Goal: Task Accomplishment & Management: Complete application form

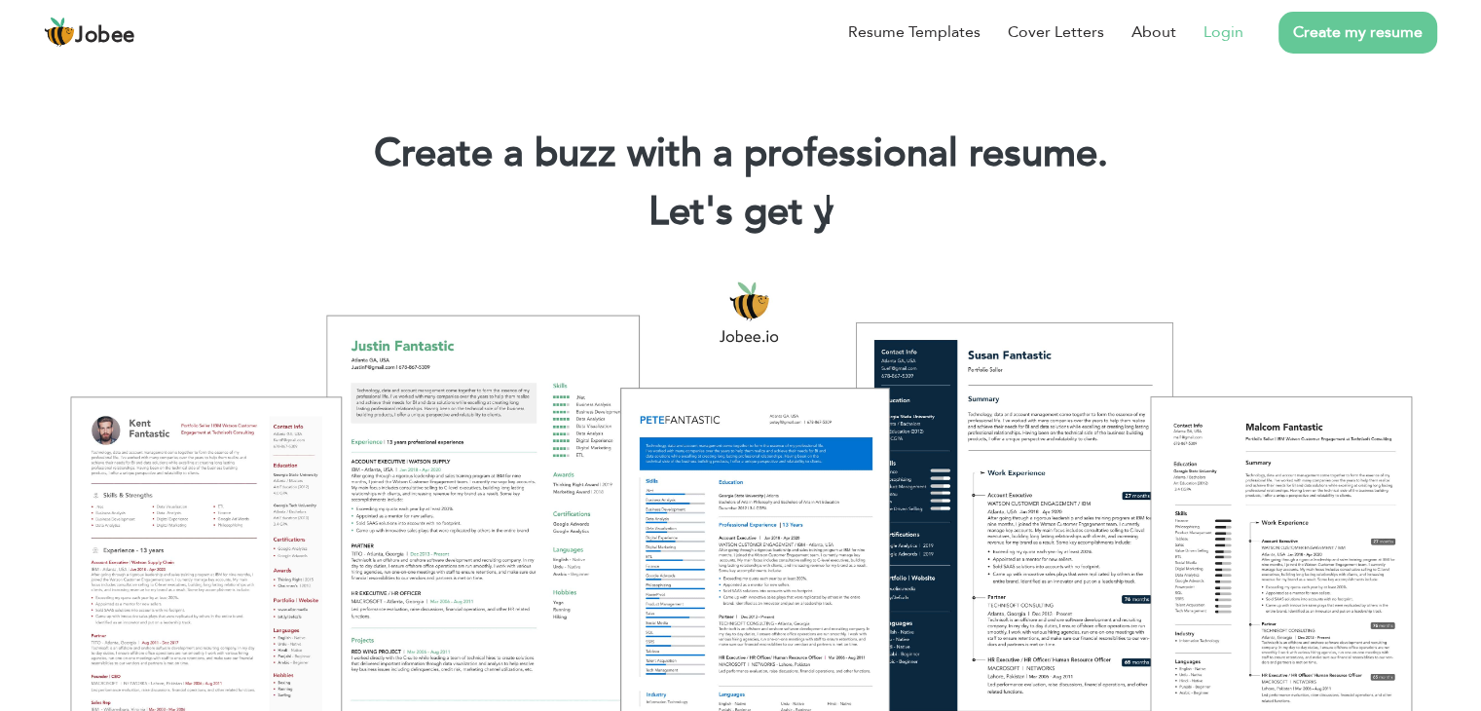
click at [1223, 28] on link "Login" at bounding box center [1223, 31] width 40 height 23
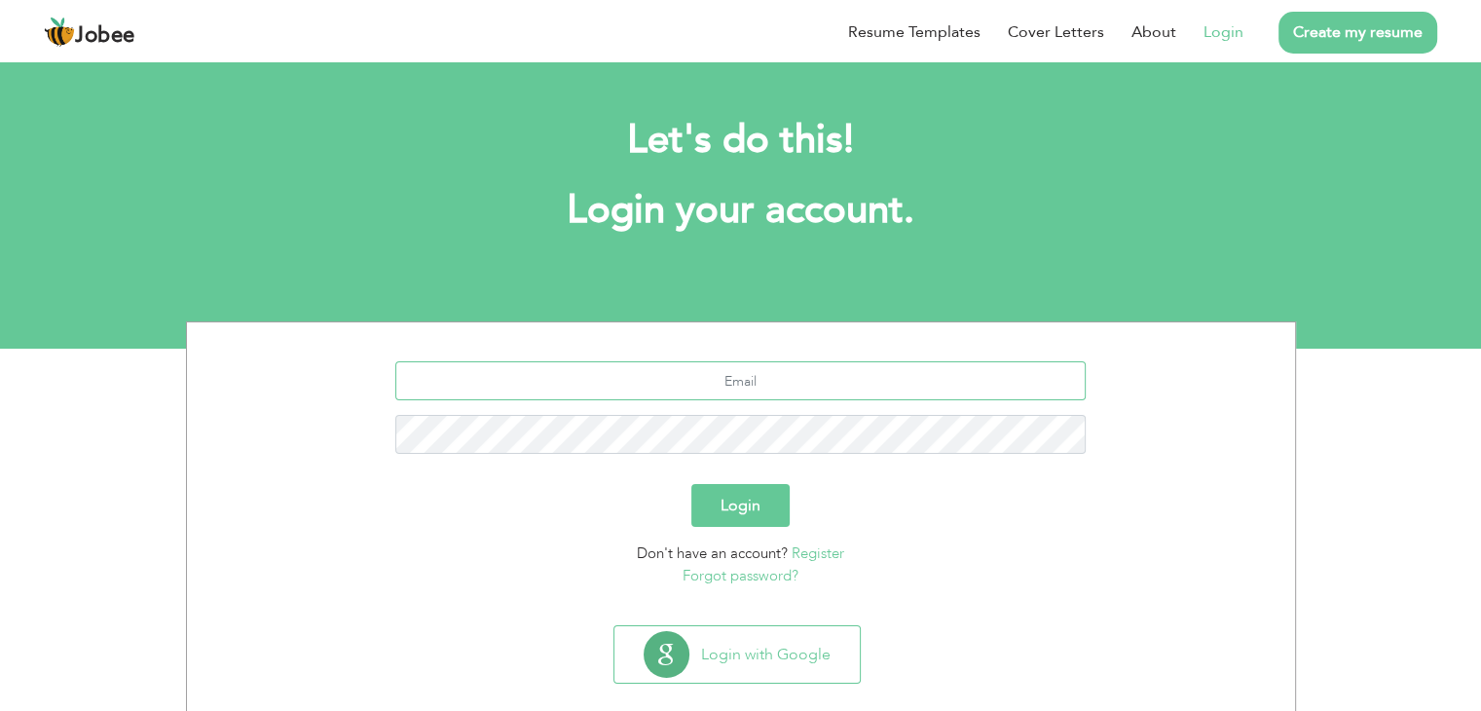
click at [757, 372] on input "text" at bounding box center [740, 380] width 690 height 39
type input "[PERSON_NAME][EMAIL_ADDRESS][DOMAIN_NAME]"
click at [1078, 549] on div "Don't have an account? Register Forgot password?" at bounding box center [741, 564] width 1079 height 44
click at [738, 520] on button "Login" at bounding box center [740, 505] width 98 height 43
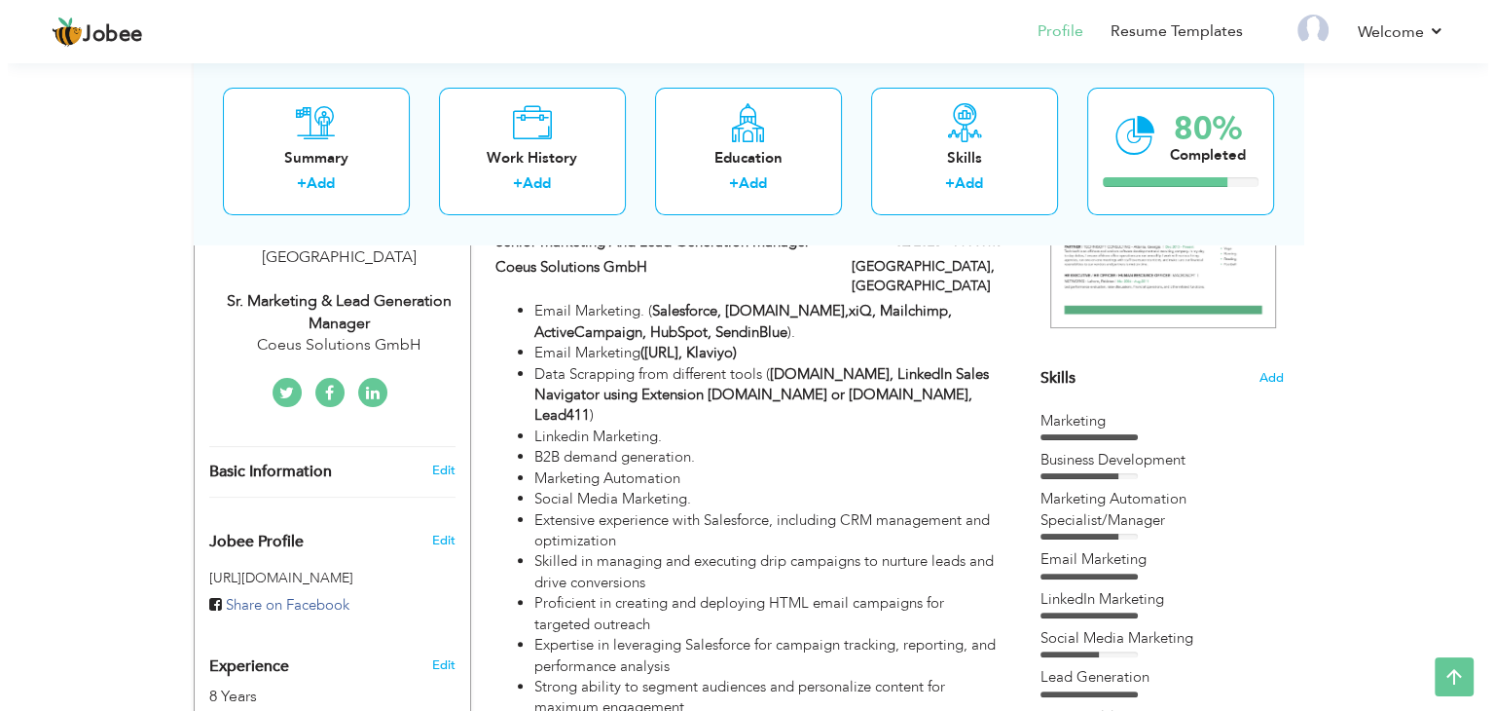
scroll to position [189, 0]
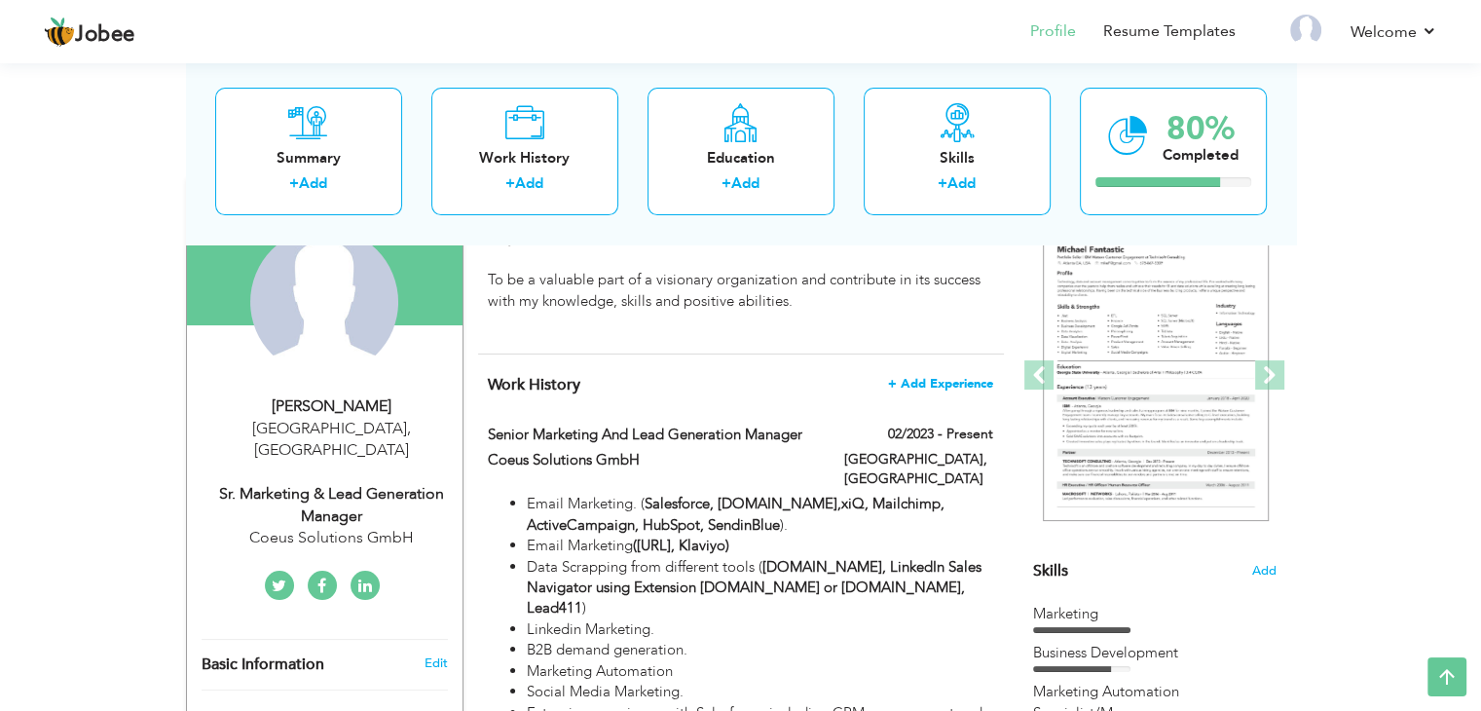
click at [931, 386] on span "+ Add Experience" at bounding box center [940, 384] width 105 height 14
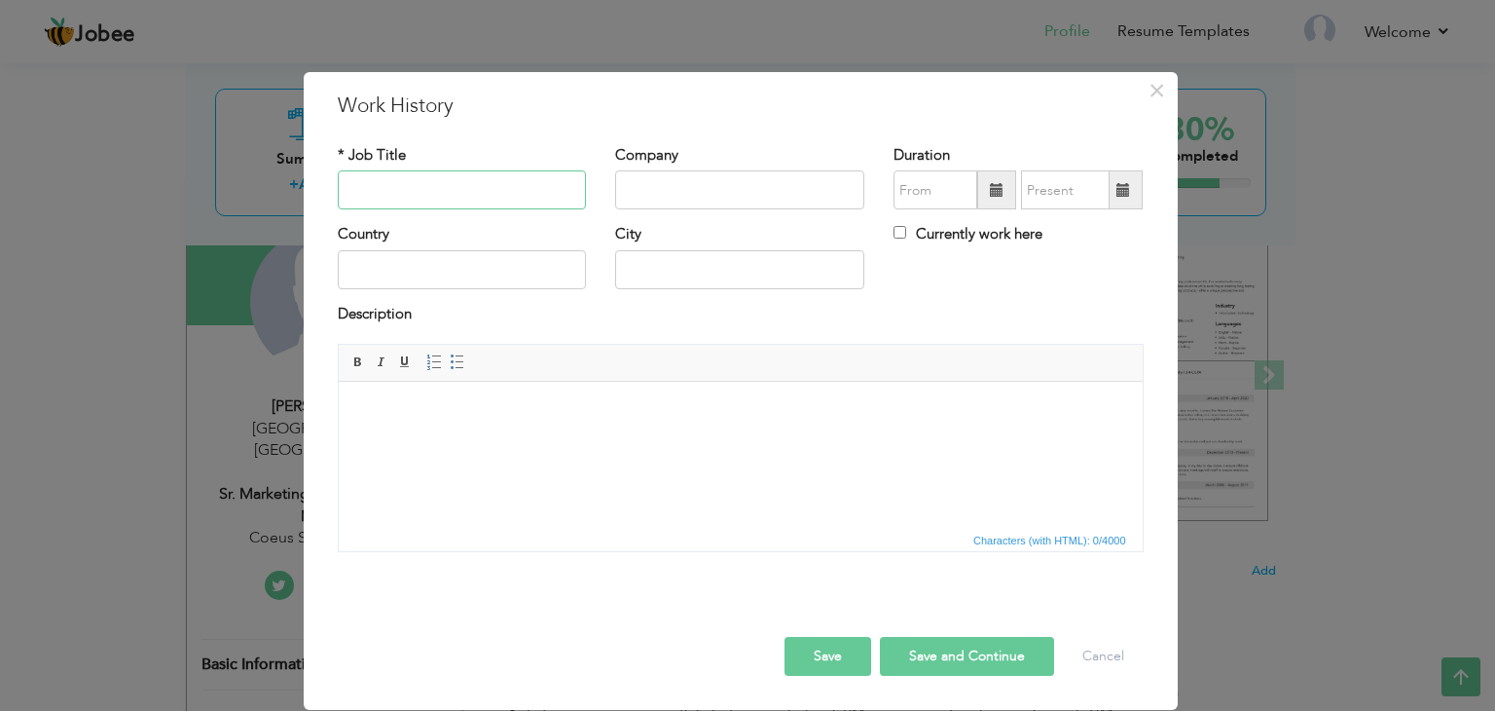
click at [428, 194] on input "text" at bounding box center [462, 189] width 249 height 39
click at [504, 188] on input "Email Marketing Specelist" at bounding box center [462, 189] width 249 height 39
type input "Email Marketing Specialist"
click at [758, 181] on input "text" at bounding box center [739, 189] width 249 height 39
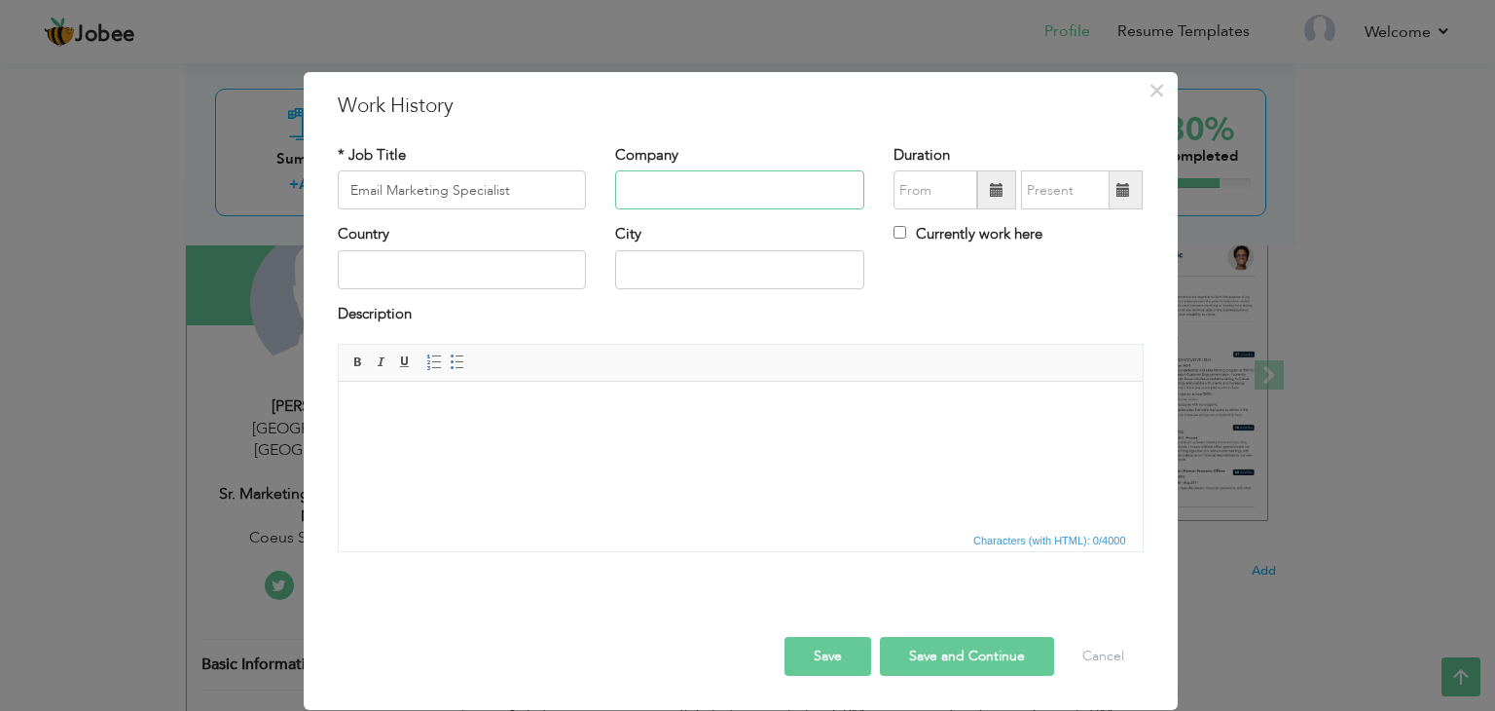
paste input "Thirsty sprout"
click at [677, 194] on input "Thirsty sprout" at bounding box center [739, 189] width 249 height 39
type input "Thirsty Sprout"
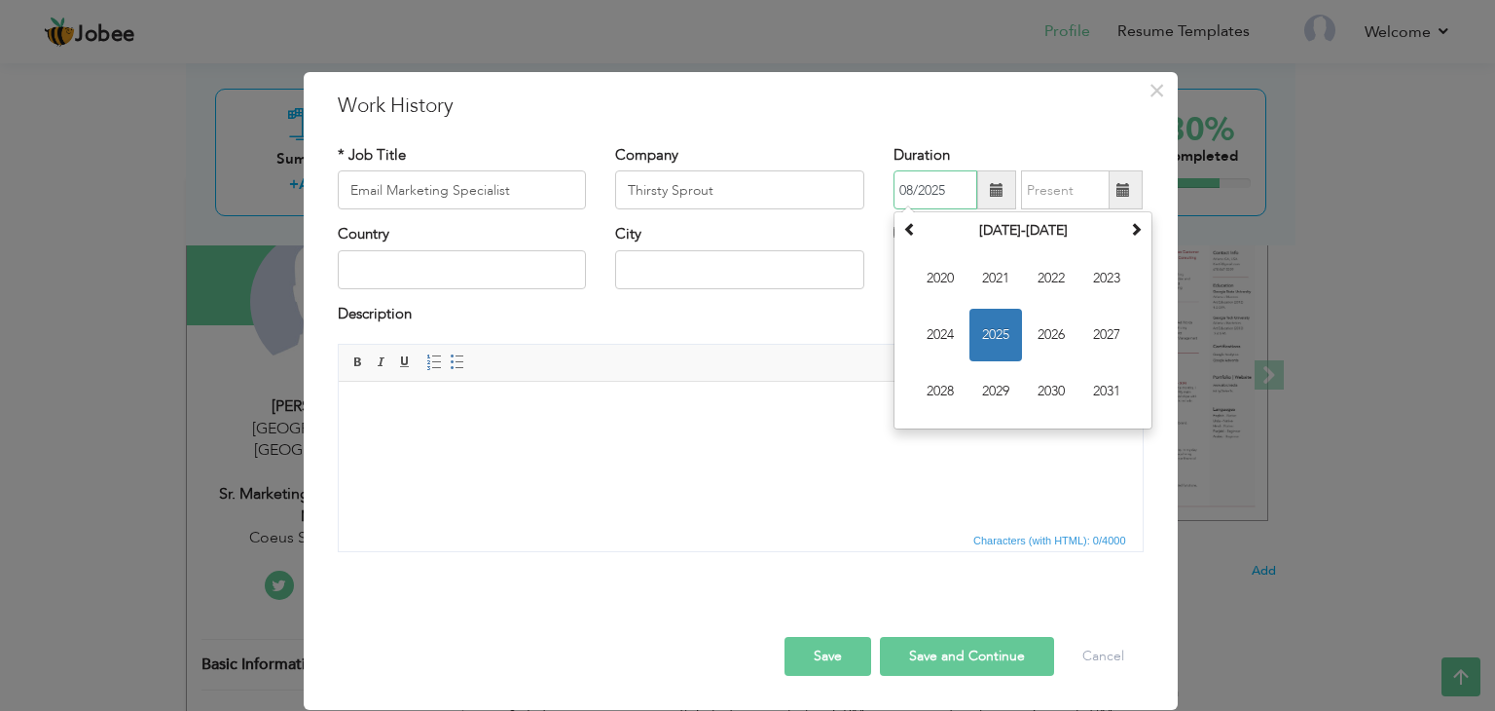
click at [913, 189] on input "08/2025" at bounding box center [936, 189] width 84 height 39
click at [1055, 277] on span "2022" at bounding box center [1051, 278] width 53 height 53
click at [1055, 277] on span "Mar" at bounding box center [1051, 278] width 53 height 53
type input "03/2022"
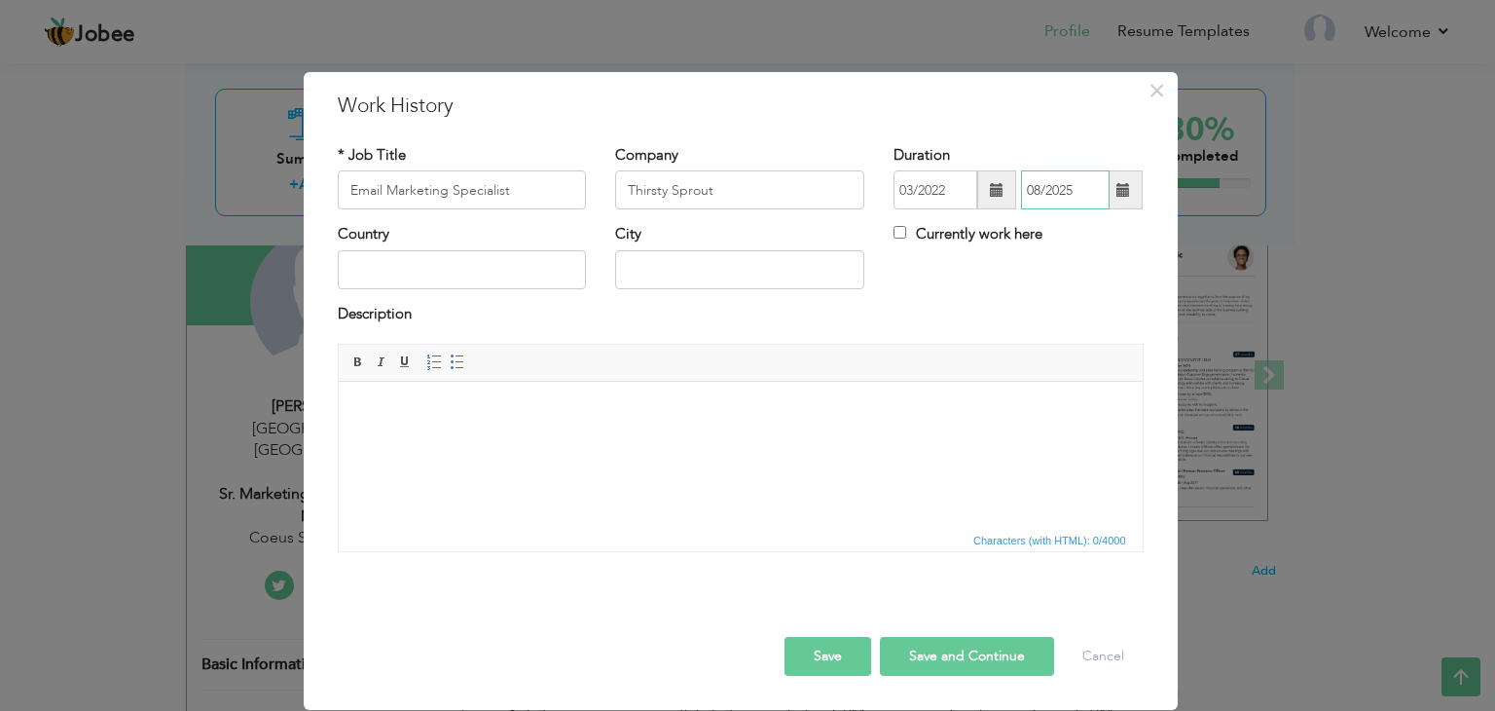
click at [1069, 191] on input "08/2025" at bounding box center [1065, 189] width 89 height 39
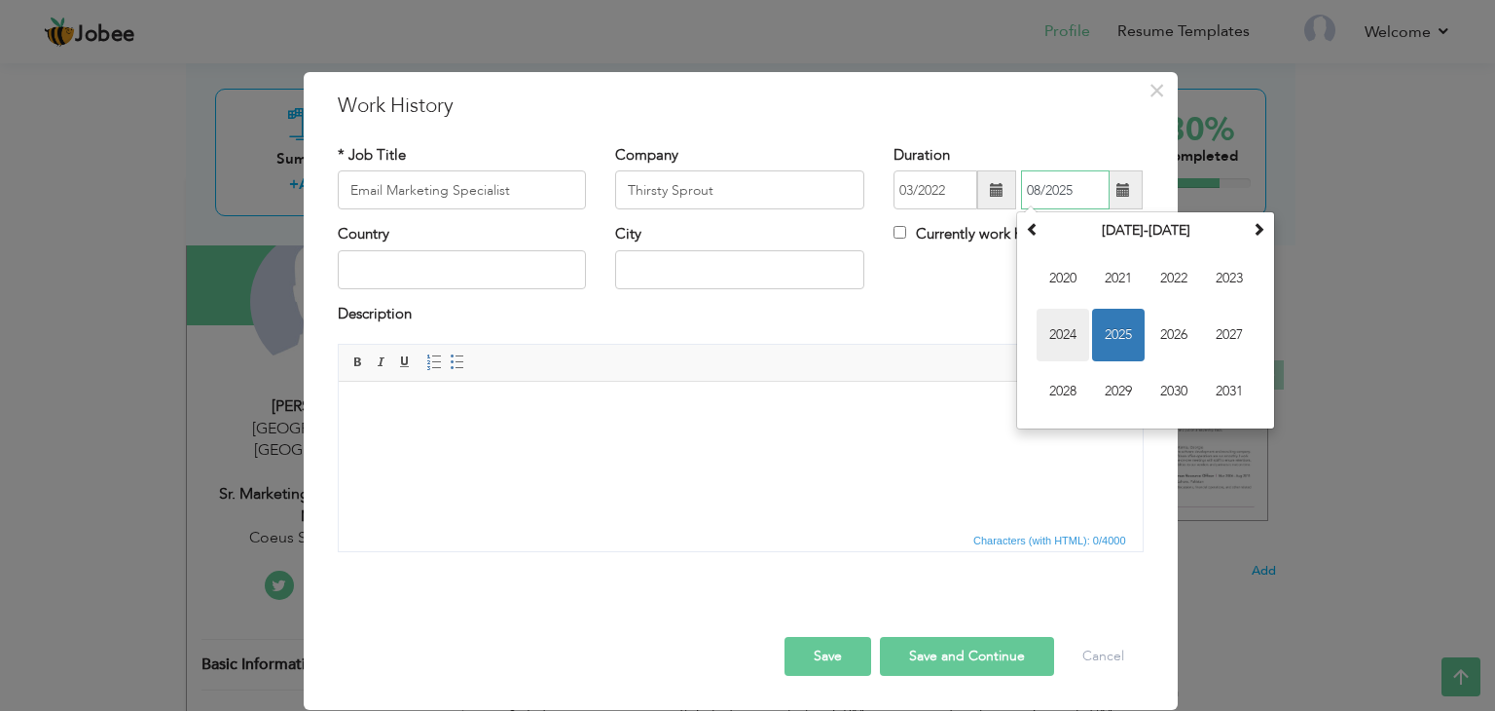
click at [1049, 336] on span "2024" at bounding box center [1063, 335] width 53 height 53
click at [1228, 343] on span "Aug" at bounding box center [1229, 335] width 53 height 53
type input "08/2024"
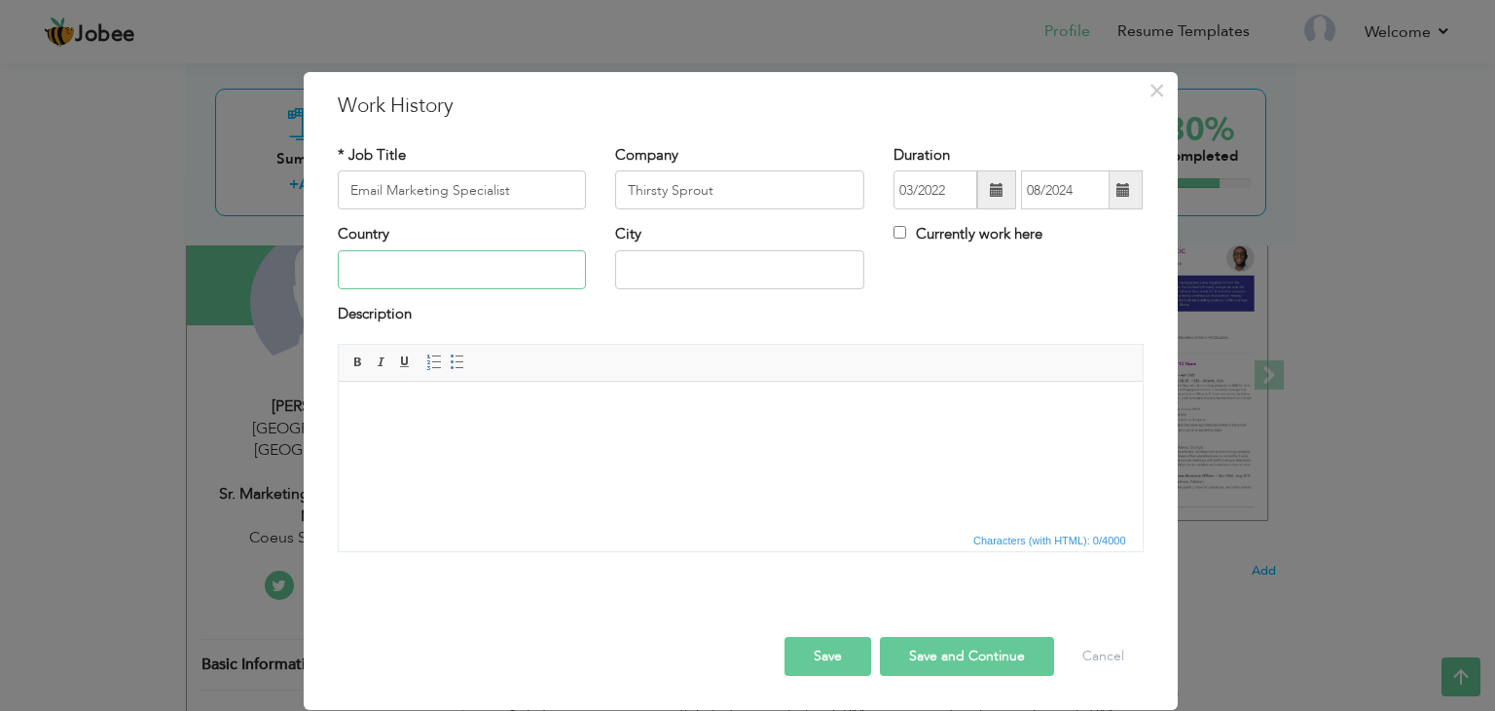
click at [535, 265] on input "text" at bounding box center [462, 269] width 249 height 39
type input "USA"
click at [440, 262] on input "USA" at bounding box center [462, 269] width 249 height 39
click at [440, 262] on input "[GEOGRAPHIC_DATA]" at bounding box center [462, 269] width 249 height 39
type input "United Stated"
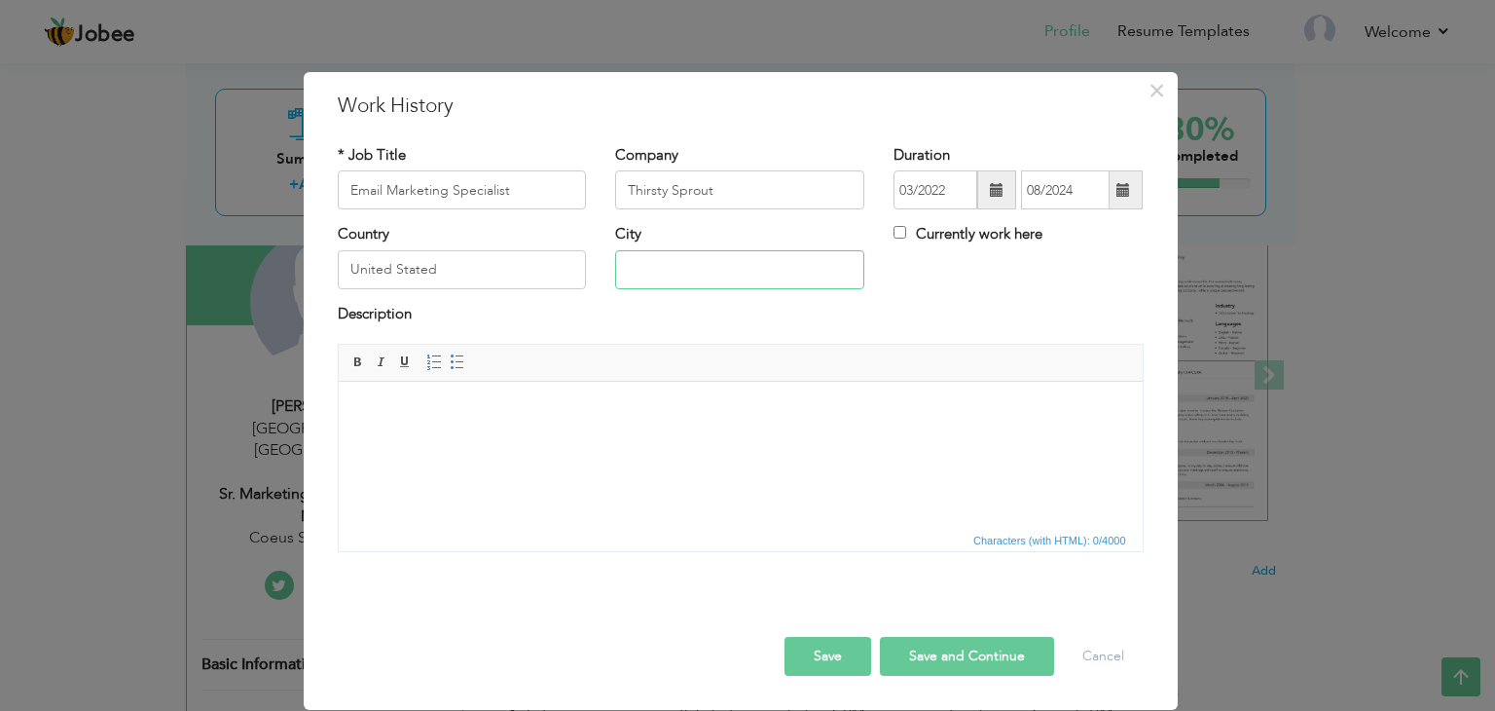
click at [664, 270] on input "text" at bounding box center [739, 269] width 249 height 39
click at [656, 190] on input "Thirsty Sprout" at bounding box center [739, 189] width 249 height 39
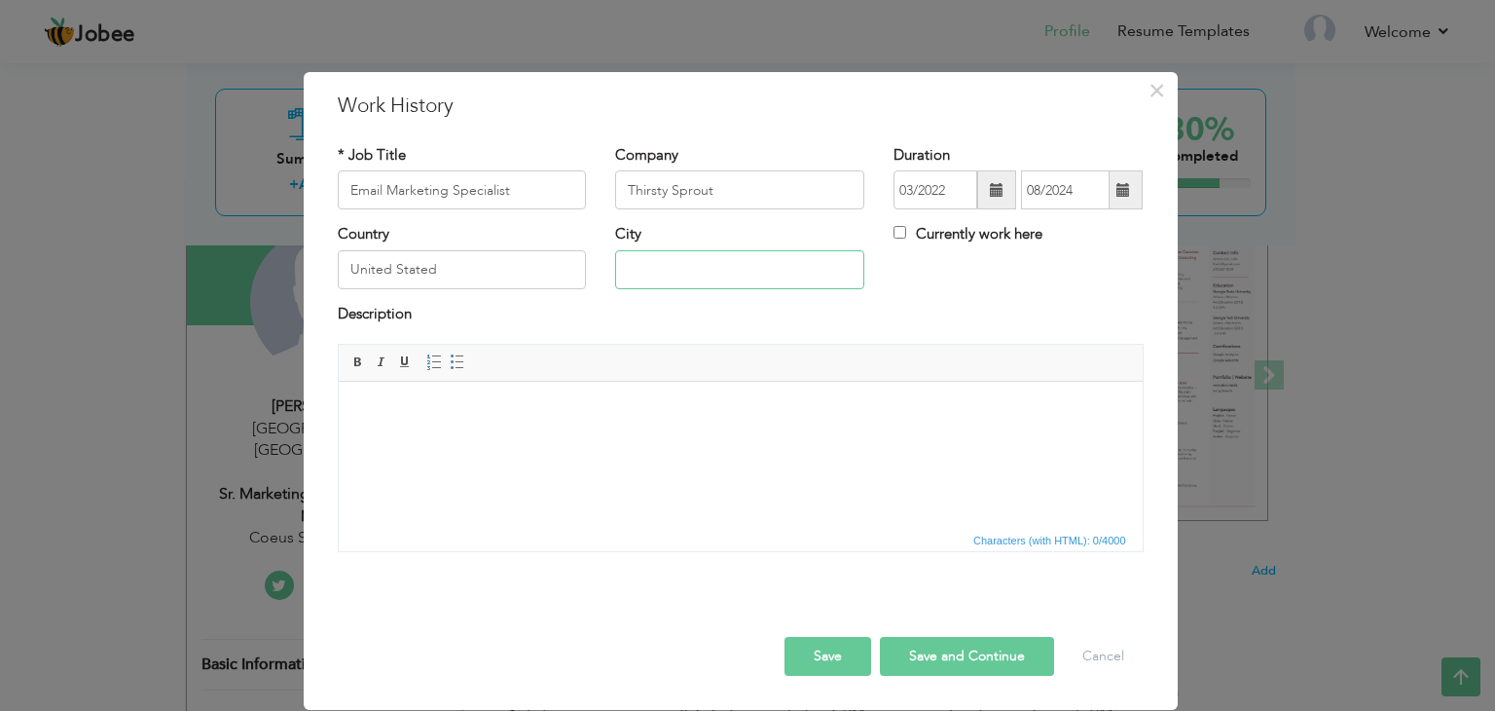
click at [668, 270] on input "text" at bounding box center [739, 269] width 249 height 39
paste input "[GEOGRAPHIC_DATA], [US_STATE], [GEOGRAPHIC_DATA]"
type input "[GEOGRAPHIC_DATA], [US_STATE], [GEOGRAPHIC_DATA]"
click at [755, 198] on input "Thirsty Sprout" at bounding box center [739, 189] width 249 height 39
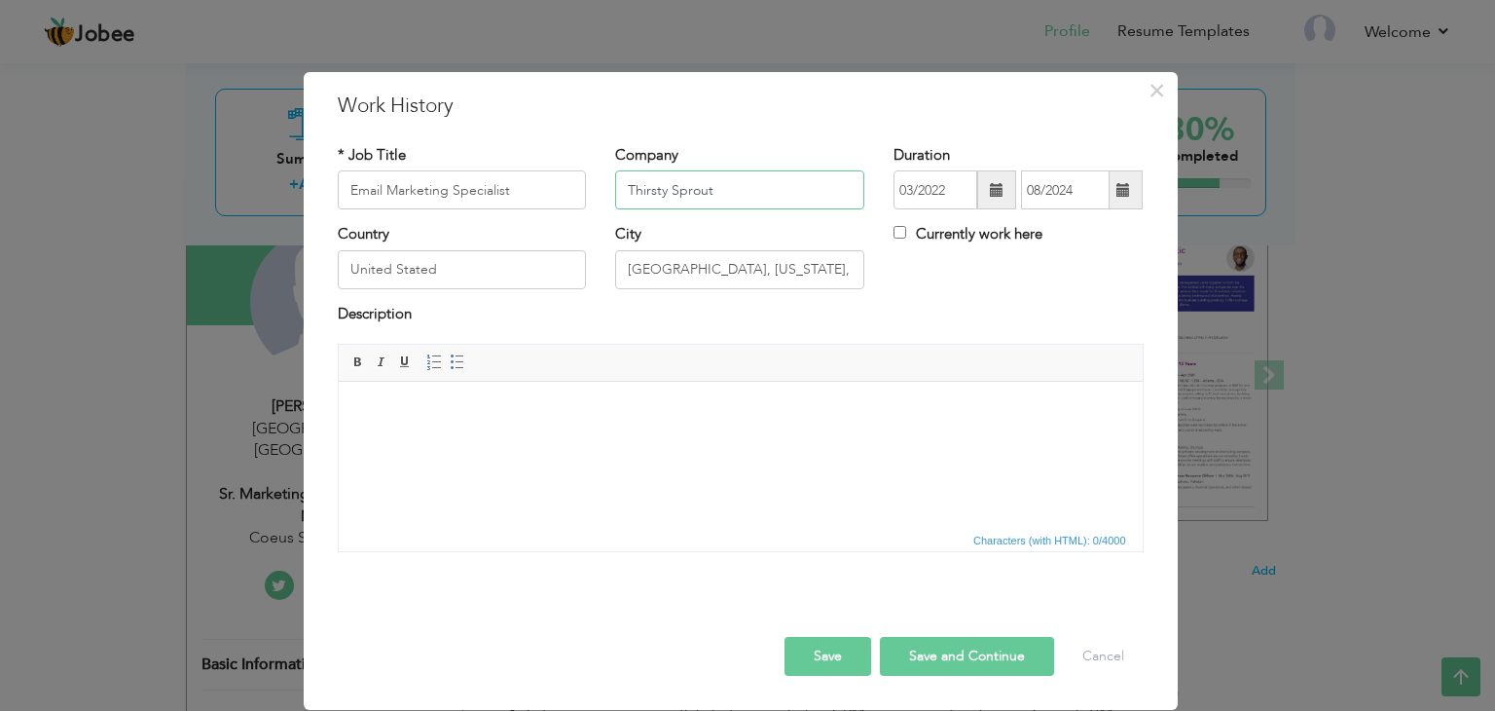
click at [755, 198] on input "Thirsty Sprout" at bounding box center [739, 189] width 249 height 39
click at [372, 315] on label "Description" at bounding box center [375, 314] width 74 height 20
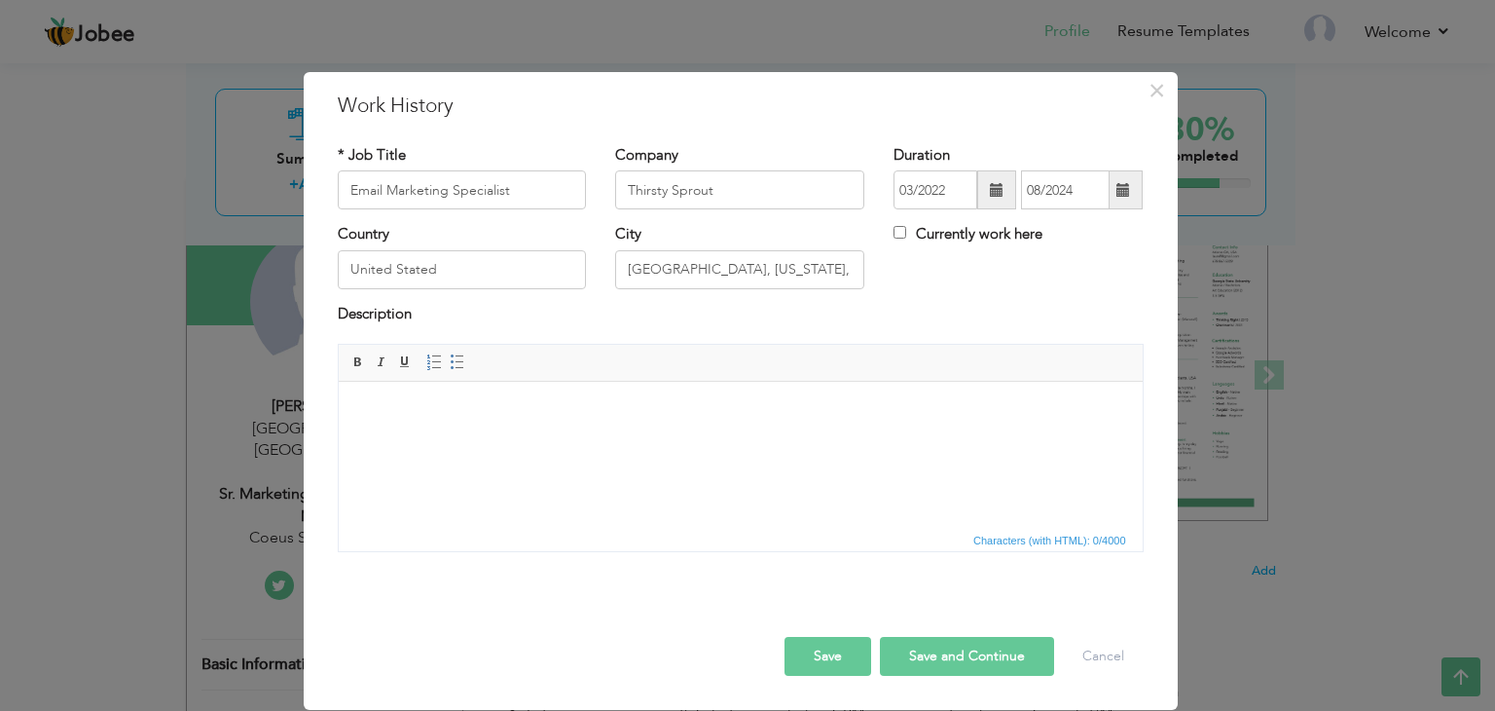
click at [372, 315] on label "Description" at bounding box center [375, 314] width 74 height 20
click at [429, 424] on html at bounding box center [740, 411] width 804 height 59
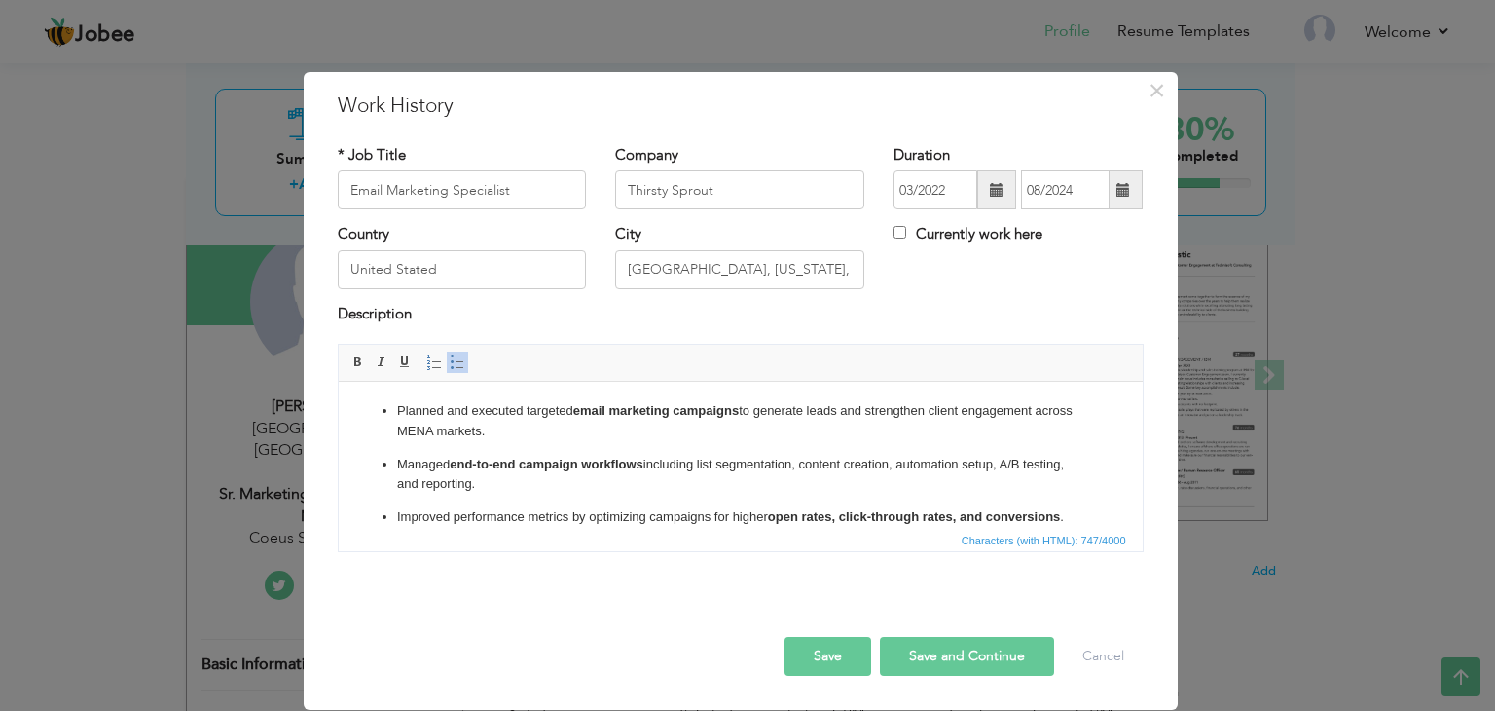
scroll to position [62, 0]
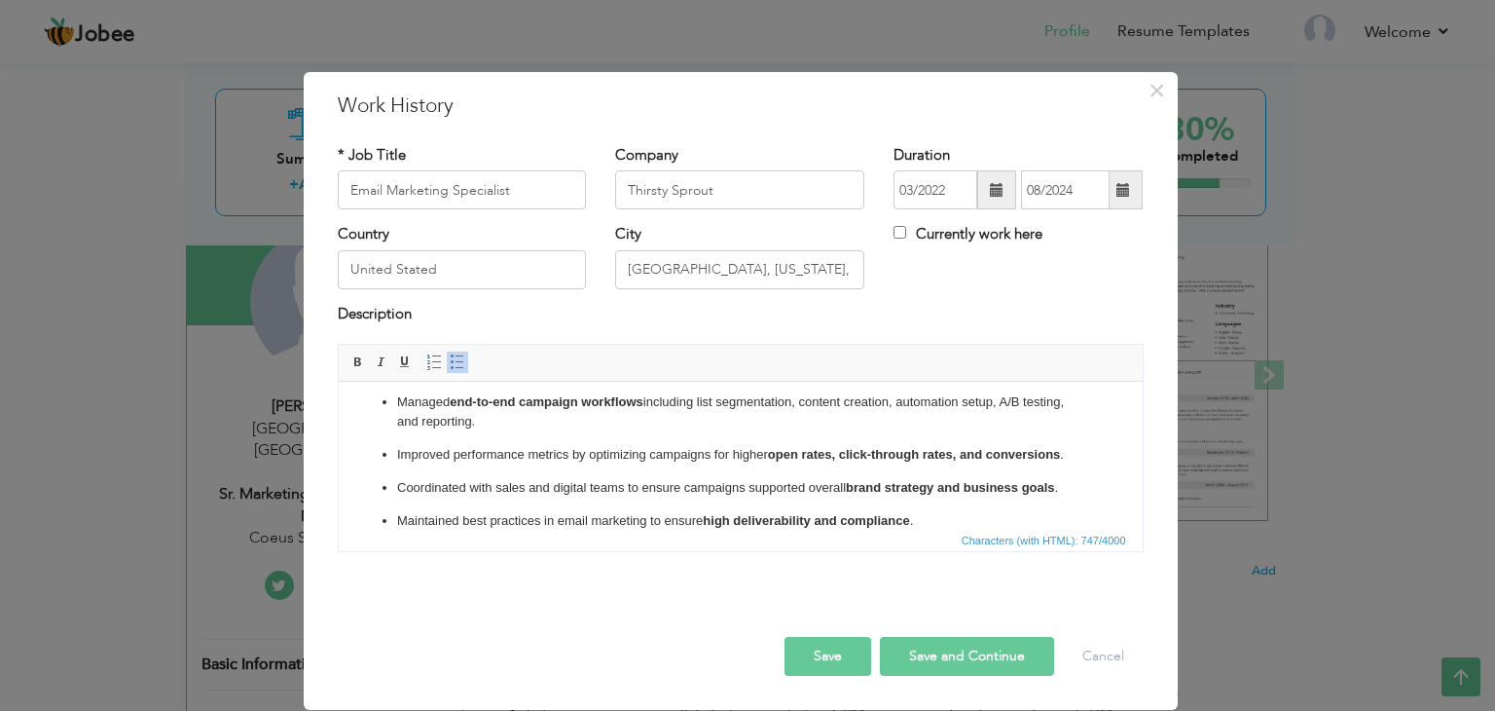
click at [429, 424] on p "Managed end-to-end campaign workflows including list segmentation, content crea…" at bounding box center [739, 412] width 687 height 41
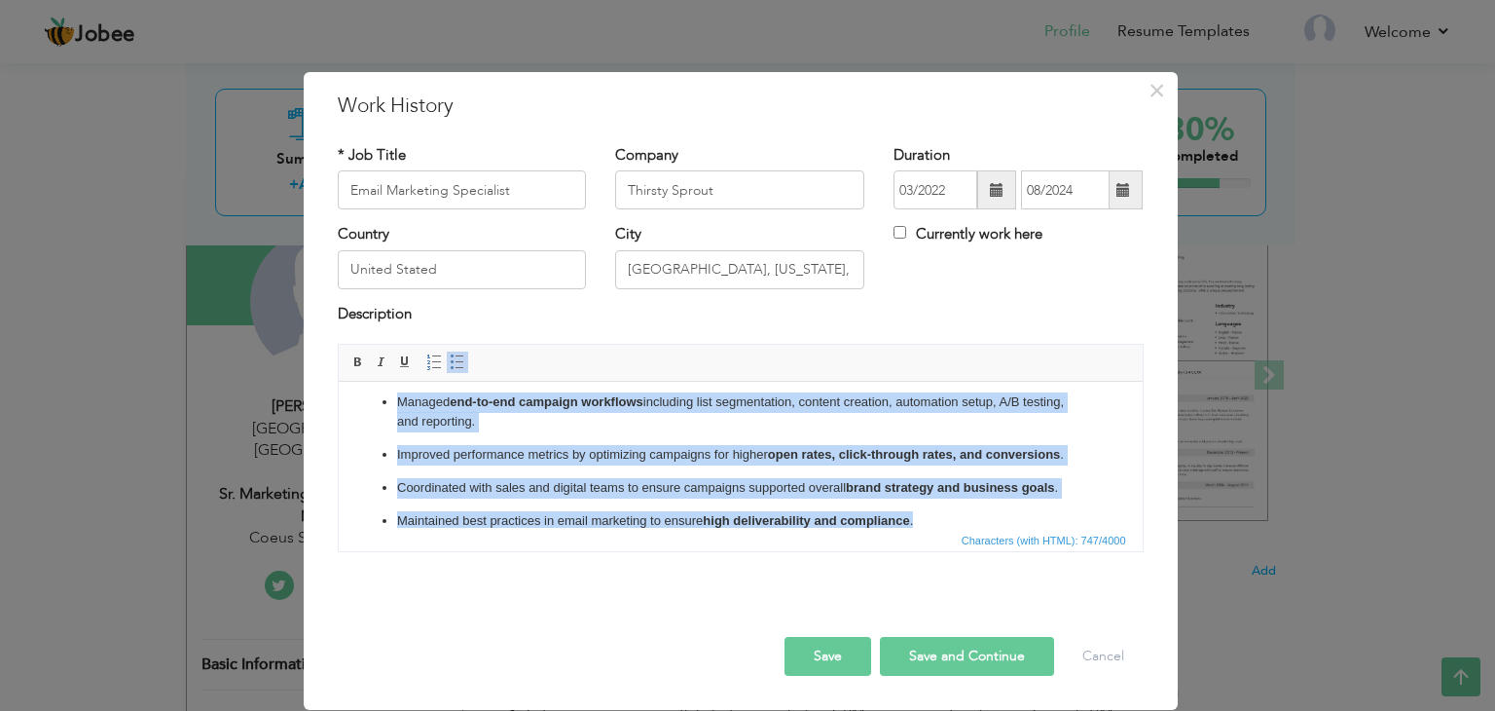
click at [450, 364] on span at bounding box center [458, 362] width 16 height 16
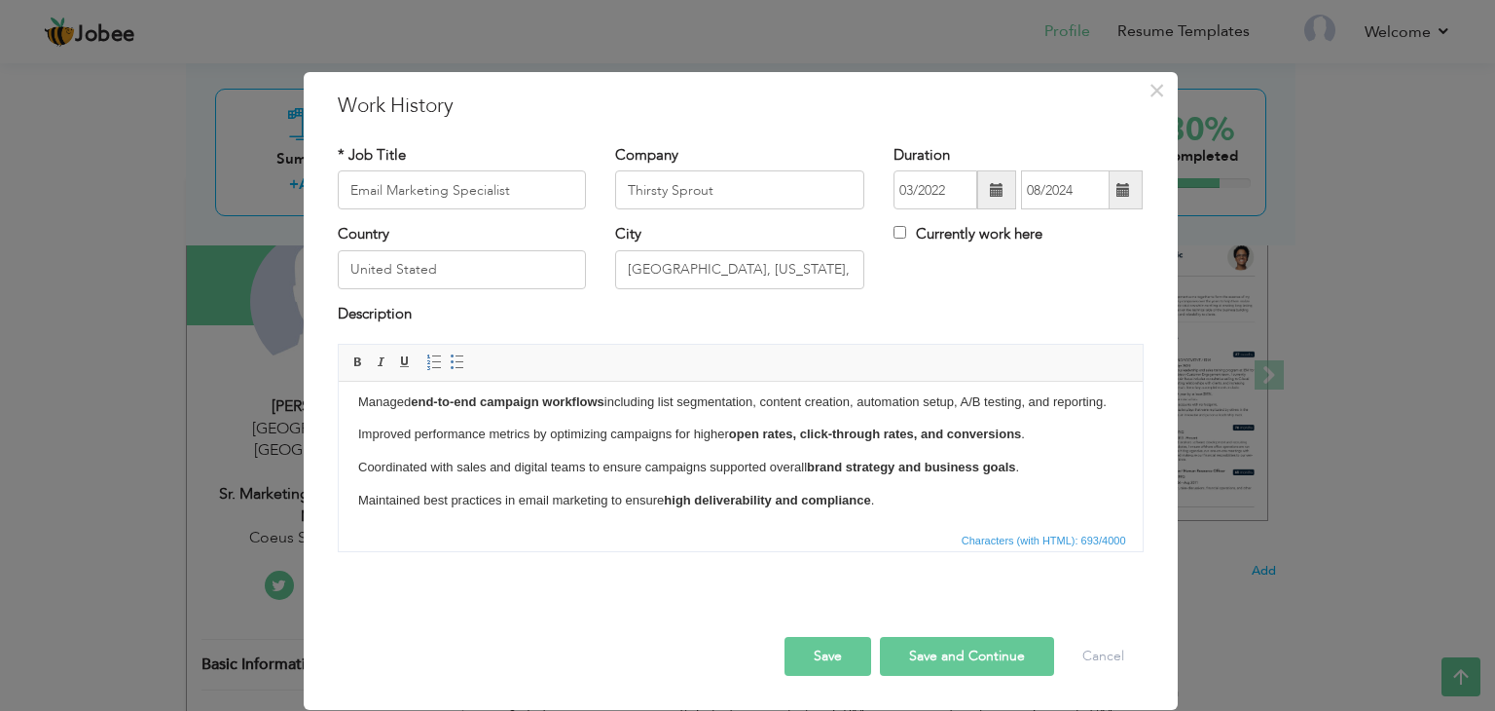
click at [498, 445] on p "Improved performance metrics by optimizing campaigns for higher open rates, cli…" at bounding box center [739, 434] width 765 height 20
click at [405, 434] on body "Planned and executed targeted email marketing campaigns to generate leads and s…" at bounding box center [739, 425] width 765 height 172
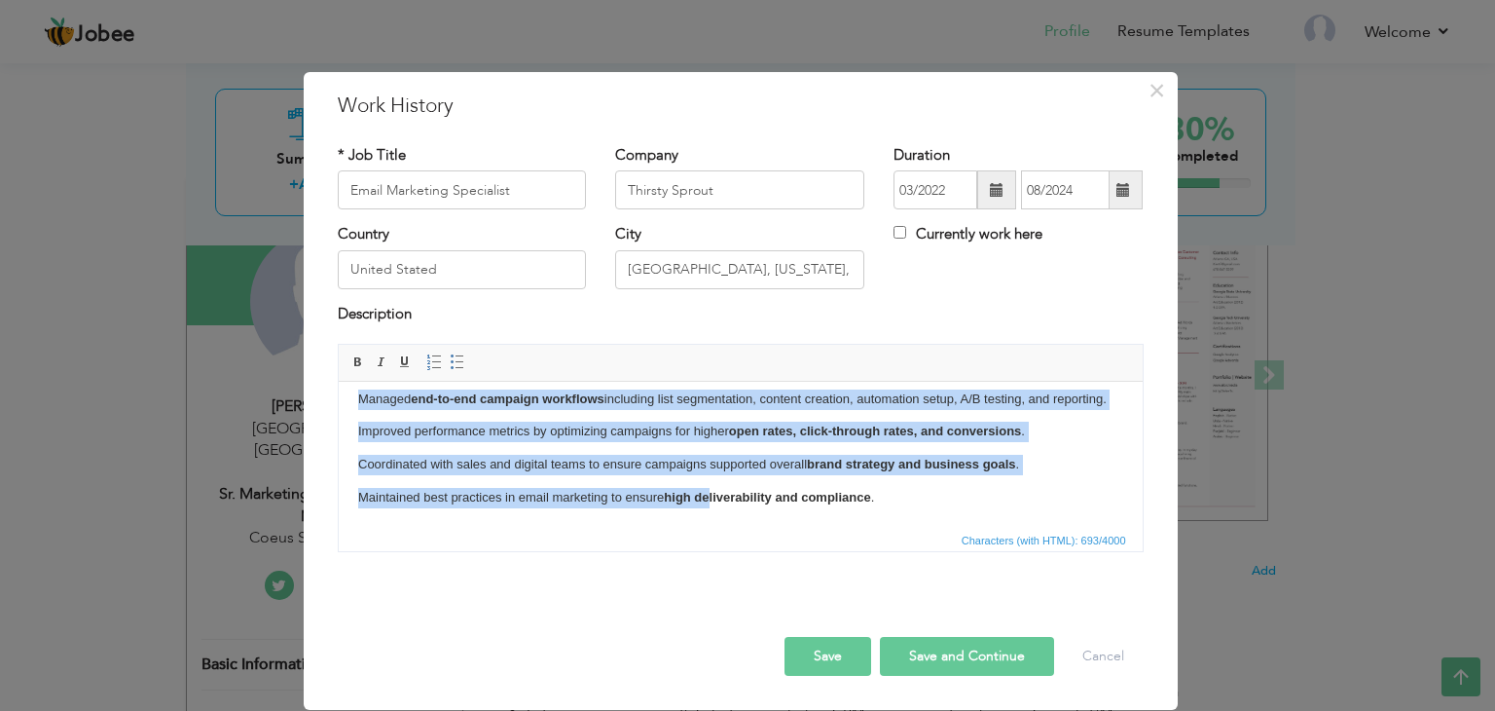
scroll to position [85, 0]
drag, startPoint x: 357, startPoint y: 404, endPoint x: 928, endPoint y: 518, distance: 581.8
click at [928, 518] on html "Planned and executed targeted email marketing campaigns to generate leads and s…" at bounding box center [740, 421] width 804 height 211
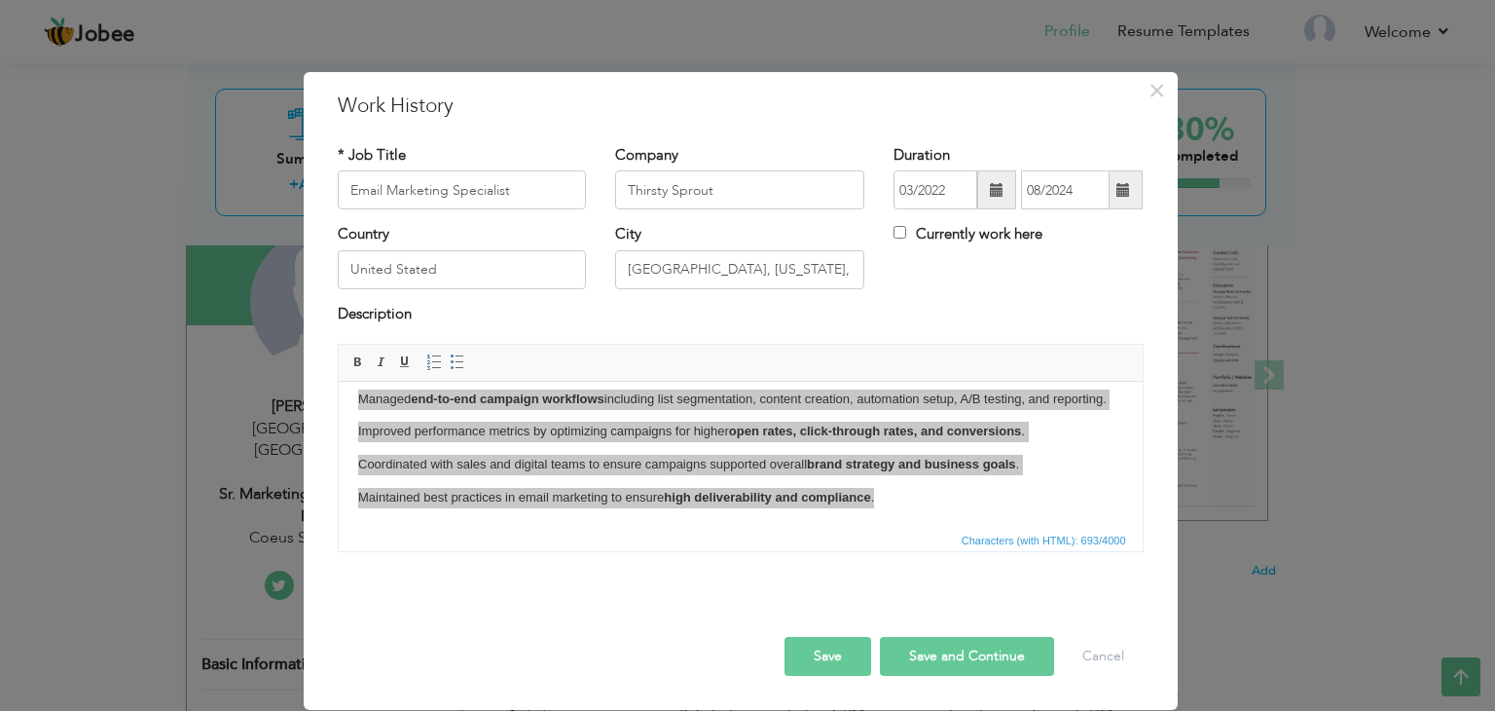
click at [1044, 542] on span "Characters (with HTML): 693/4000" at bounding box center [1044, 541] width 172 height 18
copy body "Managed end-to-end campaign workflows including list segmentation, content crea…"
click at [611, 96] on h3 "Work History" at bounding box center [741, 106] width 806 height 29
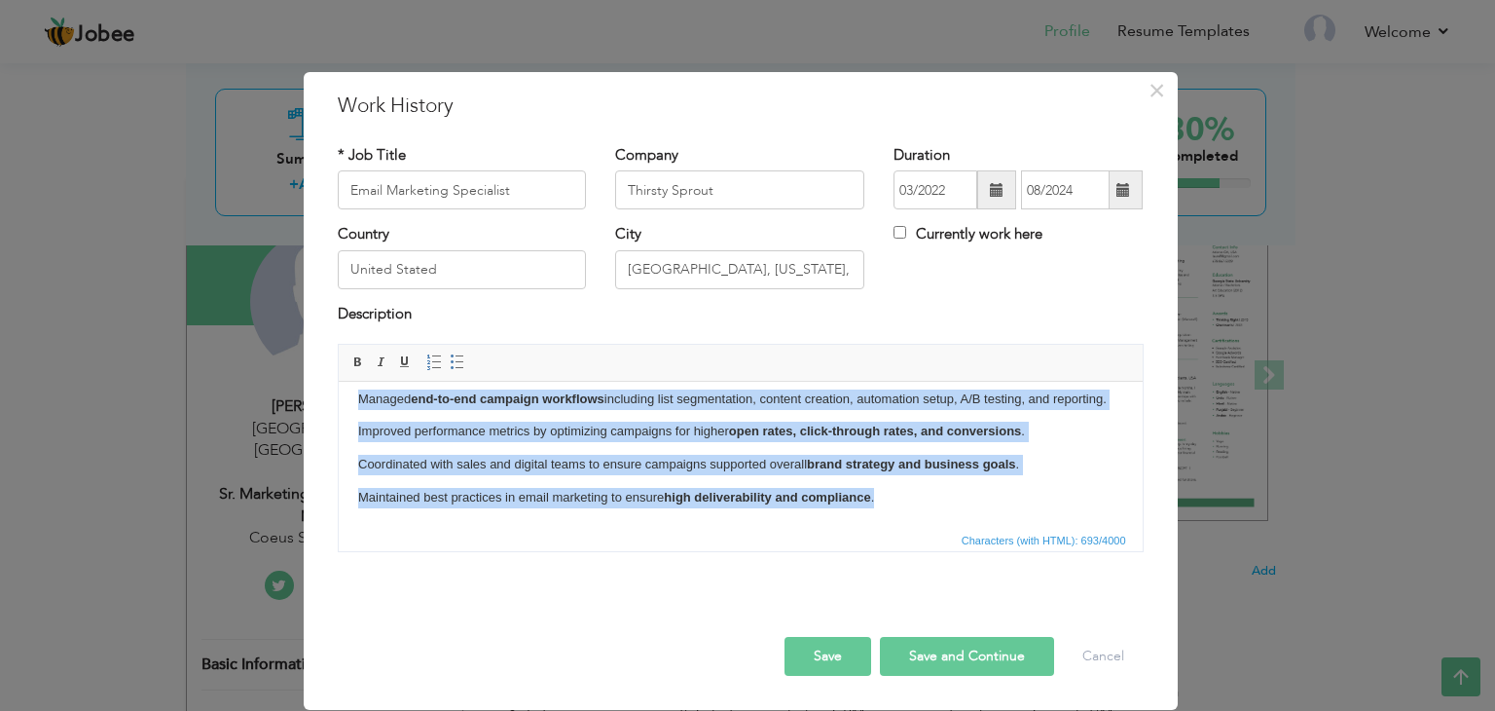
click at [571, 425] on p "Improved performance metrics by optimizing campaigns for higher open rates, cli…" at bounding box center [739, 432] width 765 height 20
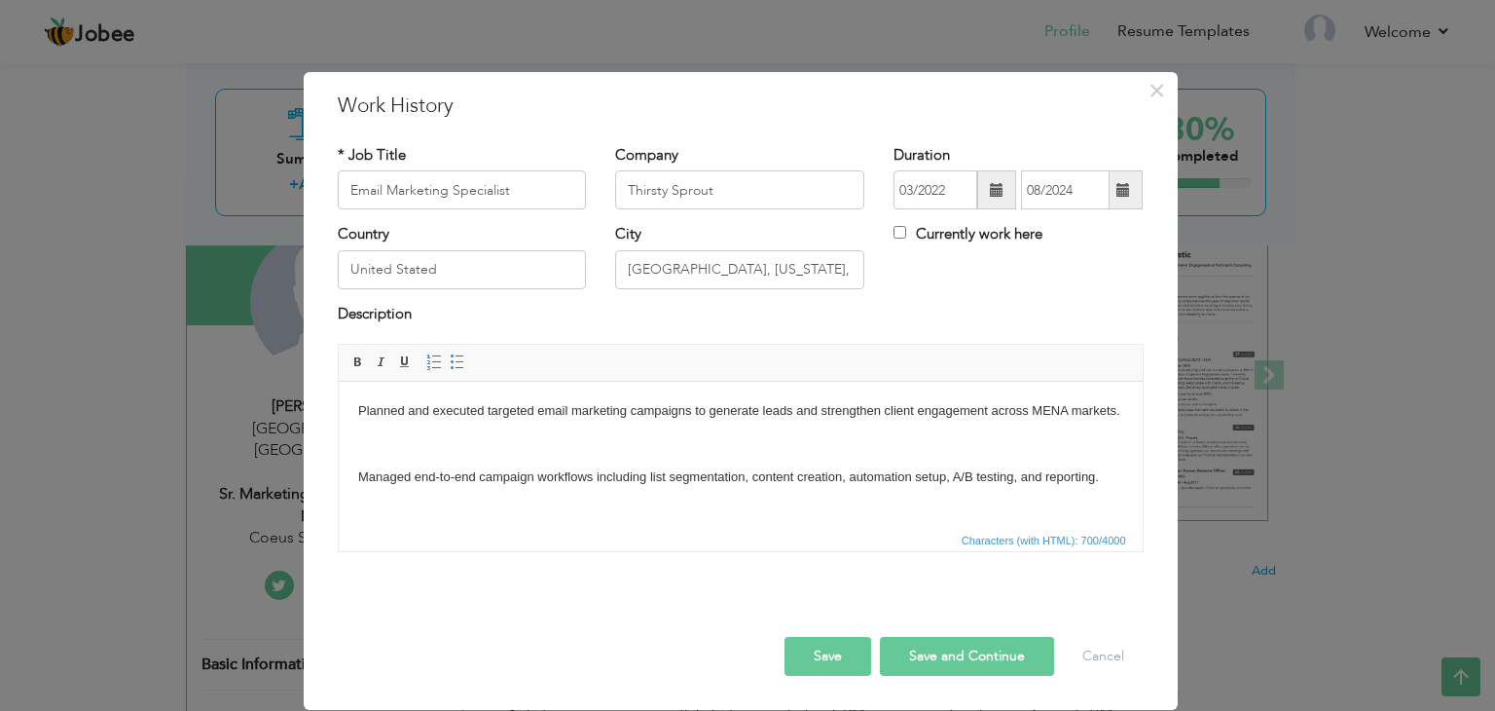
scroll to position [196, 0]
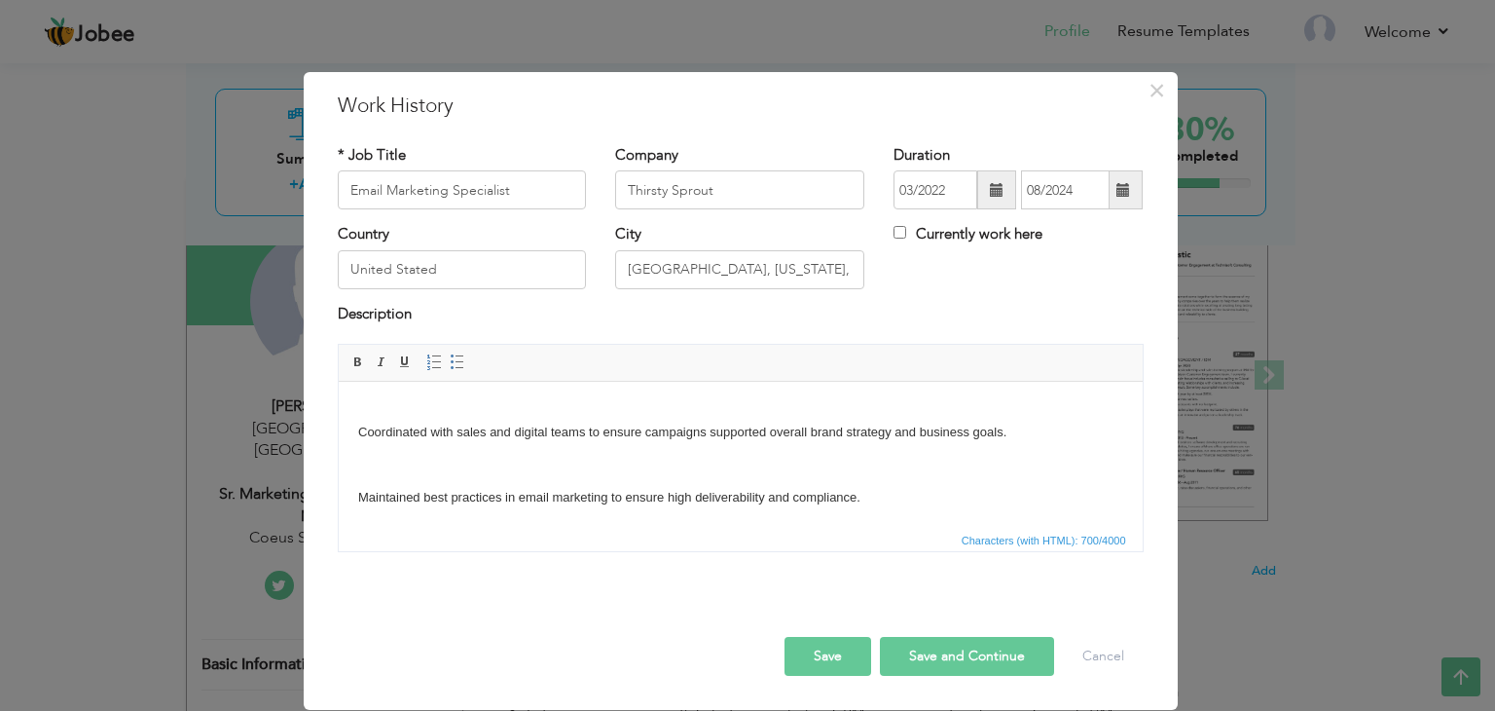
click at [542, 456] on p at bounding box center [739, 466] width 765 height 20
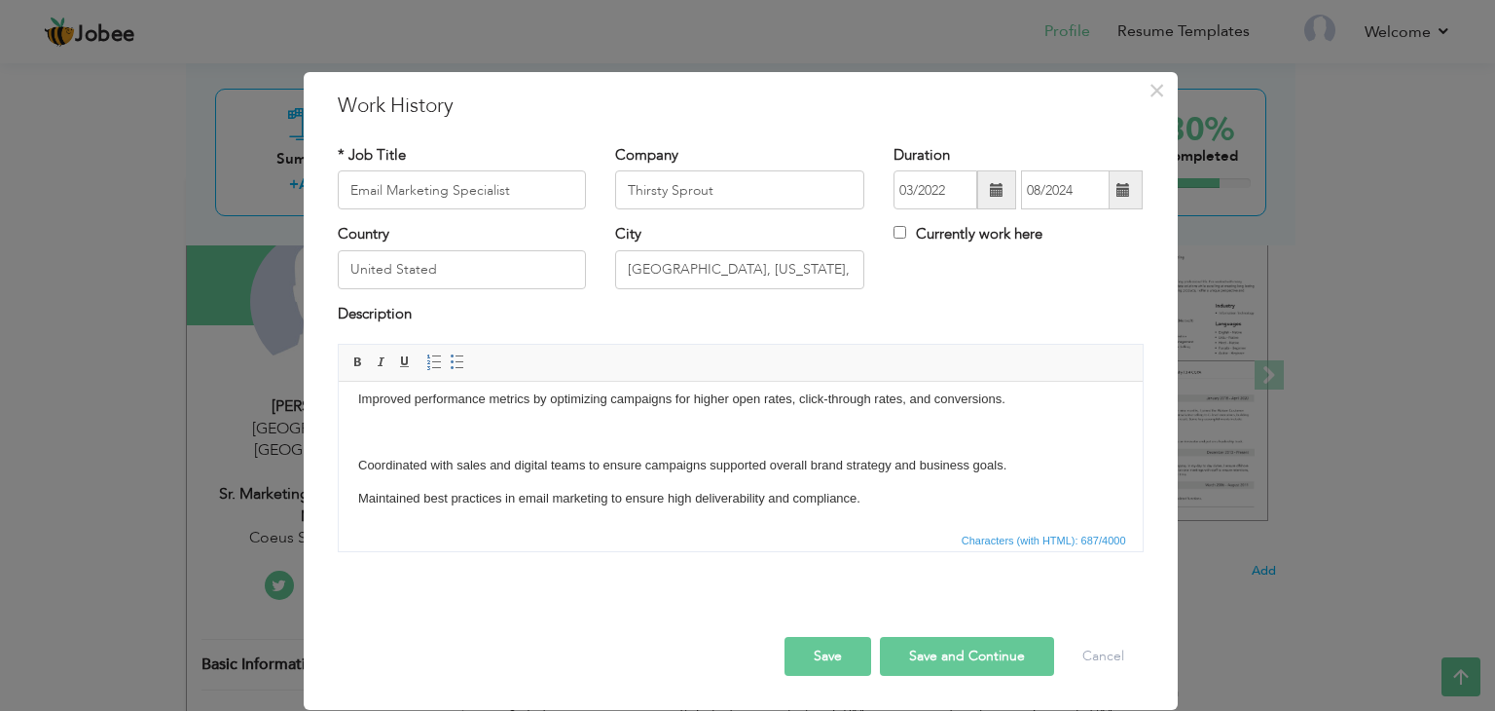
click at [521, 441] on p at bounding box center [739, 433] width 765 height 20
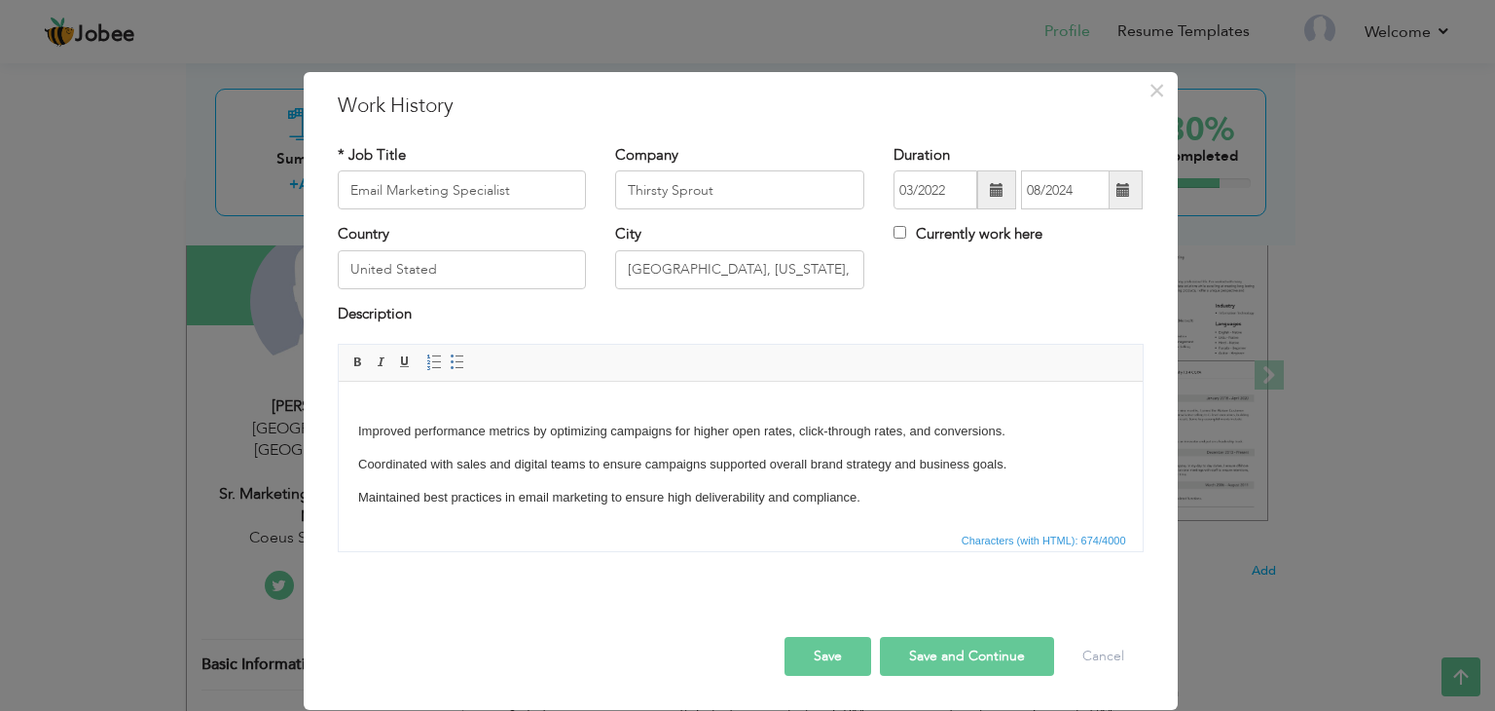
scroll to position [130, 0]
click at [503, 405] on p at bounding box center [739, 398] width 765 height 20
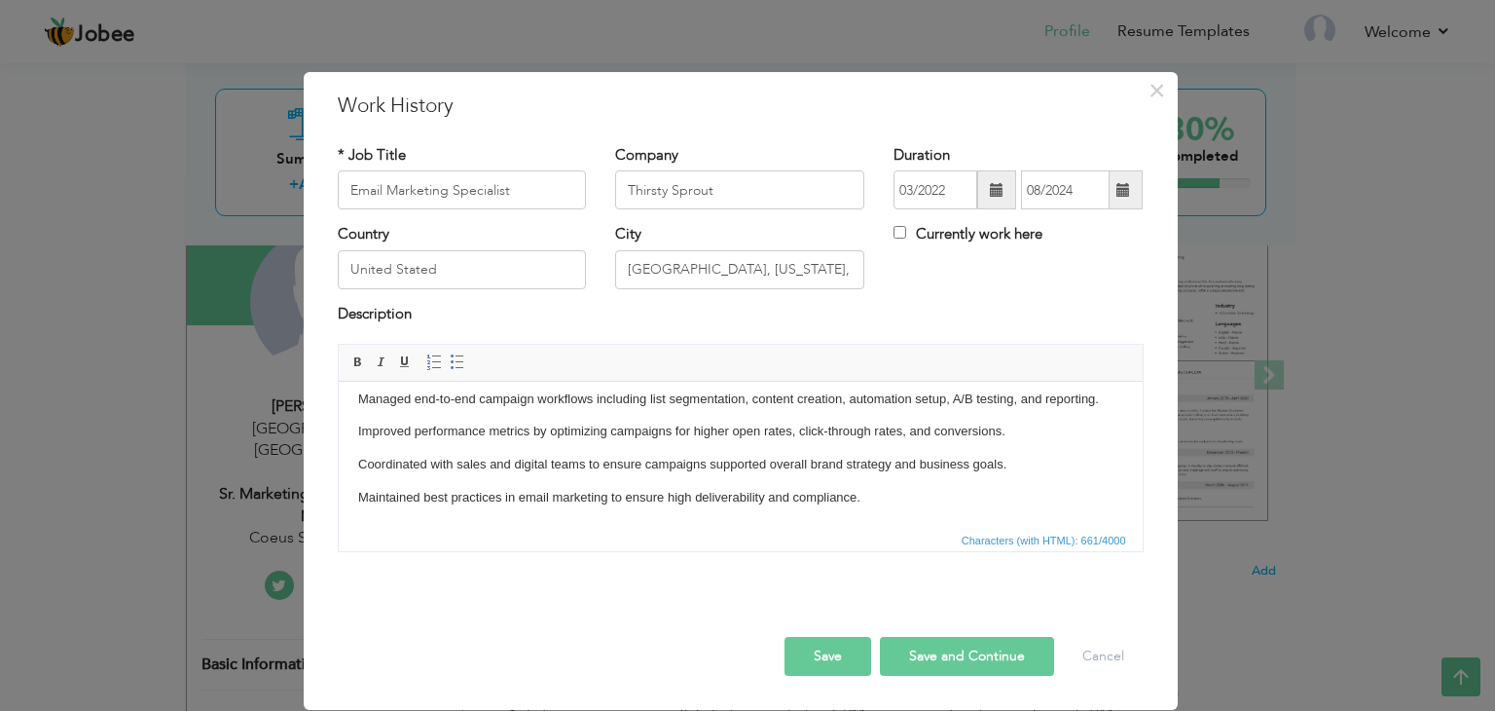
scroll to position [0, 0]
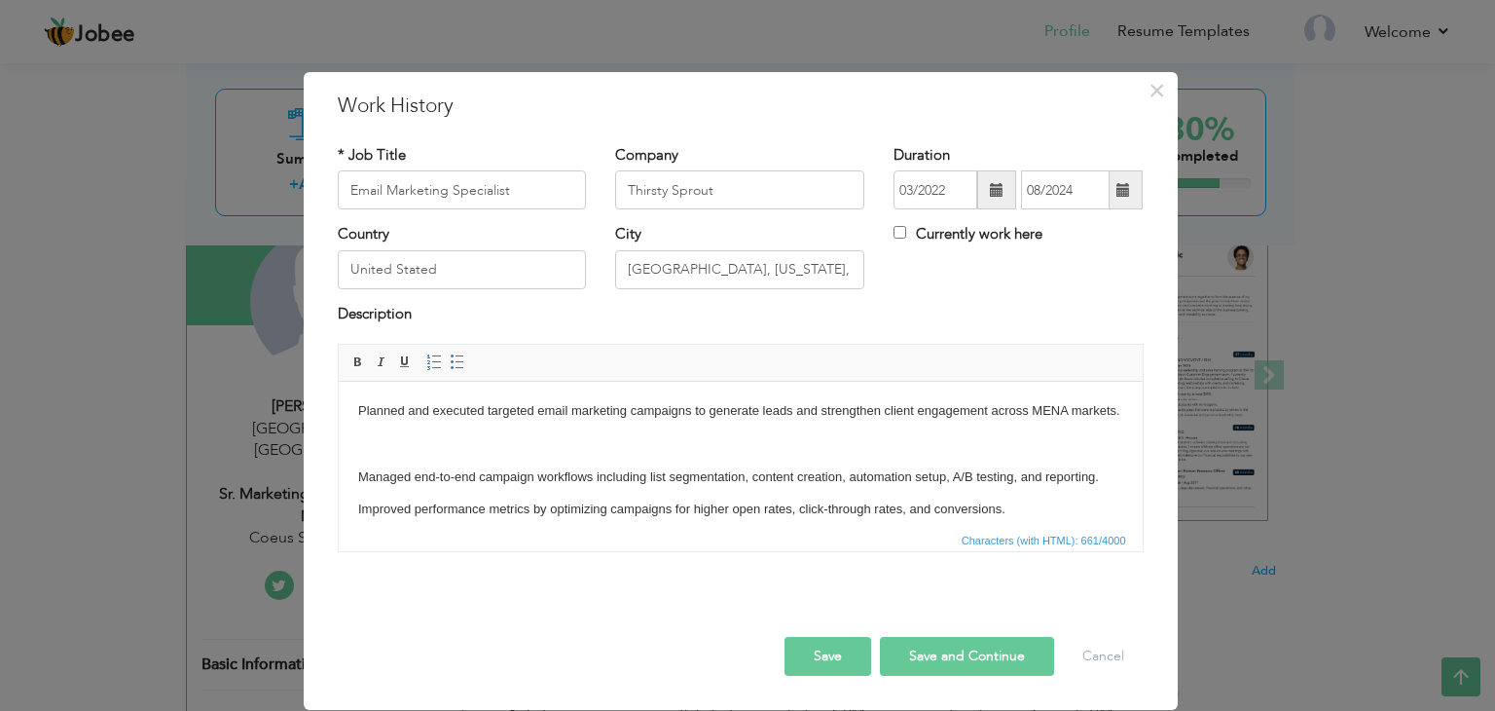
click at [404, 455] on p at bounding box center [739, 444] width 765 height 20
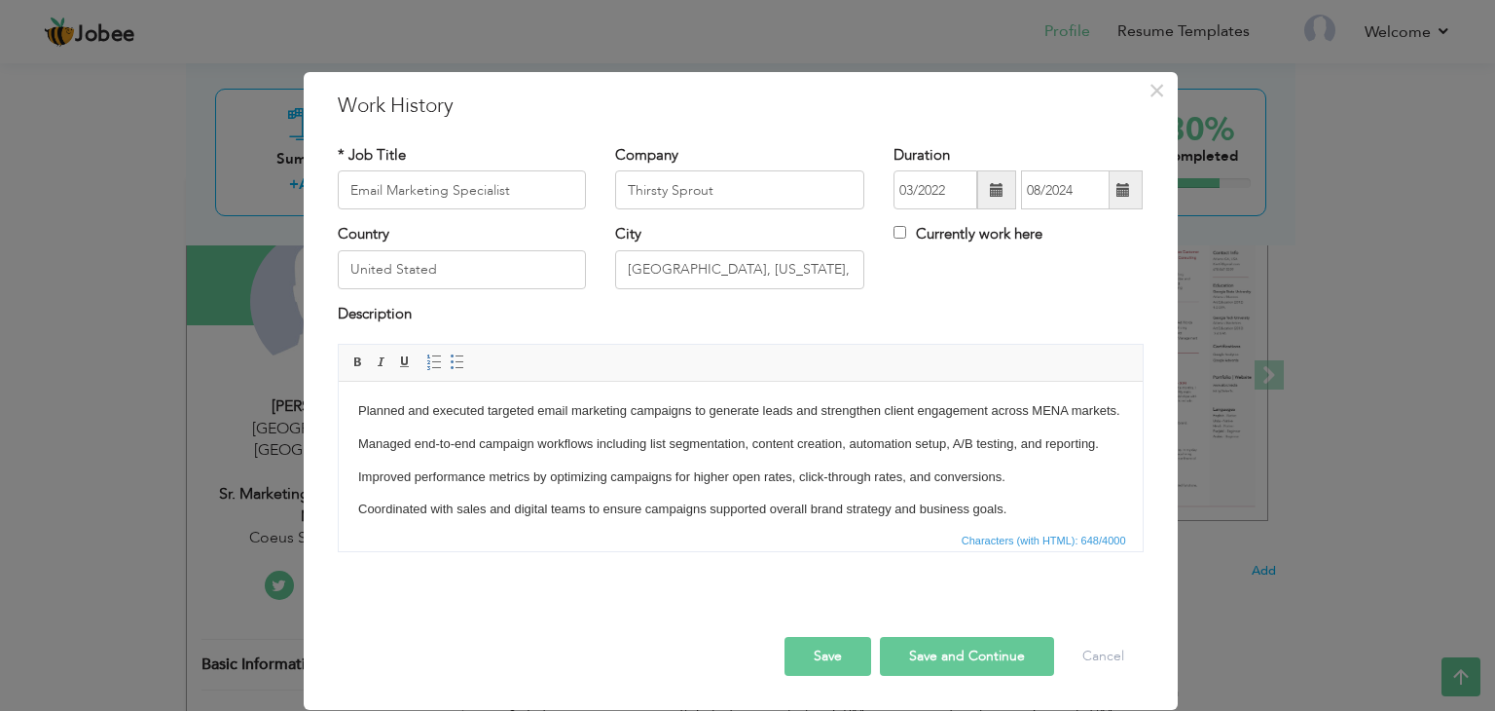
click at [933, 658] on button "Save and Continue" at bounding box center [967, 656] width 174 height 39
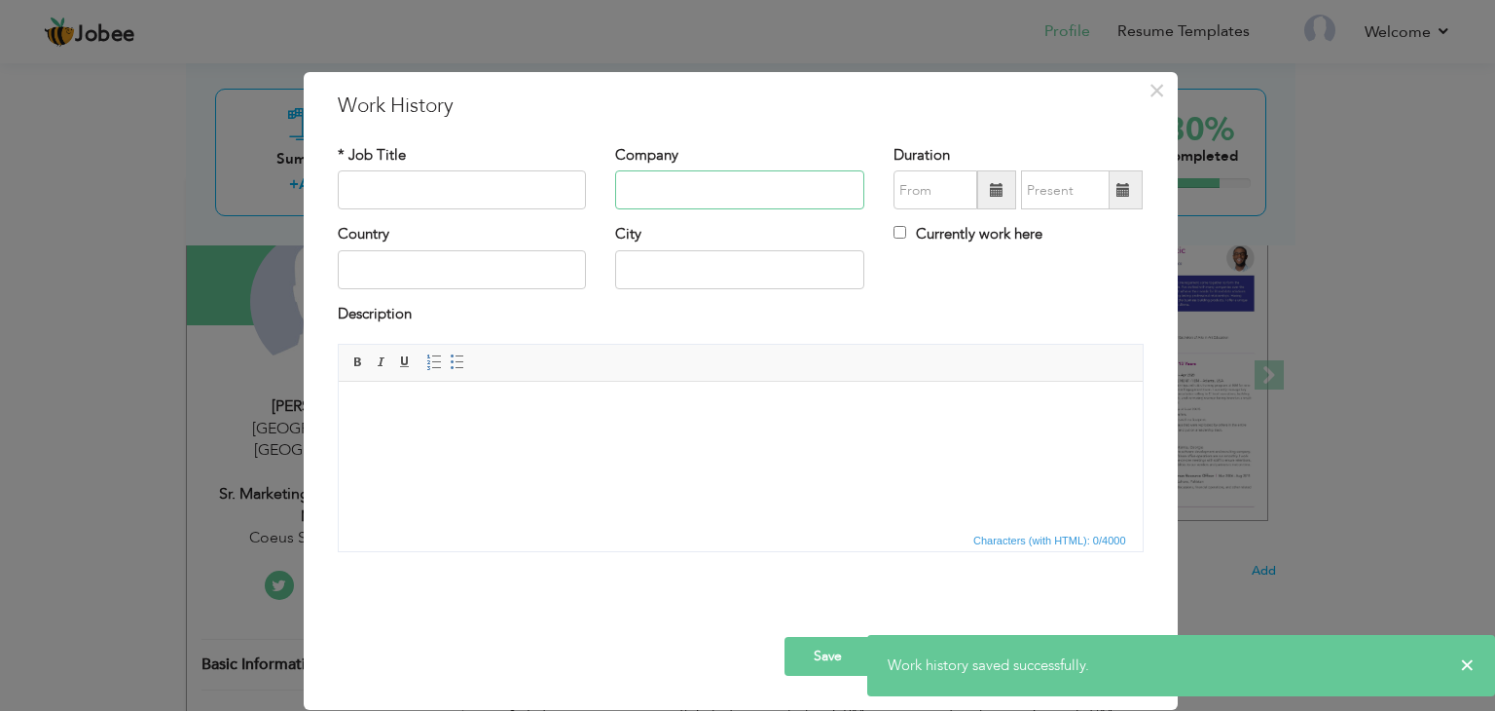
click at [730, 194] on input "text" at bounding box center [739, 189] width 249 height 39
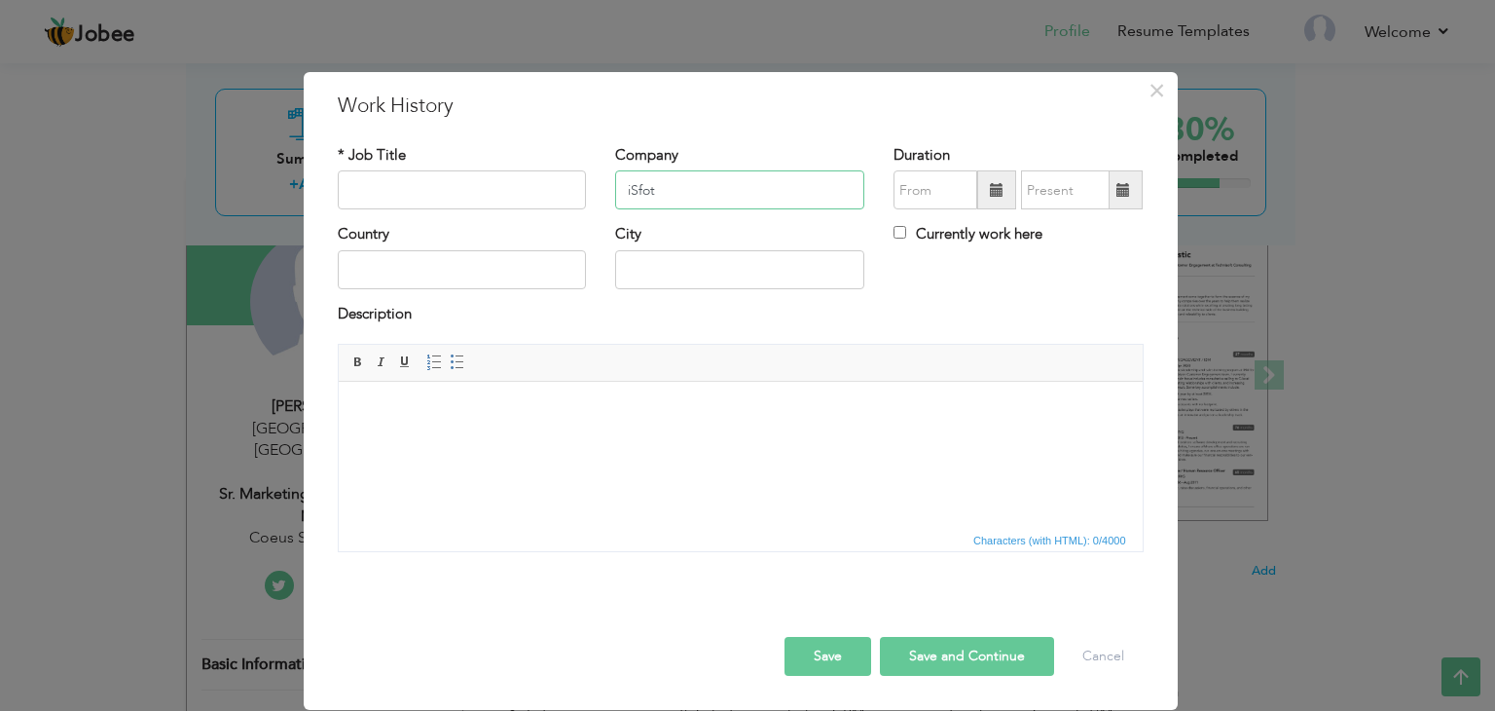
click at [651, 192] on input "iSfot" at bounding box center [739, 189] width 249 height 39
click at [450, 192] on input "text" at bounding box center [462, 189] width 249 height 39
click at [767, 179] on input "iSOFT" at bounding box center [739, 189] width 249 height 39
type input "iSOFT Technologies"
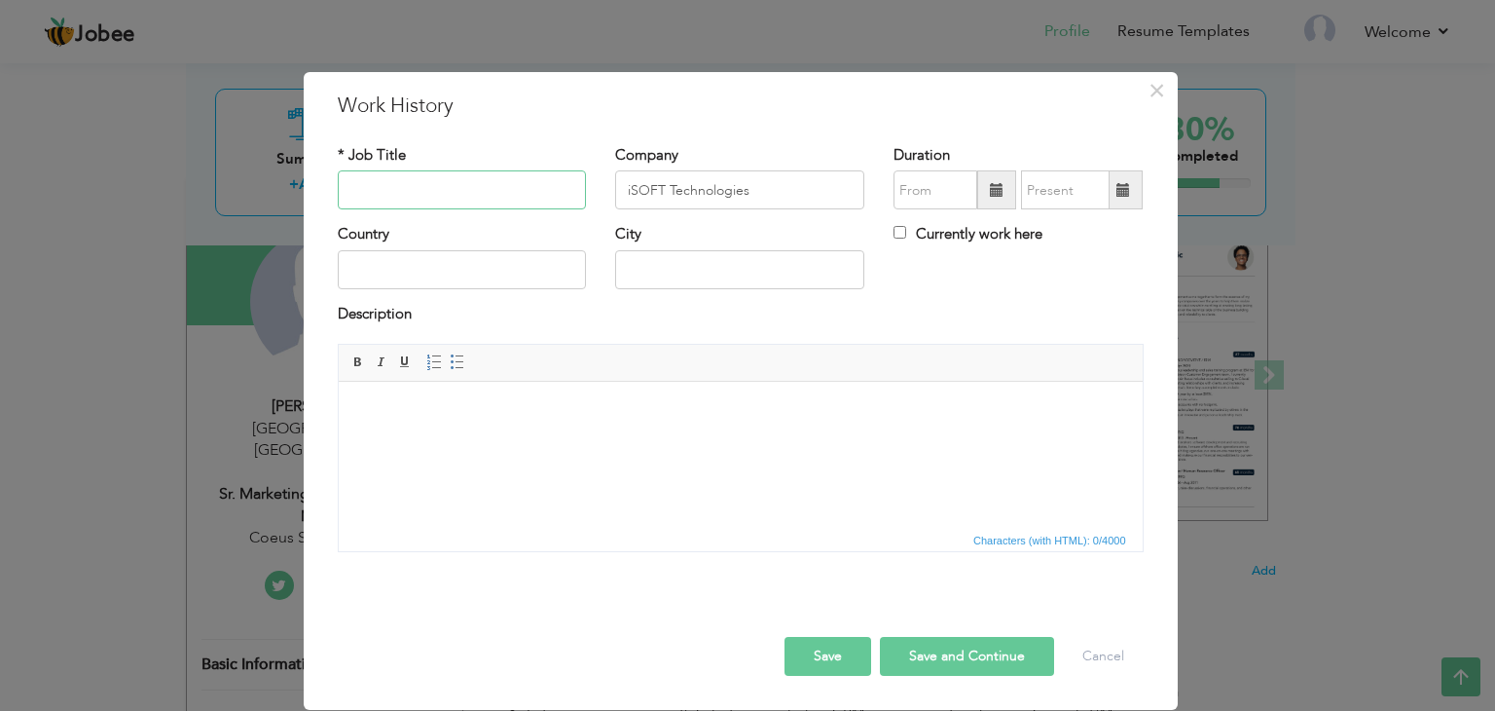
click at [506, 192] on input "text" at bounding box center [462, 189] width 249 height 39
click at [524, 188] on input "text" at bounding box center [462, 189] width 249 height 39
paste input "Email Marketing Specialist"
type input "Email Marketing Specialist"
click at [472, 277] on input "text" at bounding box center [462, 269] width 249 height 39
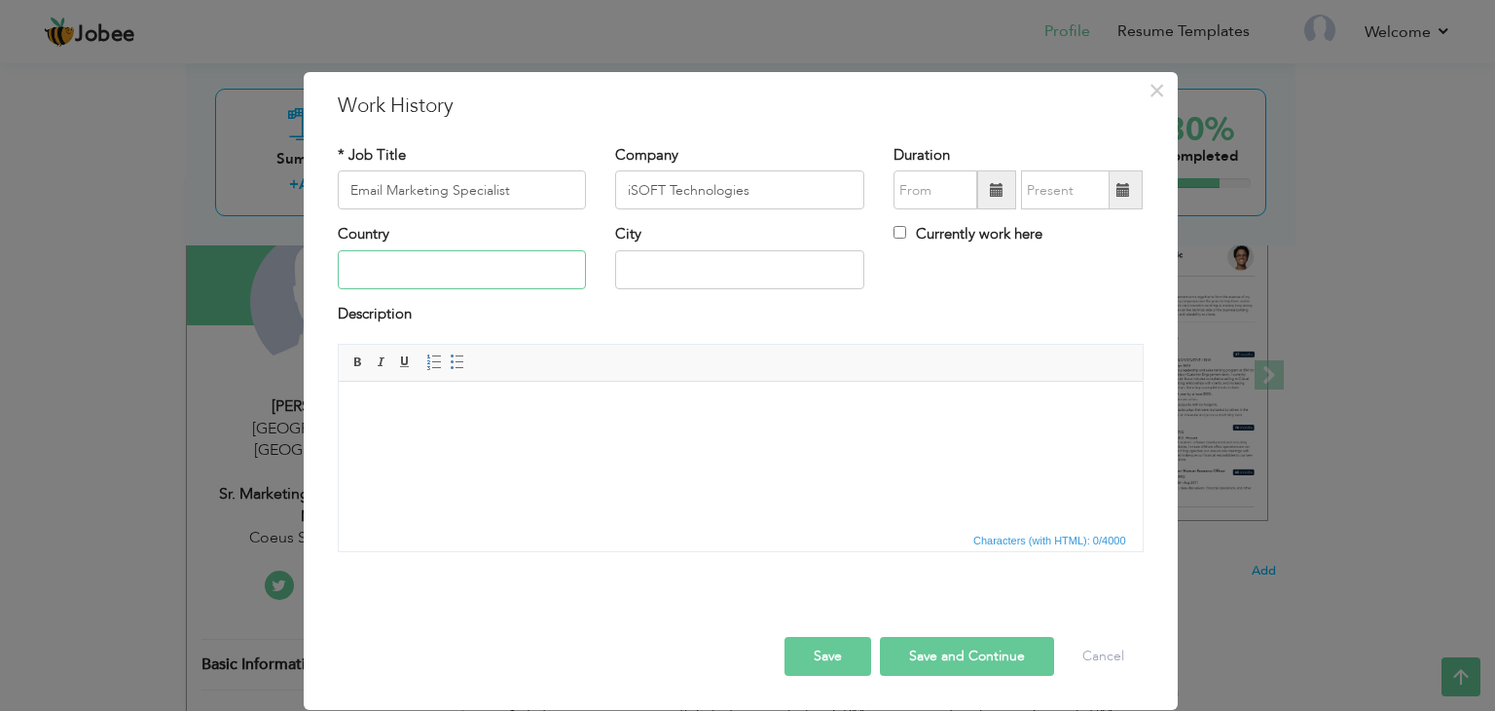
type input "[GEOGRAPHIC_DATA]"
type input "[GEOGRAPHIC_DATA], [GEOGRAPHIC_DATA]"
click at [999, 198] on span at bounding box center [996, 189] width 39 height 39
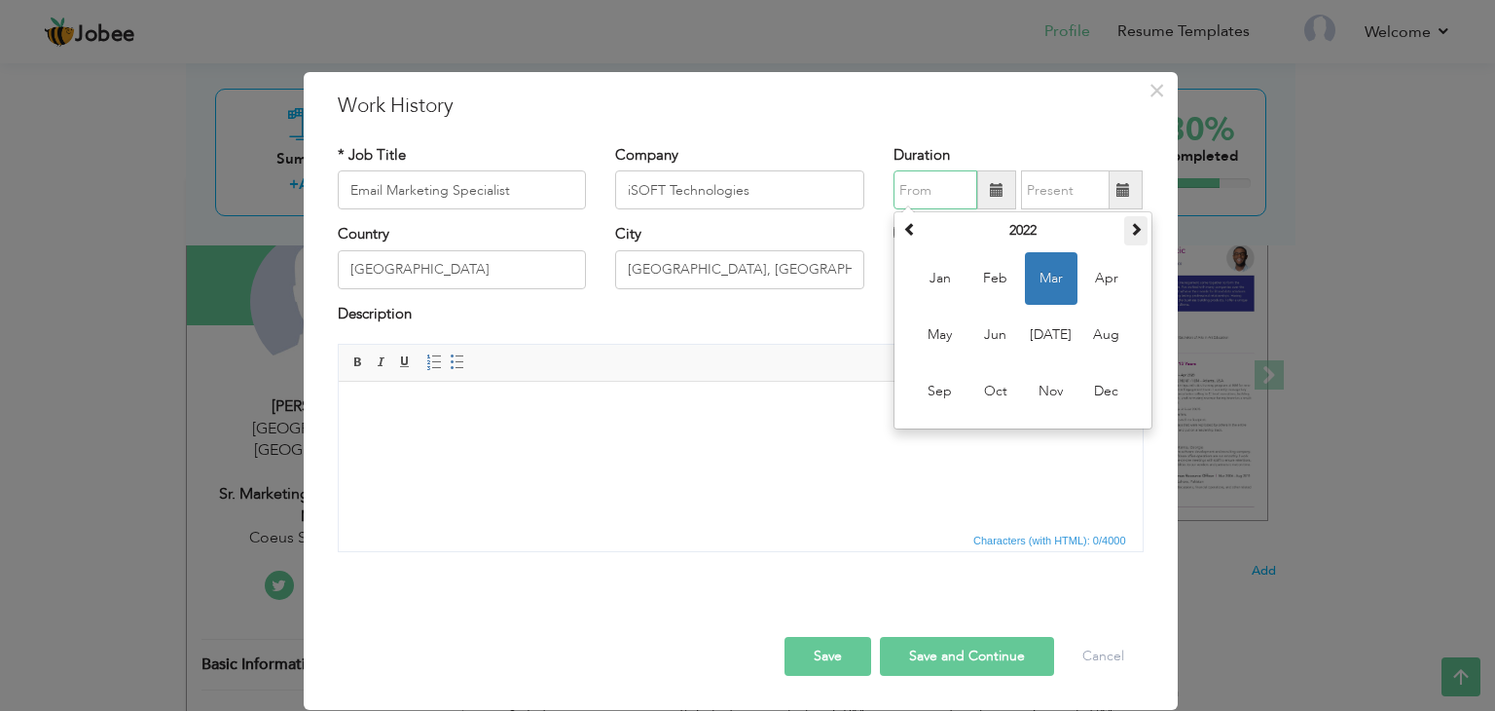
click at [1136, 233] on span at bounding box center [1136, 229] width 14 height 14
click at [1058, 330] on span "Jul" at bounding box center [1051, 335] width 53 height 53
type input "07/2023"
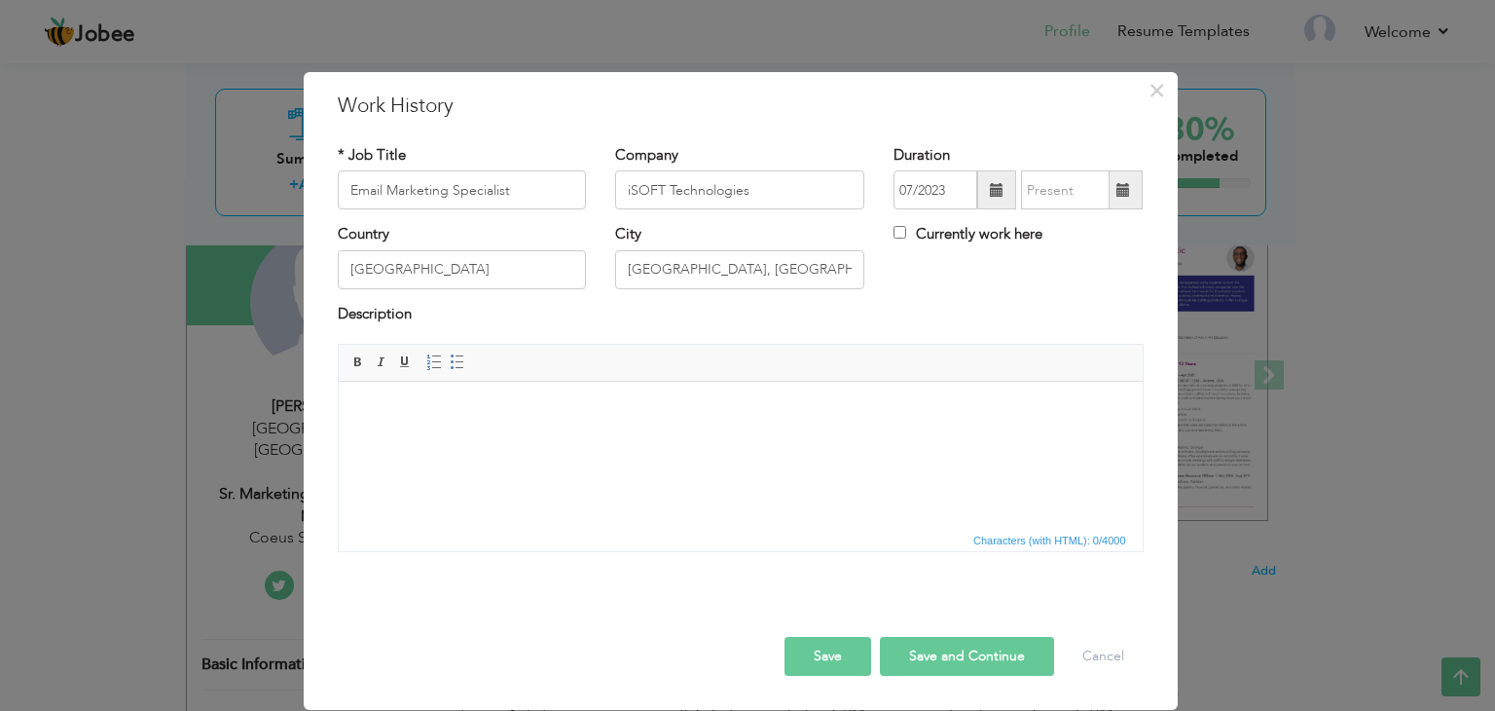
click at [1121, 180] on span at bounding box center [1124, 189] width 38 height 39
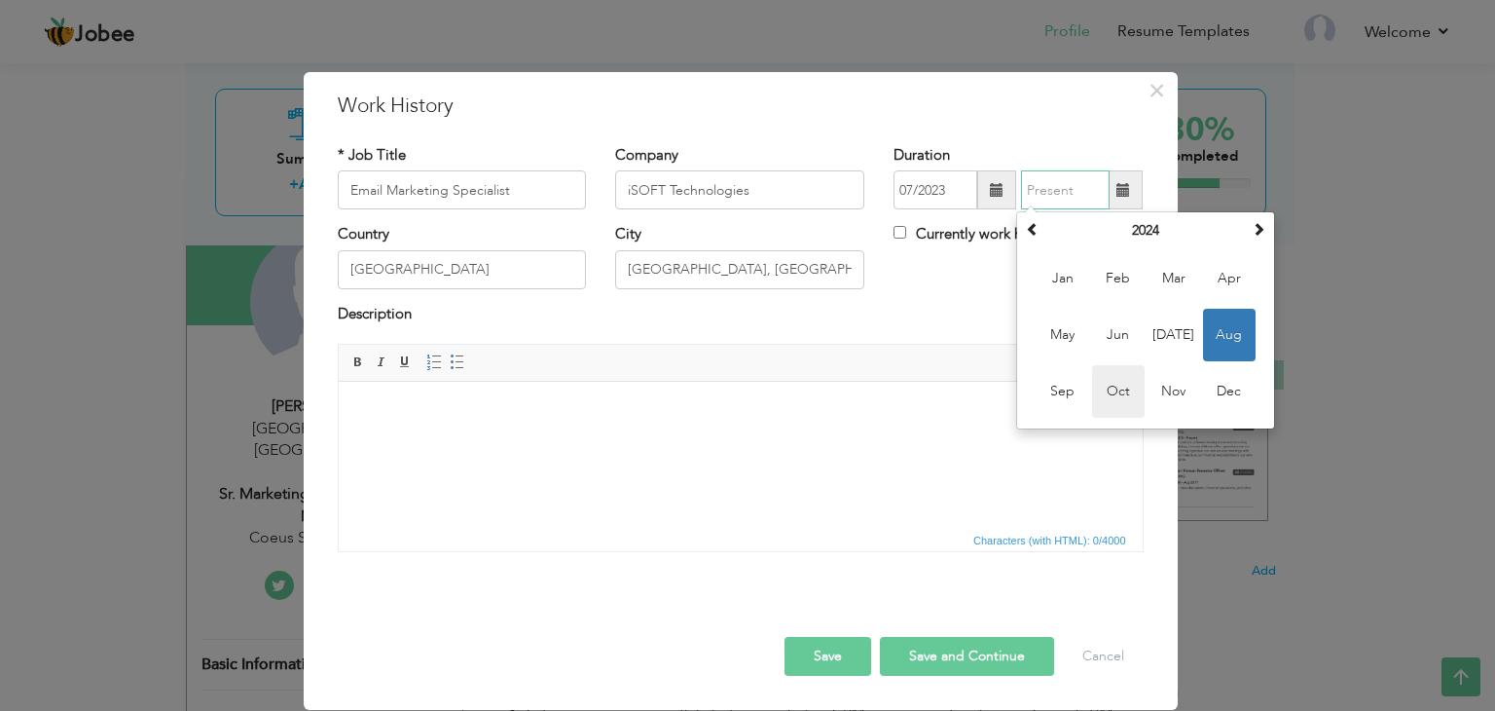
click at [1114, 388] on span "Oct" at bounding box center [1118, 391] width 53 height 53
type input "10/2024"
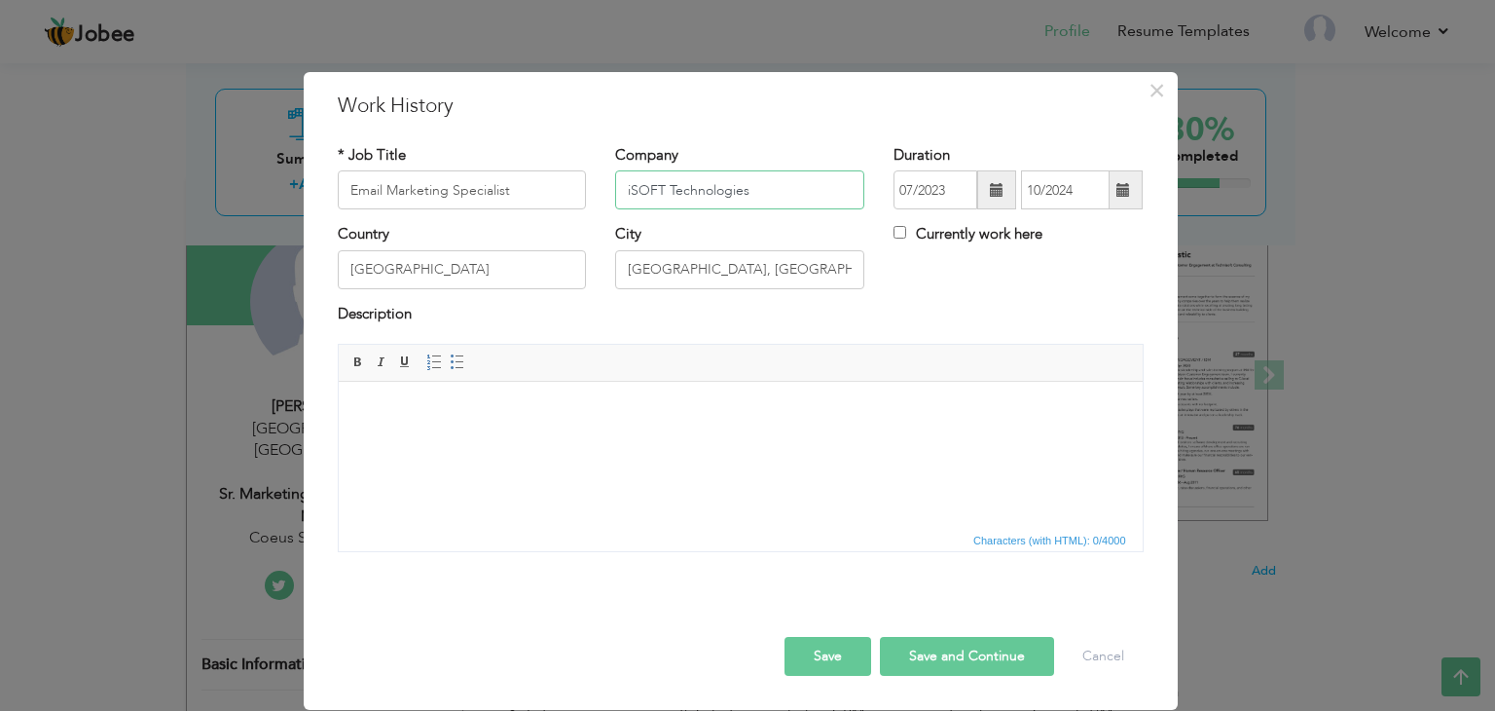
click at [664, 196] on input "iSOFT Technologies" at bounding box center [739, 189] width 249 height 39
click at [688, 441] on html at bounding box center [740, 411] width 804 height 59
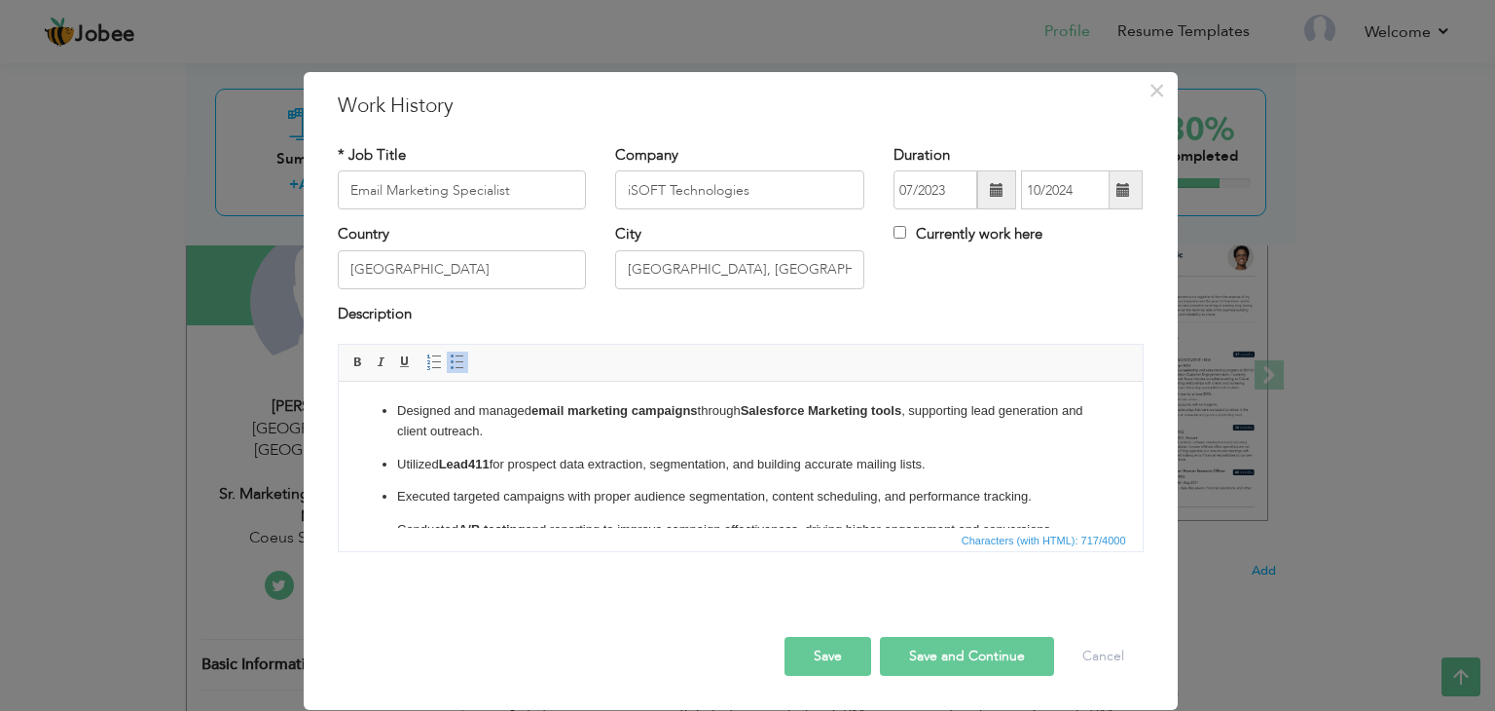
click at [457, 413] on p "Designed and managed email marketing campaigns through Salesforce Marketing too…" at bounding box center [739, 421] width 687 height 41
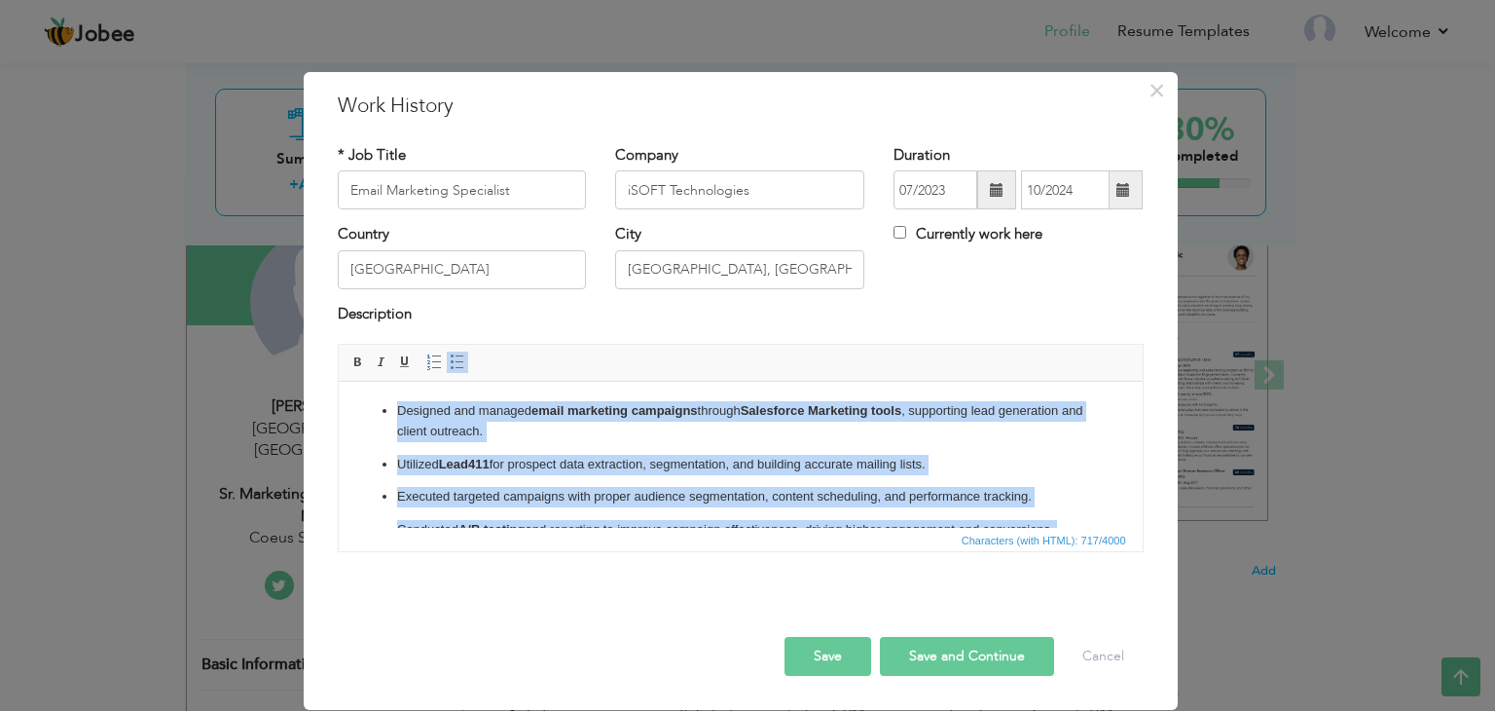
click at [451, 366] on span at bounding box center [458, 362] width 16 height 16
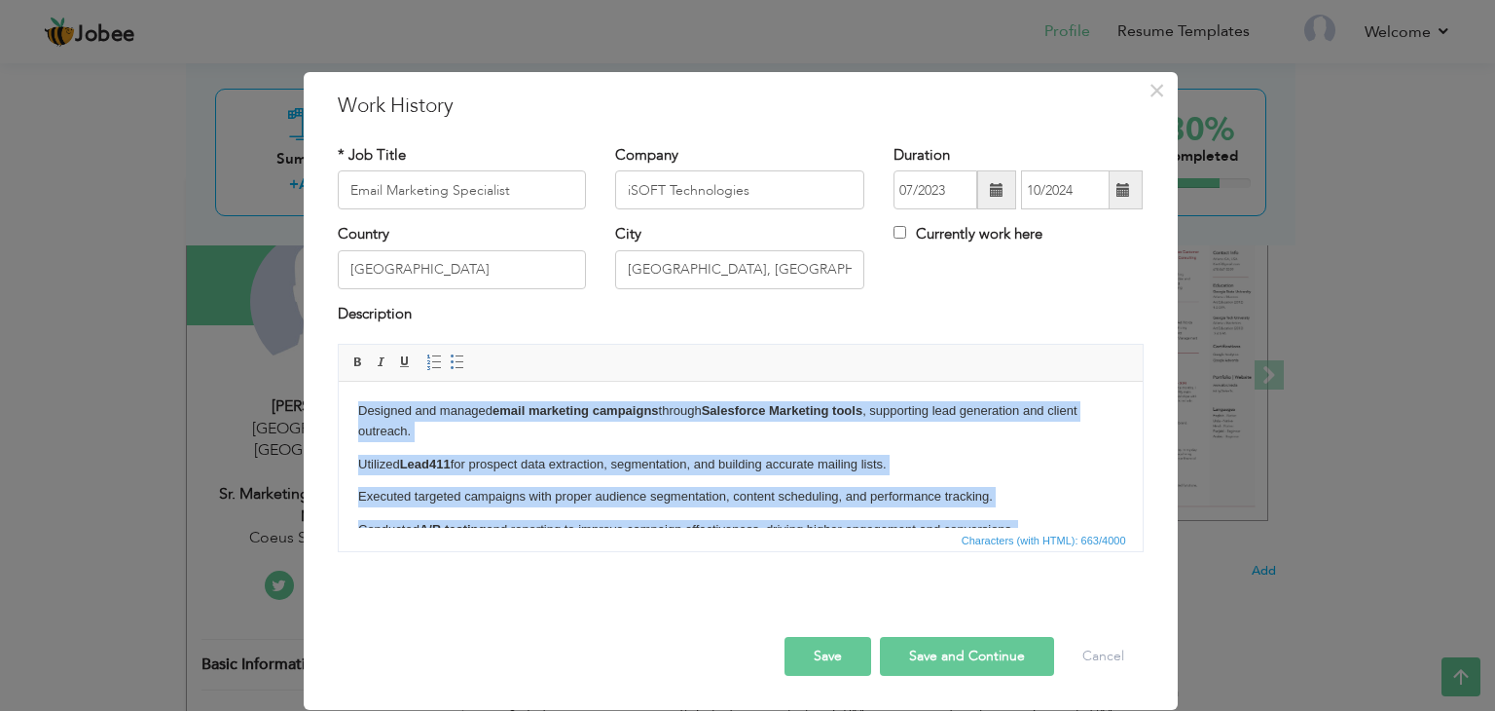
scroll to position [64, 0]
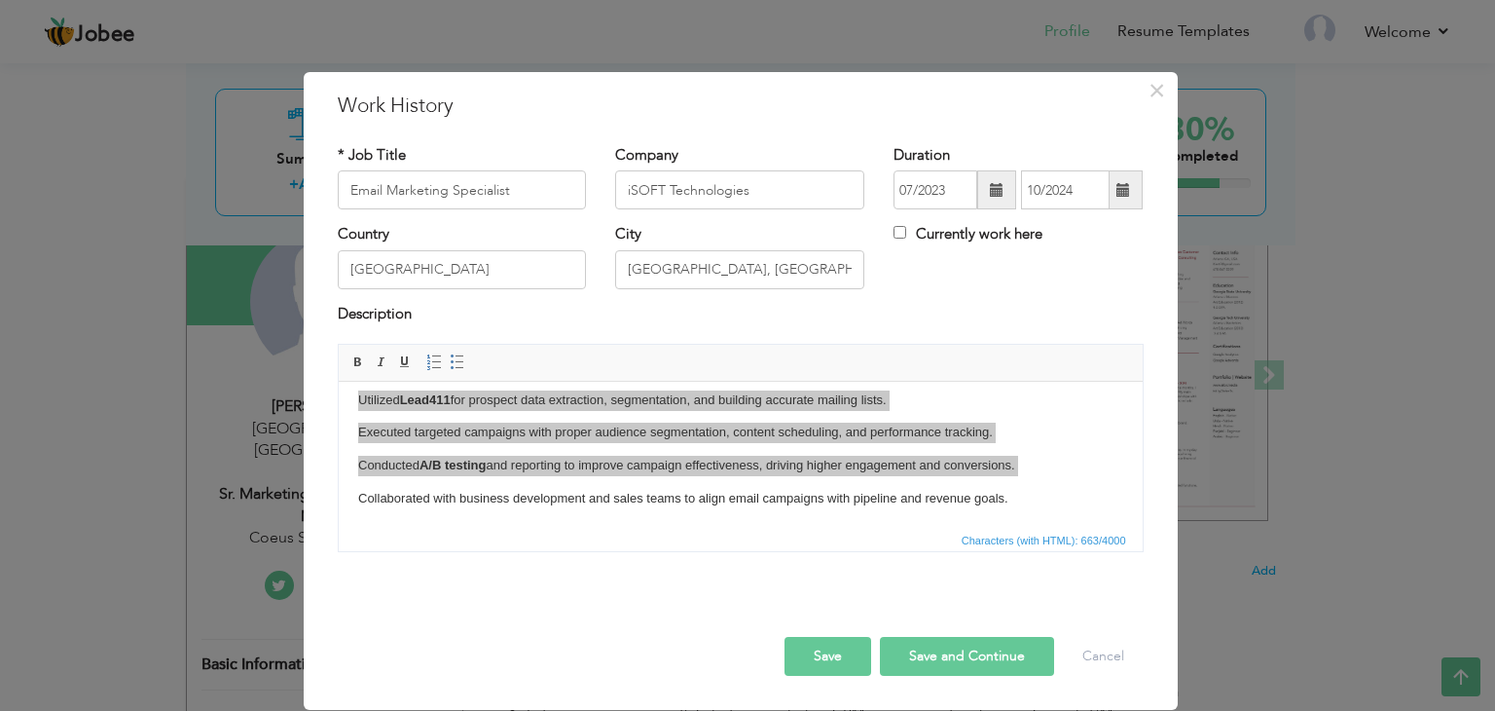
click at [934, 655] on button "Save and Continue" at bounding box center [967, 656] width 174 height 39
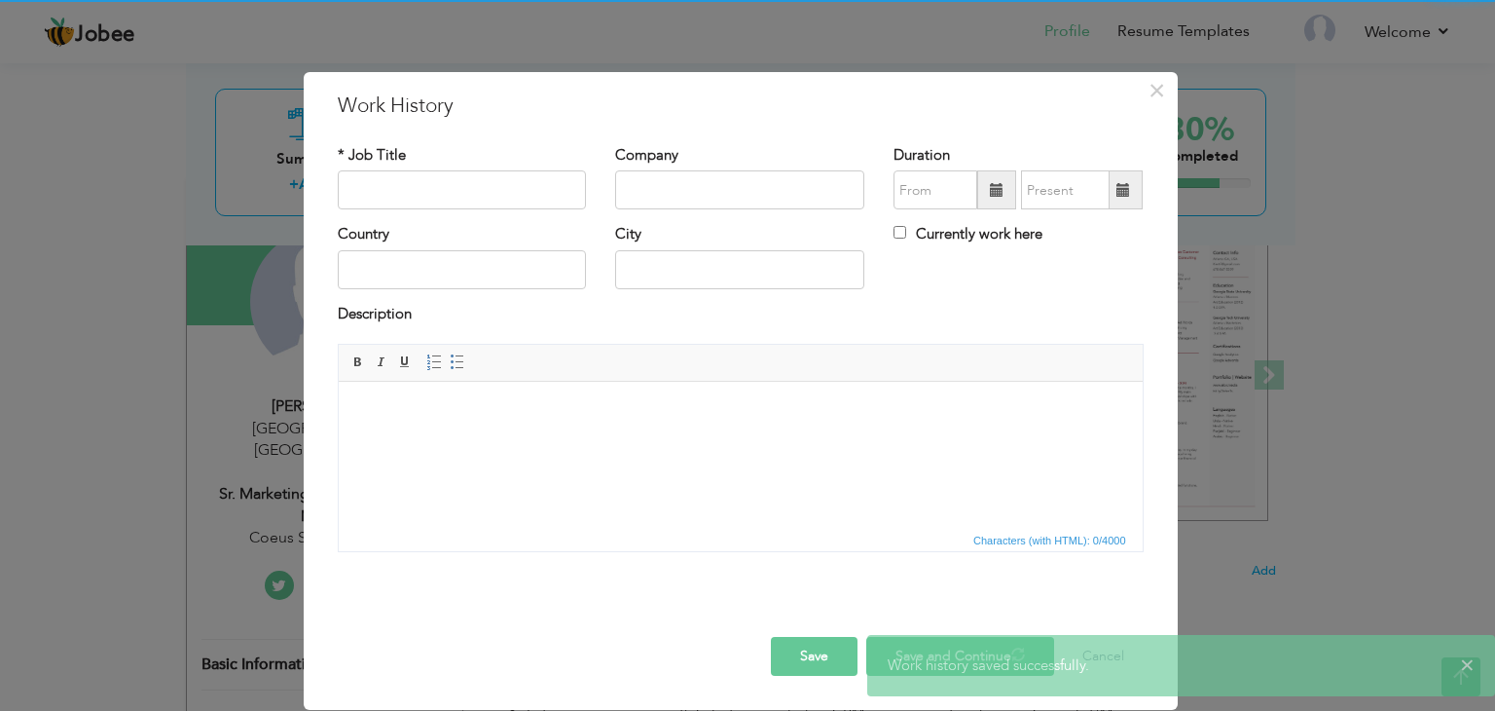
scroll to position [0, 0]
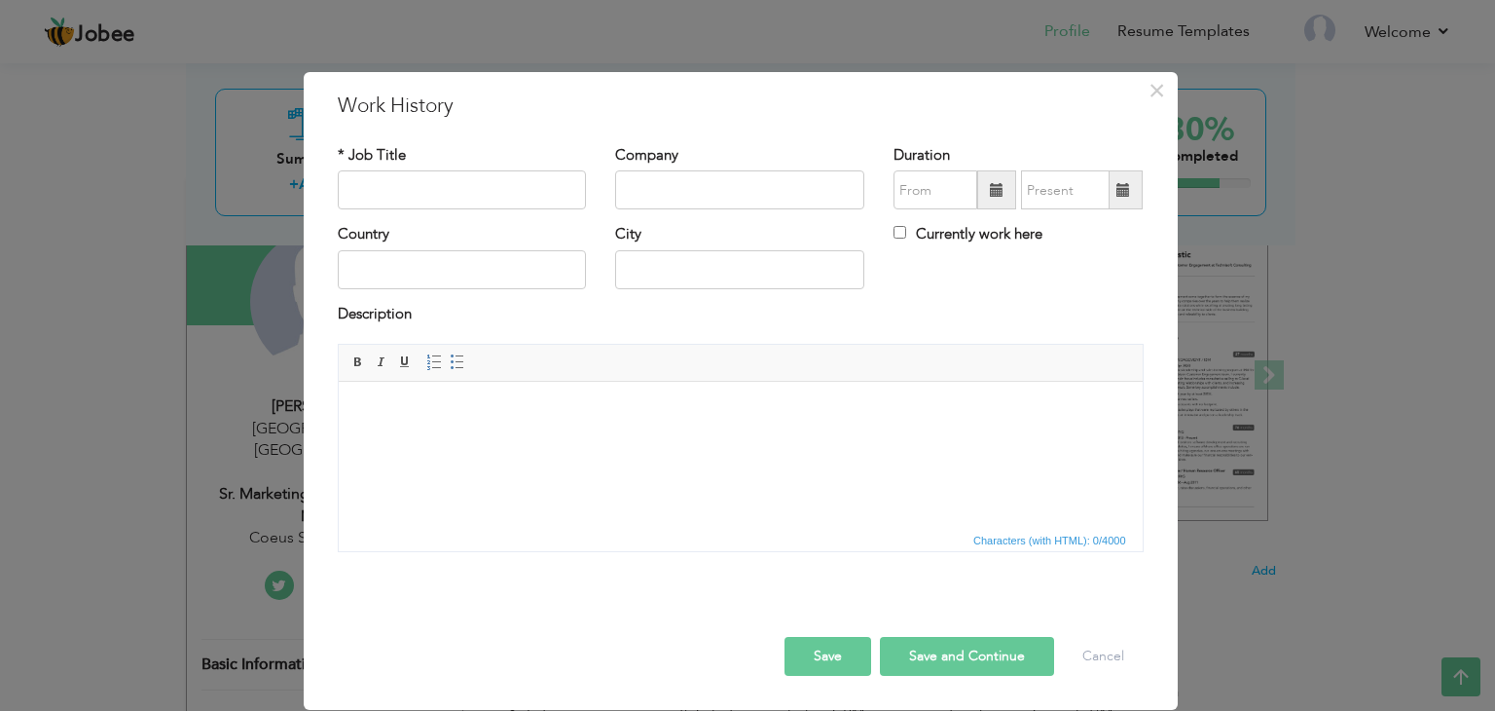
click at [527, 211] on div "* Job Title" at bounding box center [462, 184] width 278 height 79
click at [517, 201] on input "text" at bounding box center [462, 189] width 249 height 39
click at [422, 192] on input "Growth Constlantent" at bounding box center [462, 189] width 249 height 39
click at [444, 190] on input "Growth Constantan" at bounding box center [462, 189] width 249 height 39
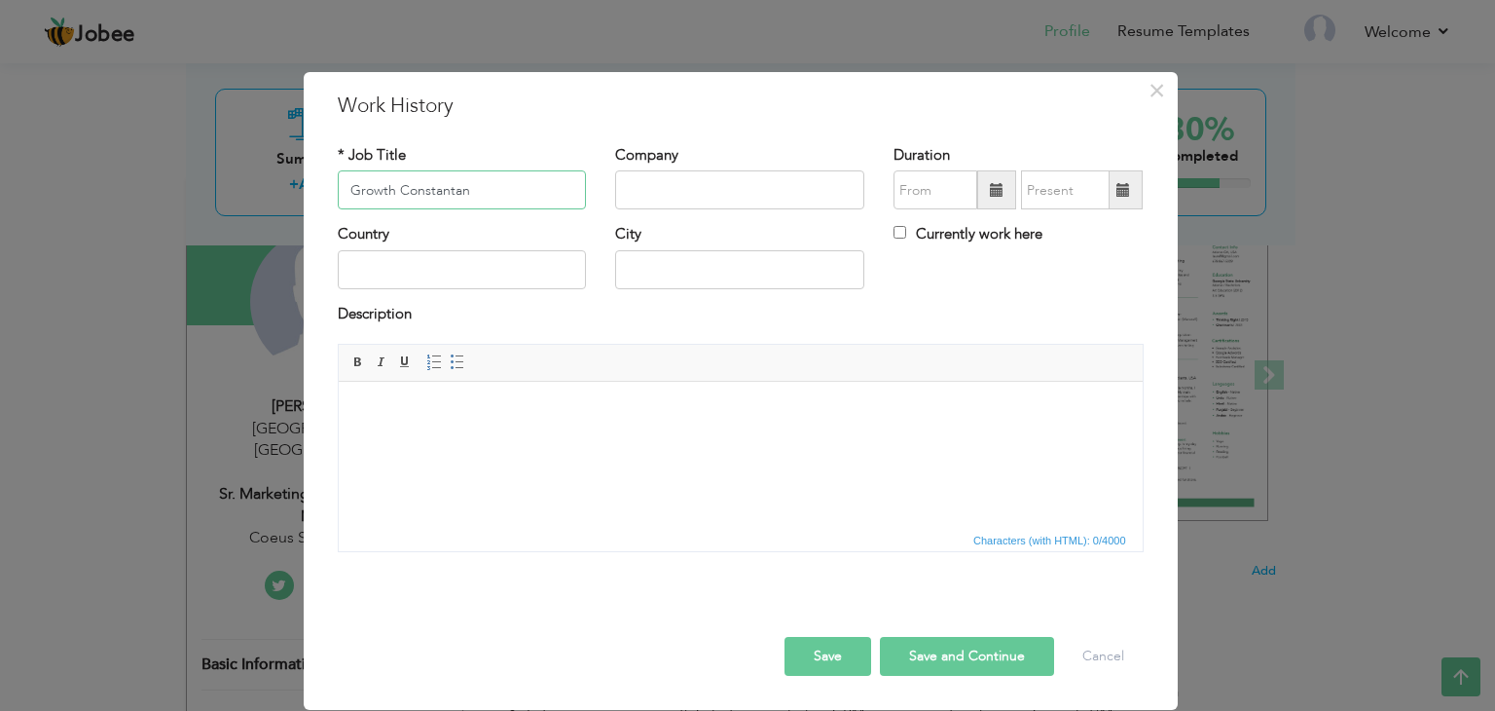
click at [444, 190] on input "Growth Constantan" at bounding box center [462, 189] width 249 height 39
type input "Growth Consultant"
click at [686, 197] on input "text" at bounding box center [739, 189] width 249 height 39
click at [720, 183] on input "text" at bounding box center [739, 189] width 249 height 39
paste input "Belitsoft International"
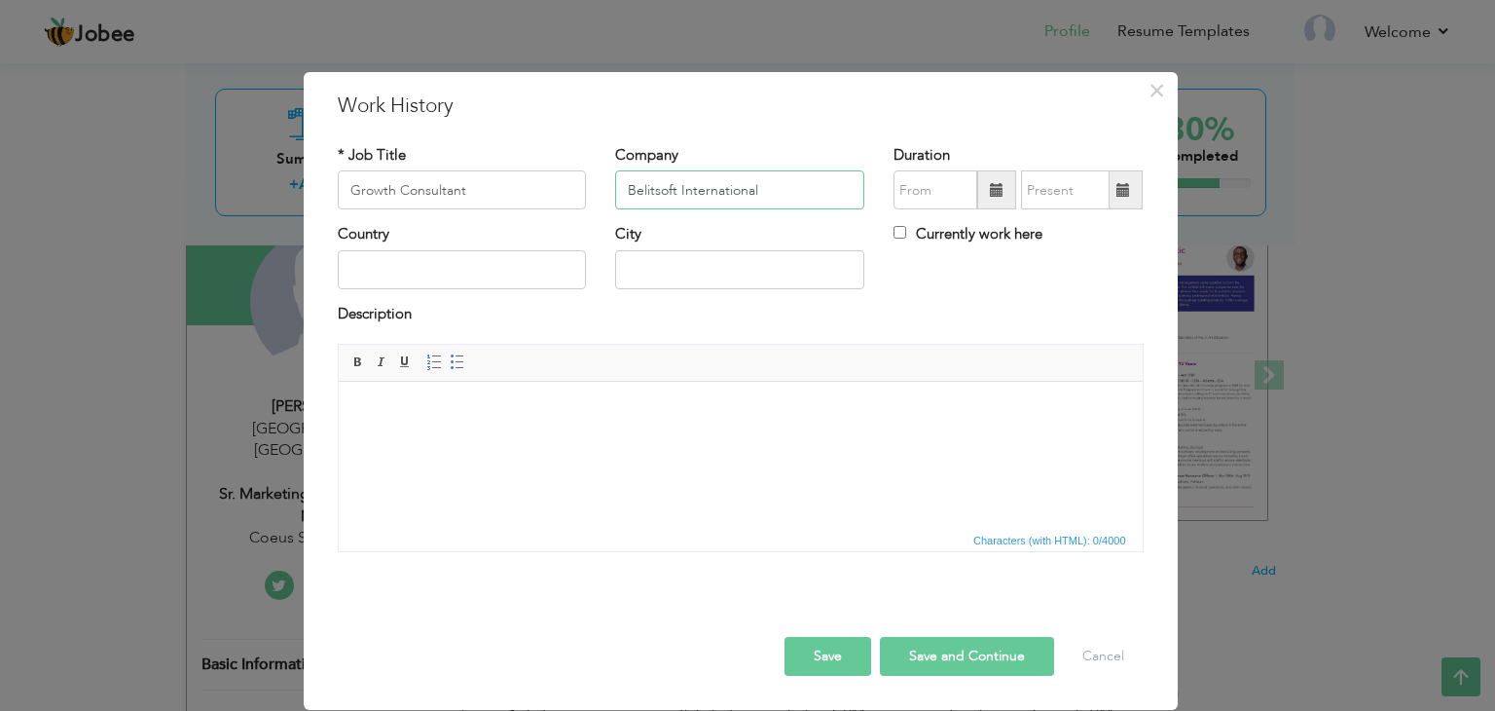
type input "Belitsoft International"
click at [991, 193] on span at bounding box center [997, 190] width 14 height 14
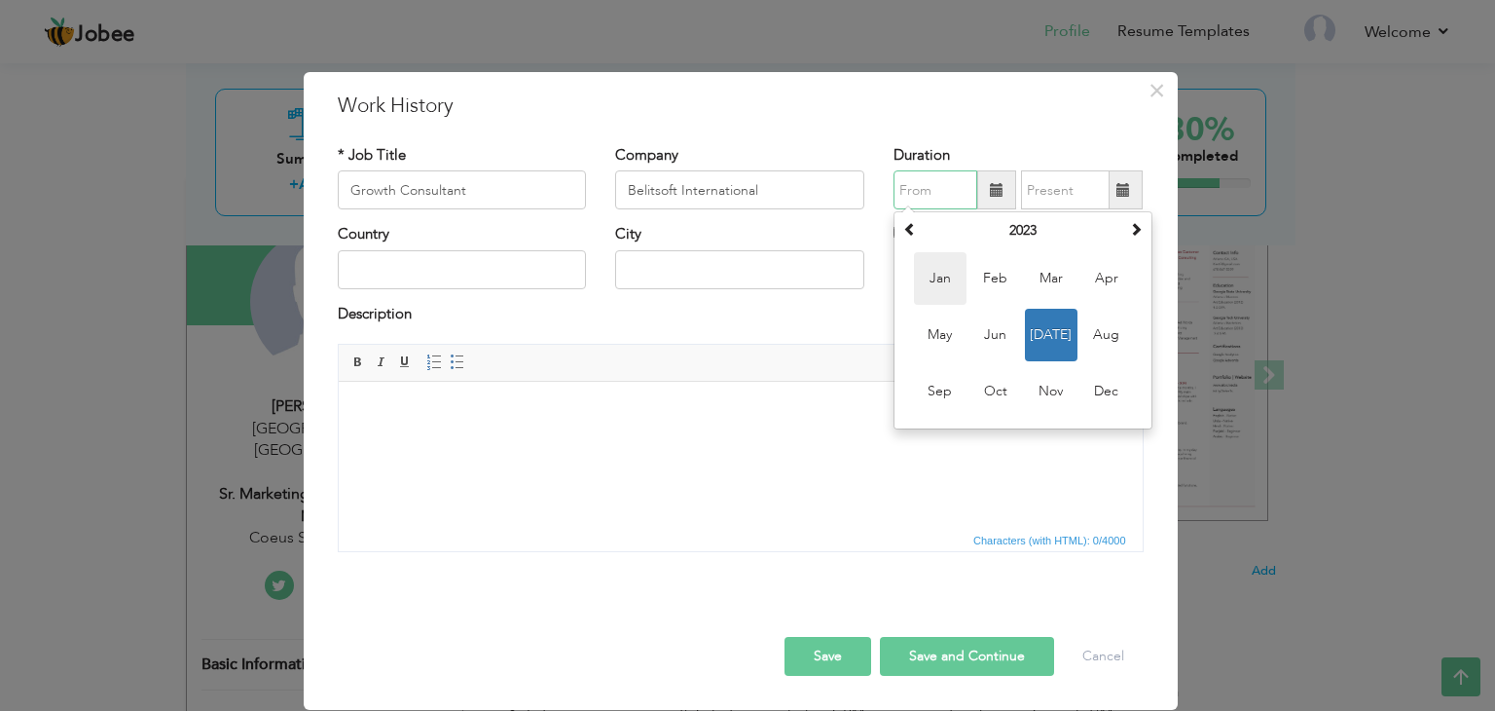
click at [947, 271] on span "Jan" at bounding box center [940, 278] width 53 height 53
type input "01/2023"
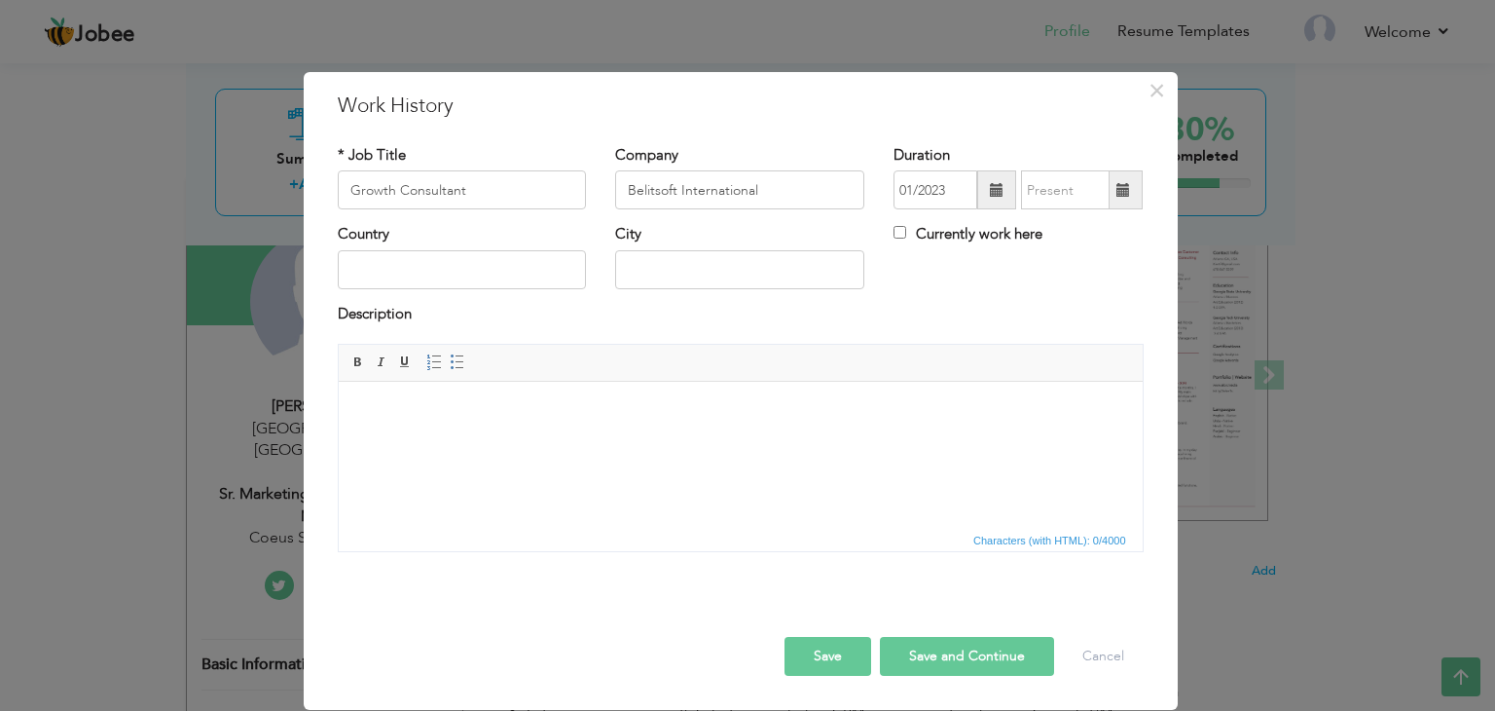
click at [1122, 194] on span at bounding box center [1124, 190] width 14 height 14
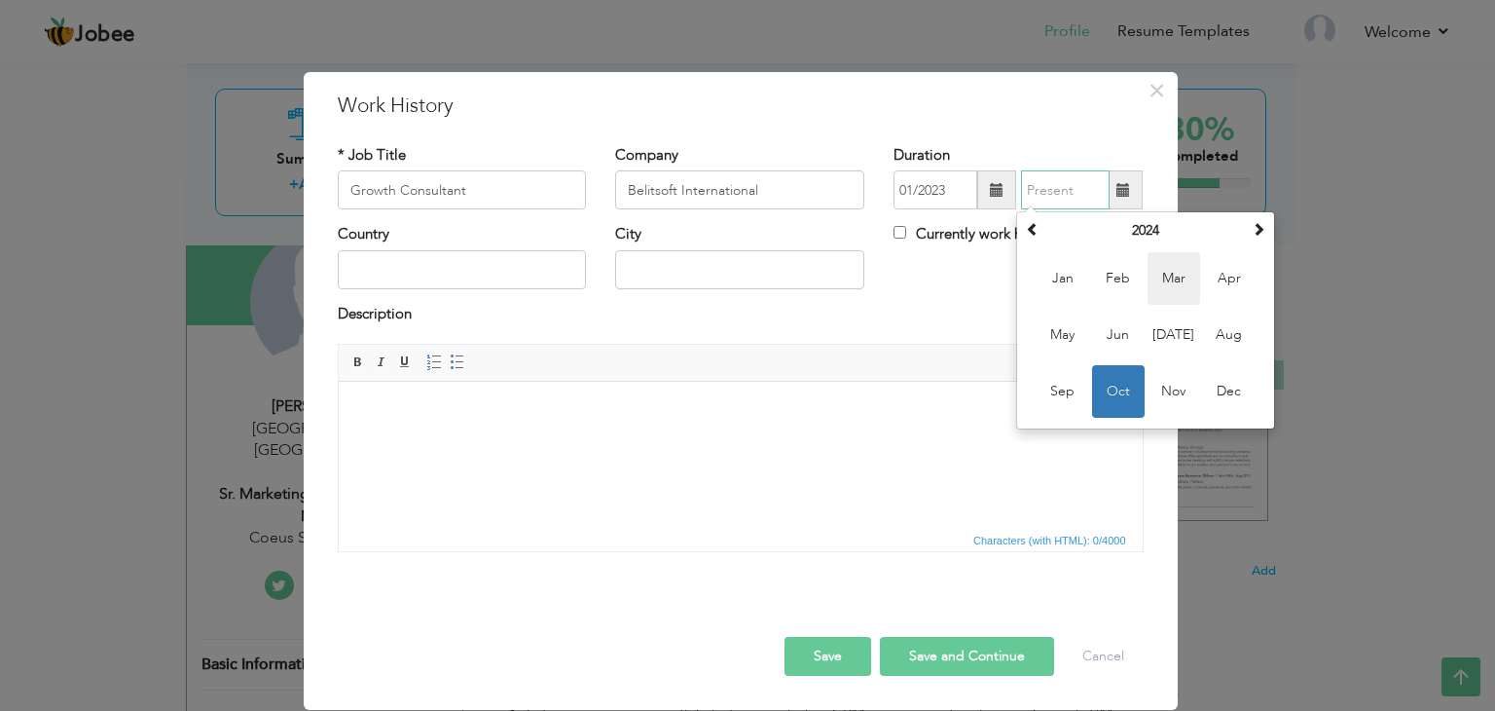
click at [1186, 290] on span "Mar" at bounding box center [1174, 278] width 53 height 53
type input "03/2024"
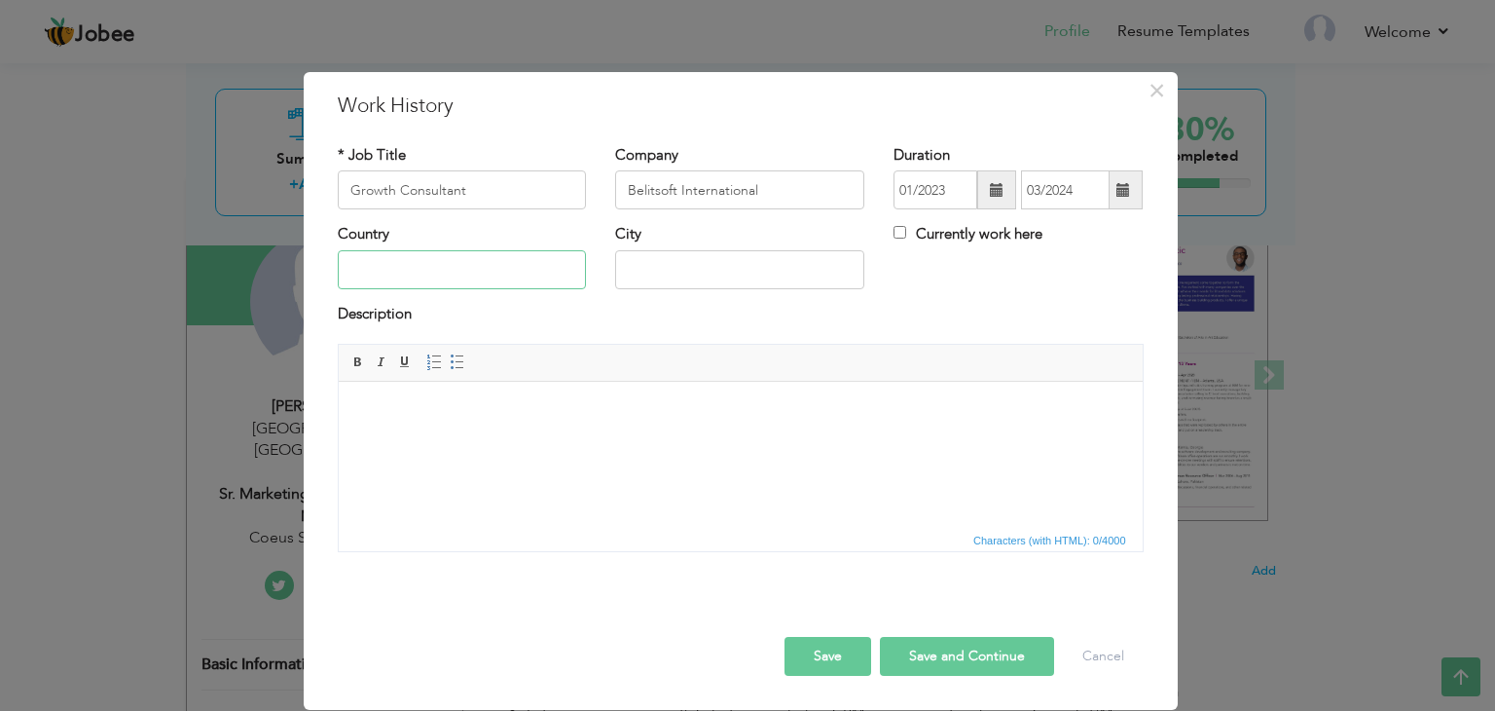
click at [519, 268] on input "text" at bounding box center [462, 269] width 249 height 39
type input "[GEOGRAPHIC_DATA]"
click at [681, 280] on input "text" at bounding box center [739, 269] width 249 height 39
click at [700, 276] on input "text" at bounding box center [739, 269] width 249 height 39
paste input "[GEOGRAPHIC_DATA]"
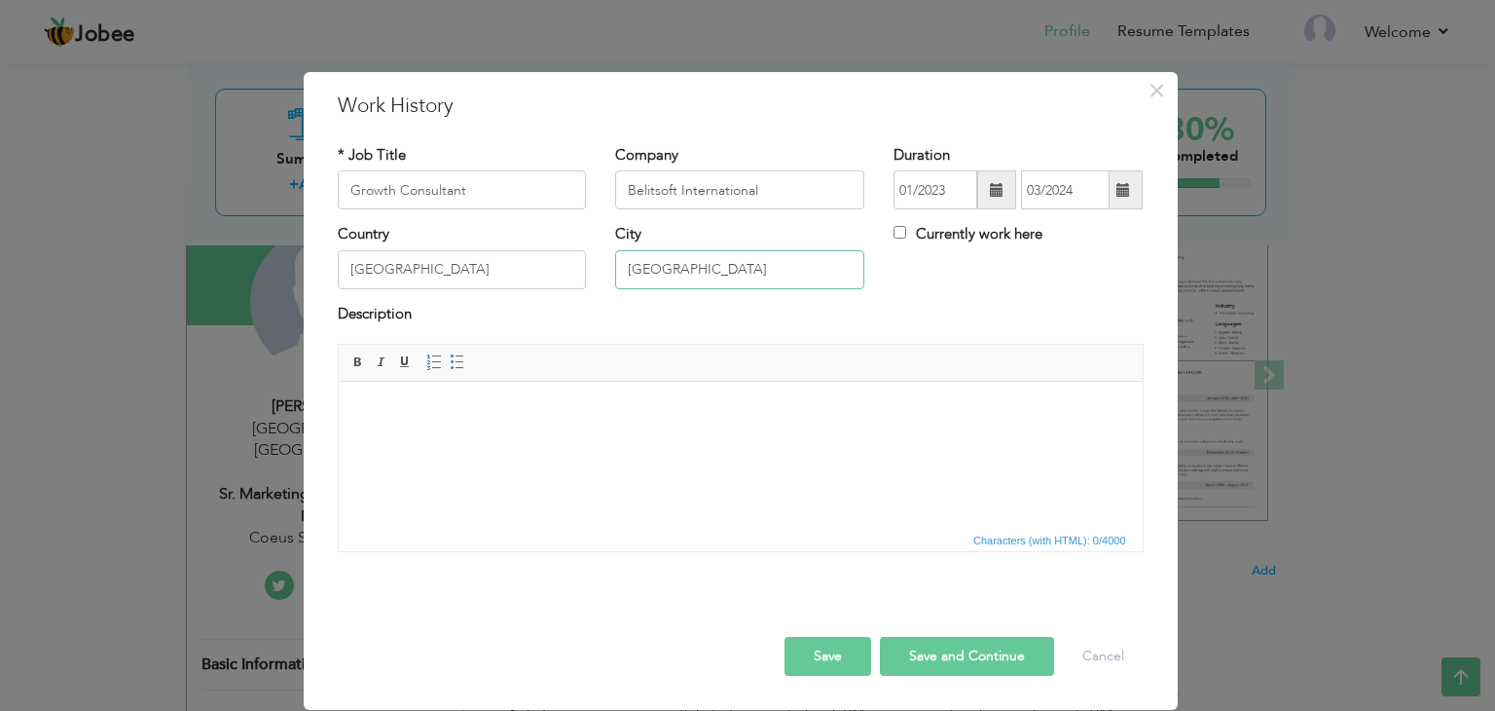
type input "[GEOGRAPHIC_DATA]"
click at [710, 184] on input "Belitsoft International" at bounding box center [739, 189] width 249 height 39
click at [417, 178] on input "Growth Consultant" at bounding box center [462, 189] width 249 height 39
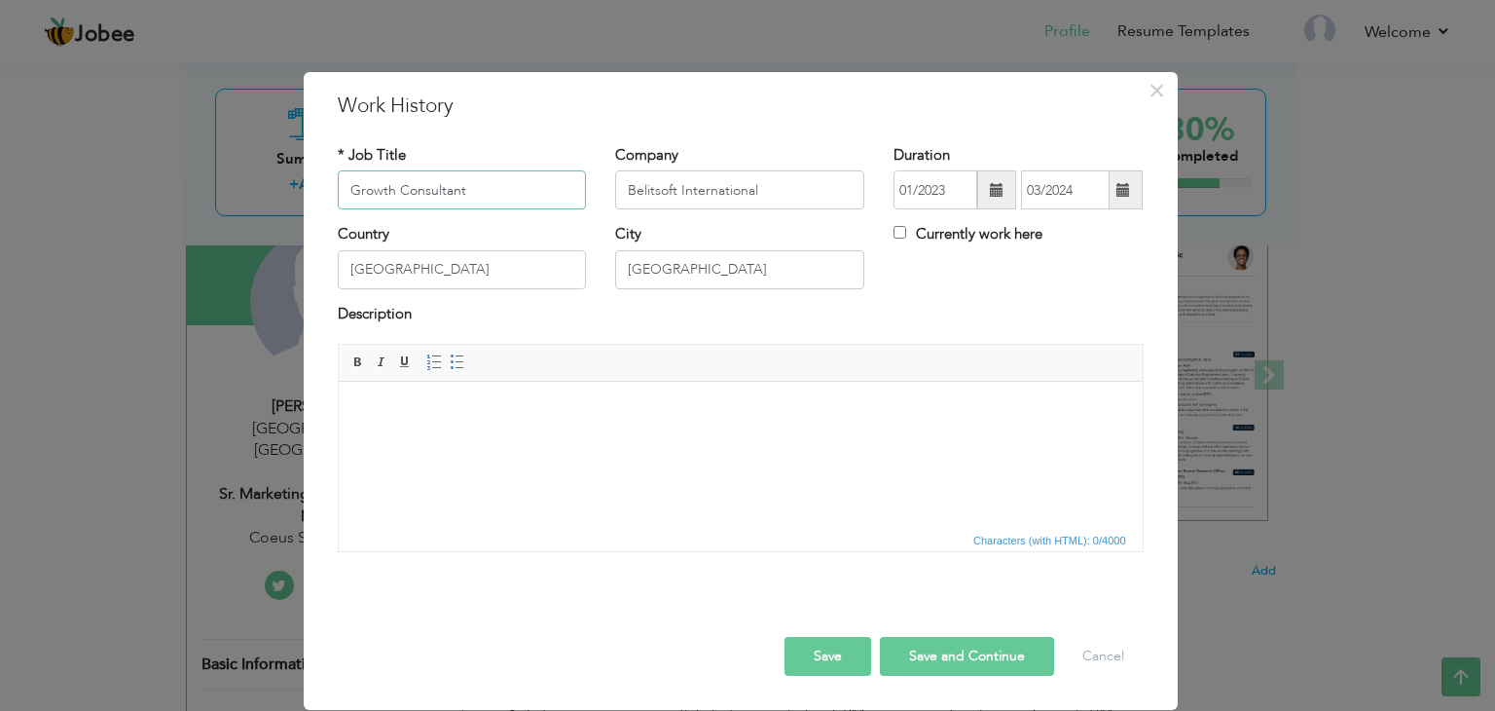
click at [417, 178] on input "Growth Consultant" at bounding box center [462, 189] width 249 height 39
click at [745, 407] on body at bounding box center [739, 411] width 765 height 20
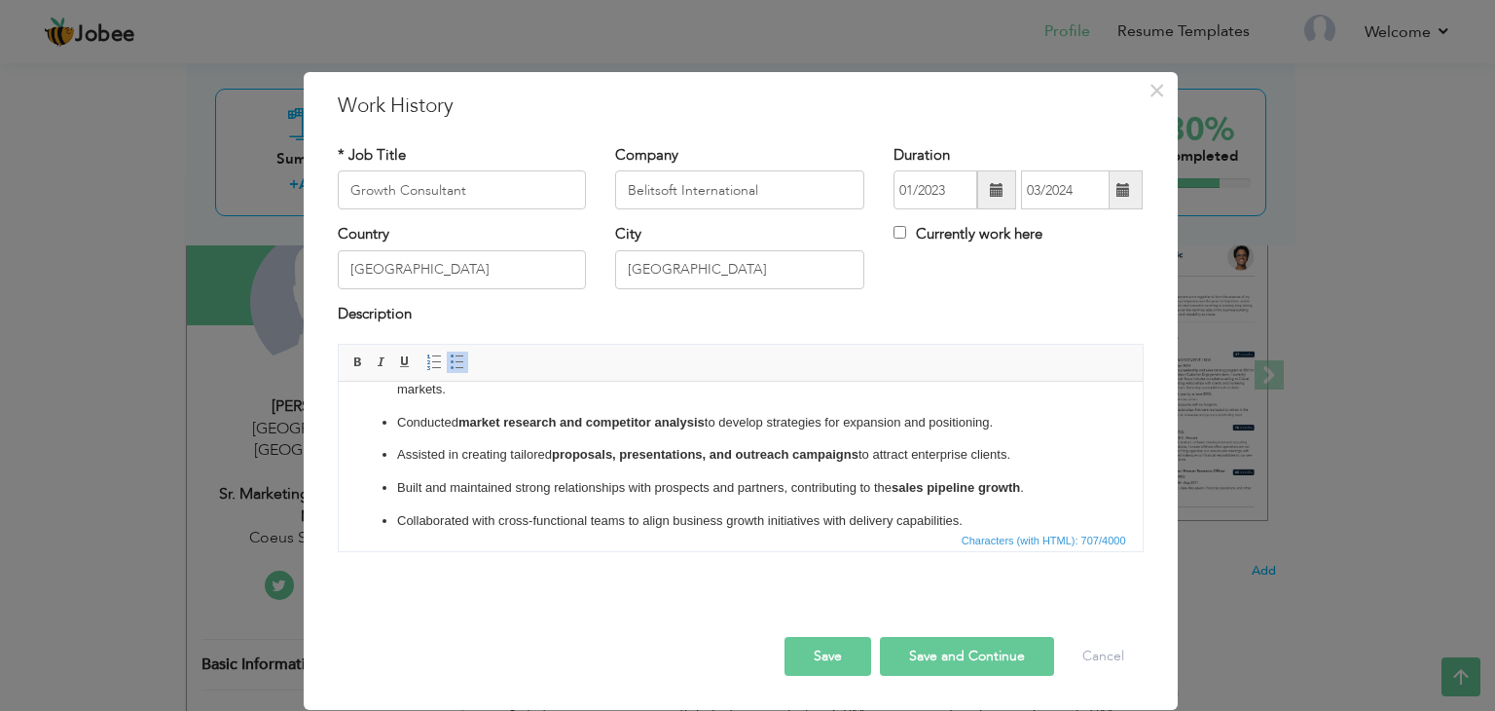
click at [681, 444] on ul "Supported business development by identifying and pursuing new client acquisiti…" at bounding box center [739, 445] width 765 height 172
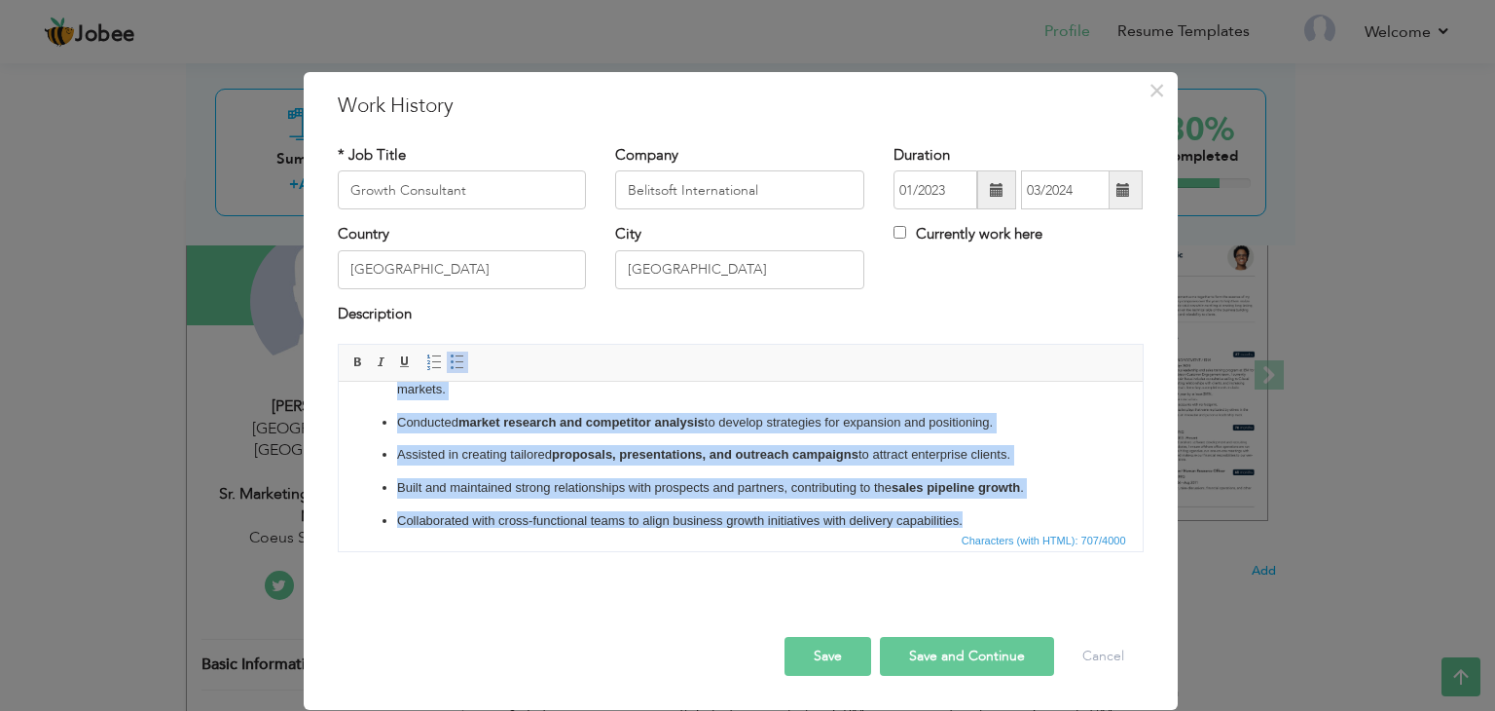
click at [459, 367] on span at bounding box center [458, 362] width 16 height 16
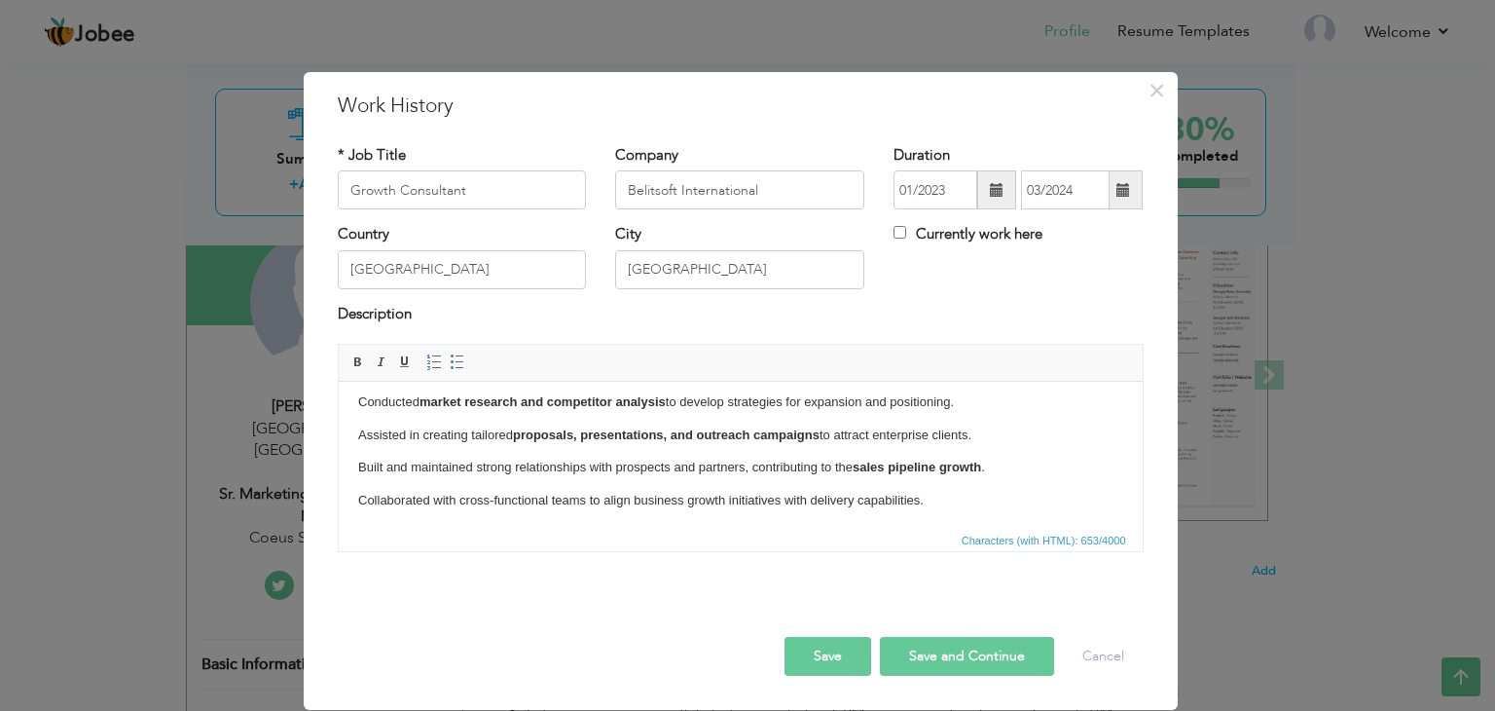
click at [992, 660] on button "Save and Continue" at bounding box center [967, 656] width 174 height 39
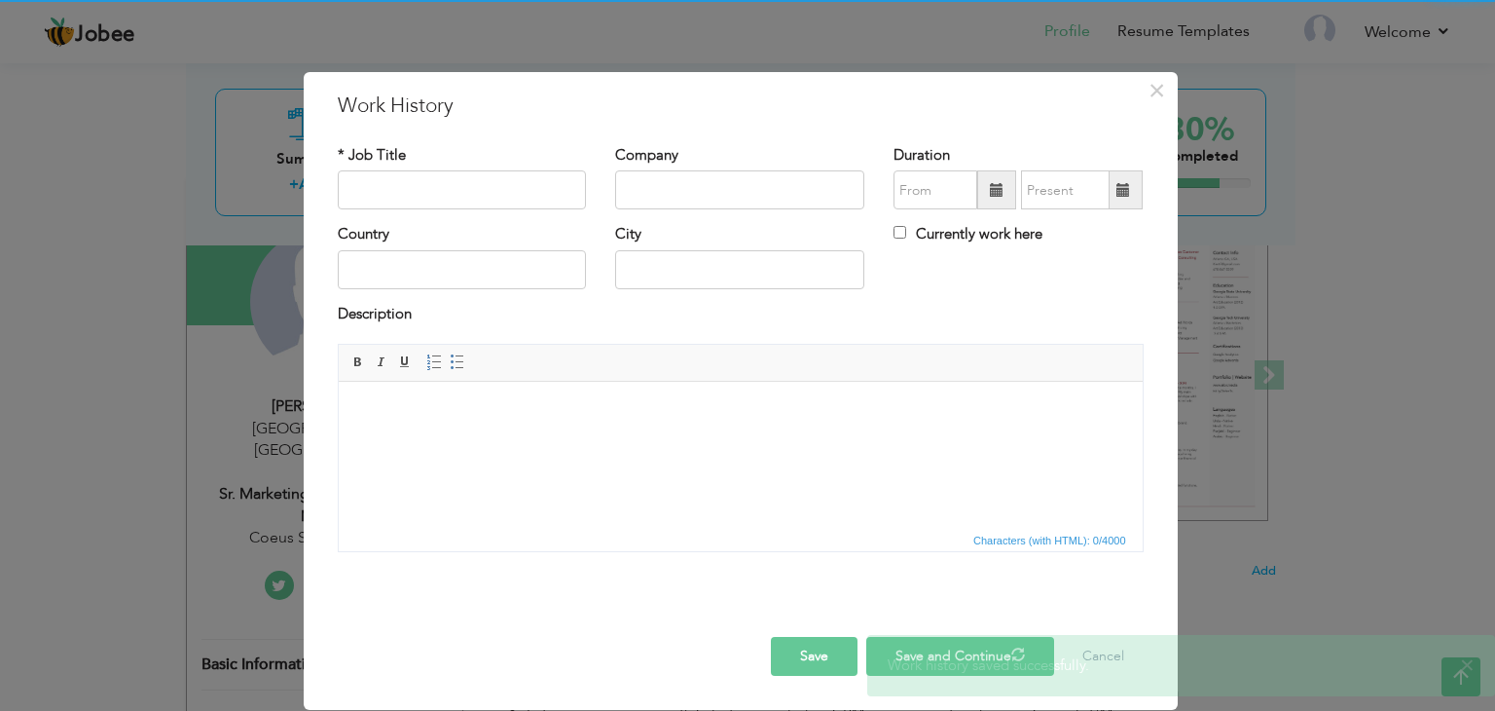
scroll to position [0, 0]
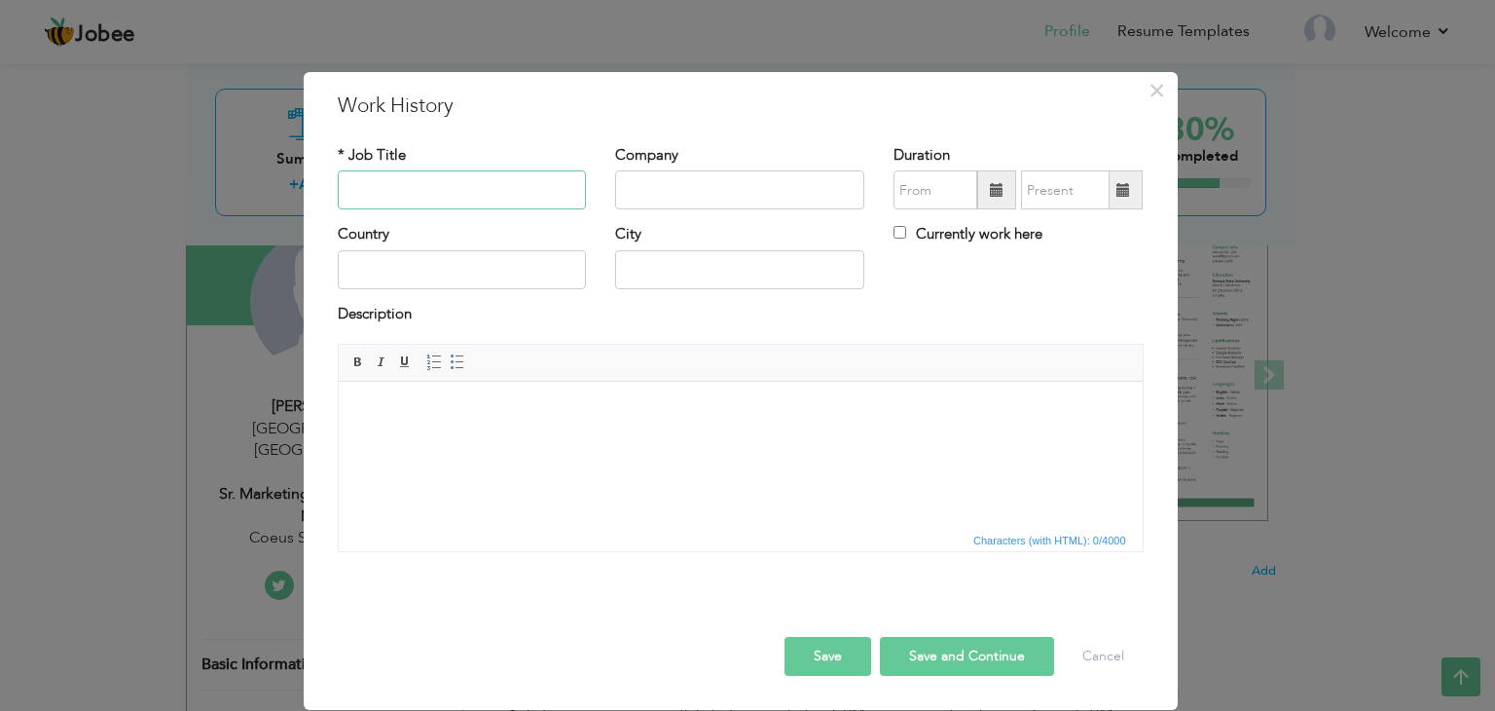
click at [534, 181] on input "text" at bounding box center [462, 189] width 249 height 39
click at [496, 183] on input "Lead Generation Specelist" at bounding box center [462, 189] width 249 height 39
type input "Lead Generation Specialist"
click at [691, 201] on input "text" at bounding box center [739, 189] width 249 height 39
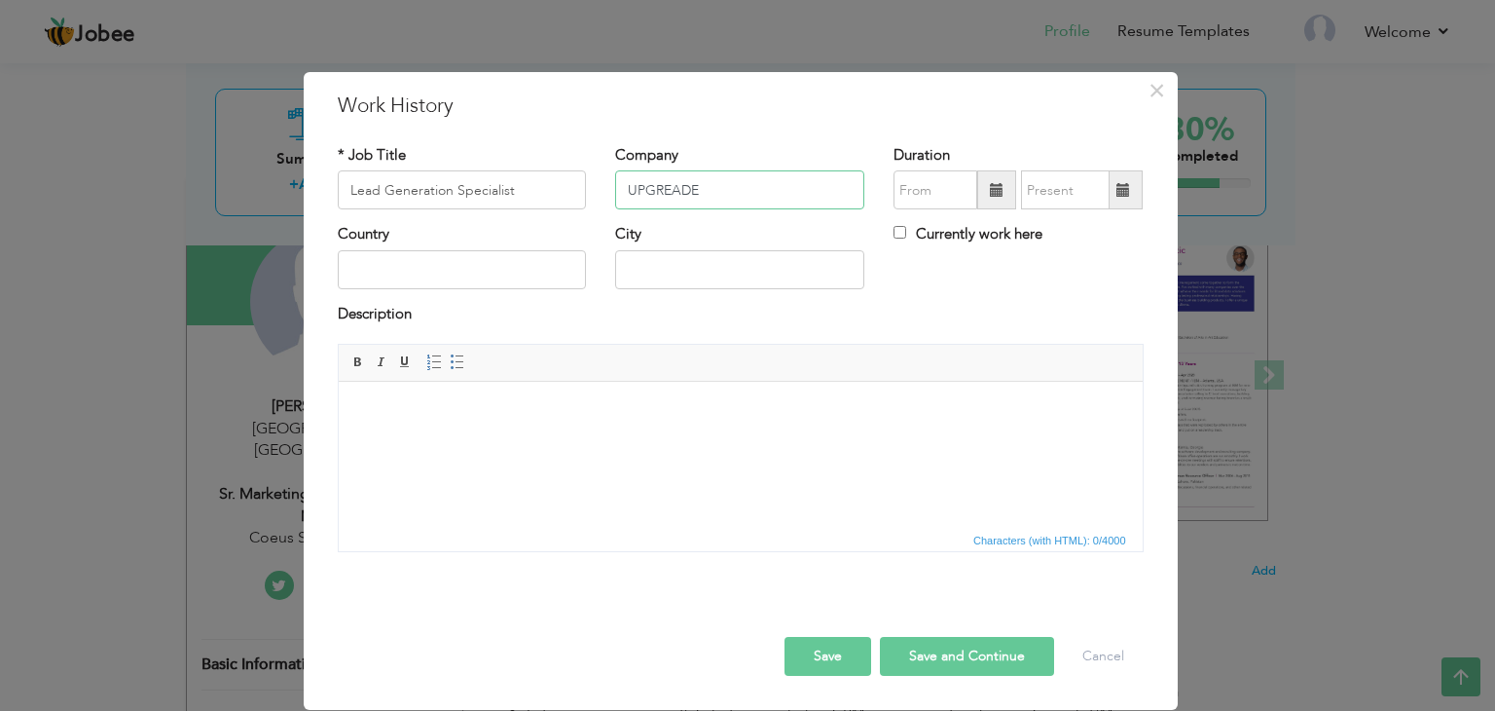
click at [655, 192] on input "UPGREADE" at bounding box center [739, 189] width 249 height 39
click at [673, 192] on input "UPGREADE" at bounding box center [739, 189] width 249 height 39
type input "UPGRADE"
click at [986, 200] on span at bounding box center [996, 189] width 39 height 39
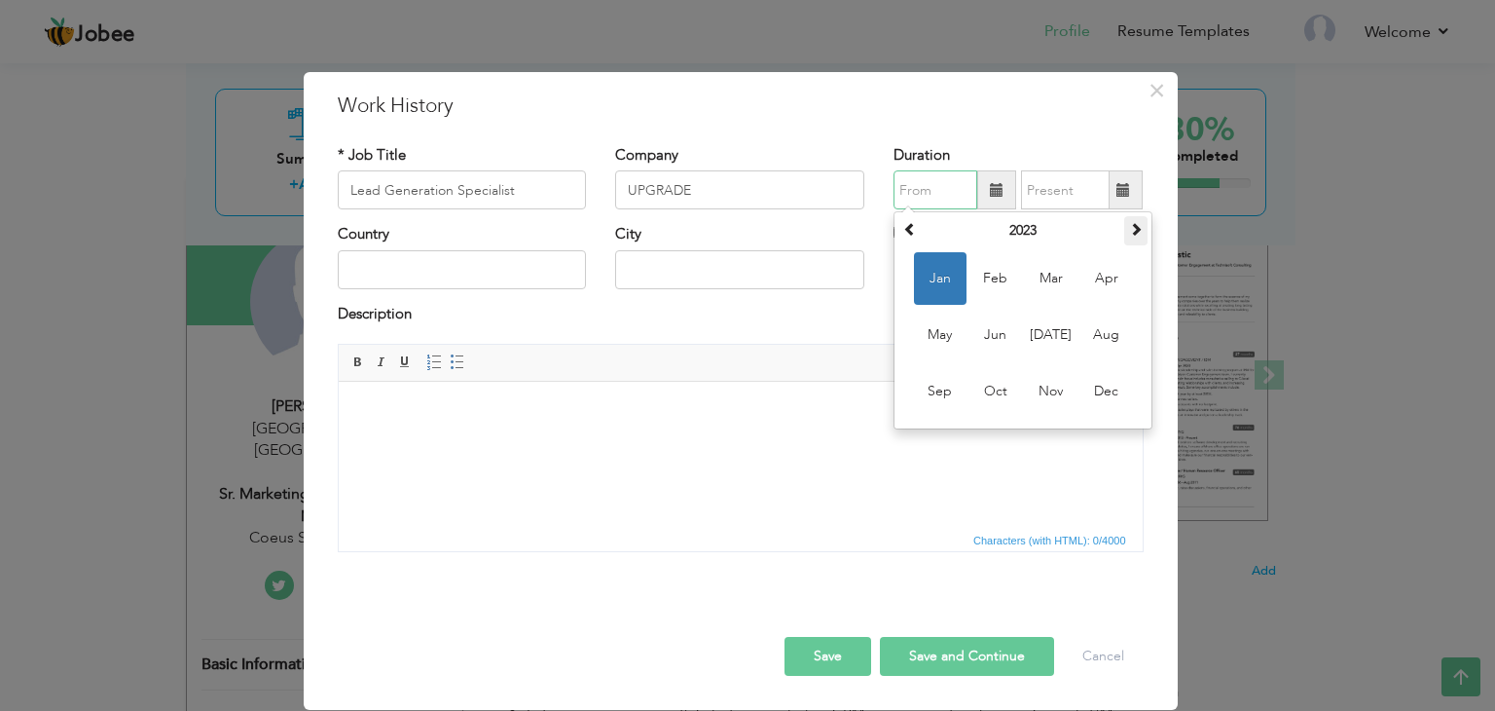
click at [1135, 231] on span at bounding box center [1136, 229] width 14 height 14
click at [1104, 328] on span "Aug" at bounding box center [1107, 335] width 53 height 53
type input "08/2024"
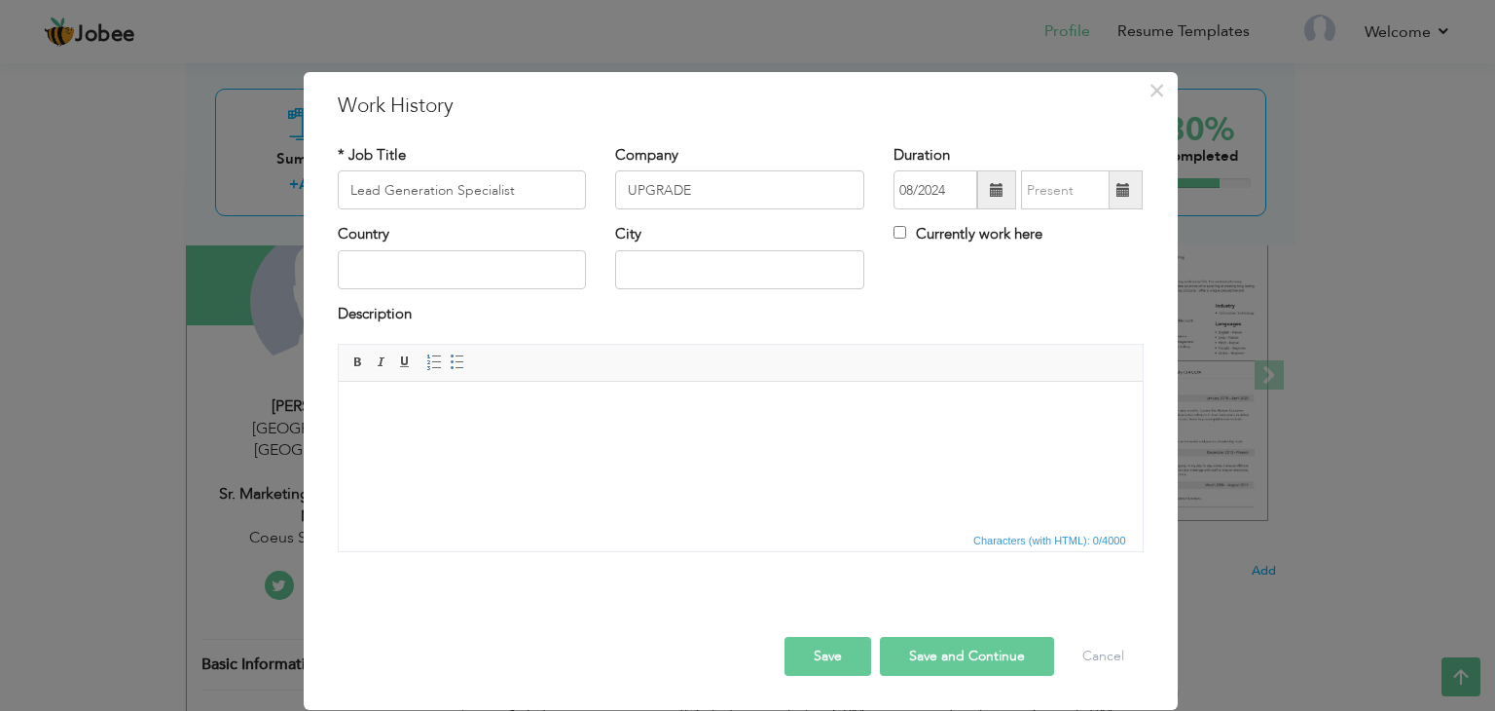
click at [1125, 178] on span at bounding box center [1124, 189] width 38 height 39
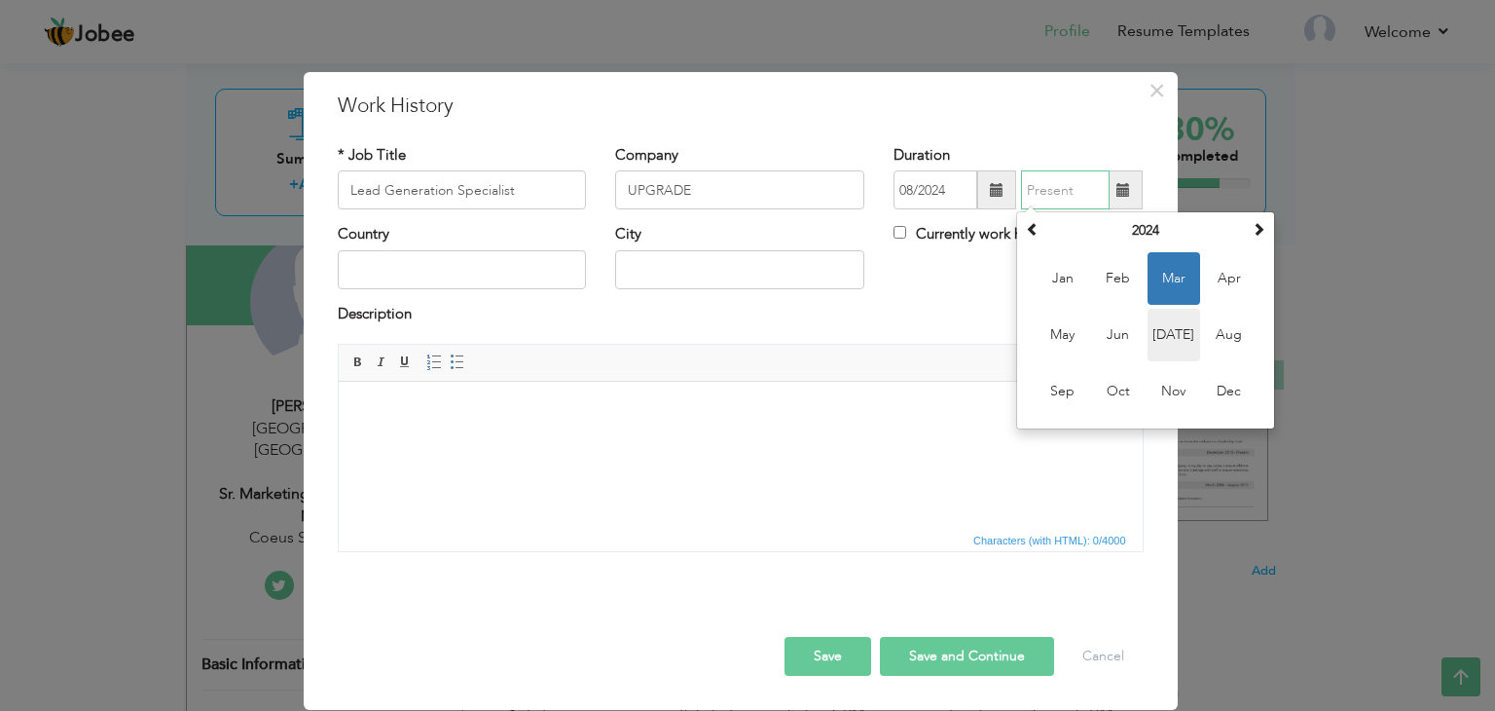
click at [1164, 338] on span "Jul" at bounding box center [1174, 335] width 53 height 53
type input "07/2024"
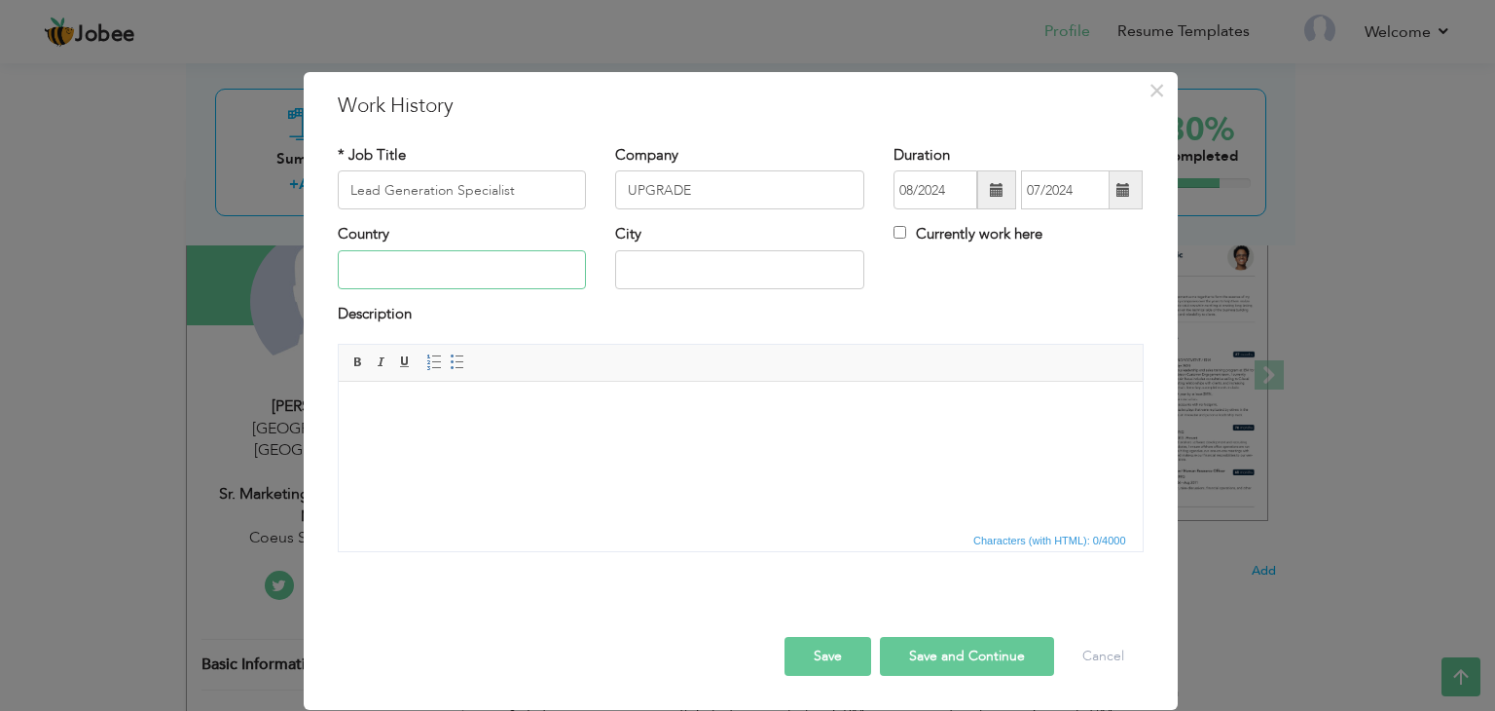
click at [526, 280] on input "text" at bounding box center [462, 269] width 249 height 39
type input "D"
type input "[GEOGRAPHIC_DATA]"
click at [979, 193] on span at bounding box center [996, 189] width 39 height 39
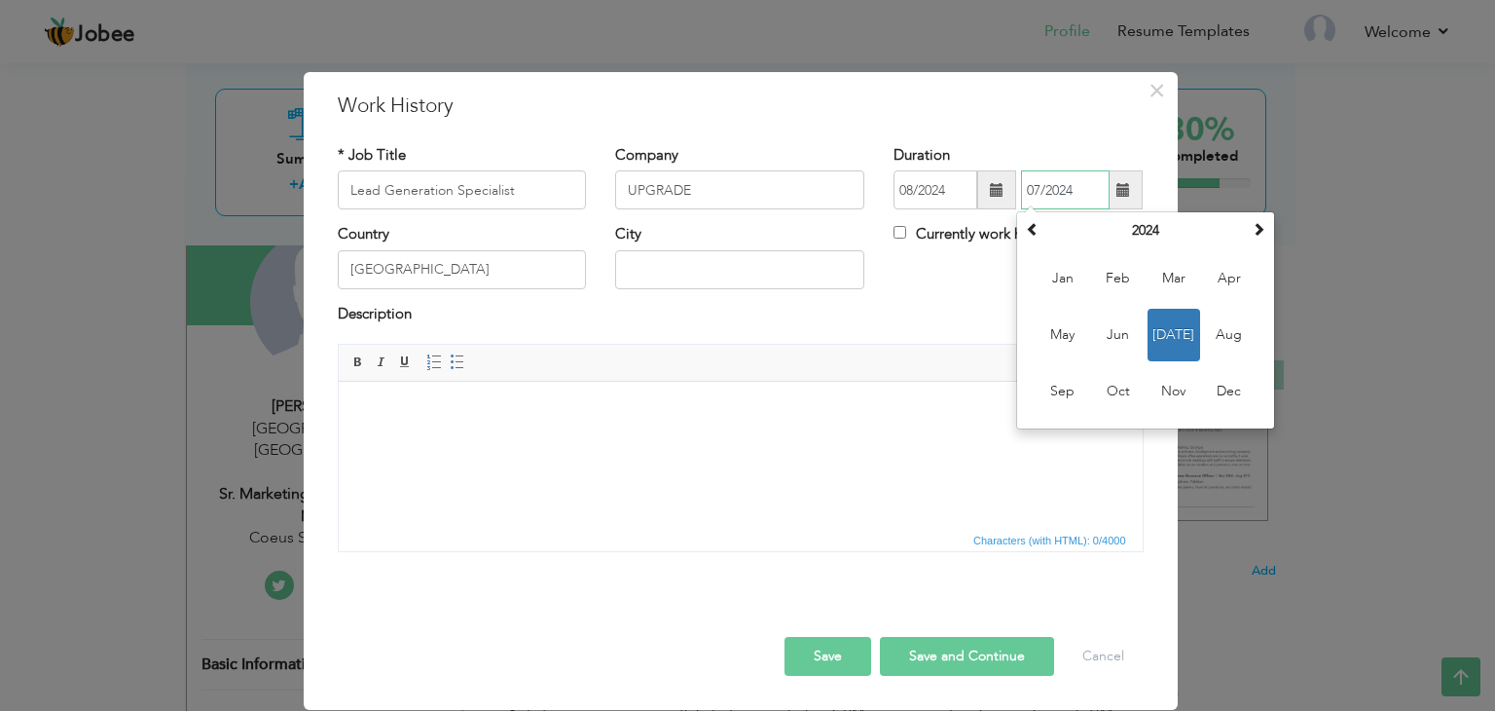
click at [1089, 191] on input "07/2024" at bounding box center [1065, 189] width 89 height 39
click at [1260, 236] on span at bounding box center [1259, 229] width 14 height 14
click at [1180, 327] on span "Jul" at bounding box center [1174, 335] width 53 height 53
type input "07/2025"
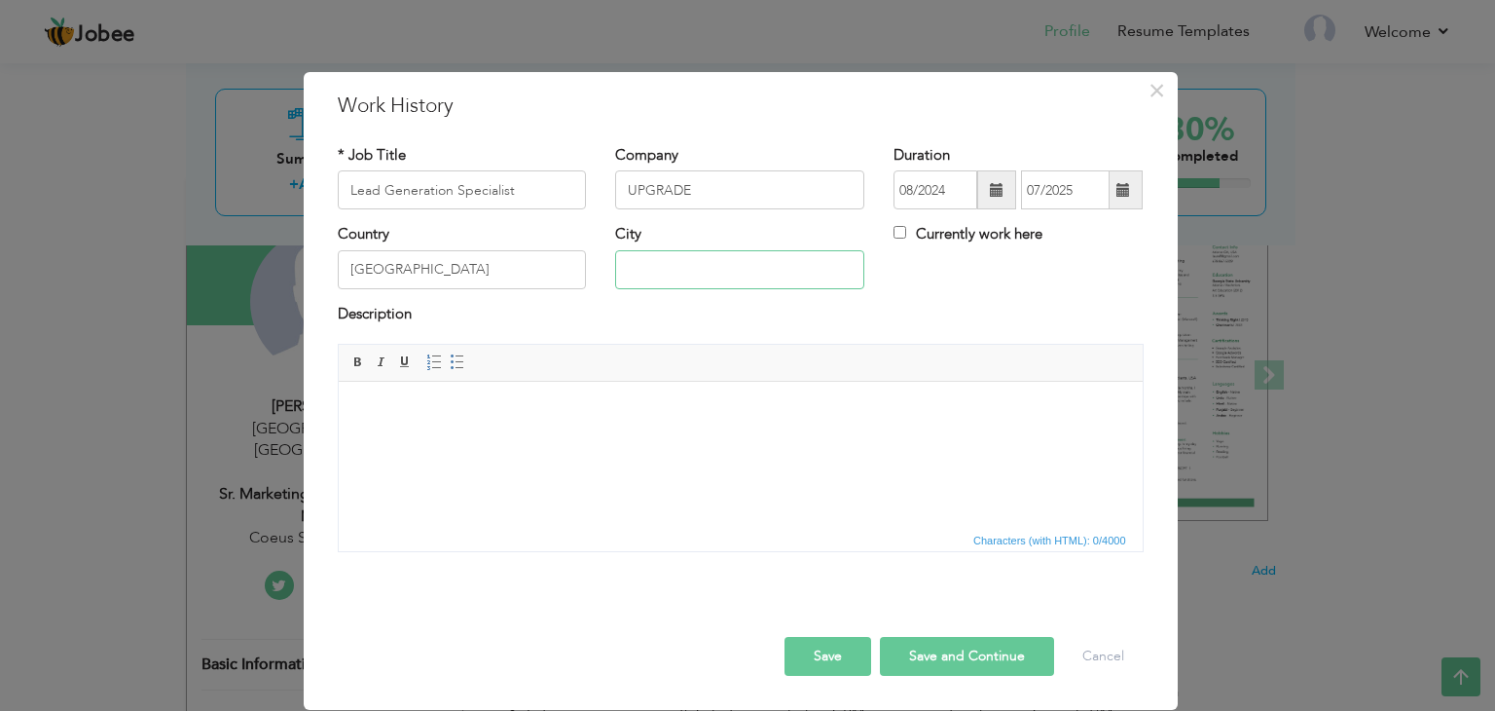
click at [637, 277] on input "text" at bounding box center [739, 269] width 249 height 39
type input "[GEOGRAPHIC_DATA]"
click at [580, 433] on html at bounding box center [740, 411] width 804 height 59
click at [454, 266] on input "[GEOGRAPHIC_DATA]" at bounding box center [462, 269] width 249 height 39
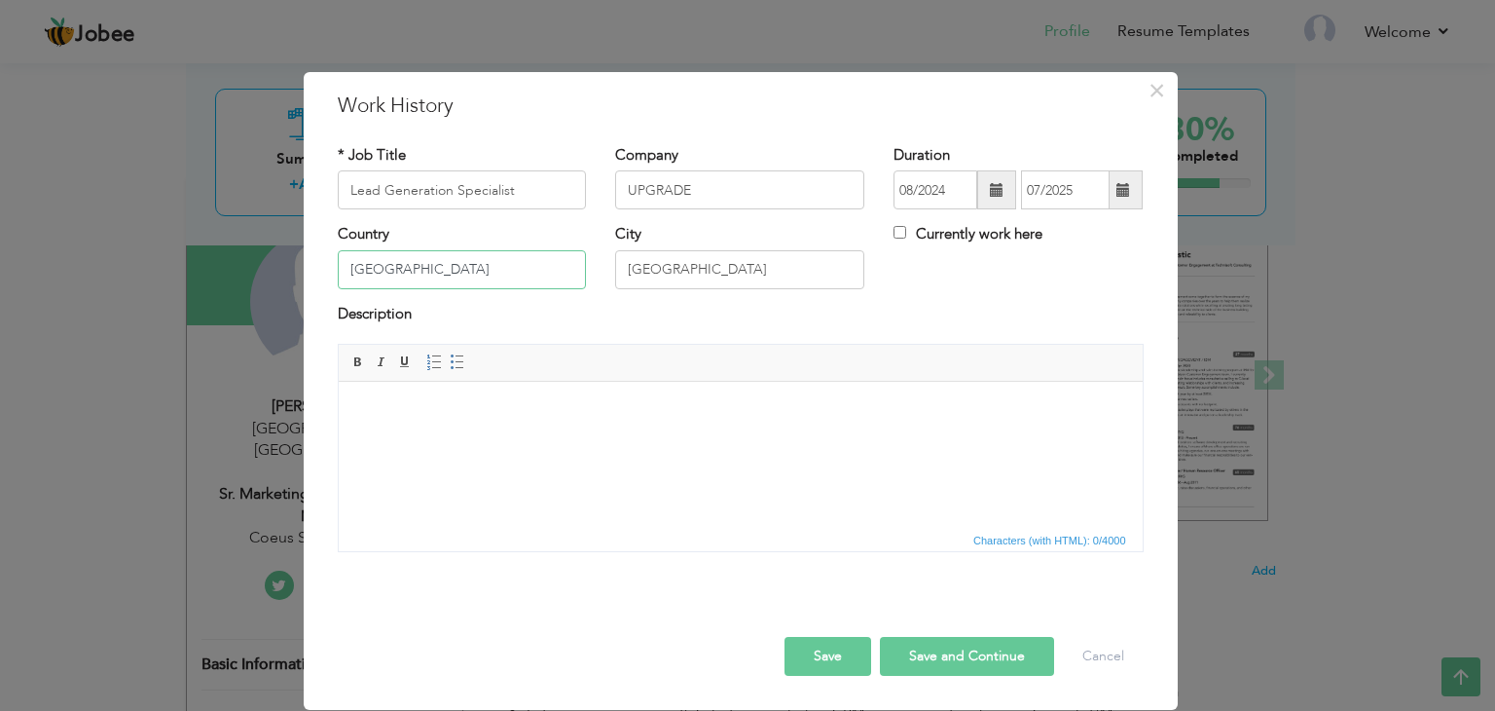
click at [454, 266] on input "[GEOGRAPHIC_DATA]" at bounding box center [462, 269] width 249 height 39
type input "[GEOGRAPHIC_DATA]"
click at [510, 184] on input "Lead Generation Specialist" at bounding box center [462, 189] width 249 height 39
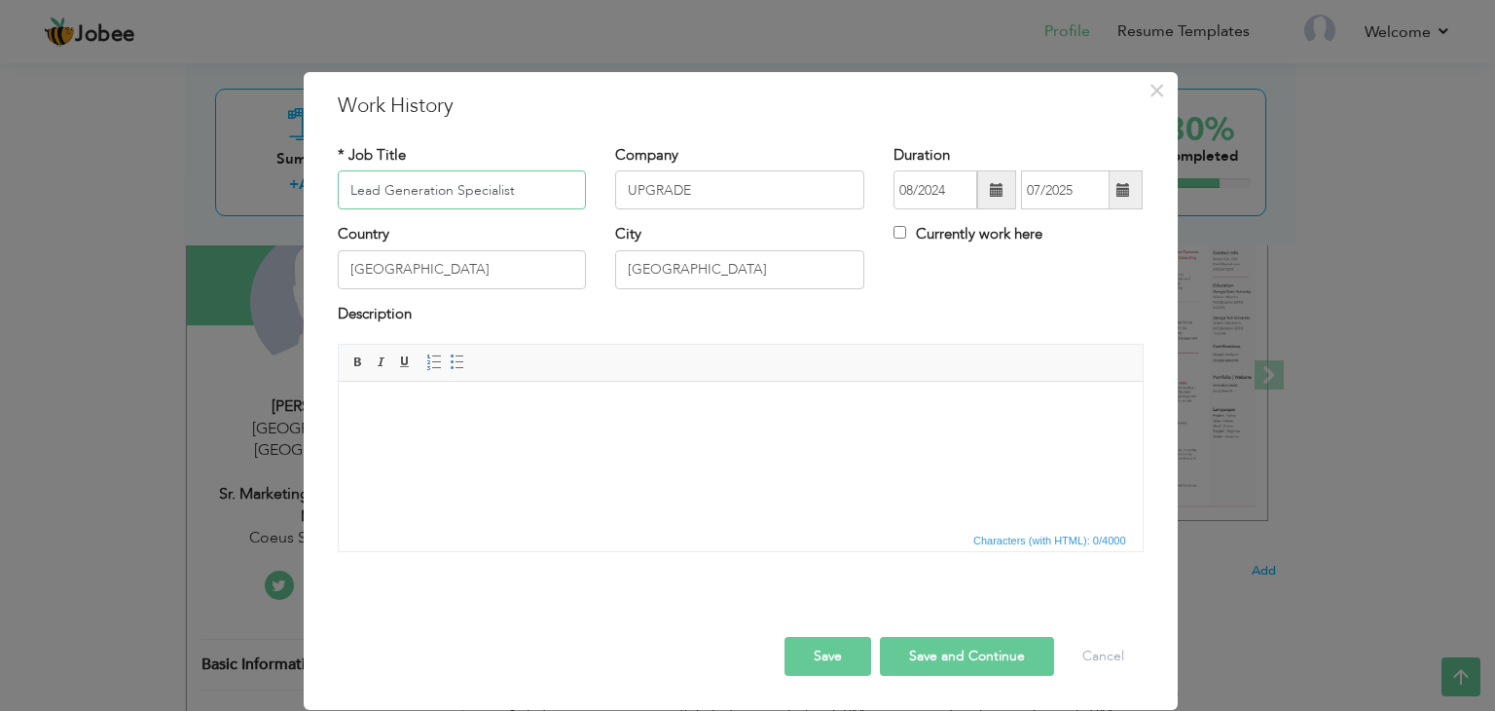
click at [510, 184] on input "Lead Generation Specialist" at bounding box center [462, 189] width 249 height 39
click at [728, 192] on input "UPGRADE" at bounding box center [739, 189] width 249 height 39
click at [551, 191] on input "Lead Generation Specialist" at bounding box center [462, 189] width 249 height 39
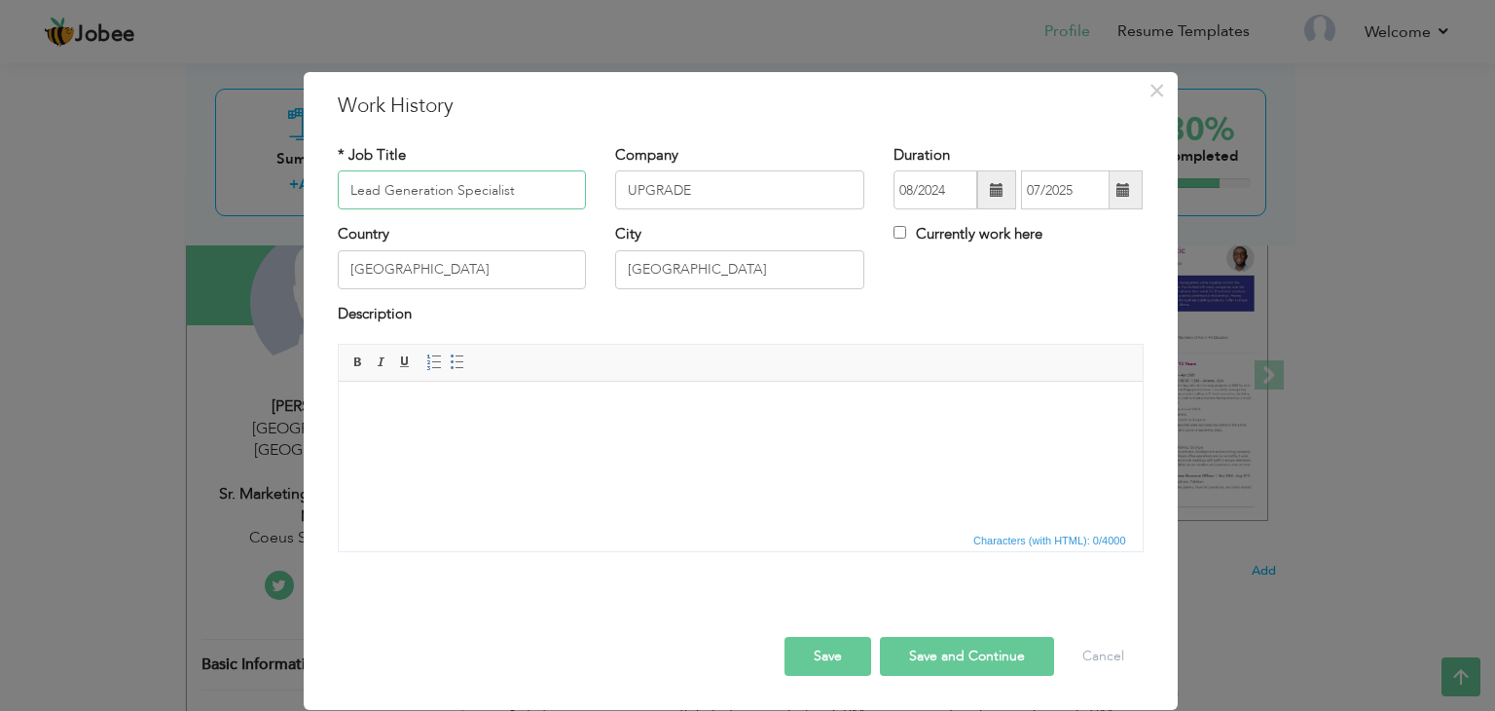
click at [551, 191] on input "Lead Generation Specialist" at bounding box center [462, 189] width 249 height 39
click at [491, 417] on body at bounding box center [739, 411] width 765 height 20
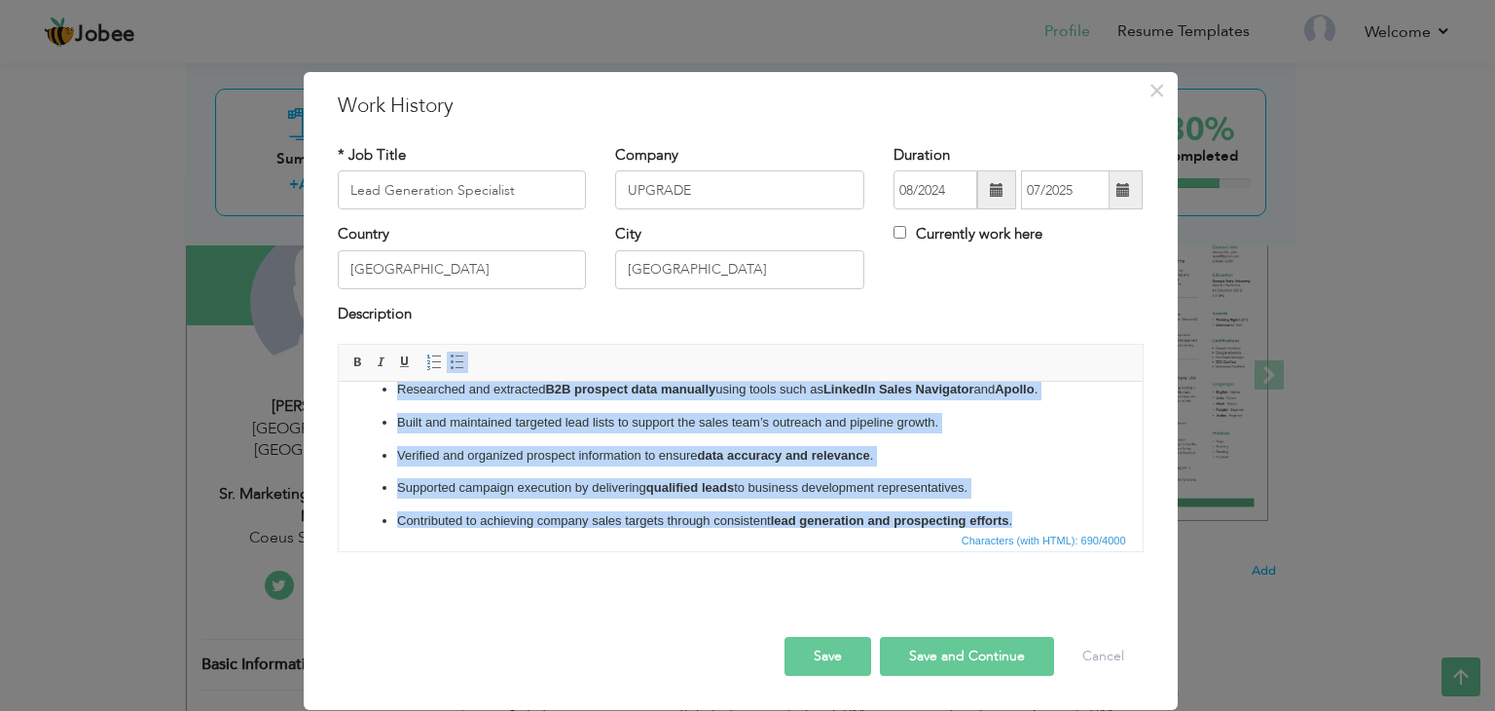
click at [452, 361] on span at bounding box center [458, 362] width 16 height 16
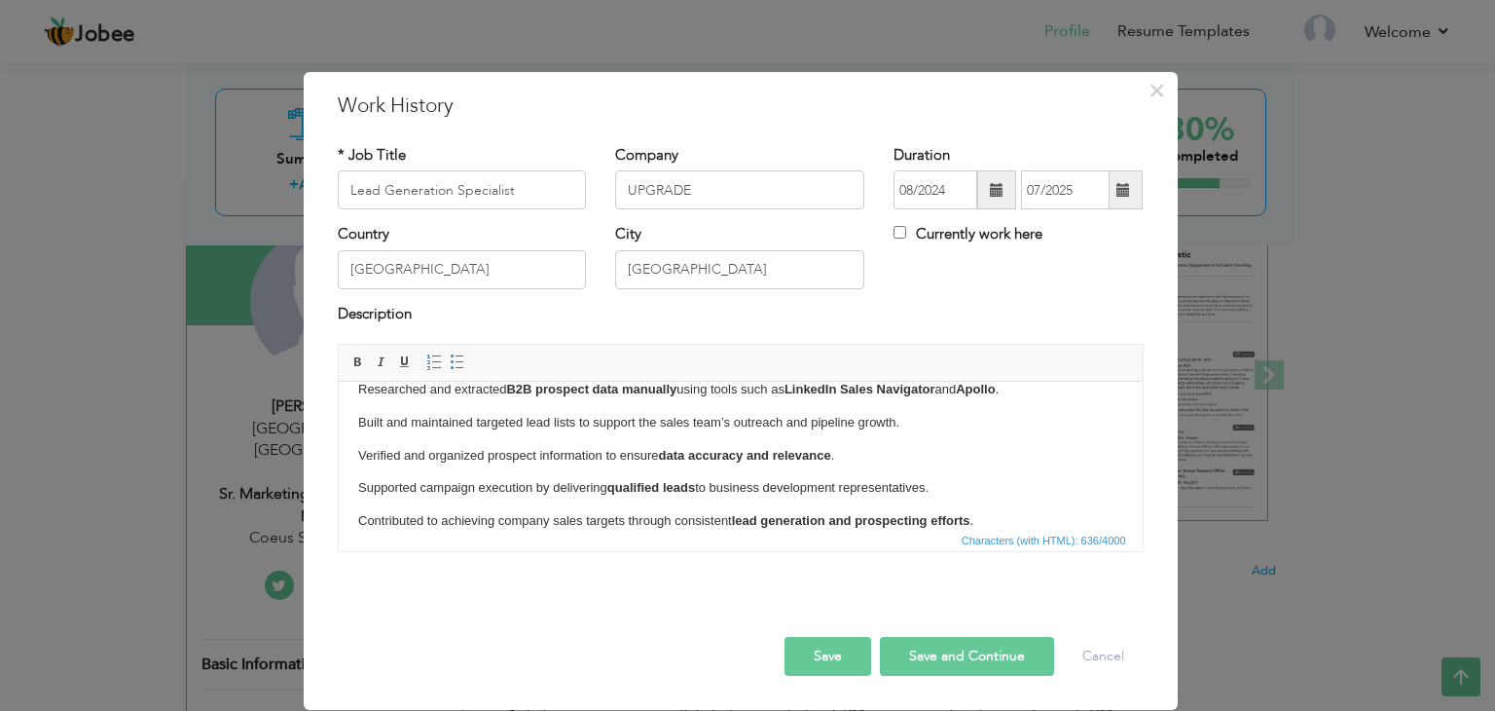
click at [988, 657] on button "Save and Continue" at bounding box center [967, 656] width 174 height 39
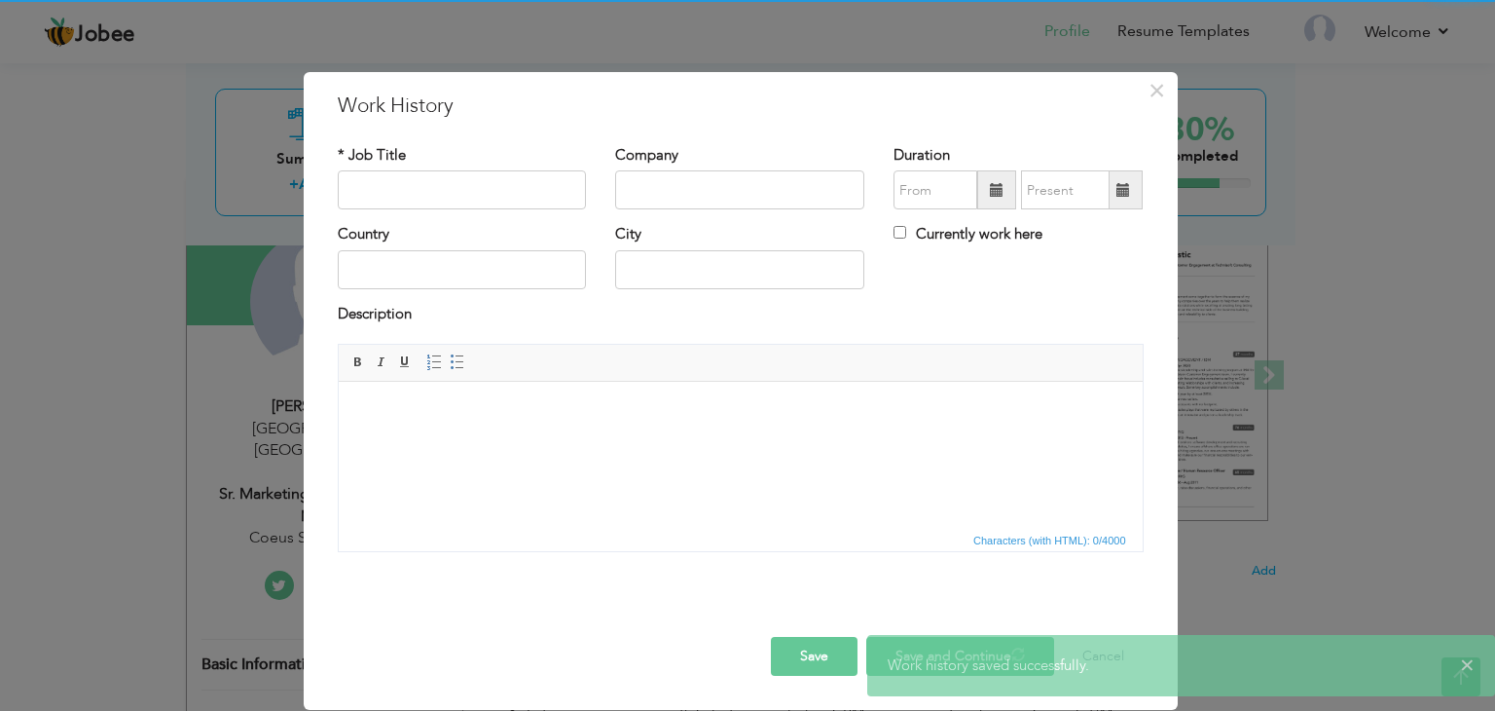
scroll to position [0, 0]
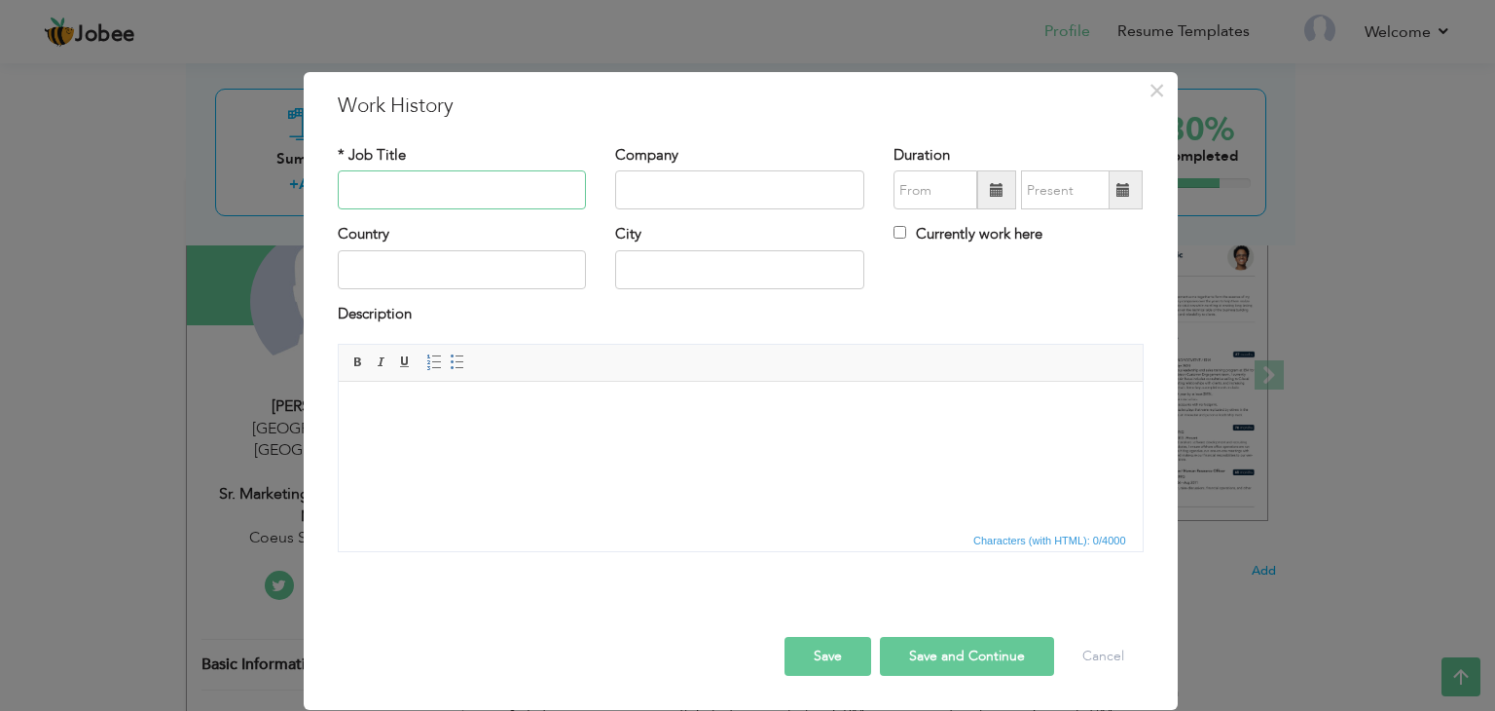
click at [402, 185] on input "text" at bounding box center [462, 189] width 249 height 39
type input "L"
type input "Growth Manager"
type input "TEKHQS"
click at [993, 206] on span at bounding box center [996, 189] width 39 height 39
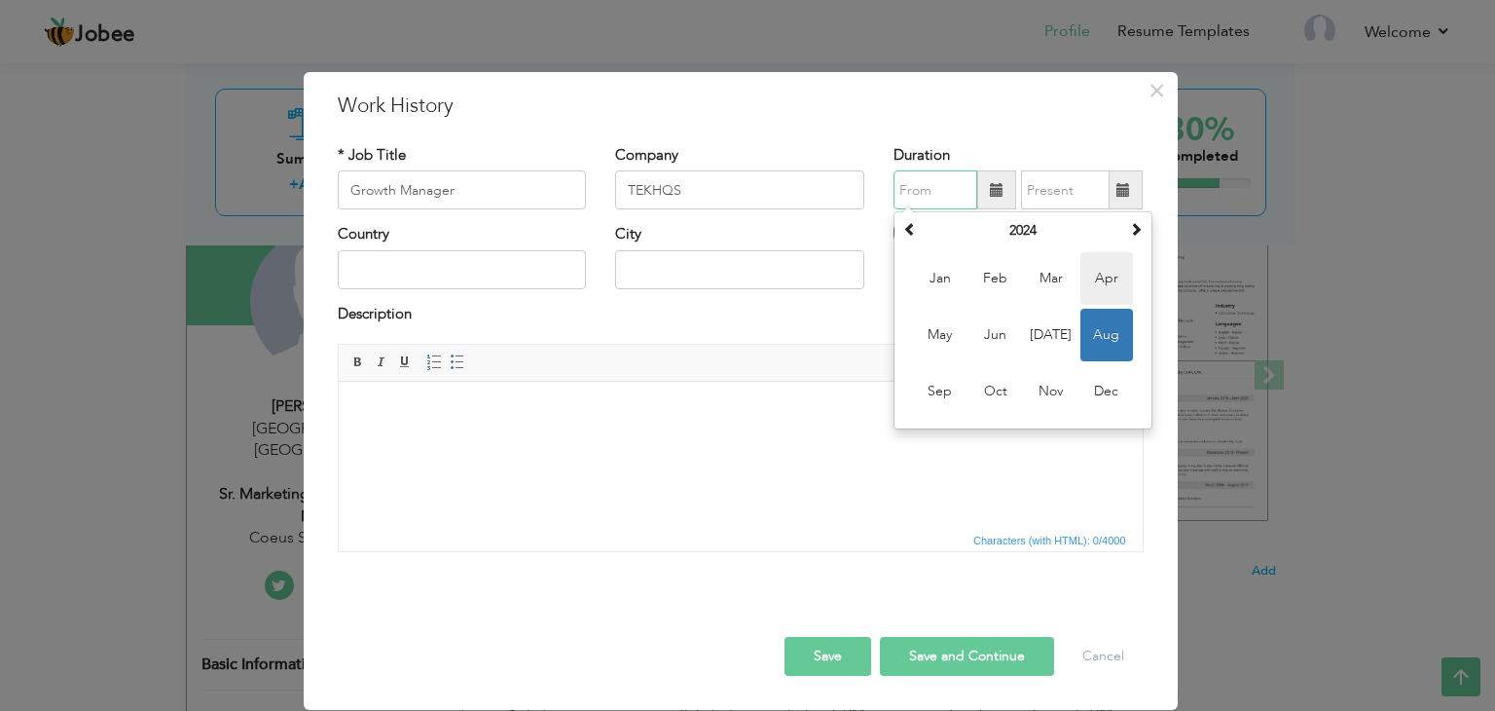
click at [1094, 277] on span "Apr" at bounding box center [1107, 278] width 53 height 53
type input "04/2024"
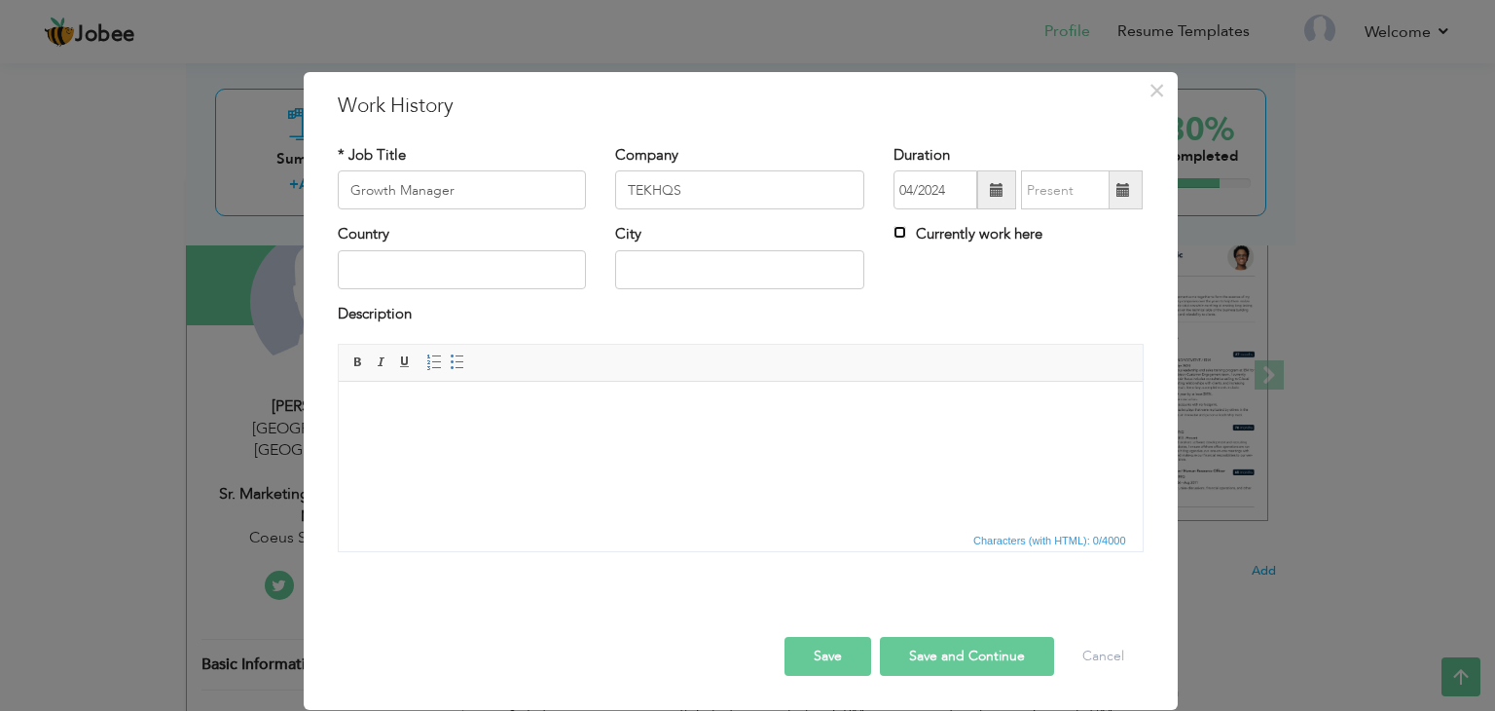
click at [898, 234] on input "Currently work here" at bounding box center [900, 232] width 13 height 13
checkbox input "true"
click at [498, 273] on input "text" at bounding box center [462, 269] width 249 height 39
type input "L"
click at [498, 273] on input "text" at bounding box center [462, 269] width 249 height 39
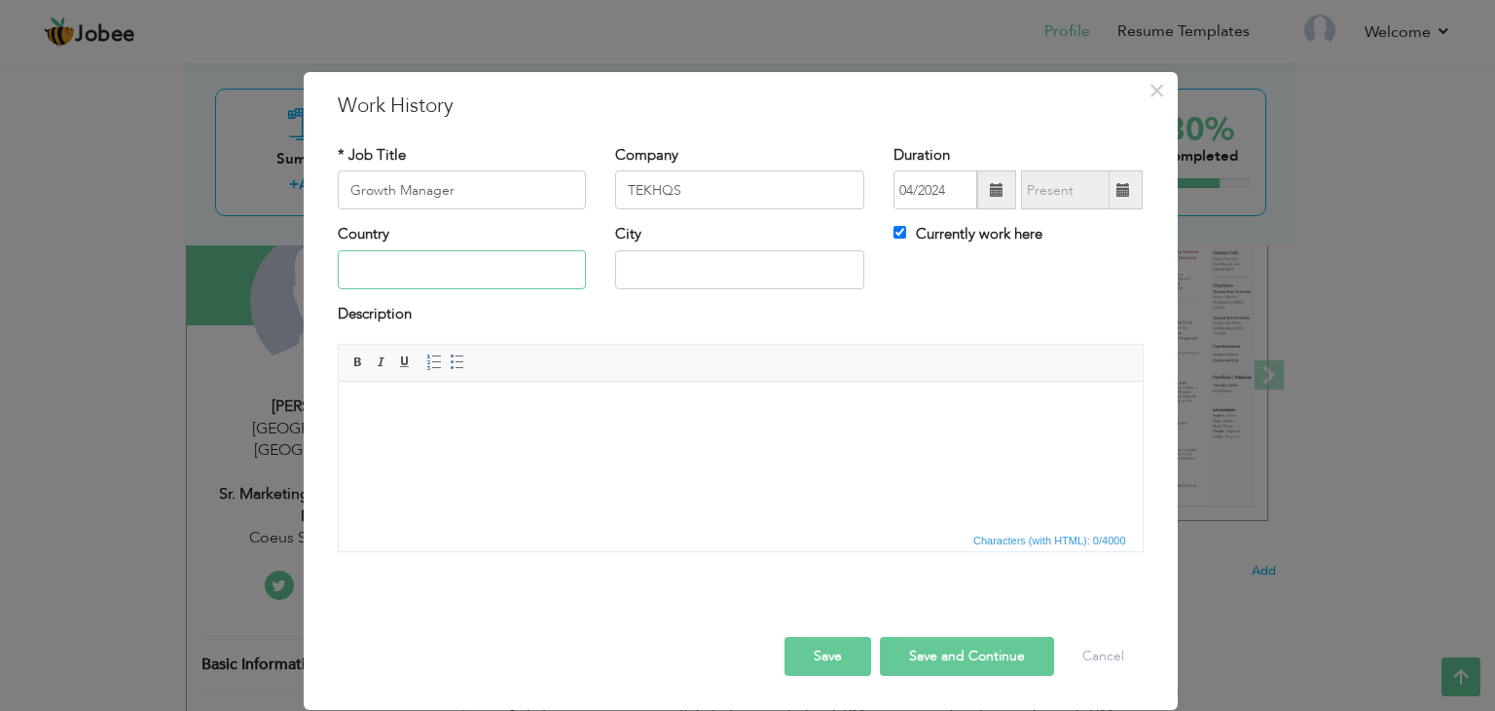
click at [498, 273] on input "text" at bounding box center [462, 269] width 249 height 39
type input "[GEOGRAPHIC_DATA]"
type input "[GEOGRAPHIC_DATA], [GEOGRAPHIC_DATA]"
click at [480, 438] on html at bounding box center [740, 411] width 804 height 59
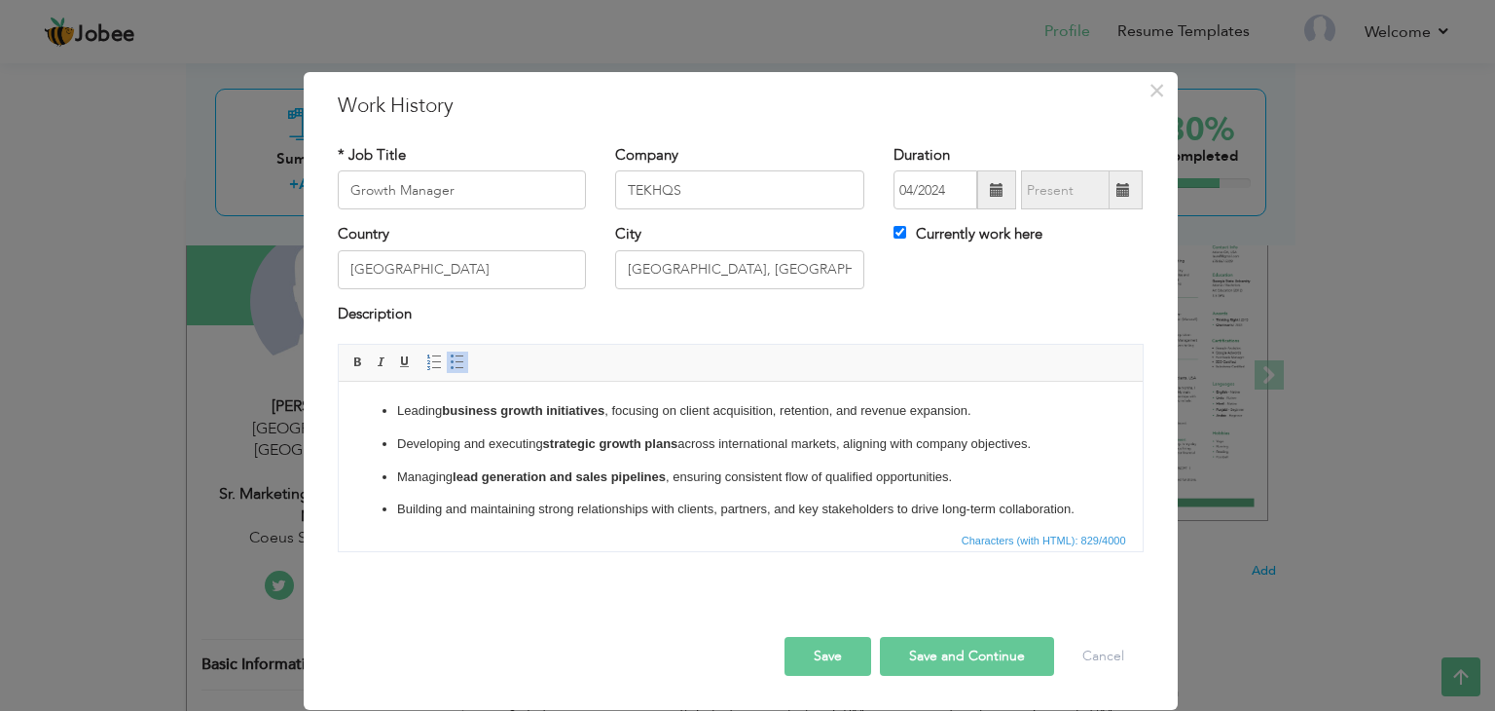
click at [453, 358] on span at bounding box center [458, 362] width 16 height 16
click at [823, 538] on span "Characters (with HTML): 766/4000" at bounding box center [741, 539] width 804 height 23
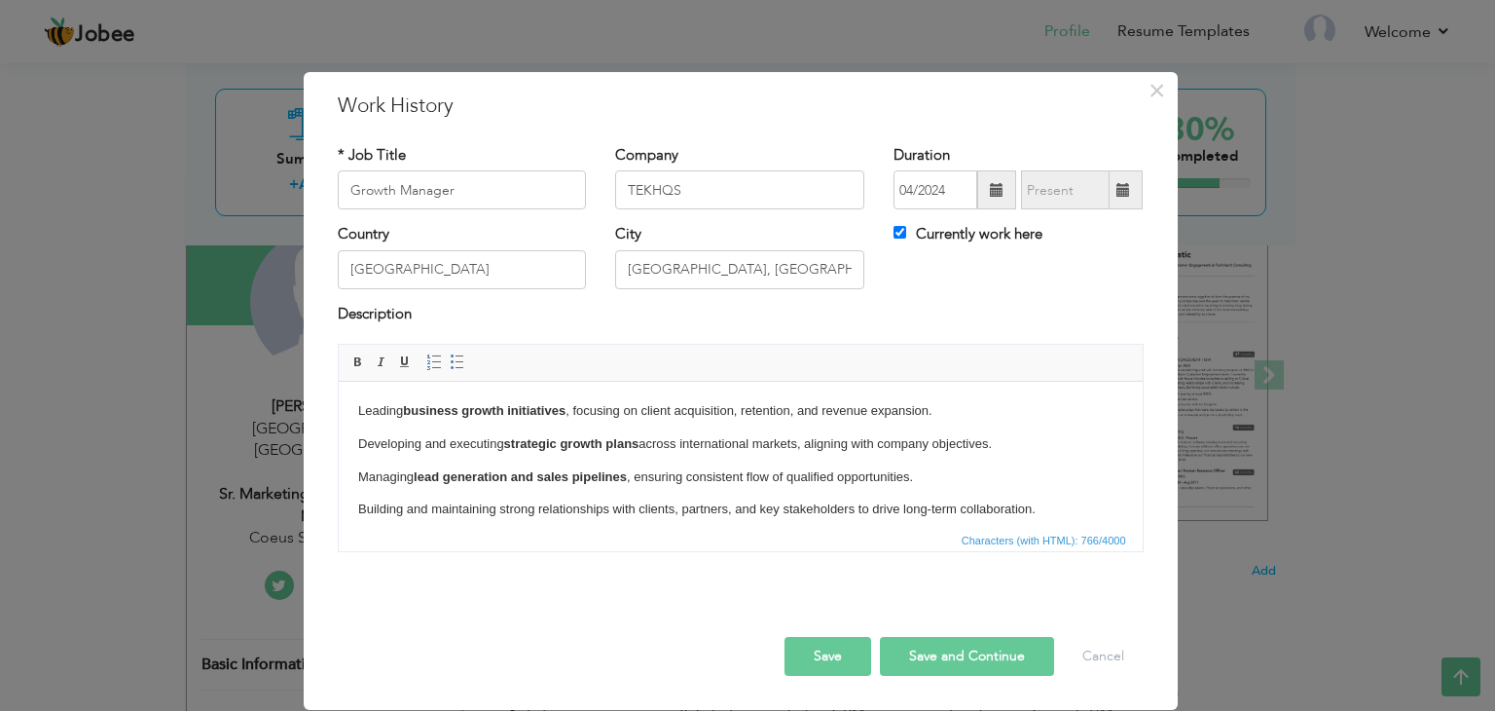
click at [888, 489] on body "Leading business growth initiatives , focusing on client acquisition, retention…" at bounding box center [739, 493] width 765 height 185
click at [958, 647] on button "Save and Continue" at bounding box center [967, 656] width 174 height 39
checkbox input "false"
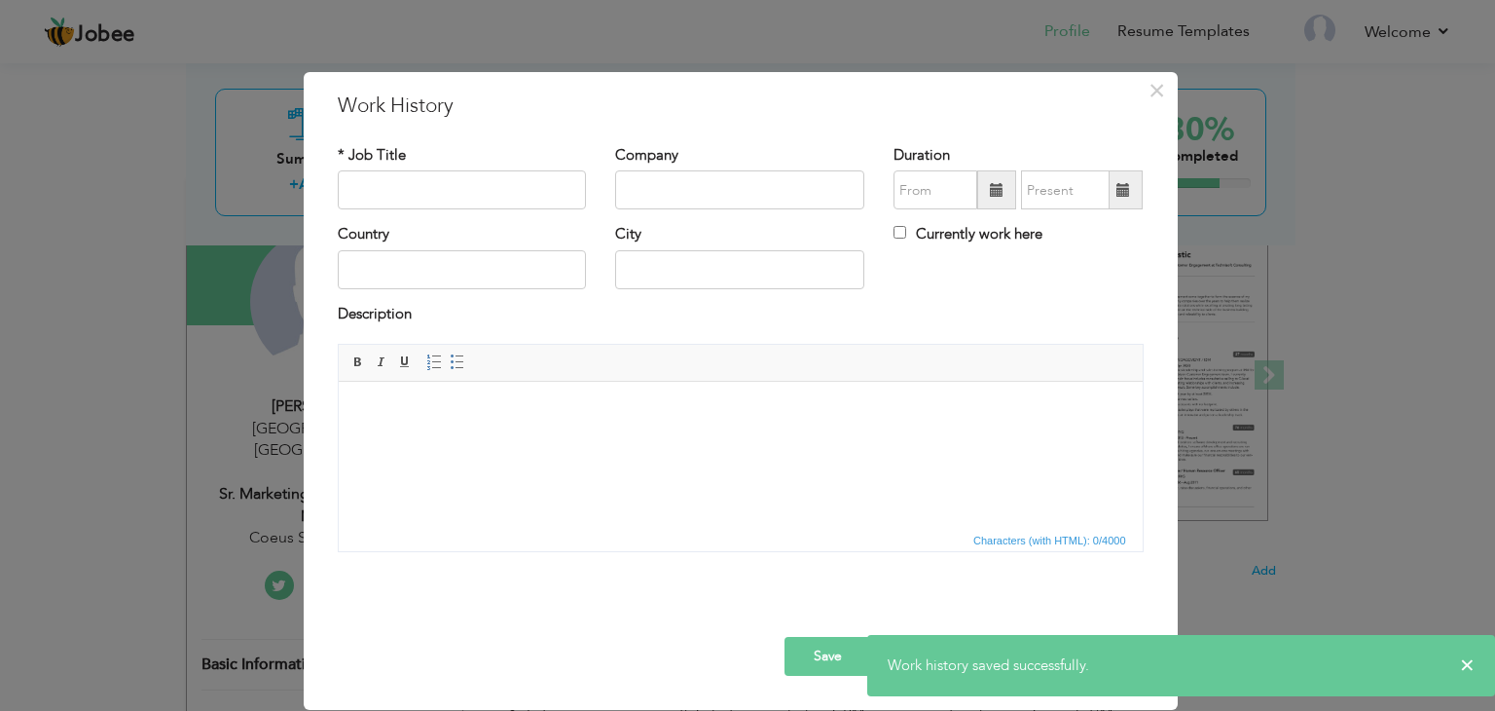
click at [1137, 575] on div "* Job Title Company Duration Currently work here Country City" at bounding box center [740, 355] width 835 height 451
click at [1467, 664] on span "×" at bounding box center [1467, 664] width 15 height 19
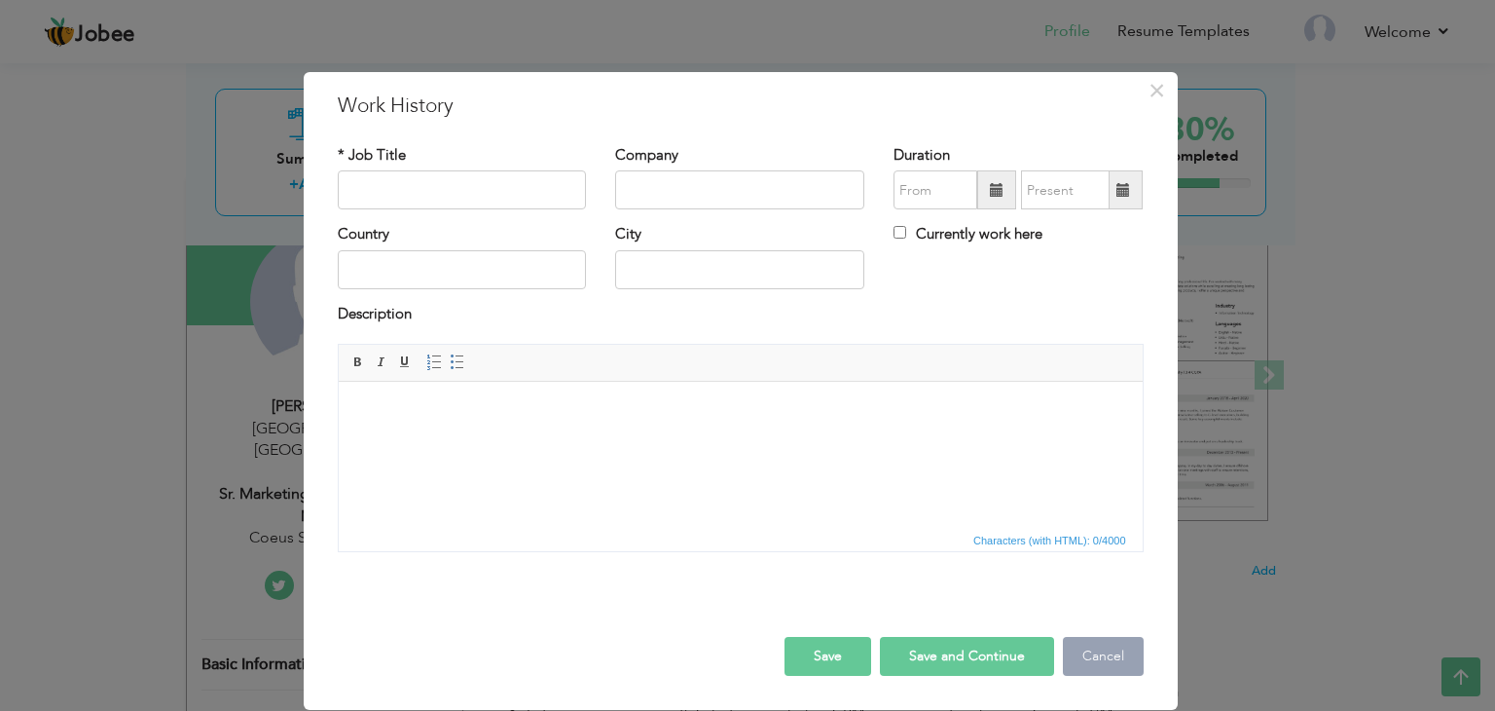
click at [1114, 650] on button "Cancel" at bounding box center [1103, 656] width 81 height 39
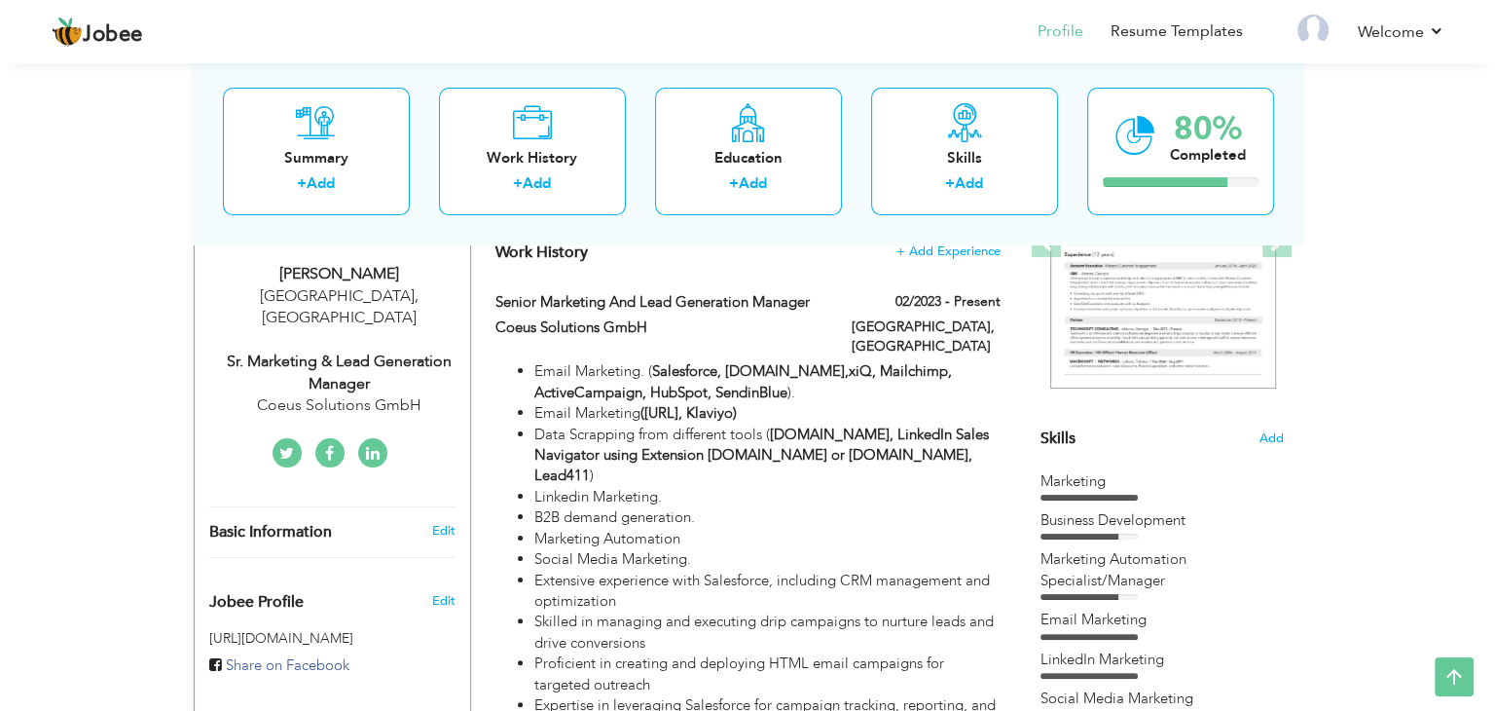
scroll to position [322, 0]
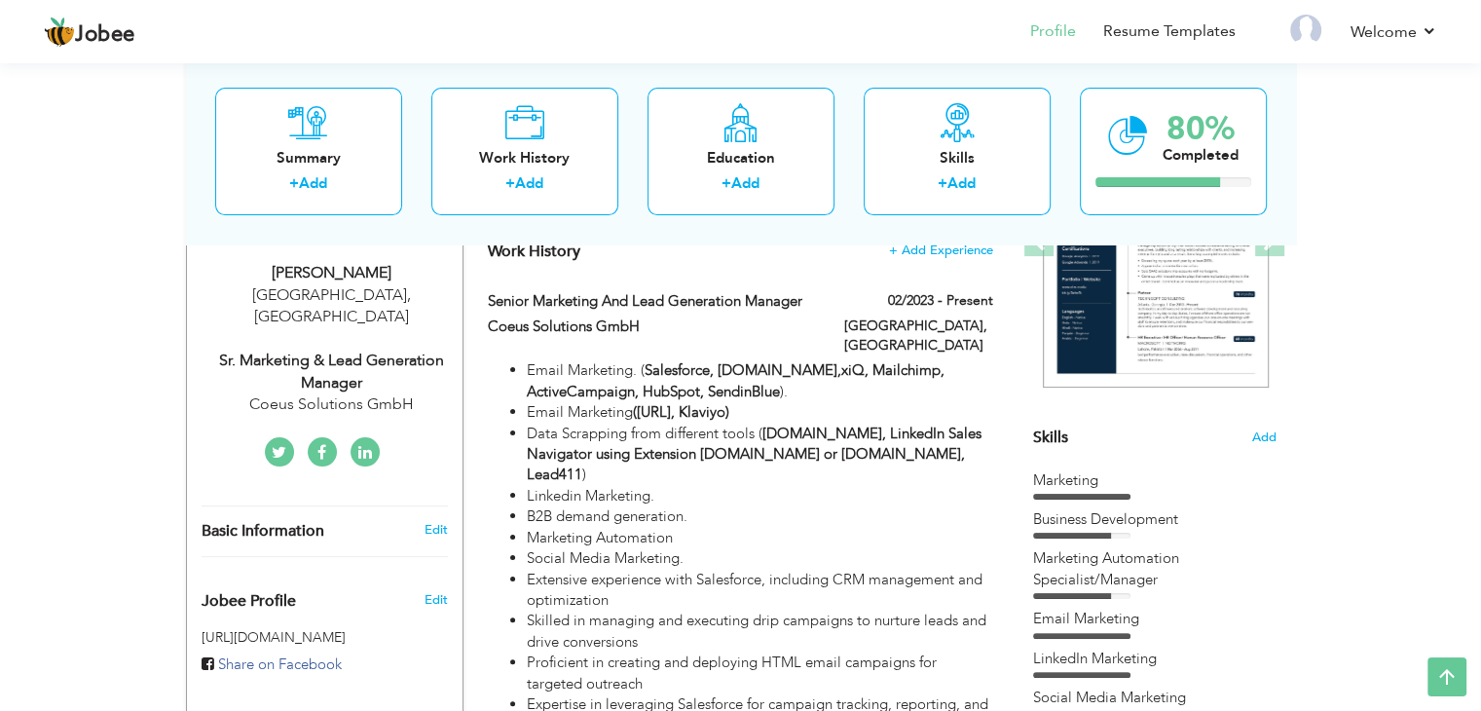
click at [902, 299] on label "02/2023 - Present" at bounding box center [933, 300] width 119 height 19
type input "Senior Marketing and Lead Generation Manager"
type input "Coeus Solutions GmbH"
type input "02/2023"
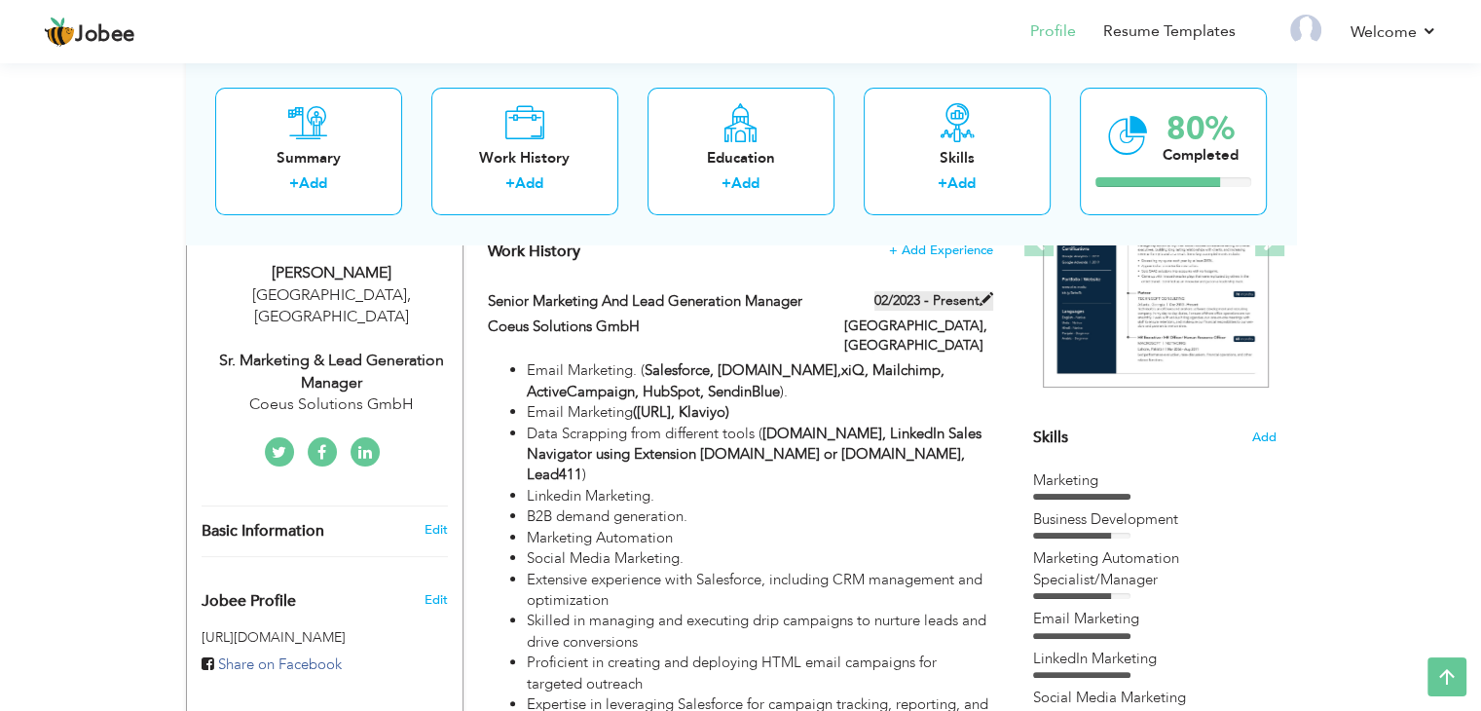
type input "[GEOGRAPHIC_DATA]"
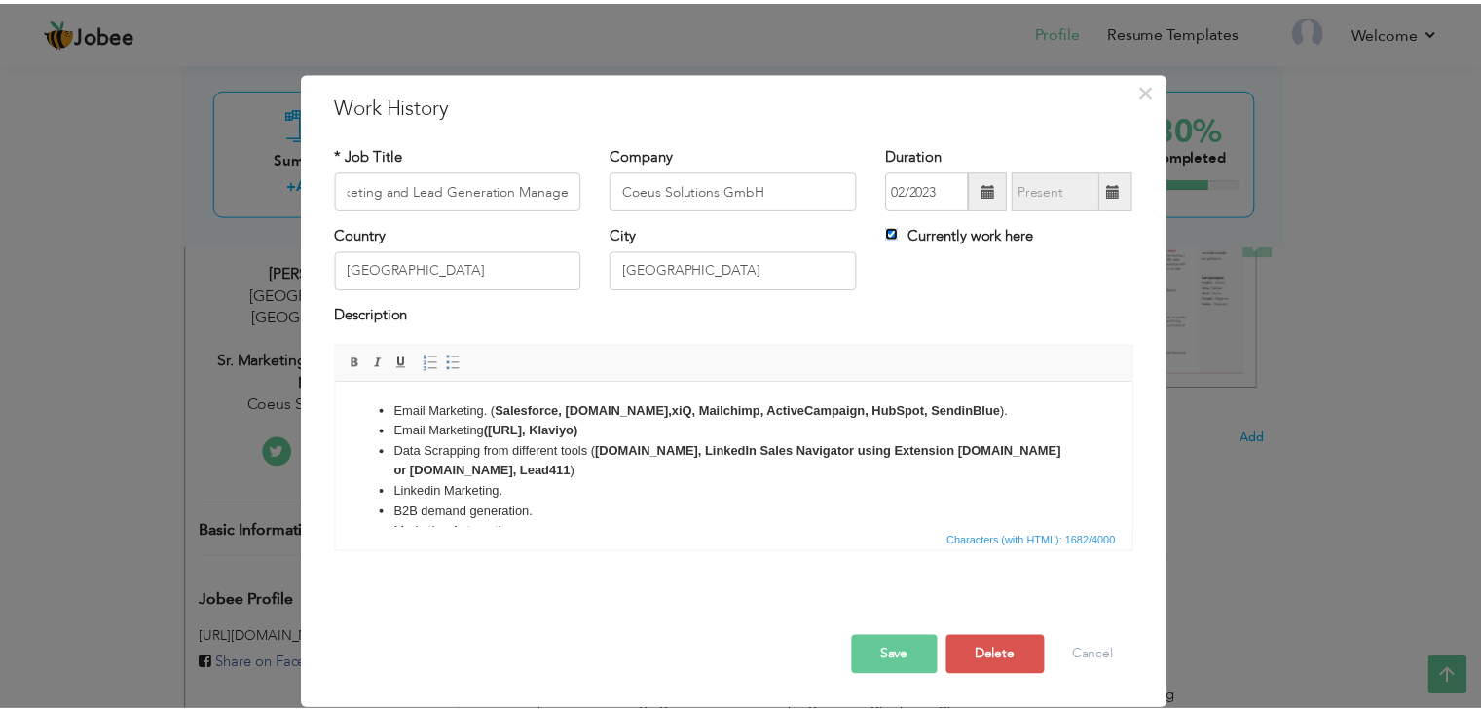
scroll to position [0, 0]
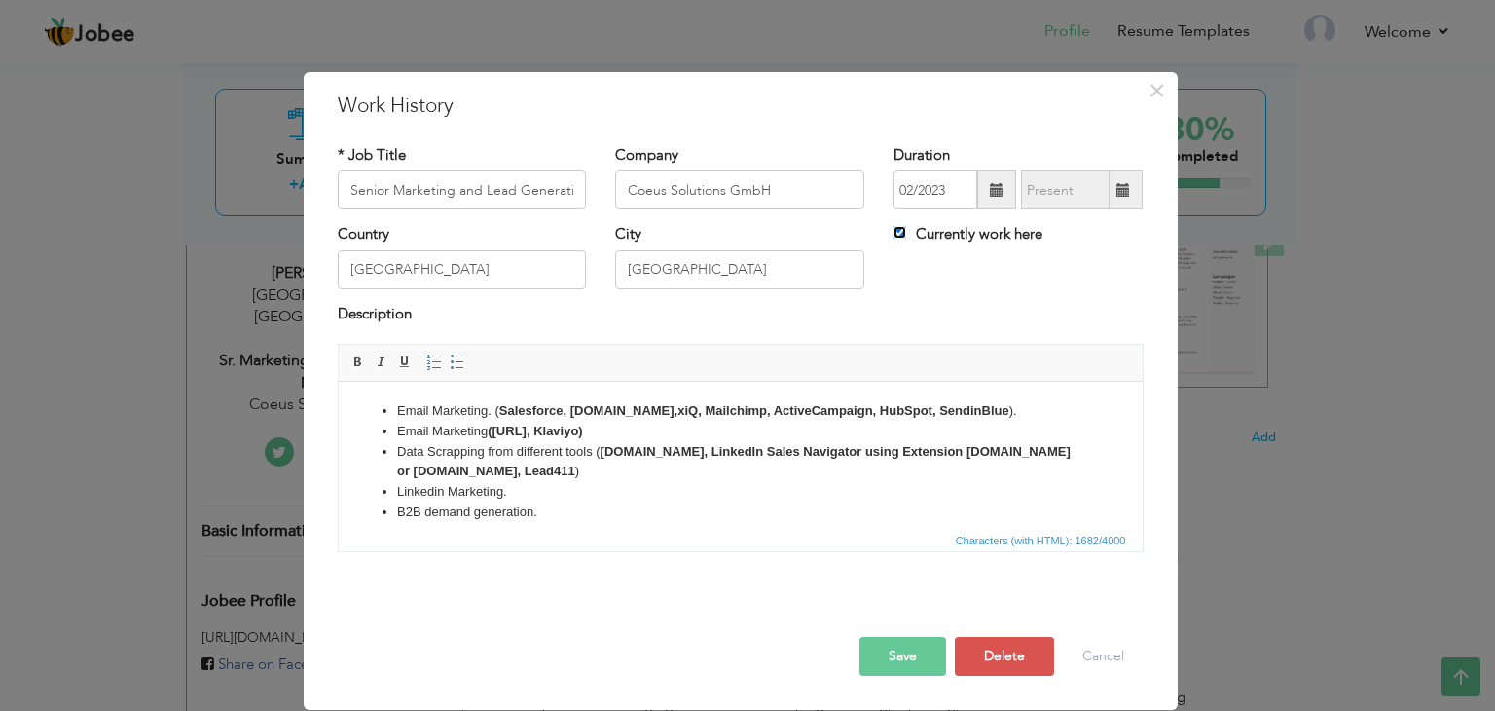
click at [896, 231] on input "Currently work here" at bounding box center [900, 232] width 13 height 13
checkbox input "false"
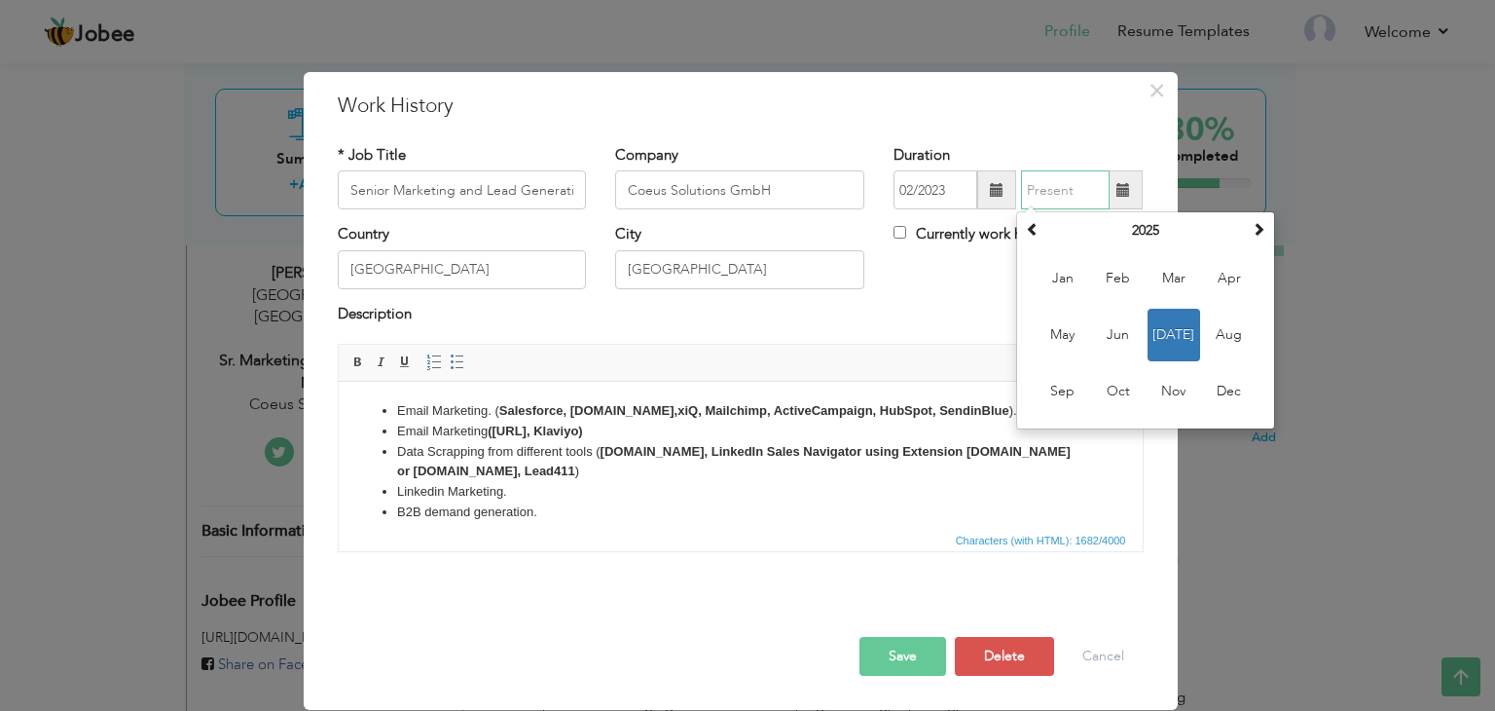
click at [1110, 189] on input "text" at bounding box center [1065, 189] width 89 height 39
click at [1189, 281] on span "Mar" at bounding box center [1174, 278] width 53 height 53
type input "03/2025"
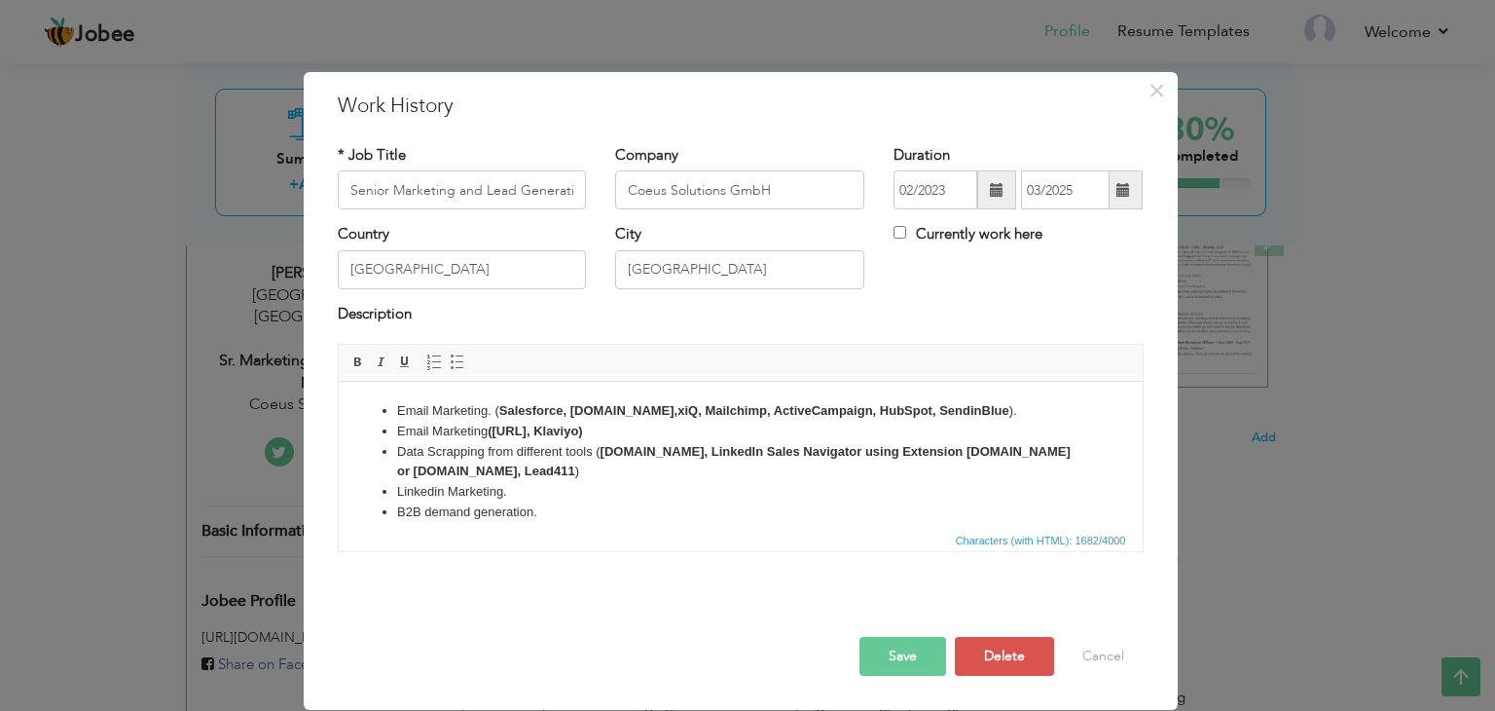
click at [911, 645] on button "Save" at bounding box center [903, 656] width 87 height 39
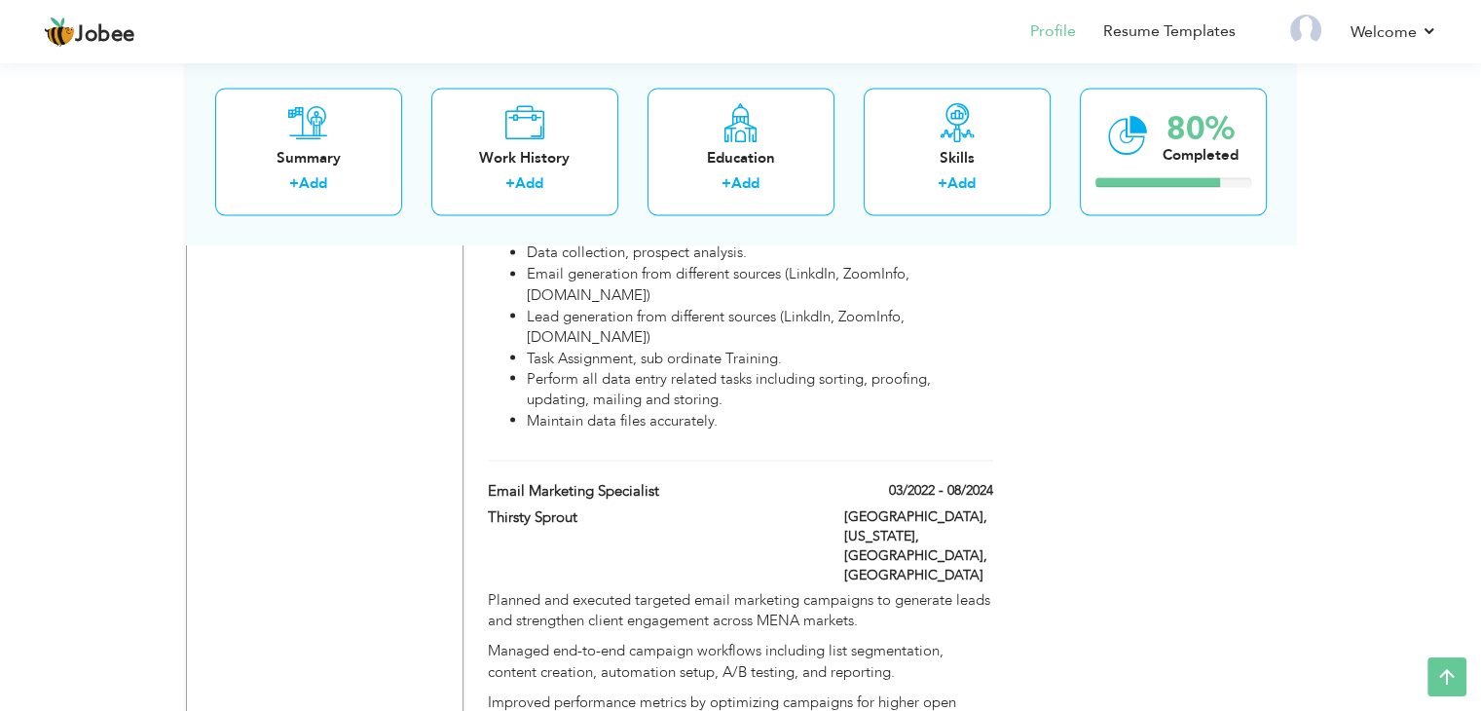
scroll to position [3405, 0]
drag, startPoint x: 773, startPoint y: 446, endPoint x: 747, endPoint y: 336, distance: 113.1
click at [747, 482] on div "Email Marketing Specialist 03/2022 - 08/2024 Email Marketing Specialist 03/2022…" at bounding box center [740, 675] width 504 height 386
type input "Email Marketing Specialist"
type input "Thirsty Sprout"
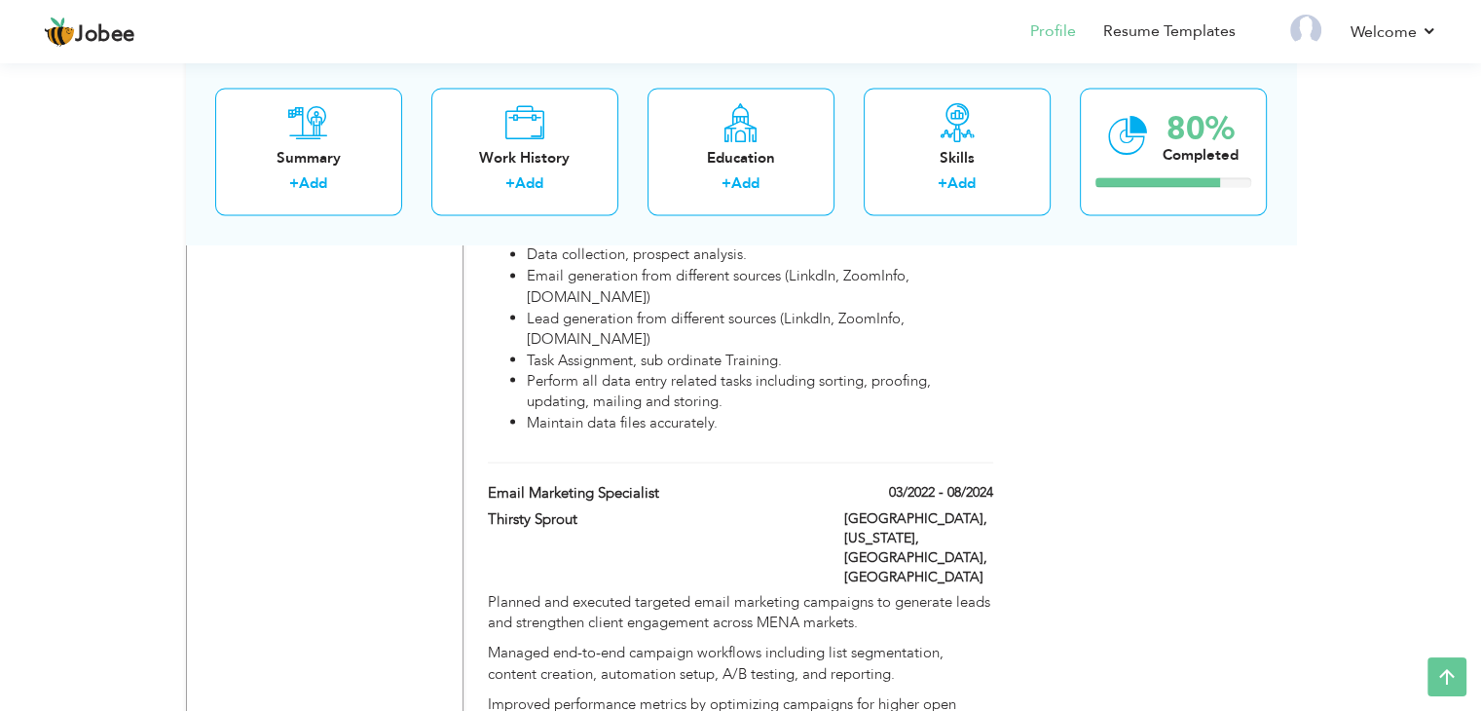
type input "03/2022"
type input "08/2024"
type input "United Stated"
type input "[GEOGRAPHIC_DATA], [US_STATE], [GEOGRAPHIC_DATA]"
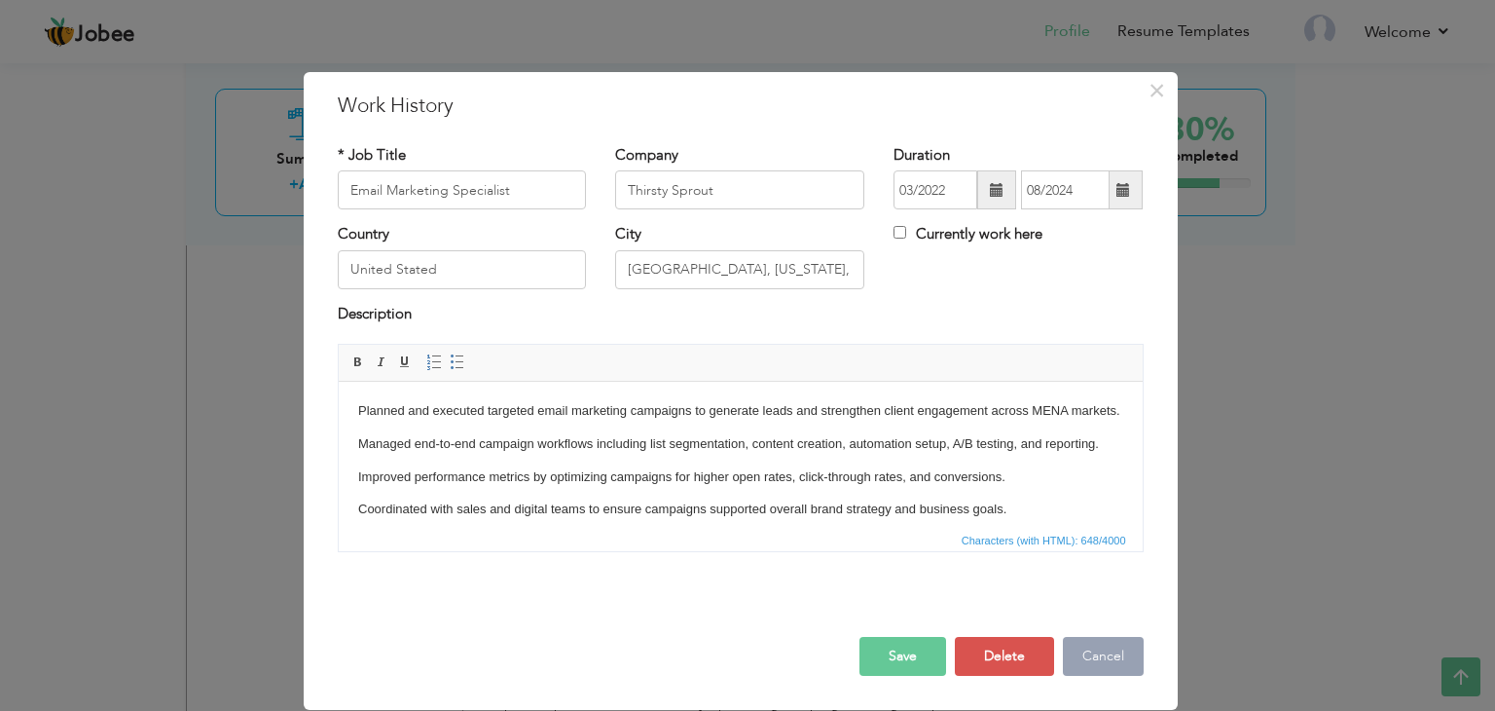
click at [1087, 646] on button "Cancel" at bounding box center [1103, 656] width 81 height 39
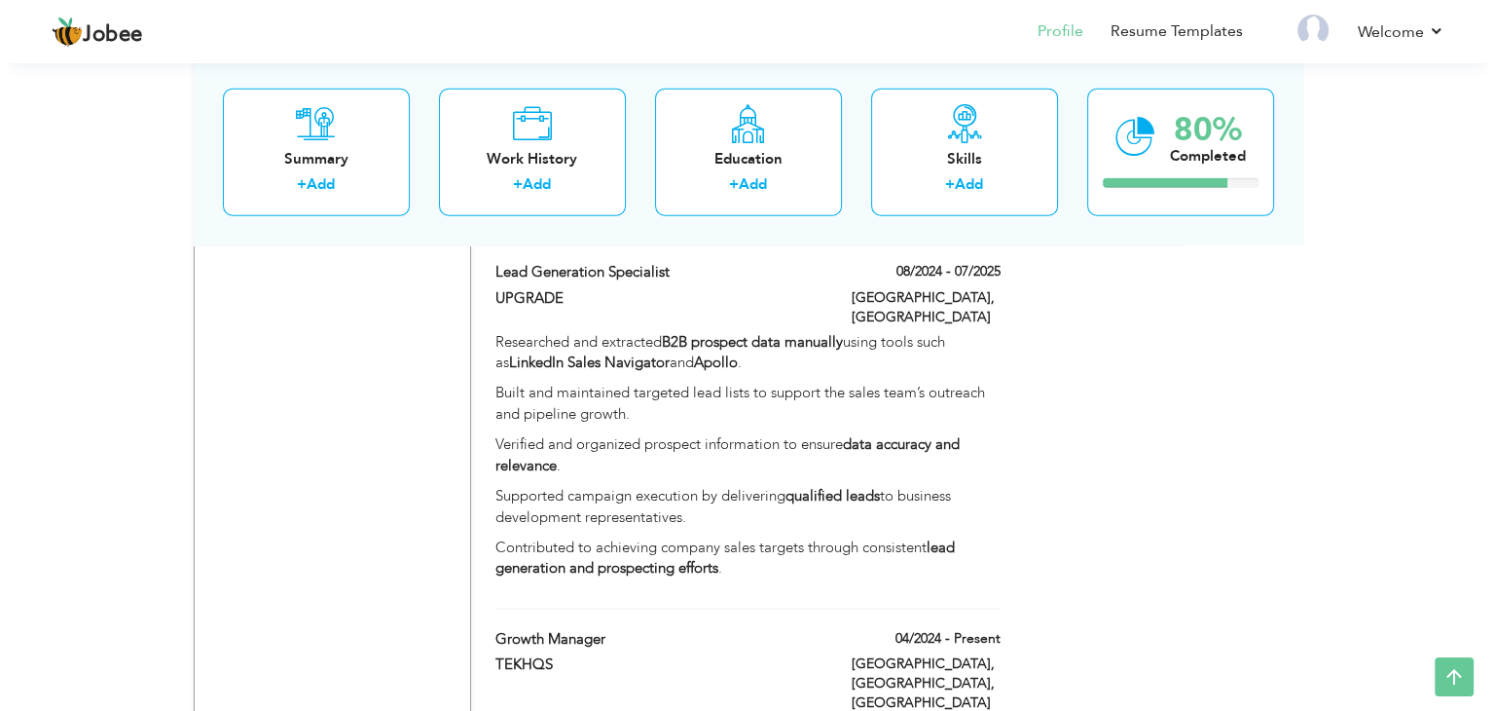
scroll to position [4782, 0]
type input "Growth Manager"
type input "TEKHQS"
type input "04/2024"
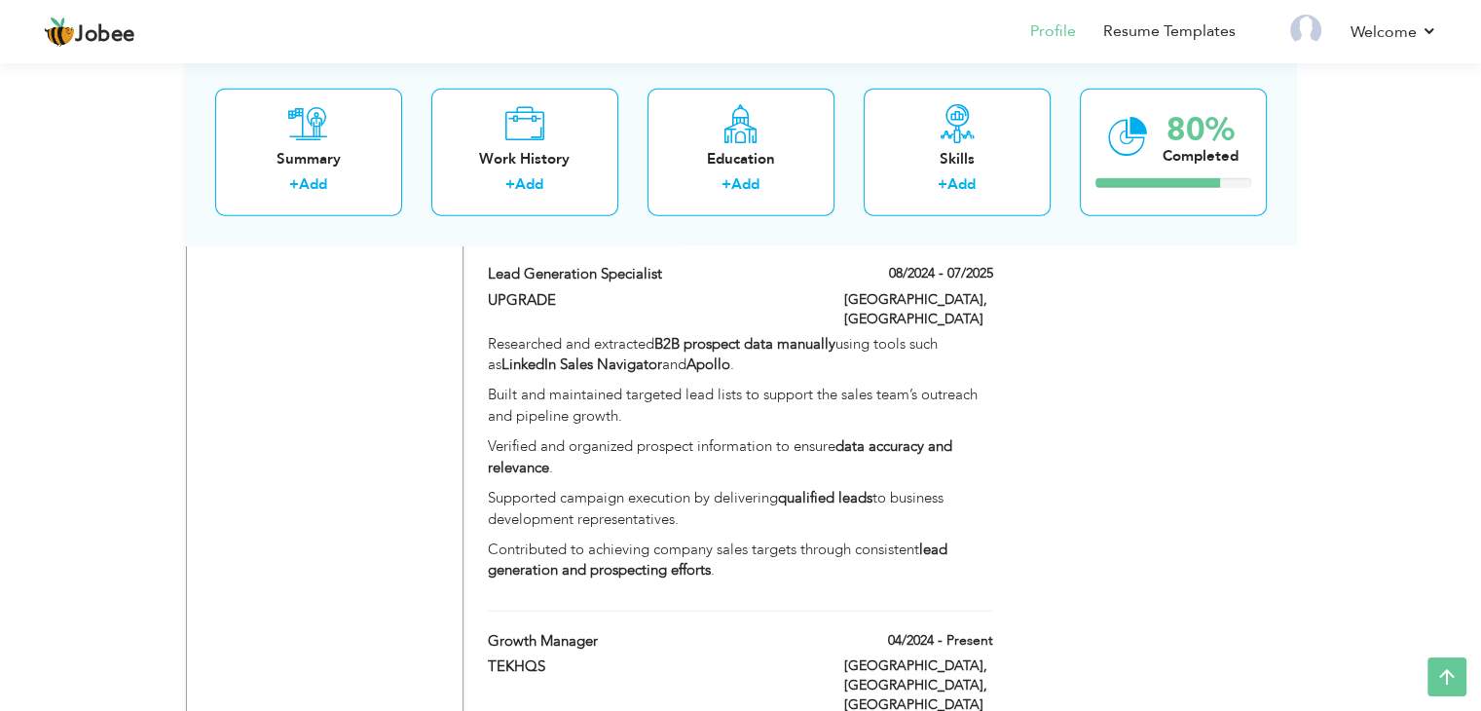
type input "[GEOGRAPHIC_DATA]"
type input "[GEOGRAPHIC_DATA], [GEOGRAPHIC_DATA]"
checkbox input "true"
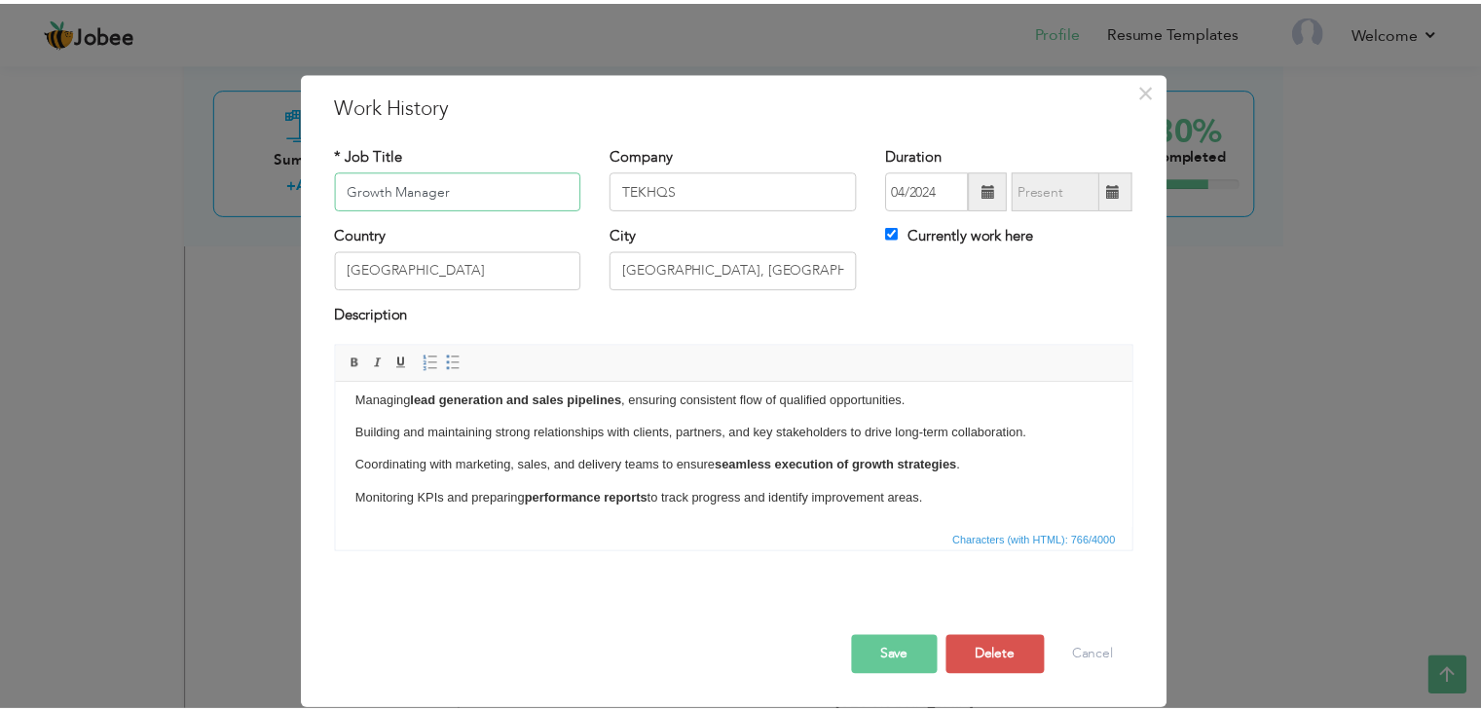
scroll to position [0, 0]
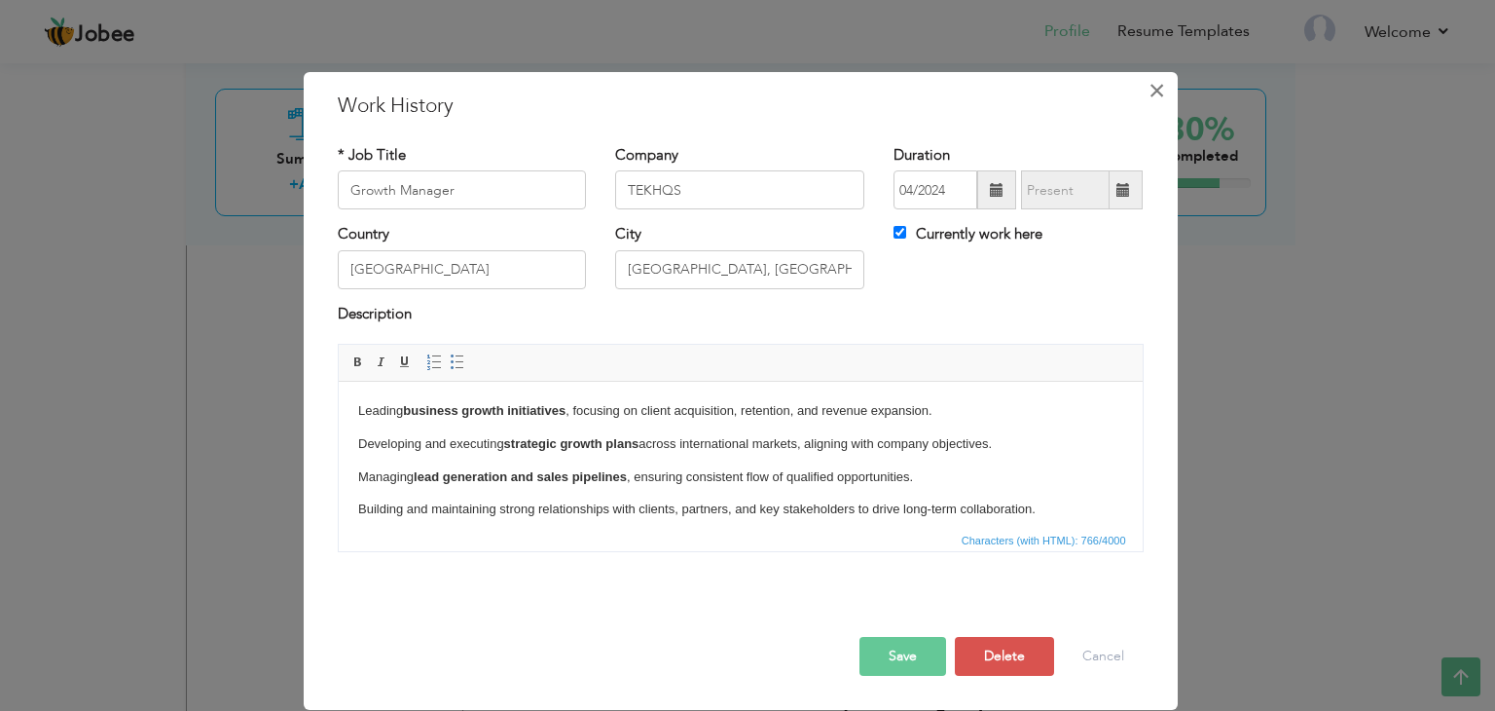
click at [1157, 88] on span "×" at bounding box center [1157, 90] width 17 height 35
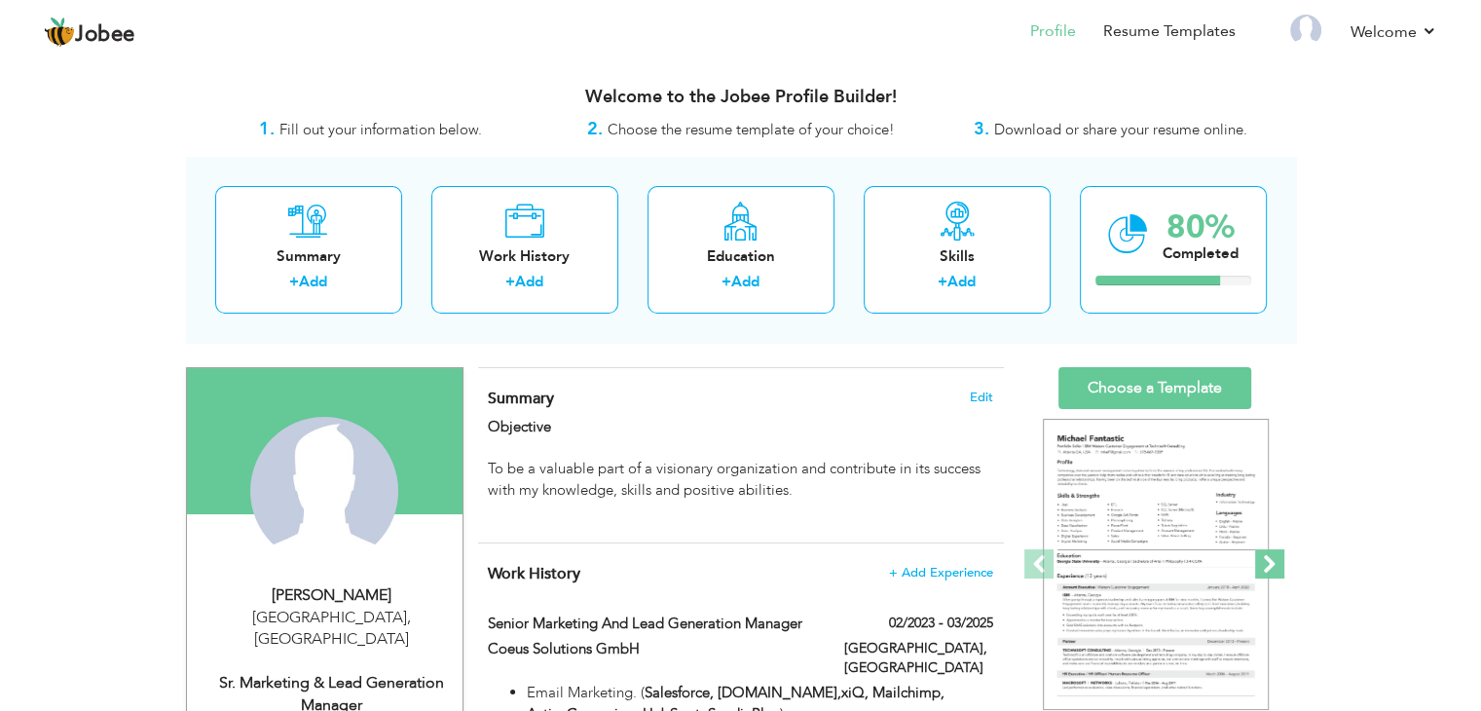
click at [1266, 567] on span at bounding box center [1269, 563] width 29 height 29
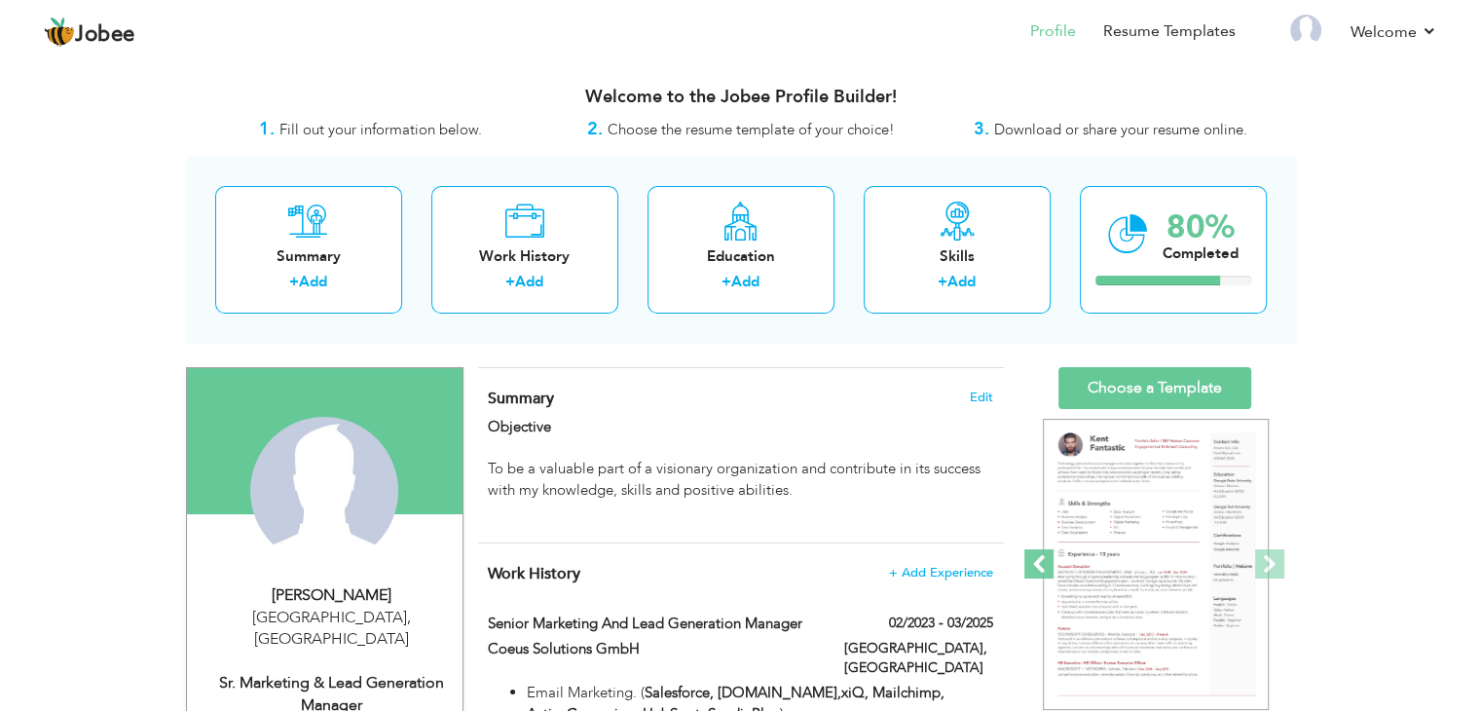
click at [1035, 560] on span at bounding box center [1038, 563] width 29 height 29
click at [1102, 381] on link "Choose a Template" at bounding box center [1154, 388] width 193 height 42
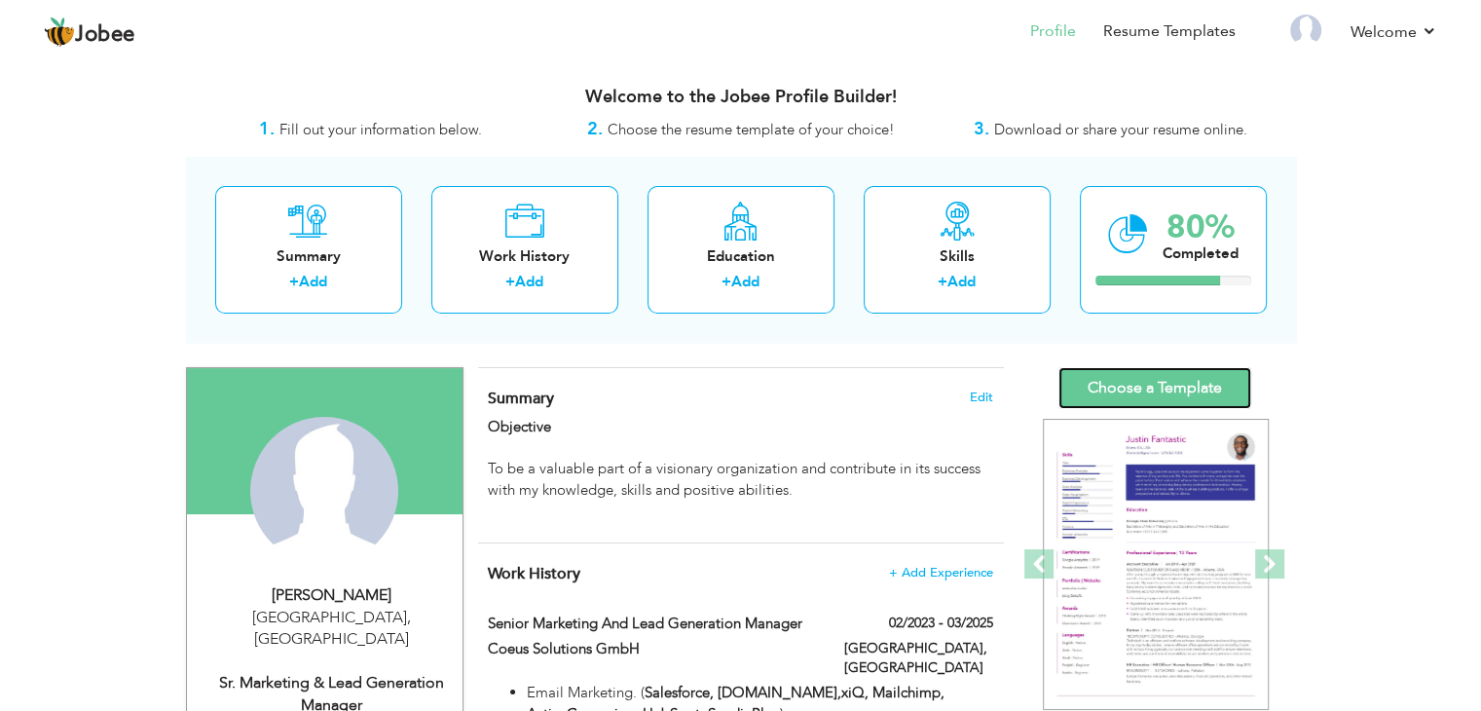
click at [1127, 397] on link "Choose a Template" at bounding box center [1154, 388] width 193 height 42
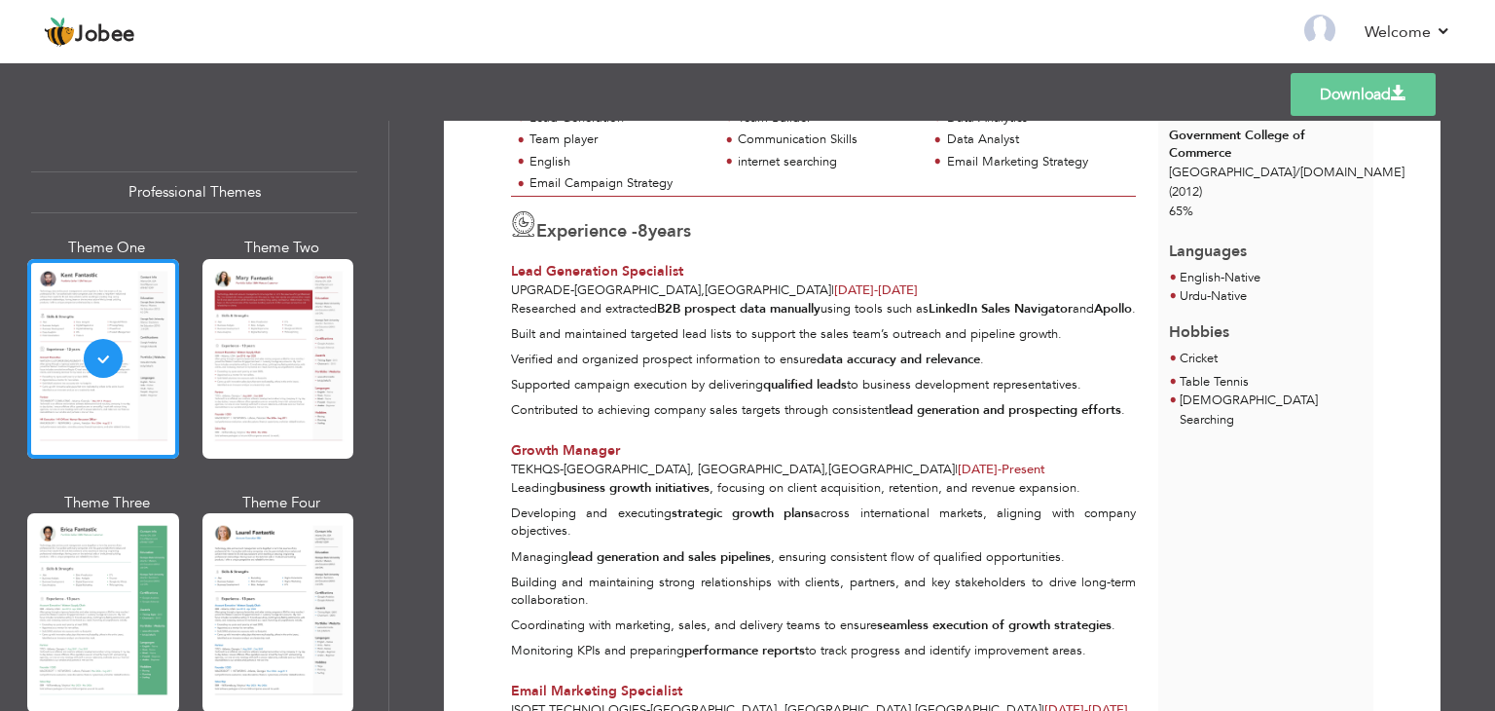
scroll to position [396, 0]
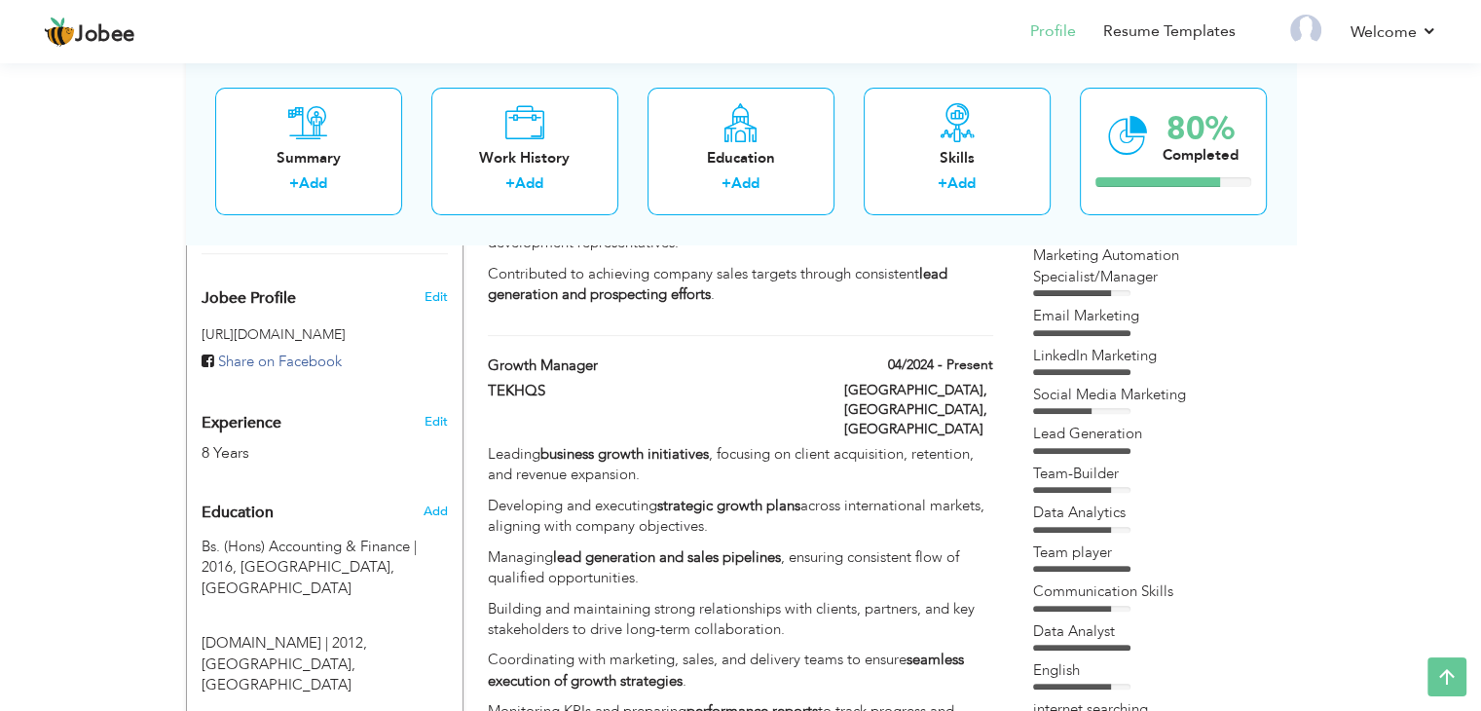
scroll to position [623, 0]
click at [937, 357] on label "04/2024 - Present" at bounding box center [933, 366] width 119 height 19
type input "Growth Manager"
type input "TEKHQS"
type input "04/2024"
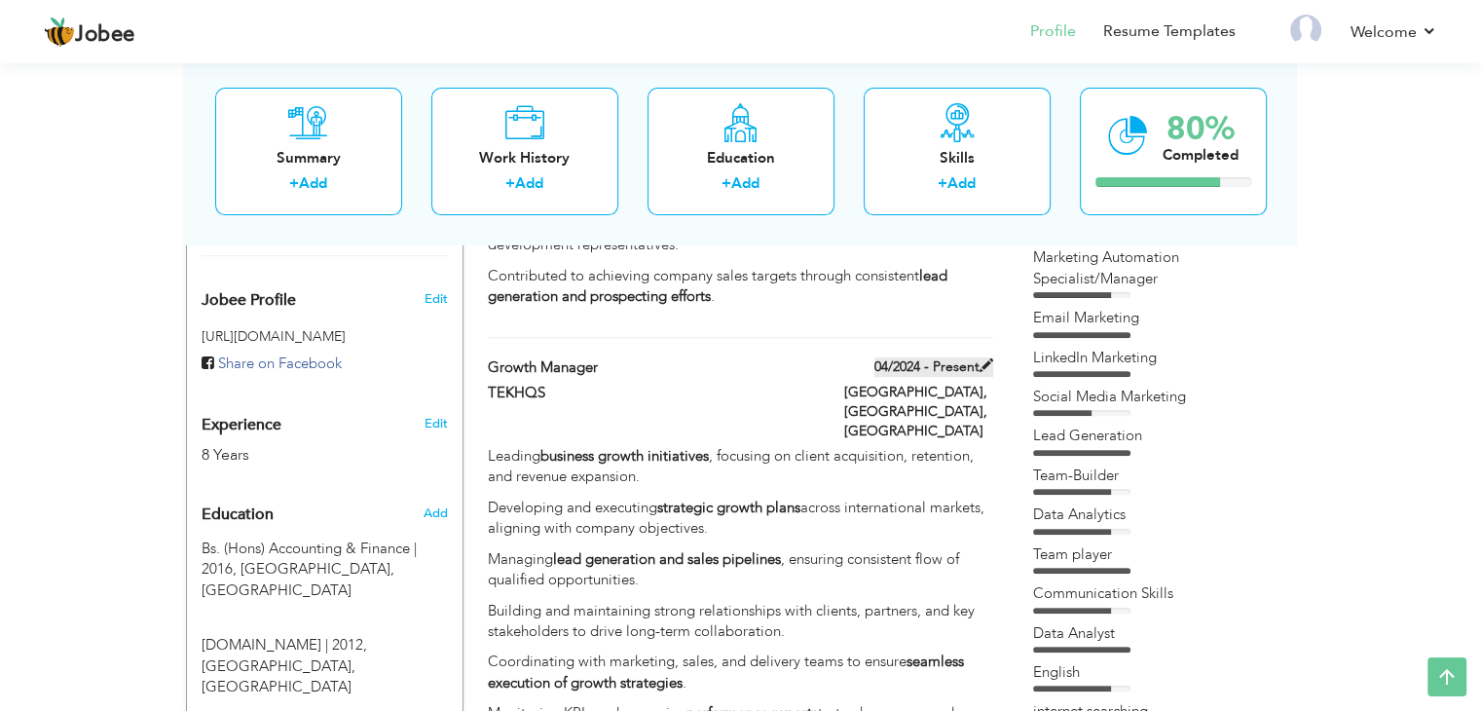
type input "[GEOGRAPHIC_DATA]"
type input "[GEOGRAPHIC_DATA], [GEOGRAPHIC_DATA]"
checkbox input "true"
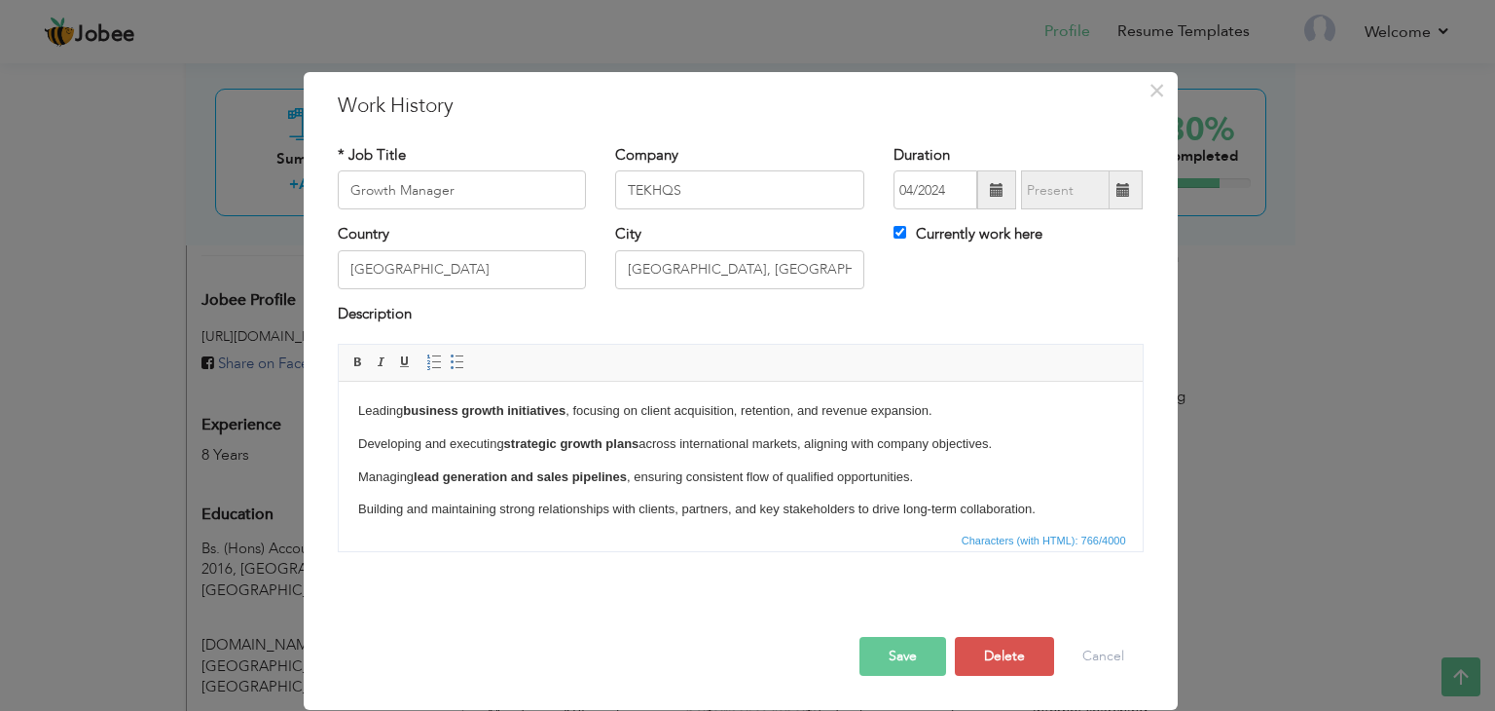
click at [983, 195] on span at bounding box center [996, 189] width 39 height 39
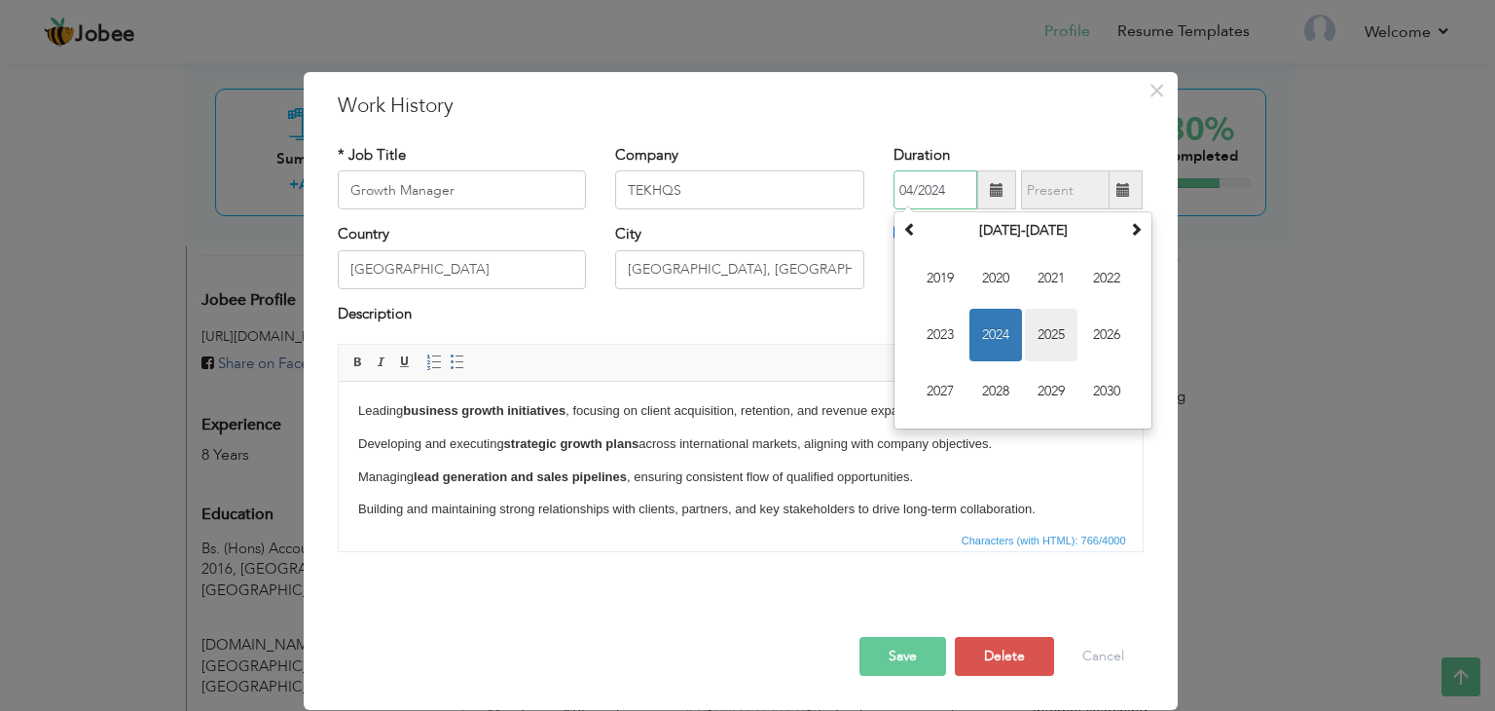
click at [1056, 329] on span "2025" at bounding box center [1051, 335] width 53 height 53
click at [1098, 290] on span "Apr" at bounding box center [1107, 278] width 53 height 53
type input "04/2025"
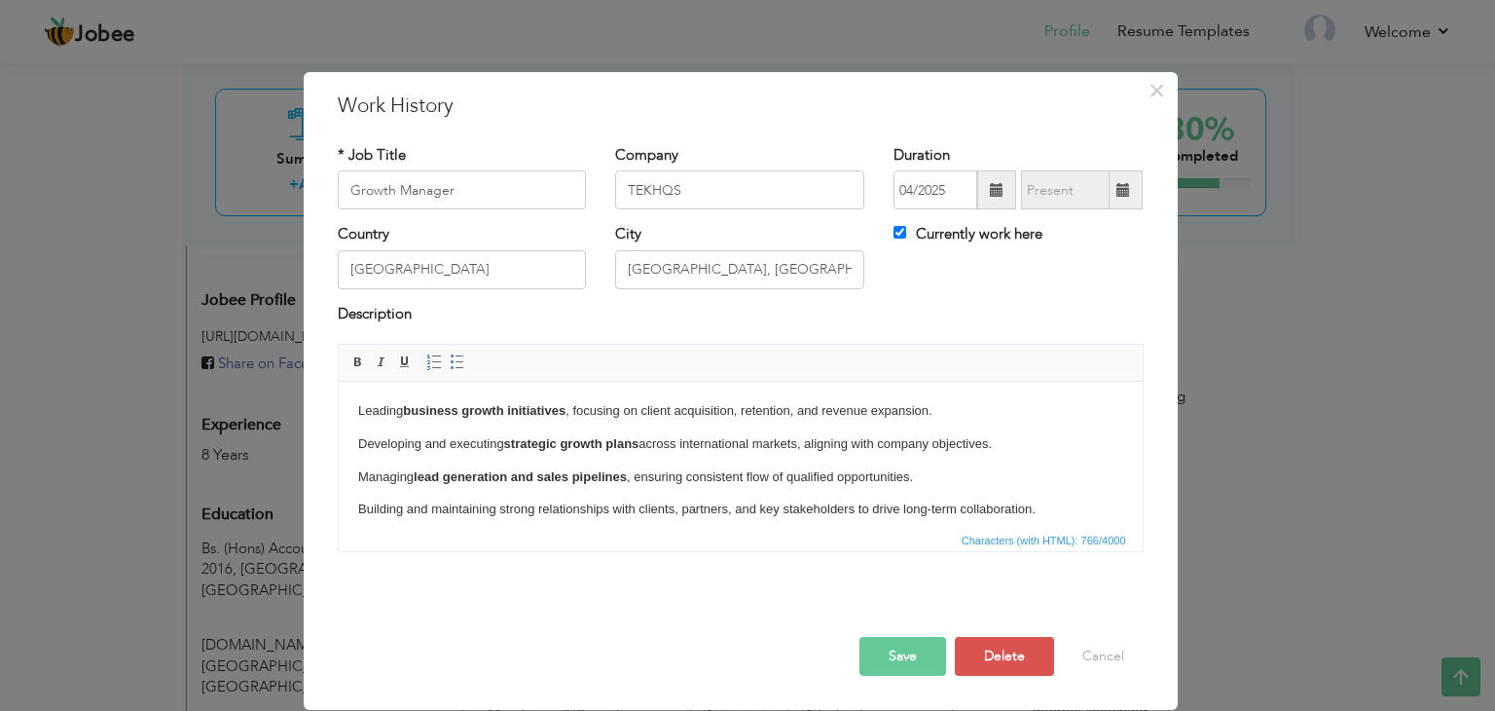
click at [892, 651] on button "Save" at bounding box center [903, 656] width 87 height 39
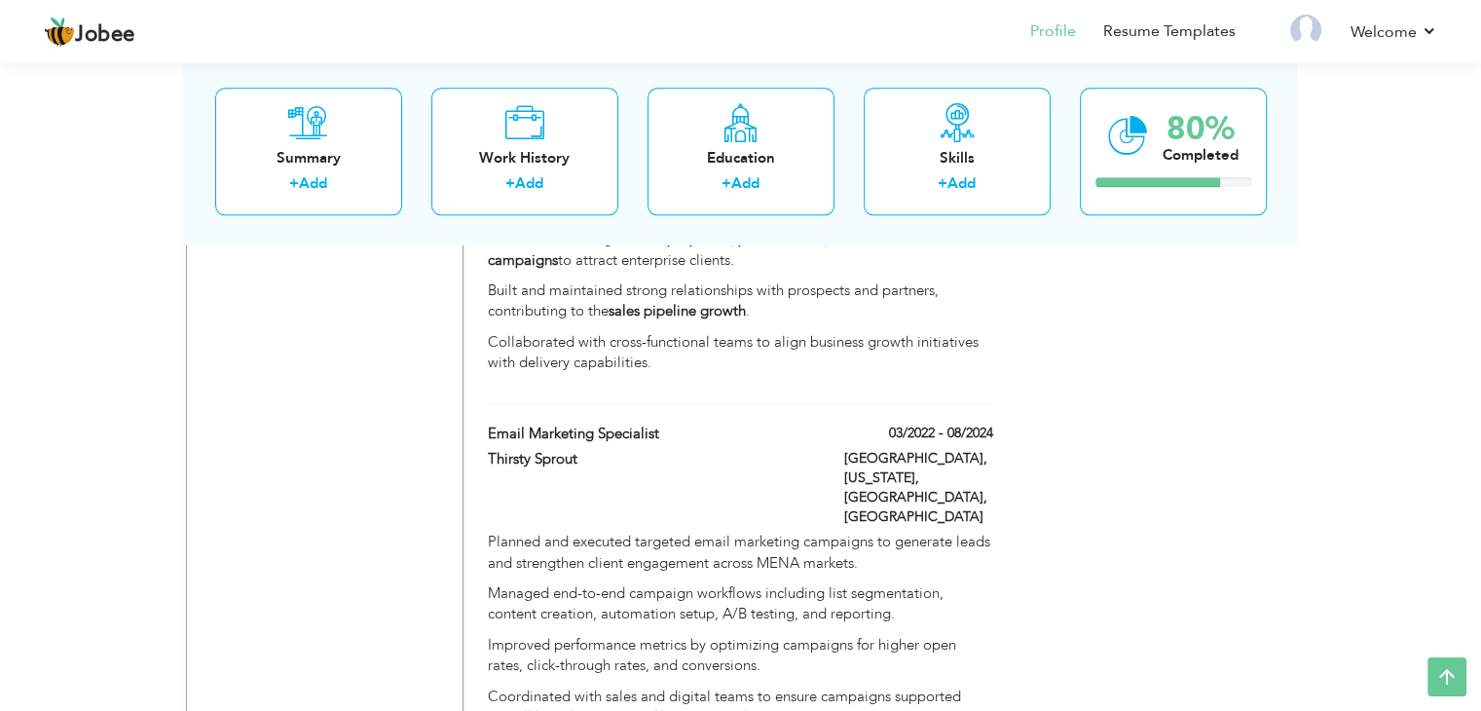
scroll to position [2557, 0]
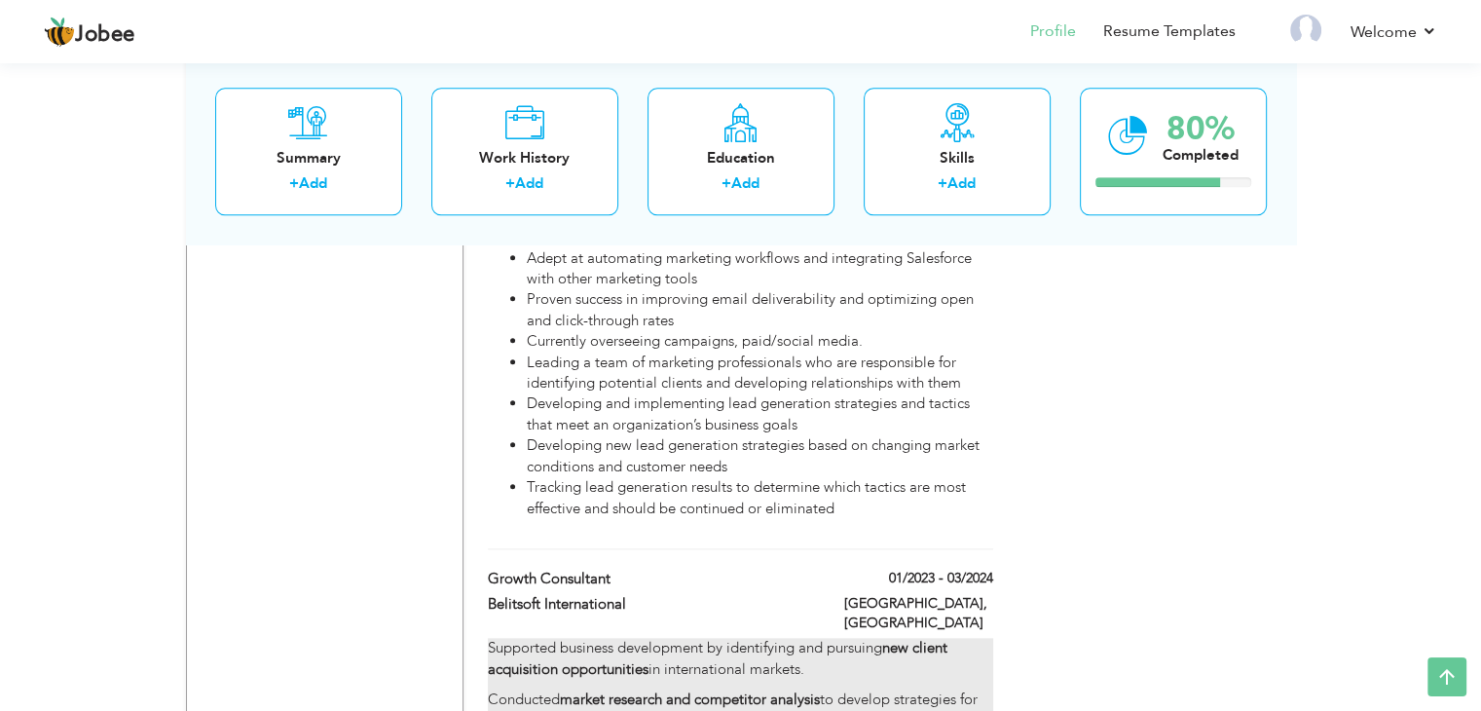
scroll to position [2058, 0]
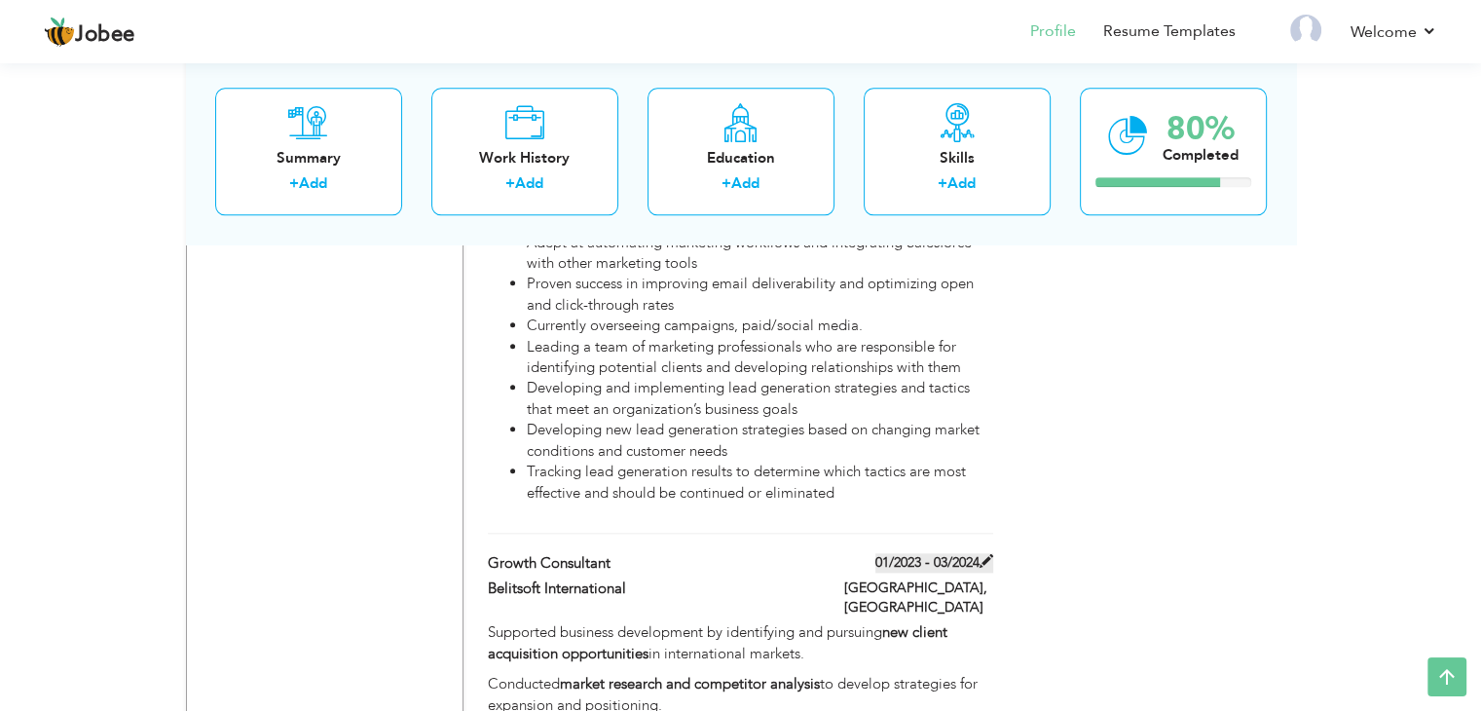
click at [917, 553] on label "01/2023 - 03/2024" at bounding box center [934, 562] width 118 height 19
type input "Growth Consultant"
type input "Belitsoft International"
type input "01/2023"
type input "03/2024"
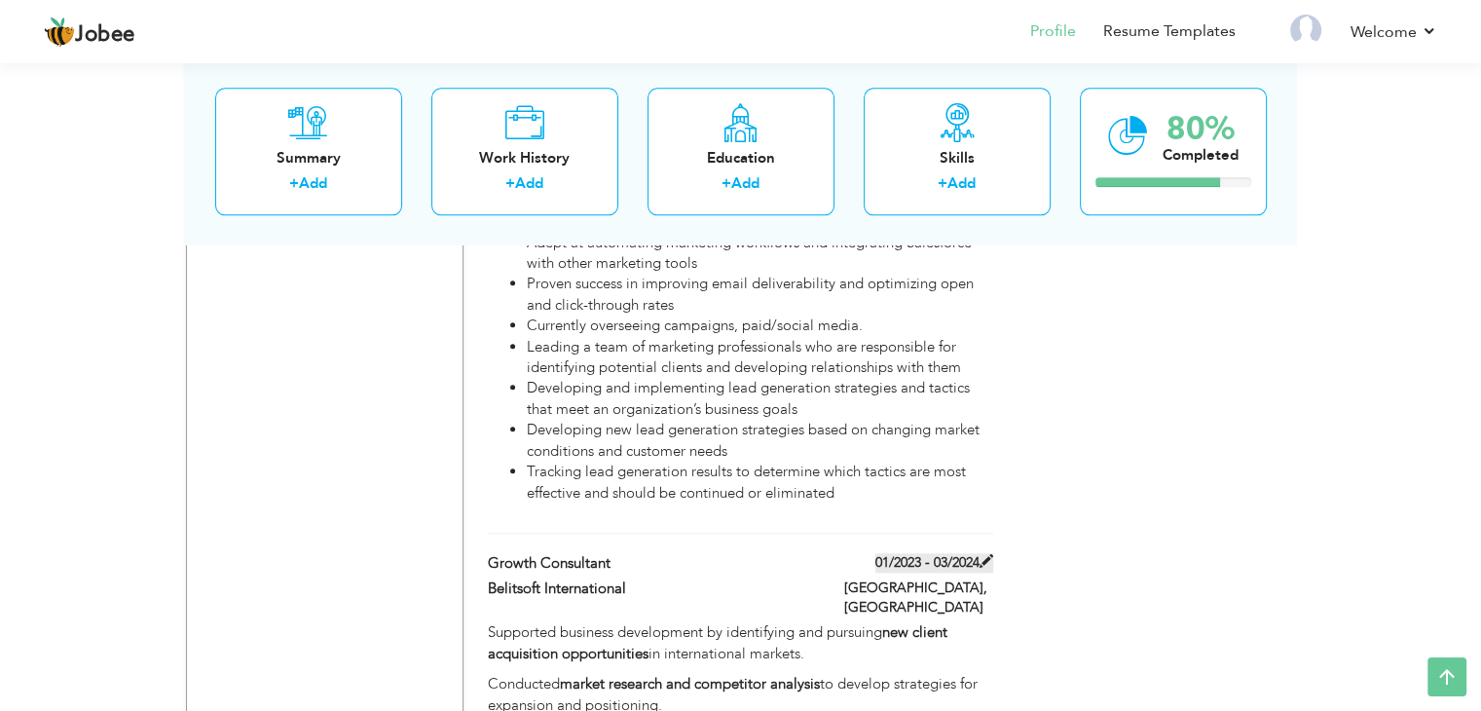
type input "[GEOGRAPHIC_DATA]"
type input "Warsaw"
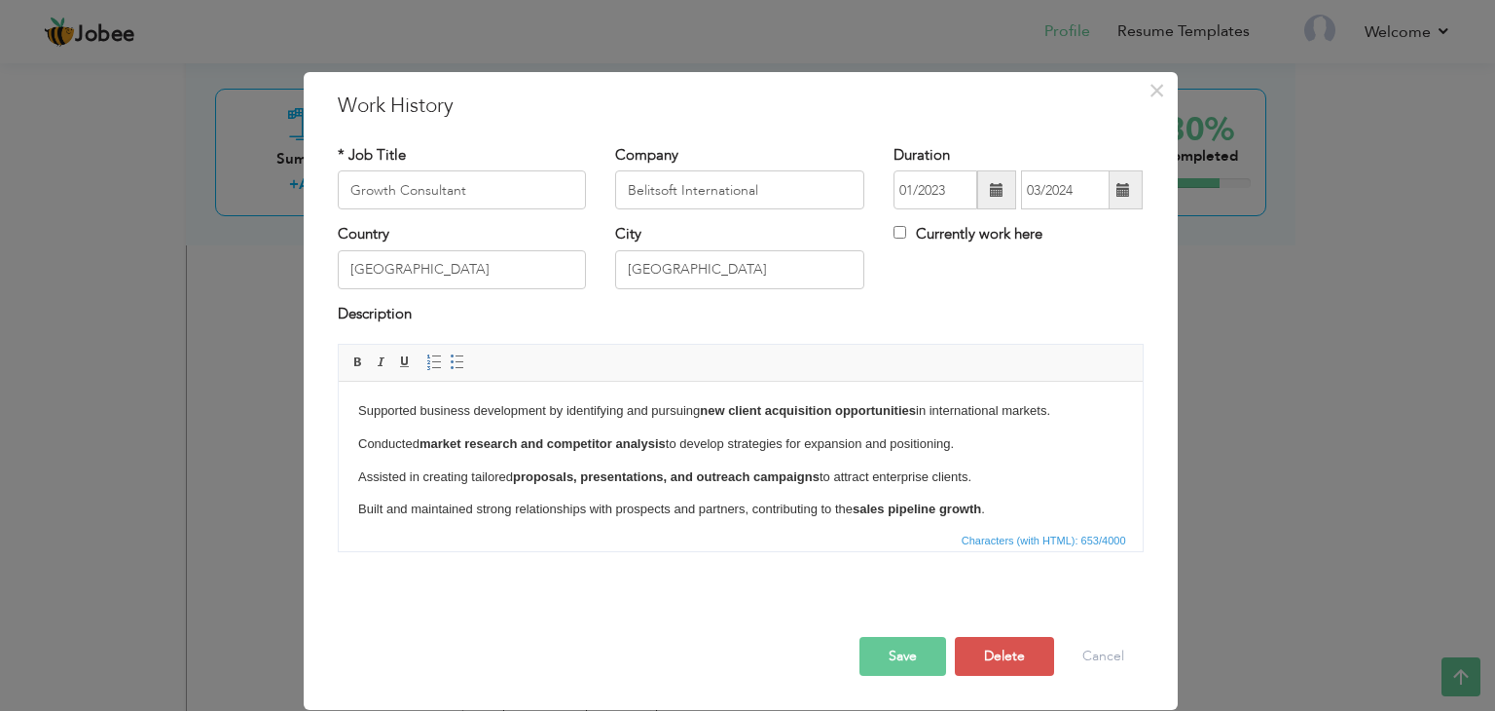
click at [1121, 205] on span at bounding box center [1124, 189] width 38 height 39
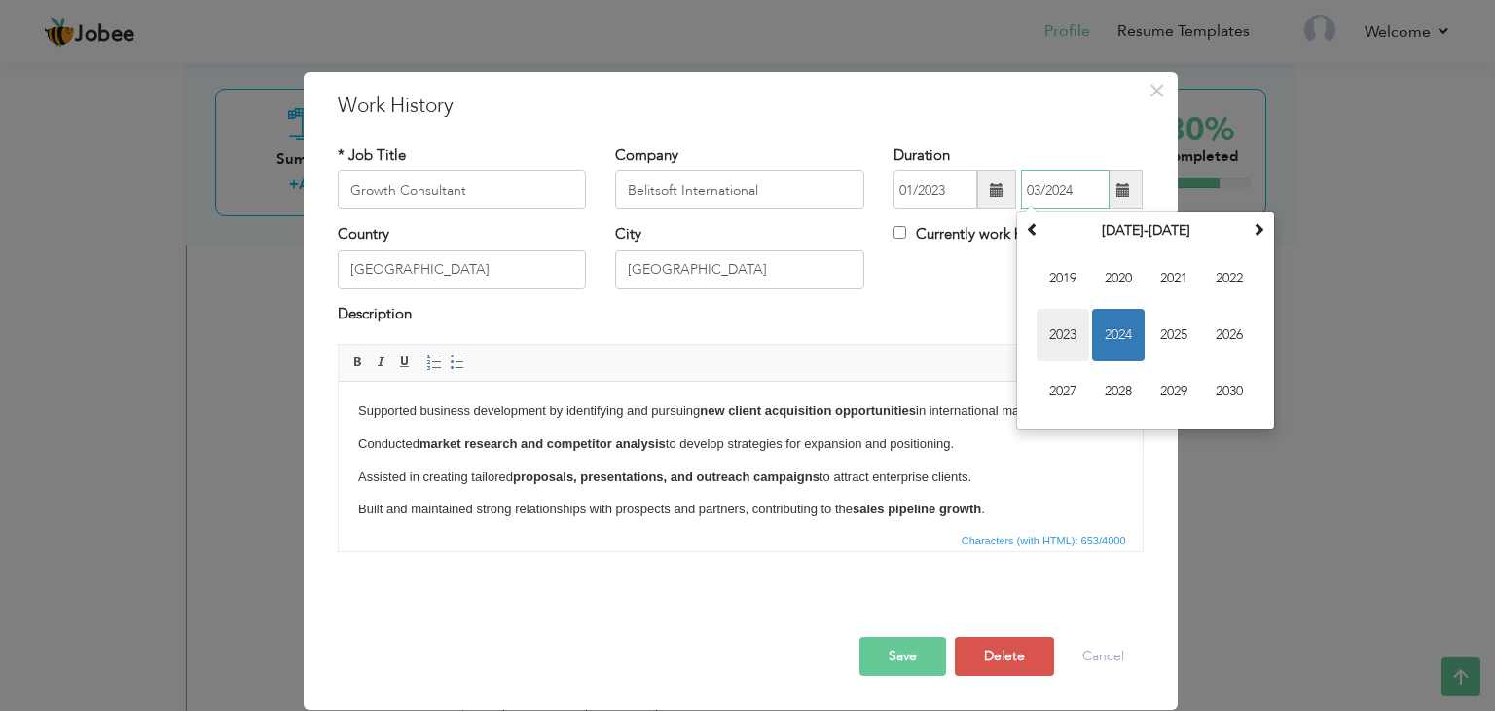
click at [1071, 329] on span "2023" at bounding box center [1063, 335] width 53 height 53
click at [1182, 277] on span "Mar" at bounding box center [1174, 278] width 53 height 53
type input "03/2023"
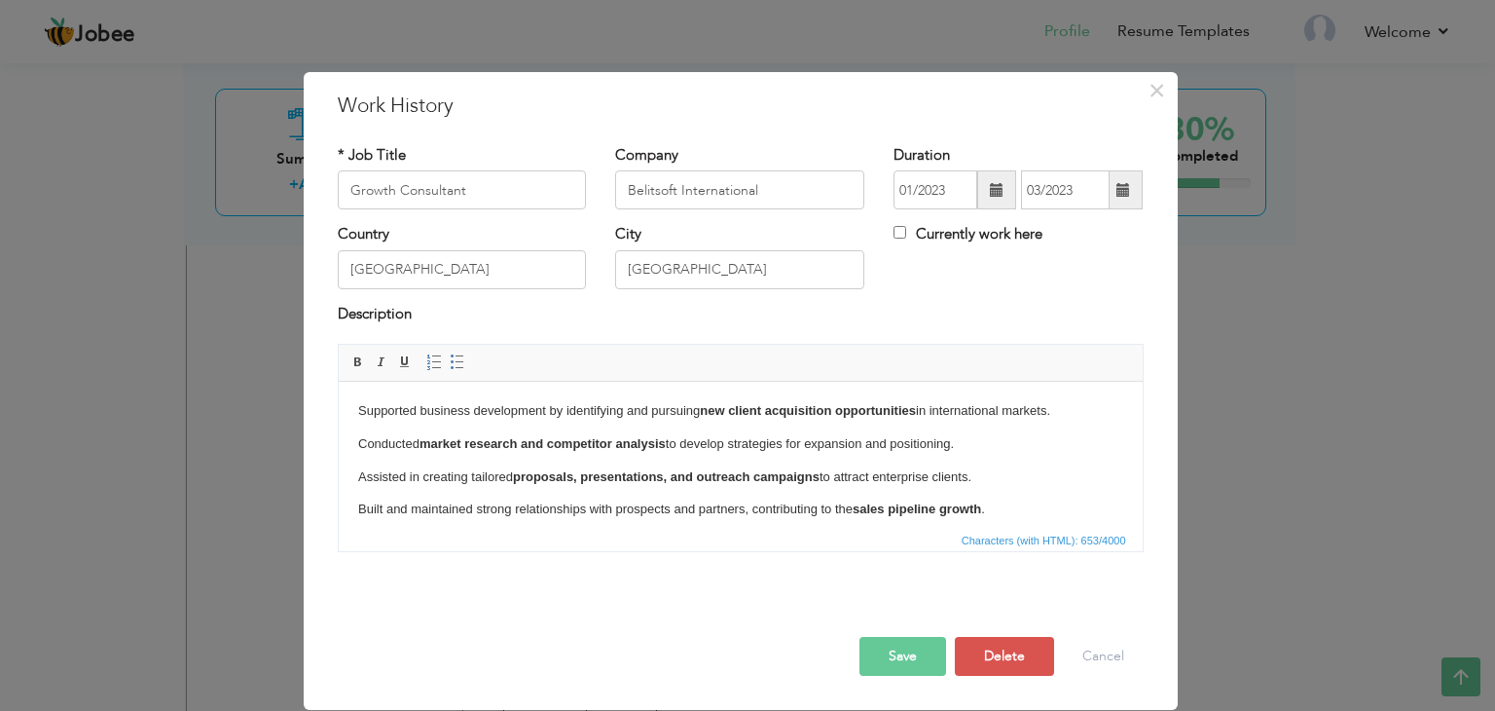
click at [892, 651] on button "Save" at bounding box center [903, 656] width 87 height 39
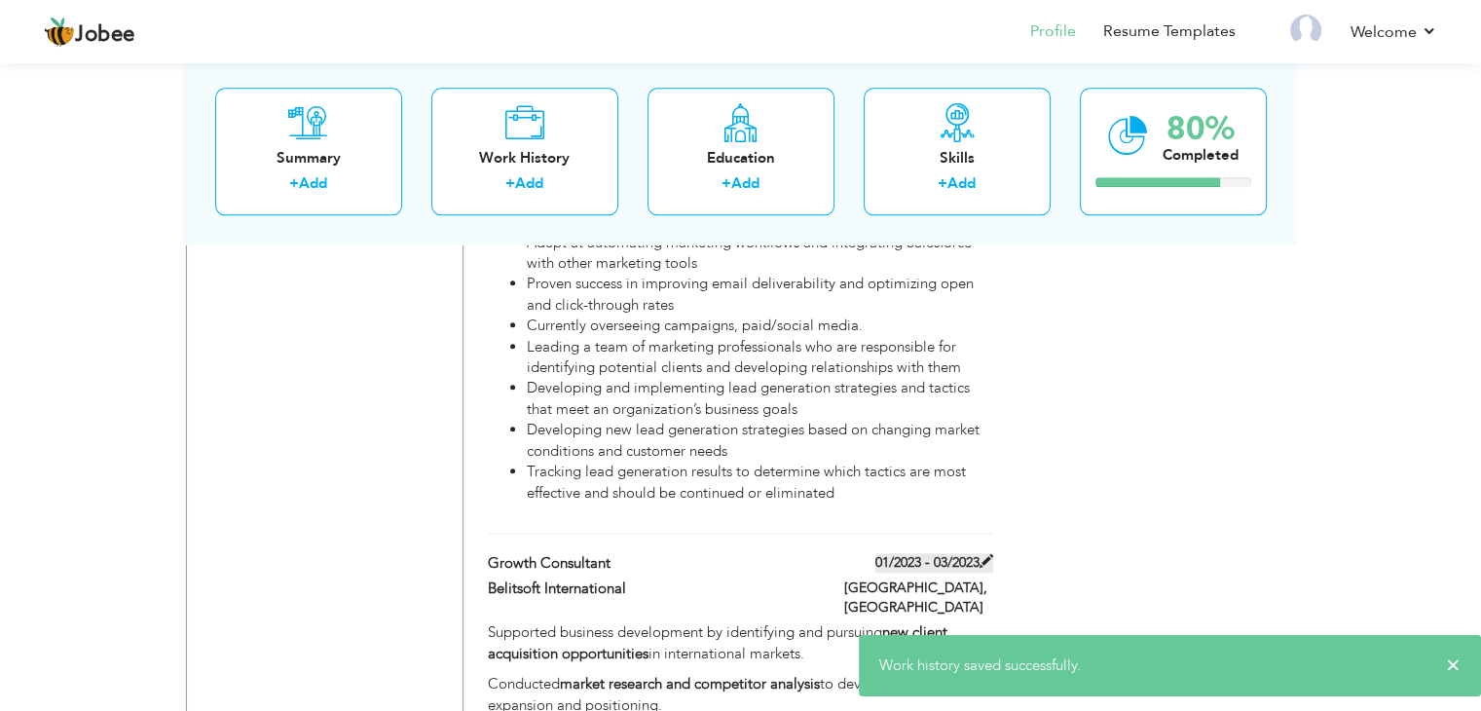
click at [977, 553] on label "01/2023 - 03/2023" at bounding box center [934, 562] width 118 height 19
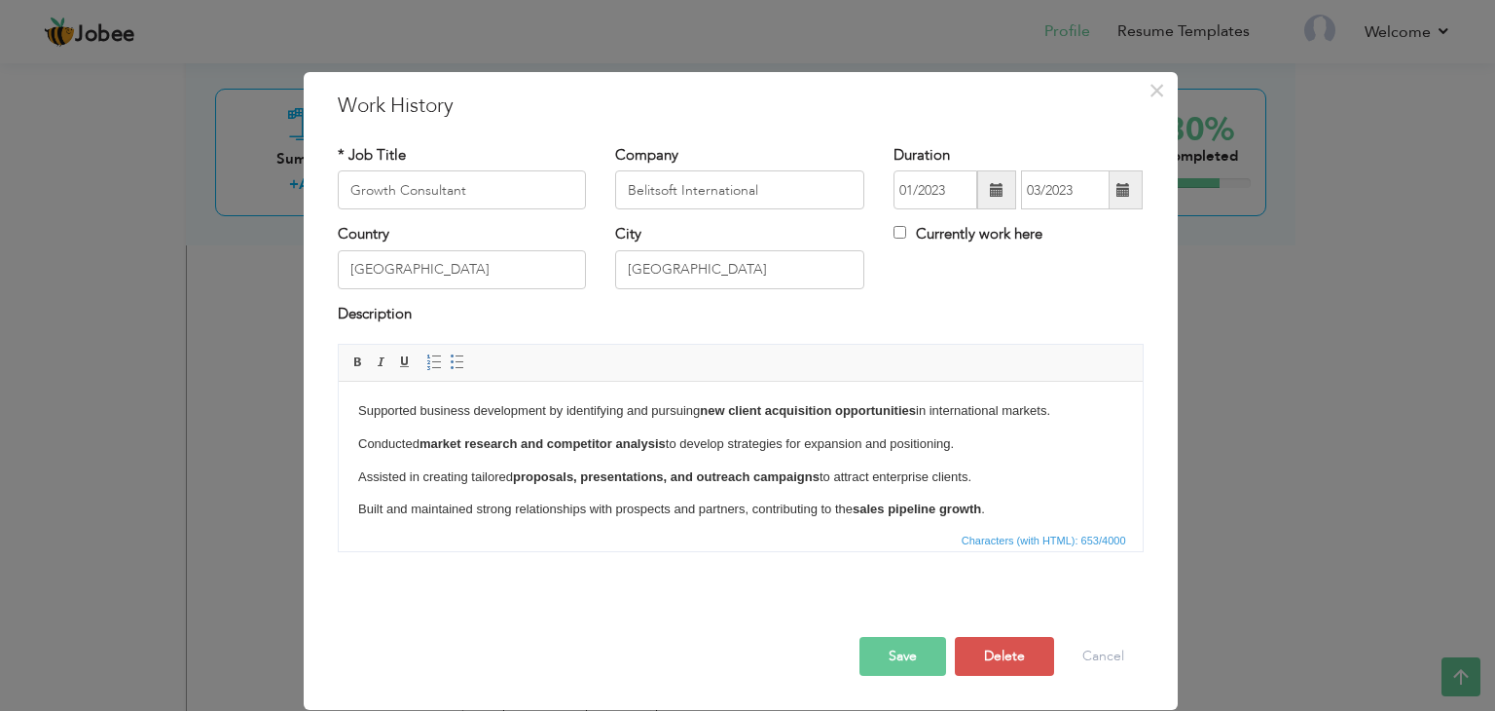
click at [999, 187] on span at bounding box center [997, 190] width 14 height 14
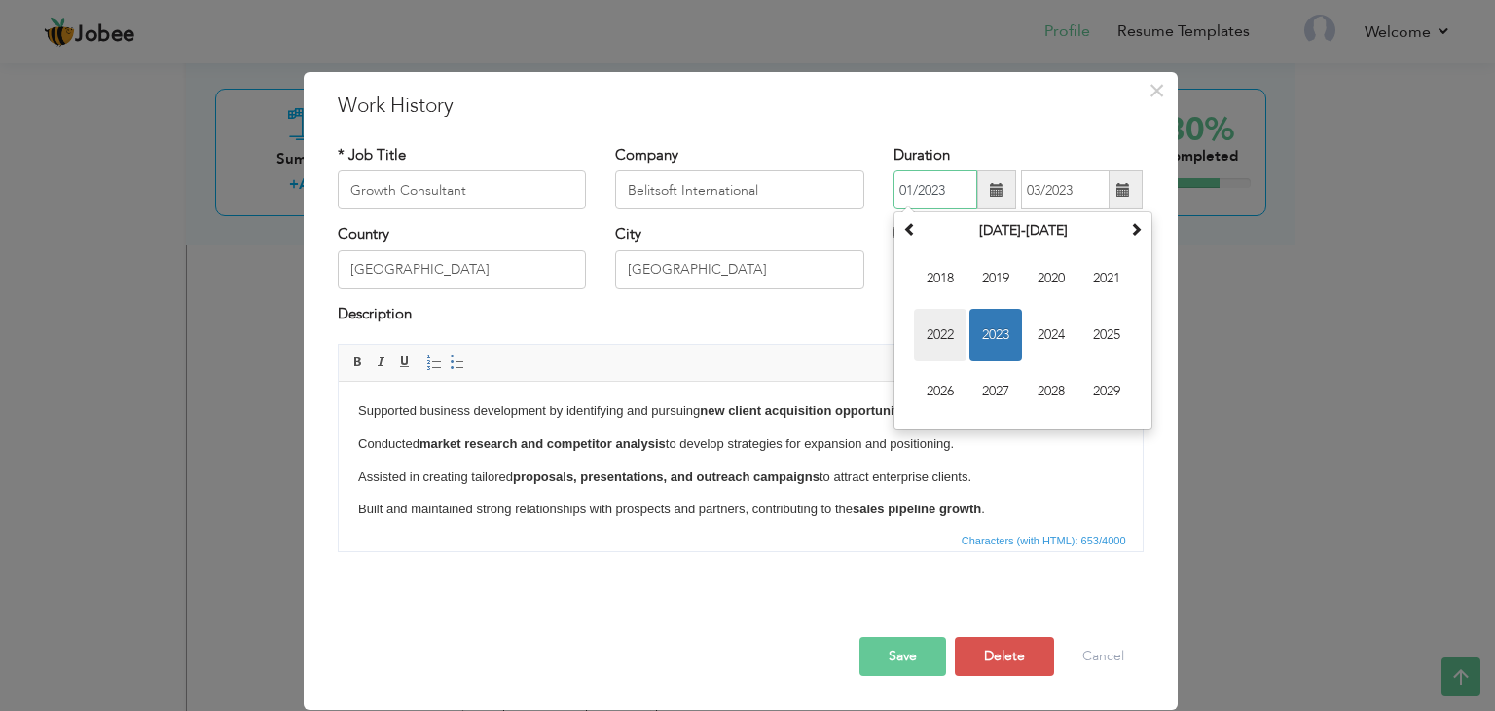
click at [935, 336] on span "2022" at bounding box center [940, 335] width 53 height 53
click at [1093, 390] on span "Dec" at bounding box center [1107, 391] width 53 height 53
type input "12/2022"
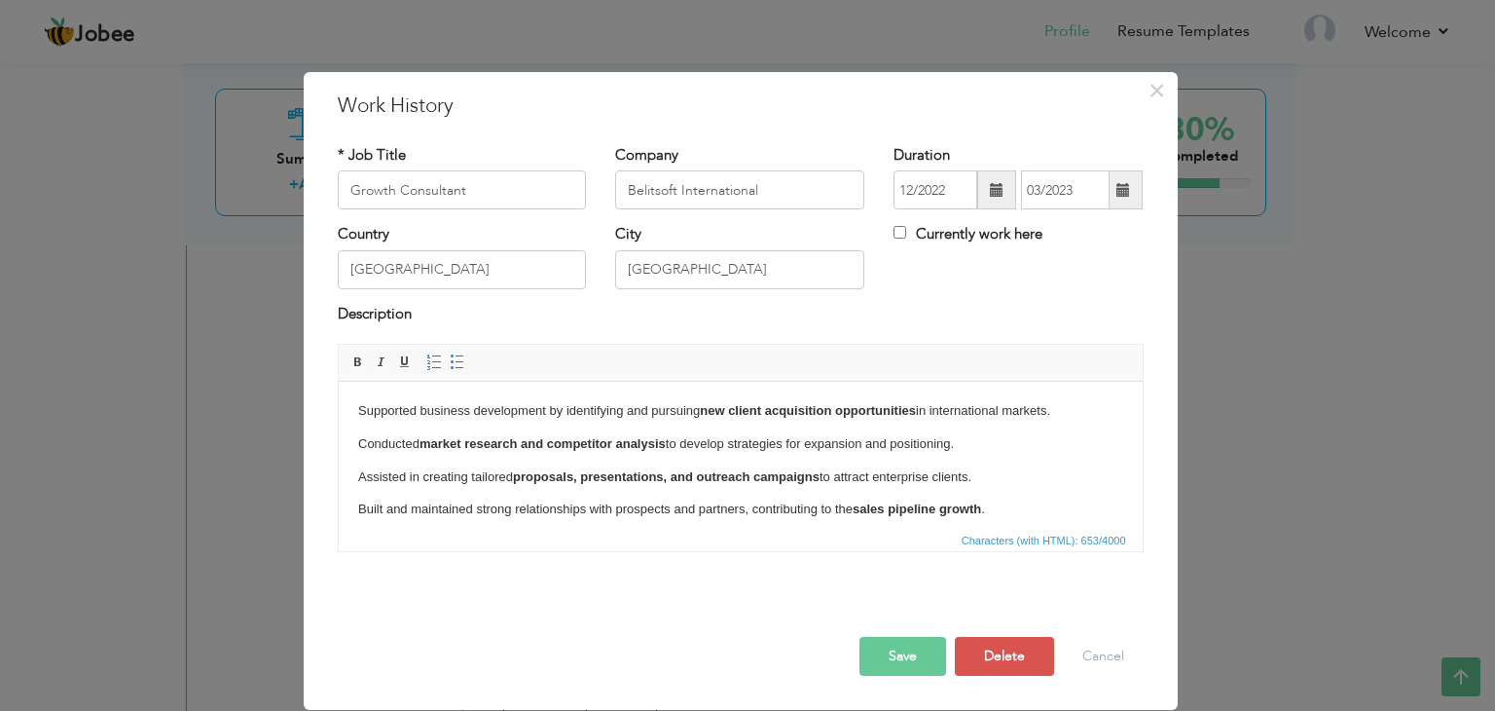
click at [907, 647] on button "Save" at bounding box center [903, 656] width 87 height 39
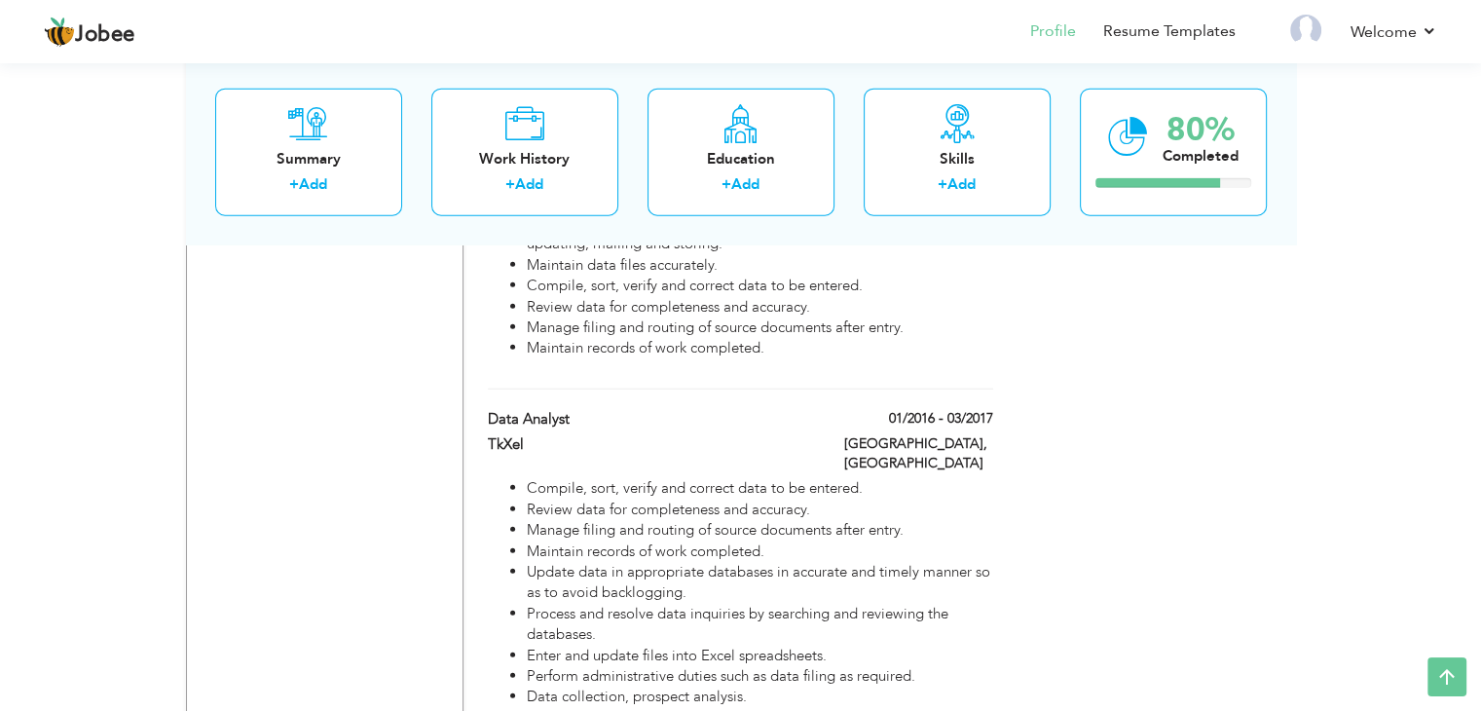
scroll to position [4999, 0]
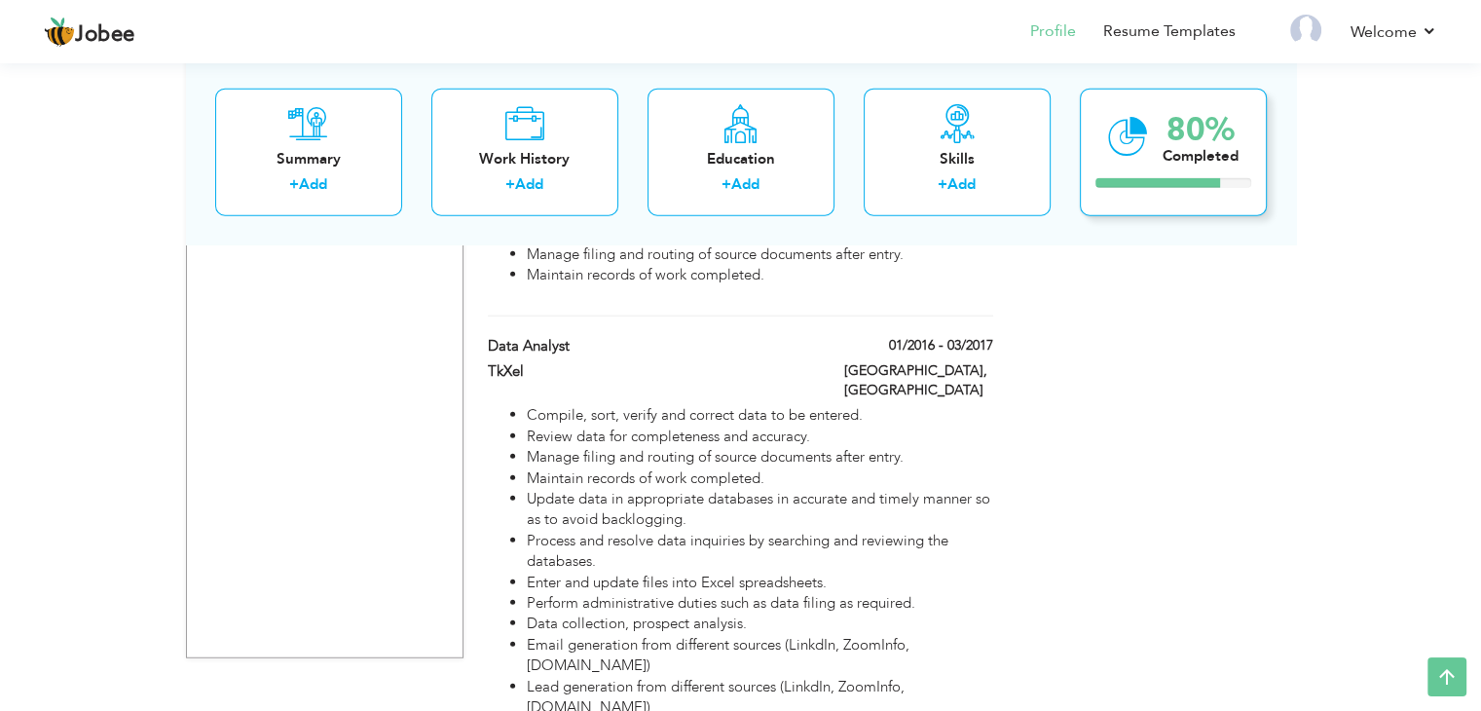
click at [1226, 180] on div at bounding box center [1173, 183] width 156 height 10
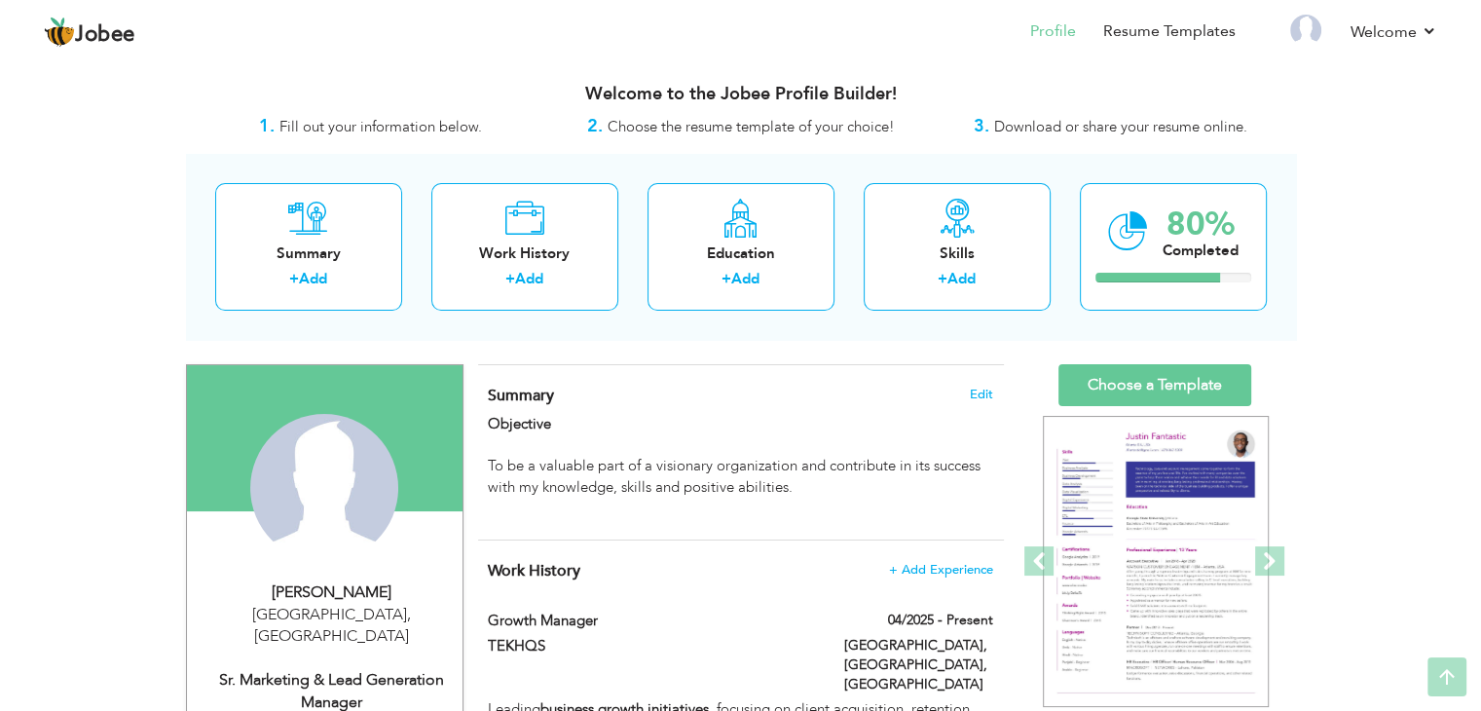
scroll to position [0, 0]
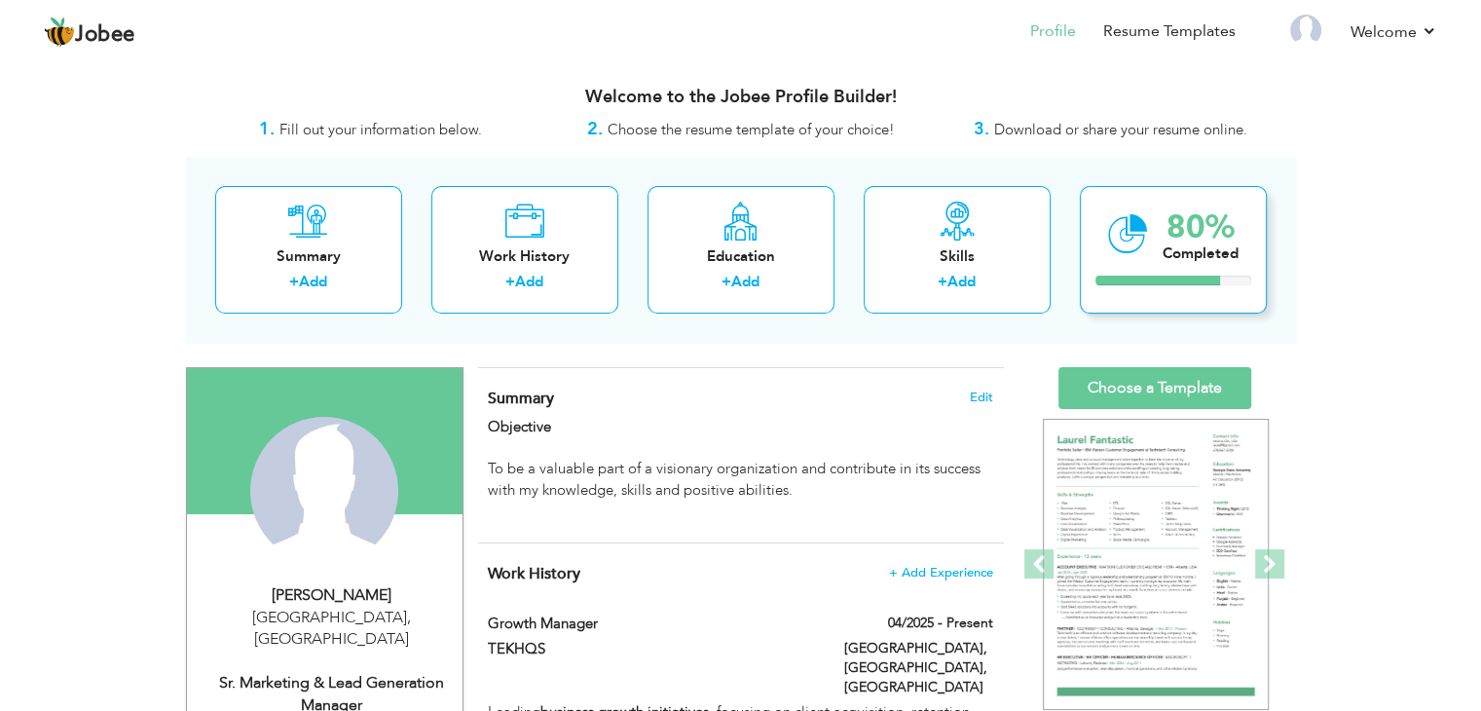
click at [1179, 258] on div "Completed" at bounding box center [1200, 253] width 76 height 20
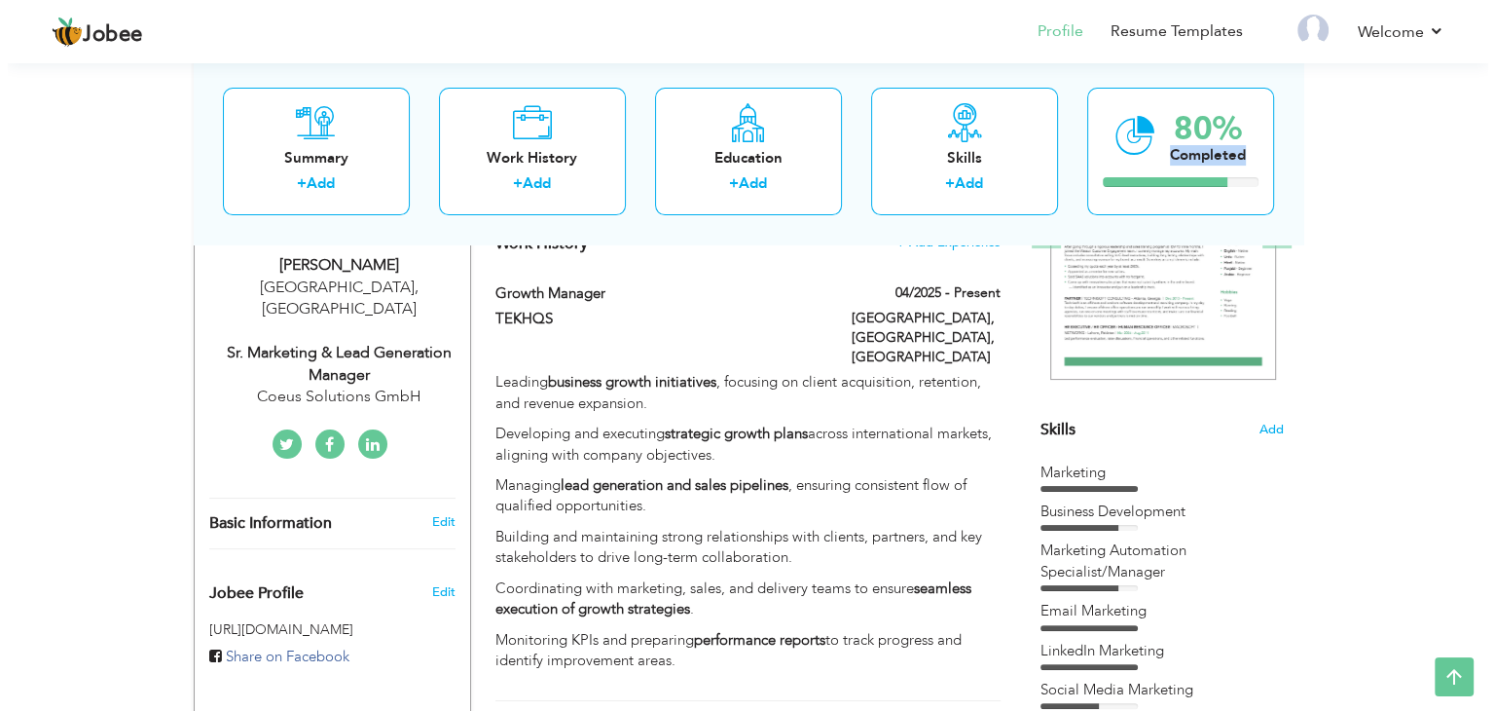
scroll to position [326, 0]
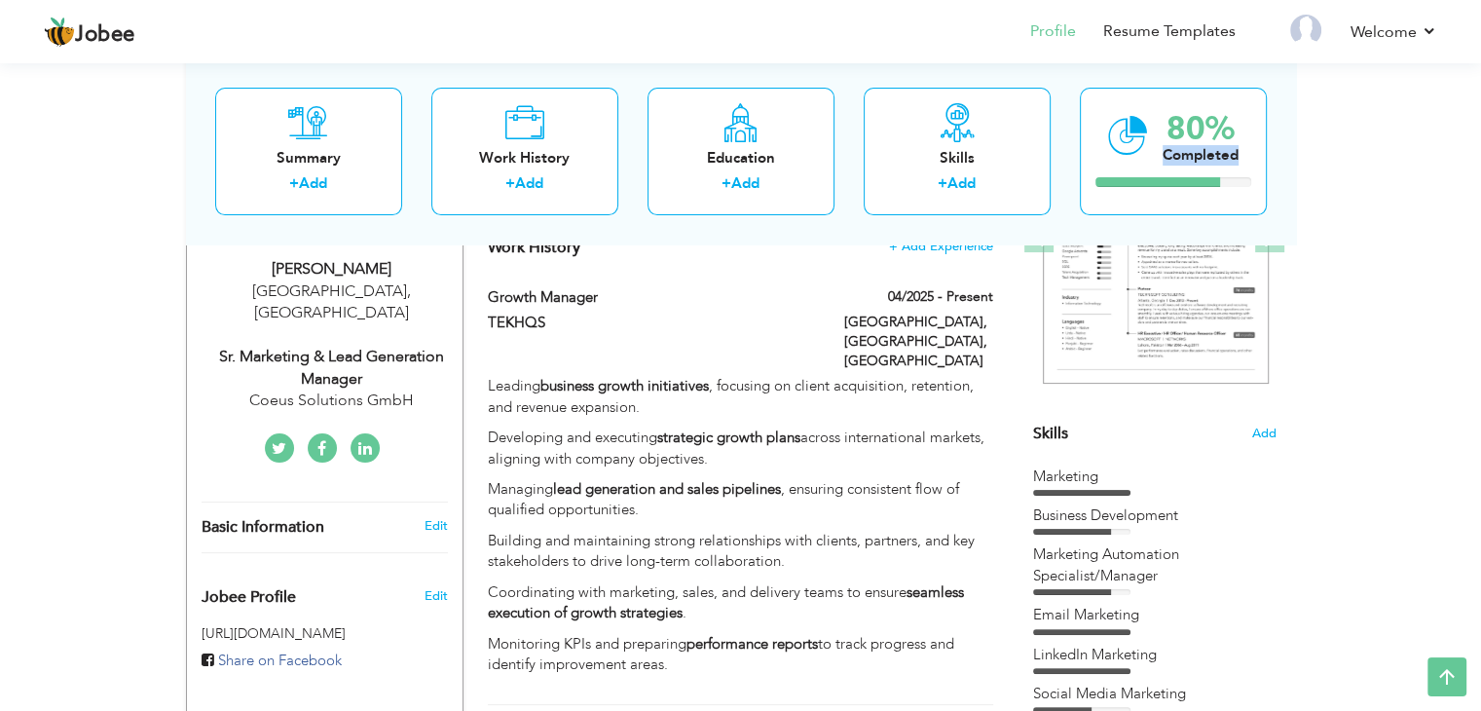
click at [361, 389] on div "Coeus Solutions GmbH" at bounding box center [332, 400] width 261 height 22
type input "[PERSON_NAME]"
type input "Arslan"
type input "03238820494"
select select "number:166"
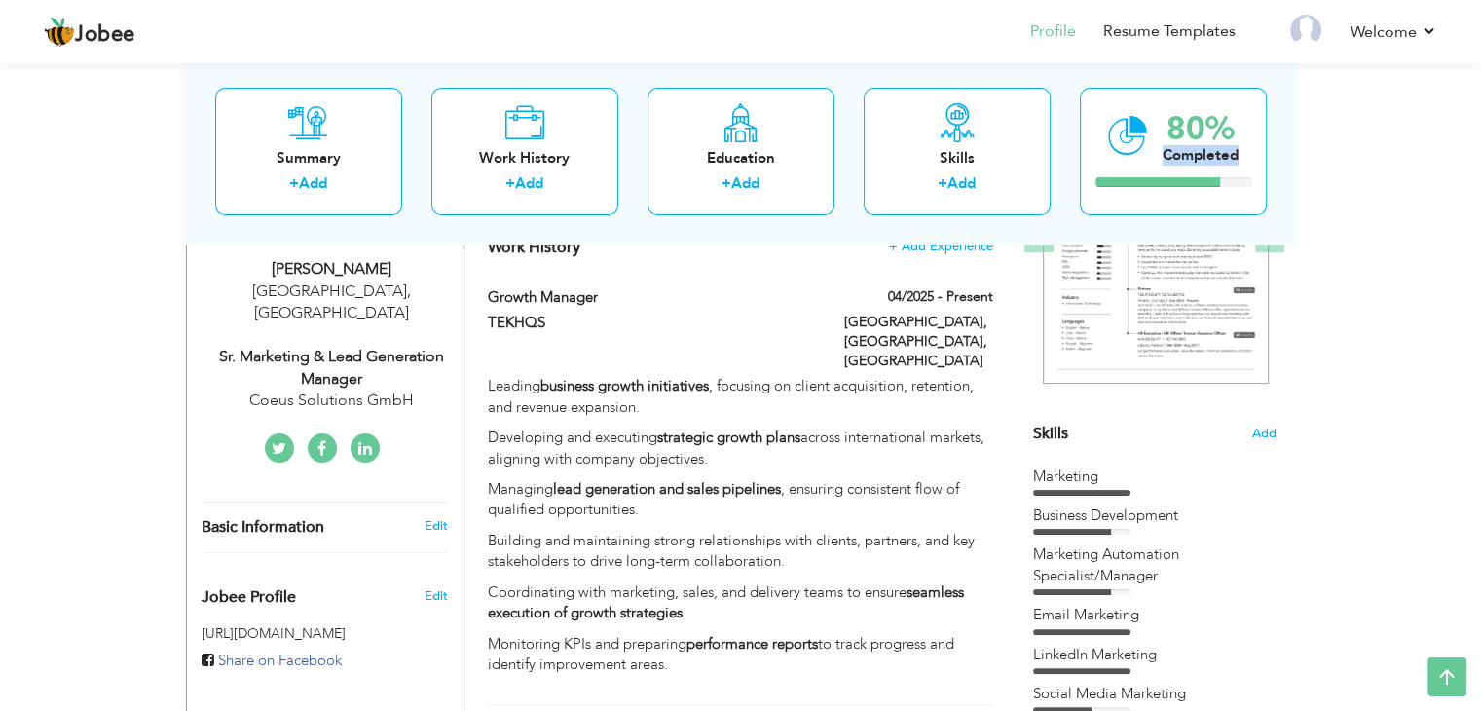
type input "[GEOGRAPHIC_DATA]"
select select "number:10"
type input "Coeus Solutions GmbH"
type input "Sr. Marketing & Lead Generation Manager"
type input "https://www.linkedin.com/in/sohail-arslan/"
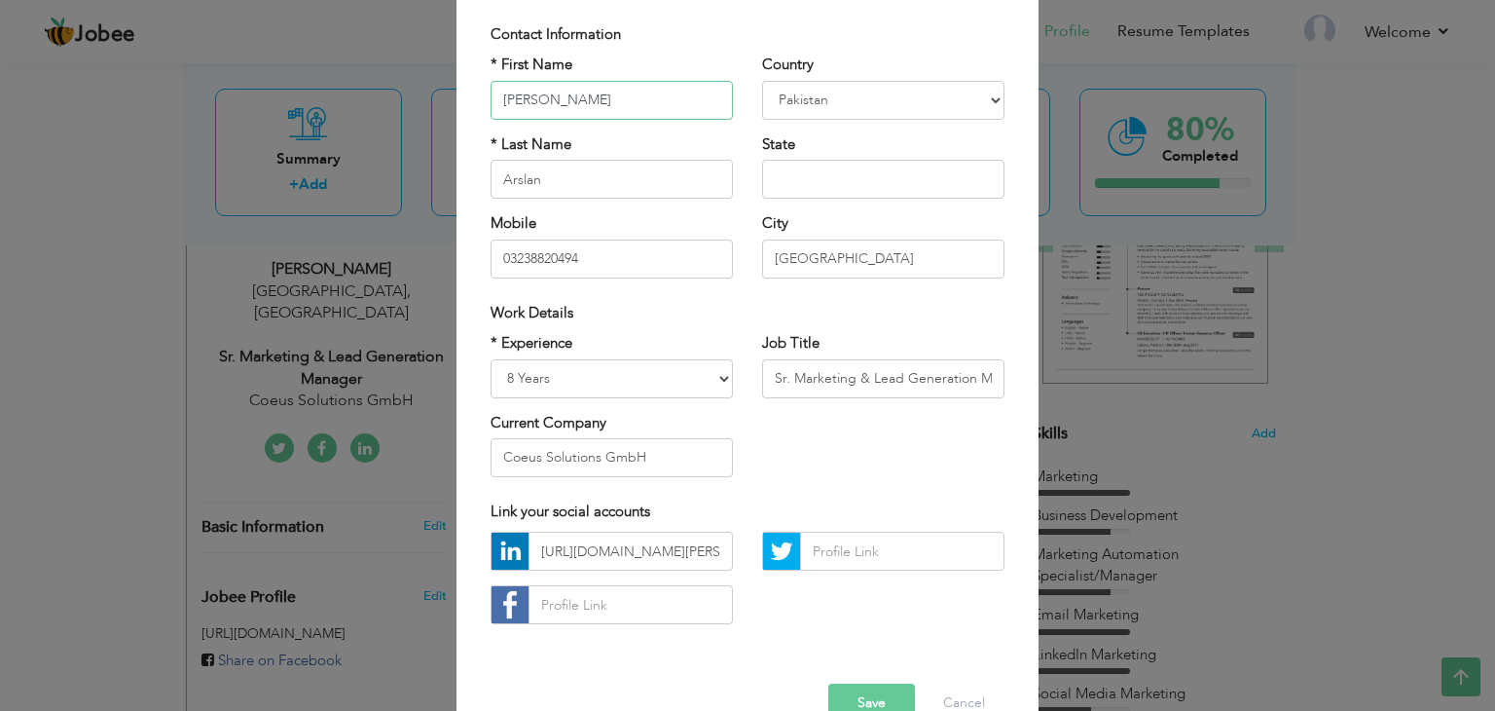
scroll to position [132, 0]
click at [660, 375] on select "Entry Level Less than 1 Year 1 Year 2 Years 3 Years 4 Years 5 Years 6 Years 7 Y…" at bounding box center [612, 376] width 242 height 39
select select "number:12"
click at [491, 357] on select "Entry Level Less than 1 Year 1 Year 2 Years 3 Years 4 Years 5 Years 6 Years 7 Y…" at bounding box center [612, 376] width 242 height 39
click at [827, 366] on input "Sr. Marketing & Lead Generation Manager" at bounding box center [883, 376] width 242 height 39
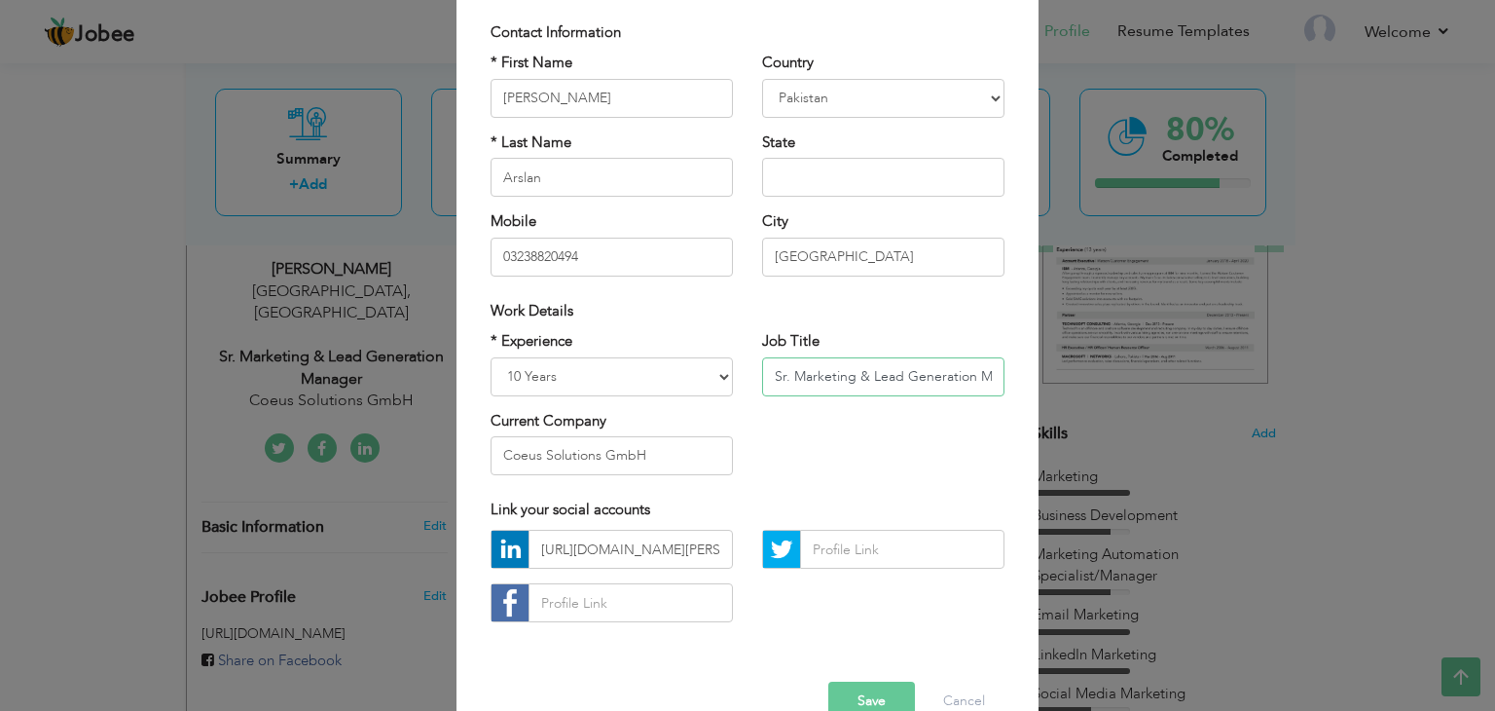
click at [827, 366] on input "Sr. Marketing & Lead Generation Manager" at bounding box center [883, 376] width 242 height 39
type input "Growth Manager"
click at [680, 452] on input "Coeus Solutions GmbH" at bounding box center [612, 455] width 242 height 39
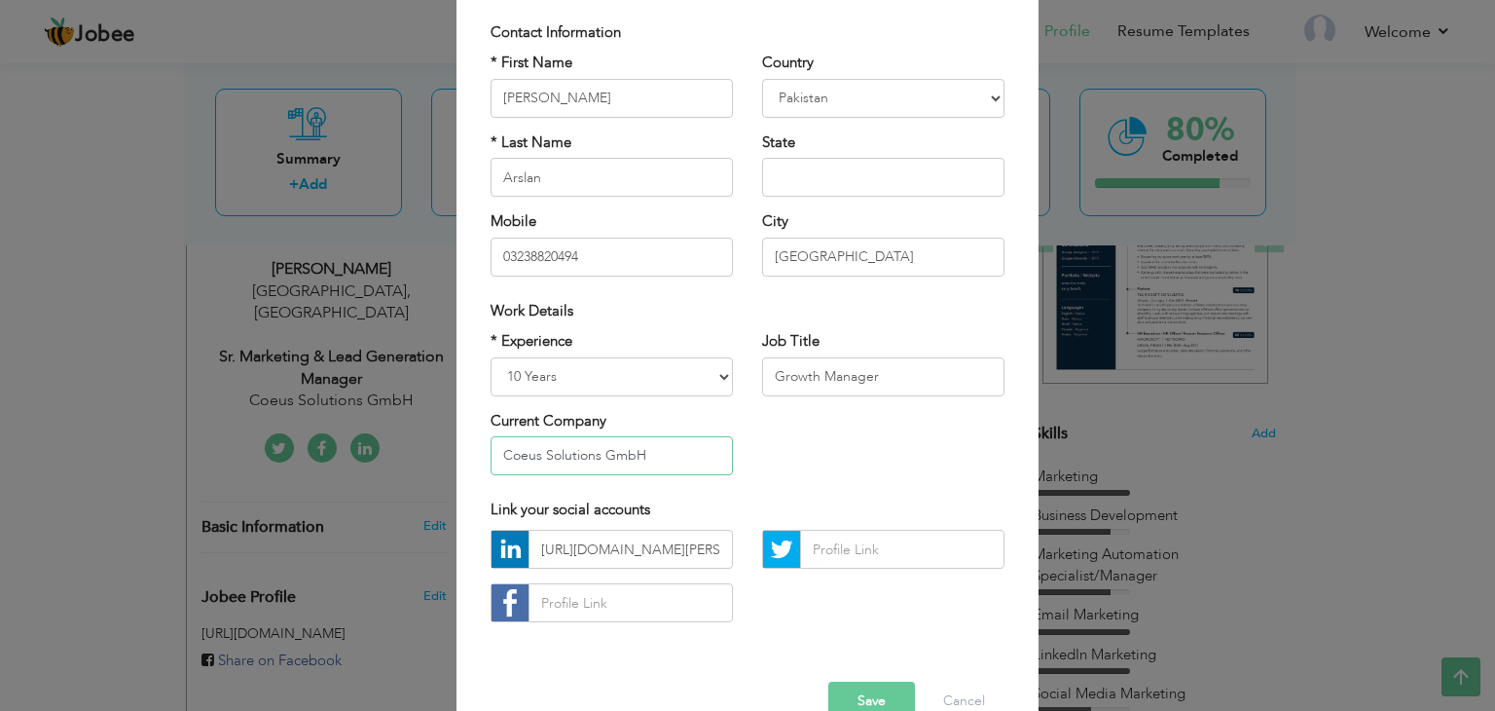
click at [680, 452] on input "Coeus Solutions GmbH" at bounding box center [612, 455] width 242 height 39
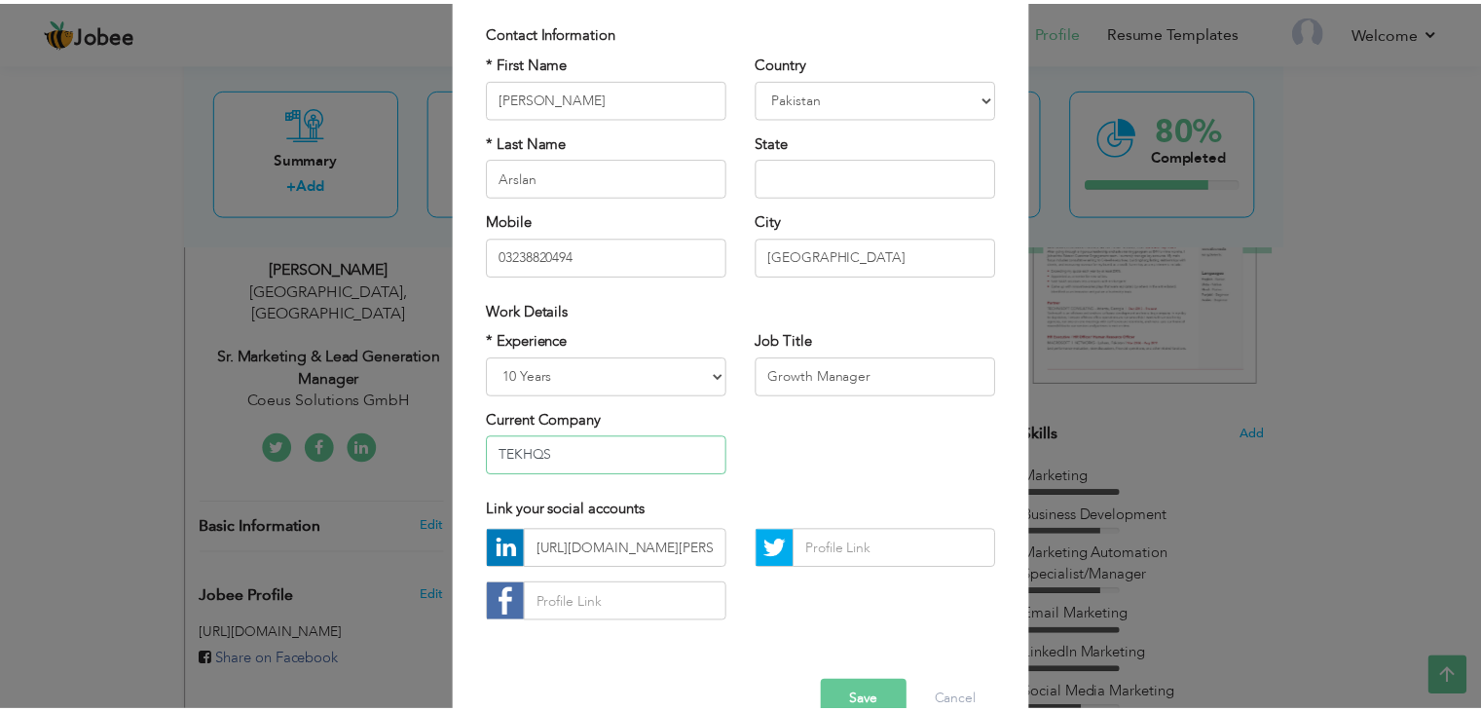
scroll to position [176, 0]
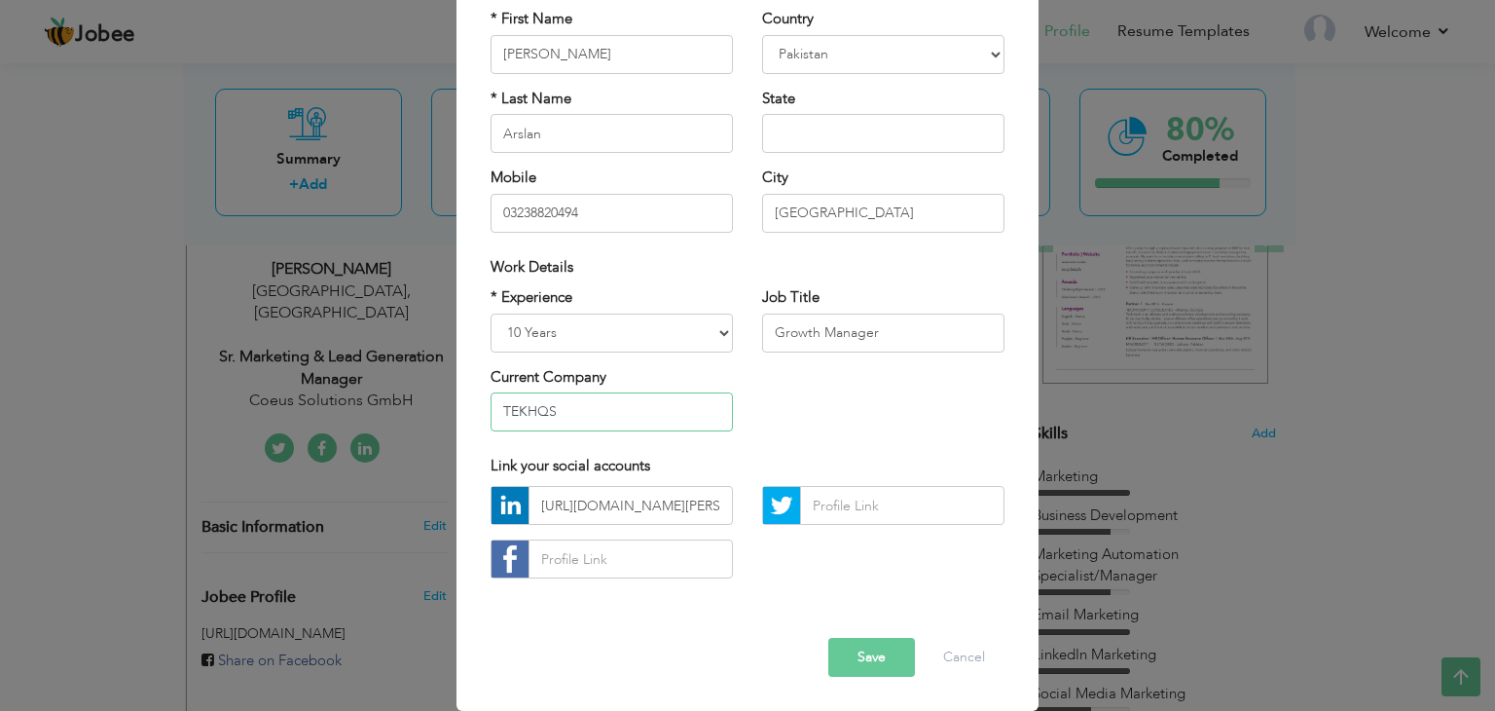
type input "TEKHQS"
click at [853, 653] on button "Save" at bounding box center [871, 657] width 87 height 39
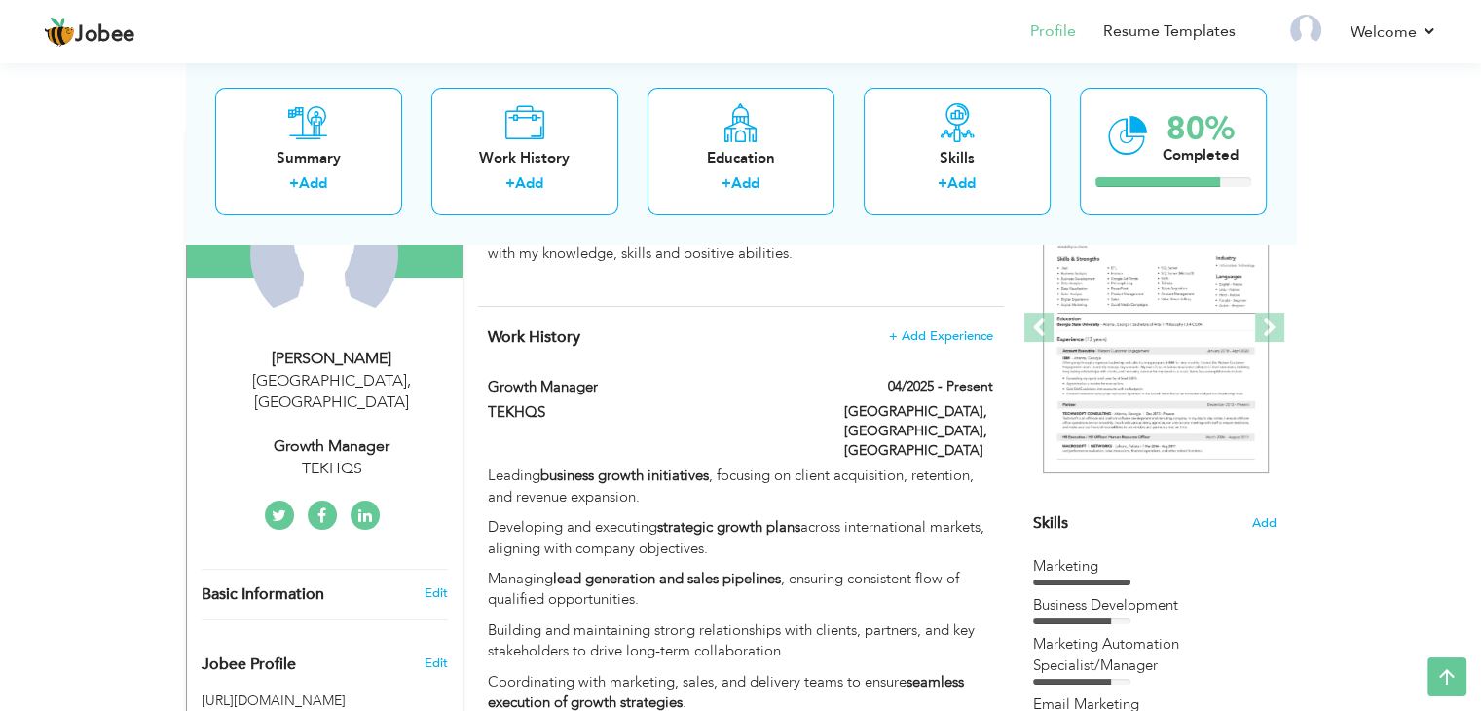
scroll to position [0, 0]
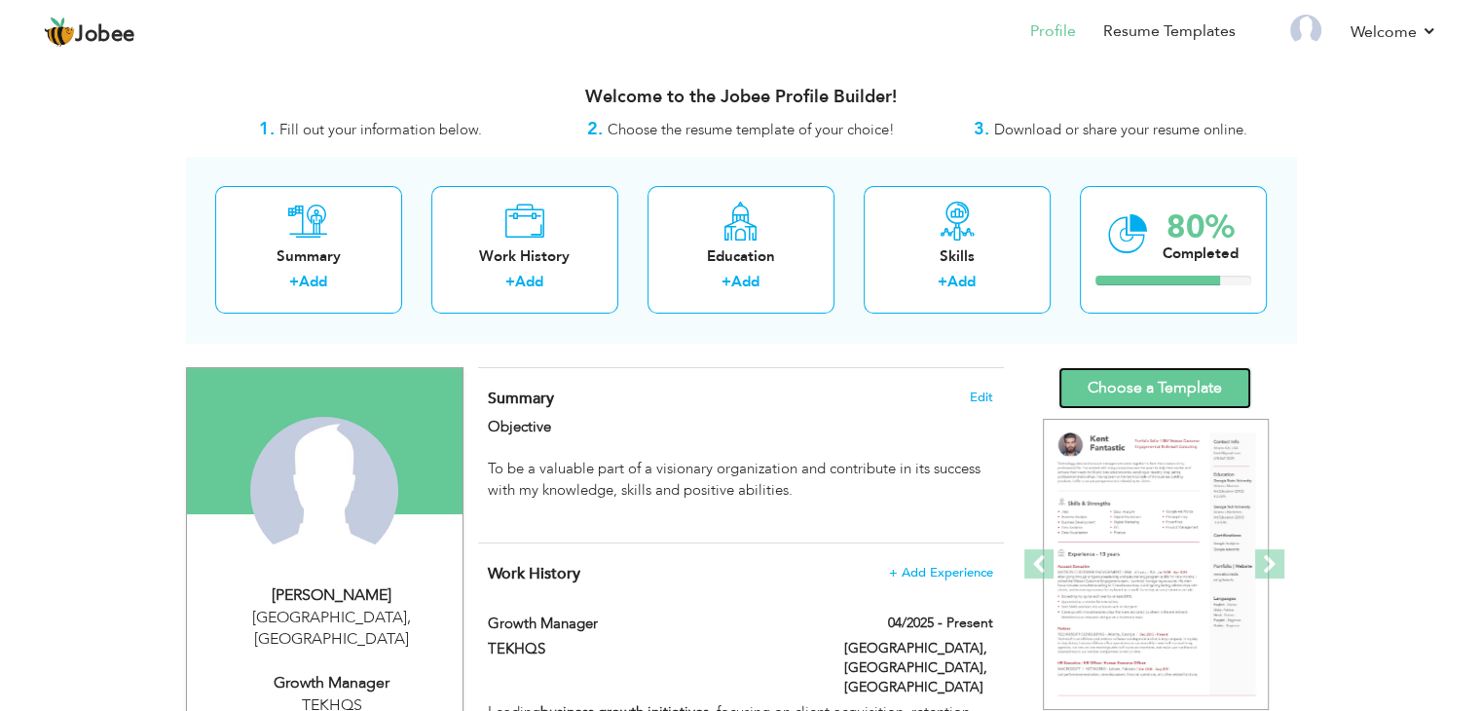
click at [1155, 376] on link "Choose a Template" at bounding box center [1154, 388] width 193 height 42
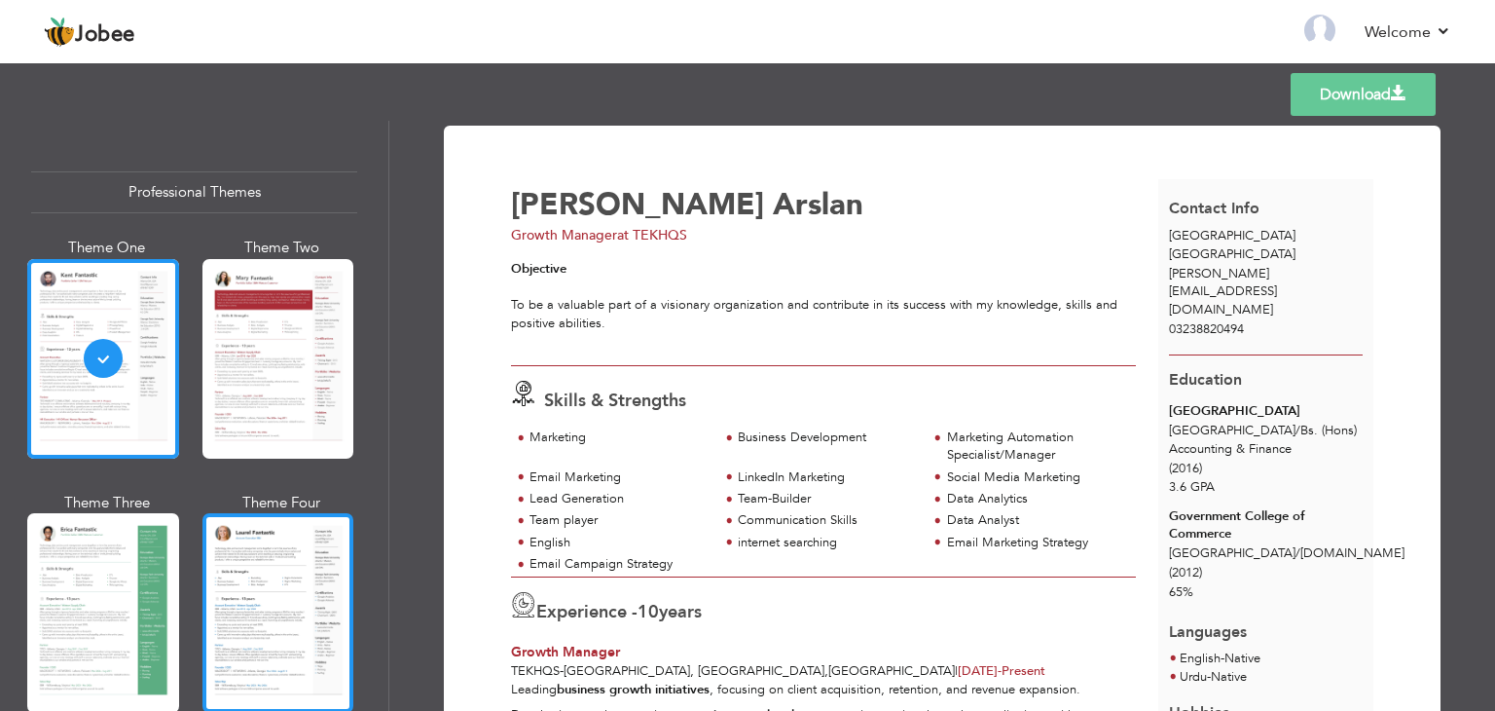
click at [280, 615] on div at bounding box center [278, 613] width 152 height 200
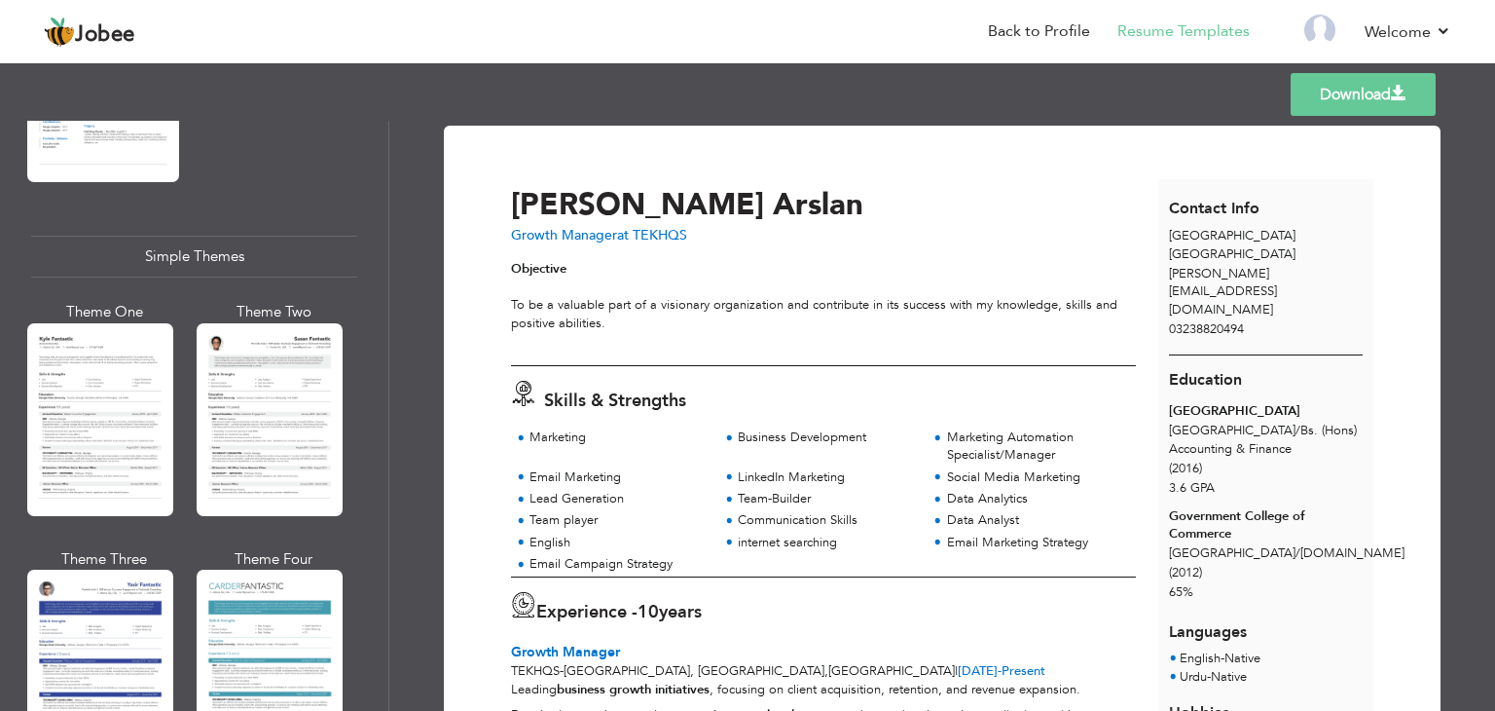
scroll to position [3317, 0]
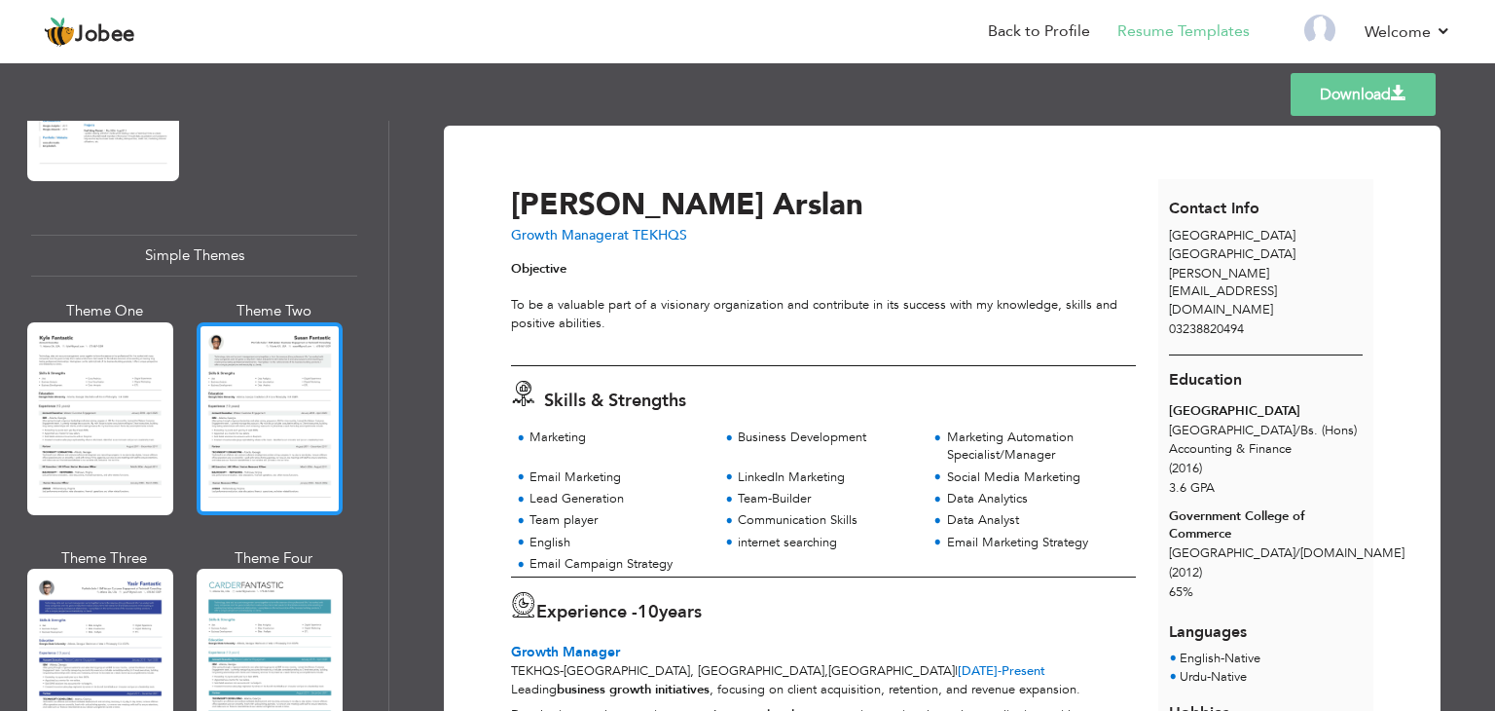
click at [273, 429] on div at bounding box center [270, 418] width 146 height 193
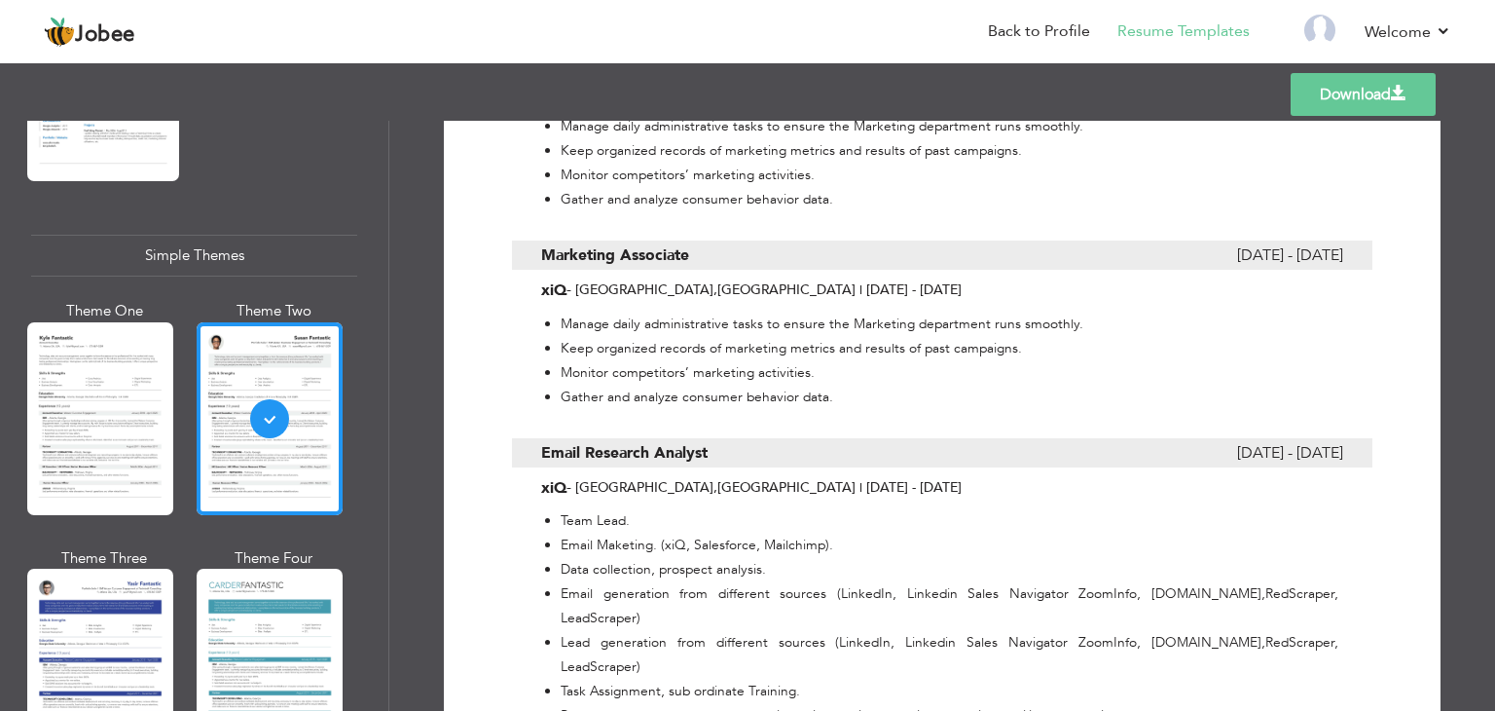
scroll to position [2839, 0]
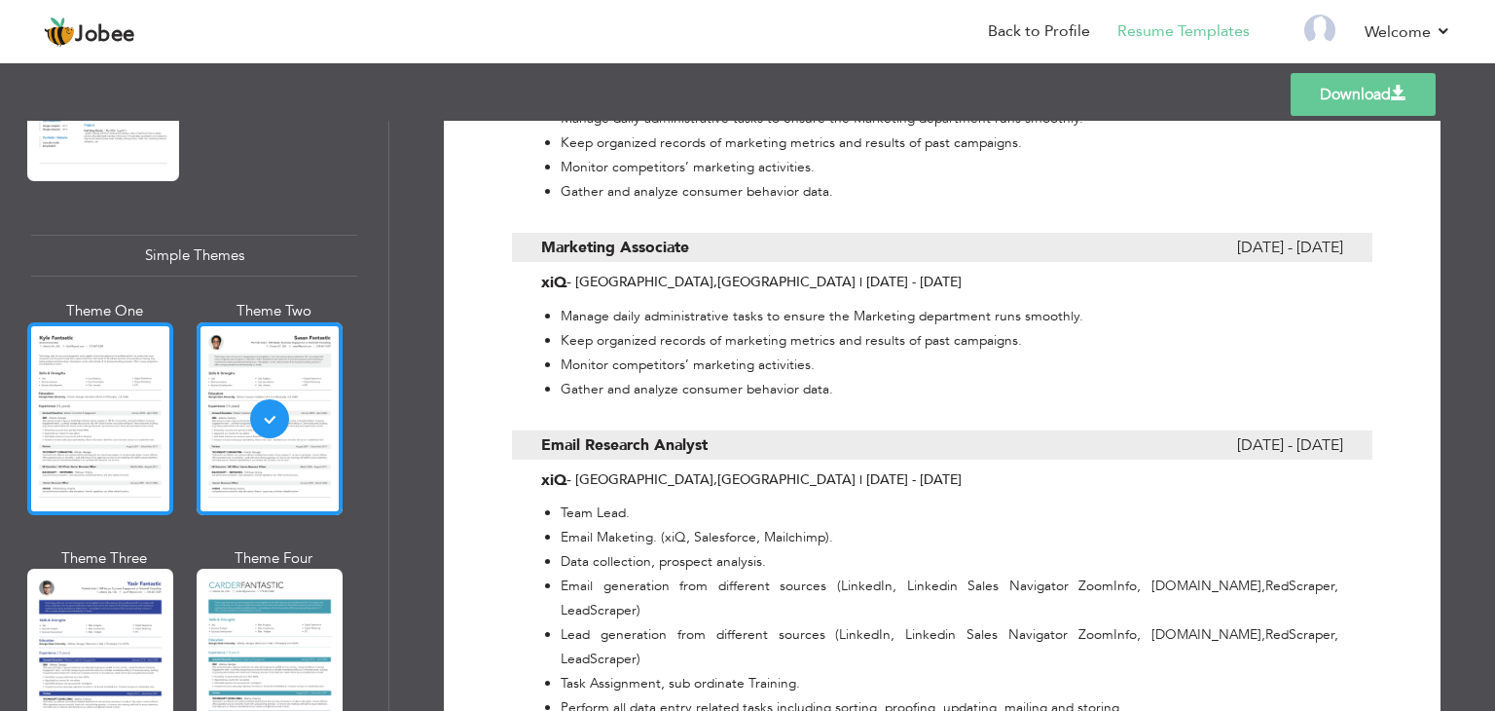
click at [129, 419] on div at bounding box center [100, 418] width 146 height 193
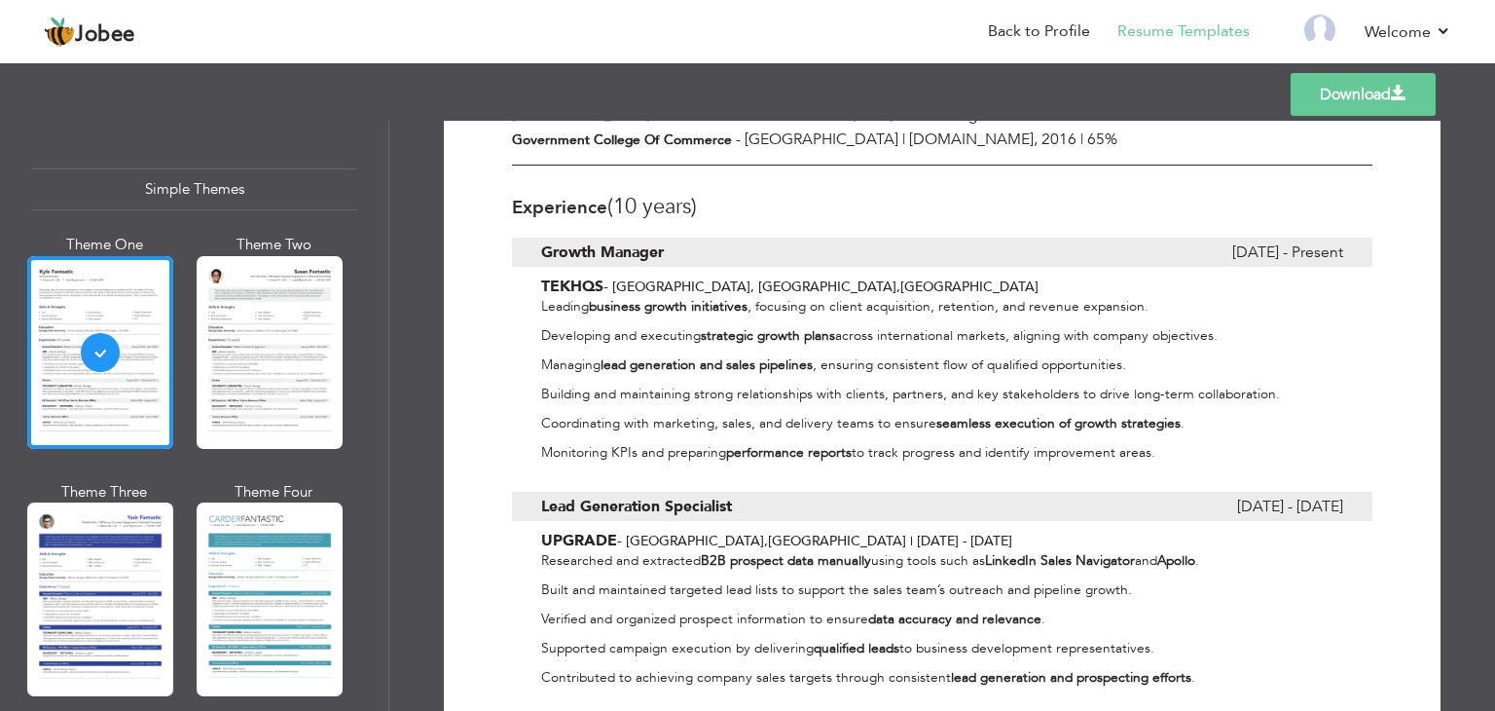
scroll to position [0, 0]
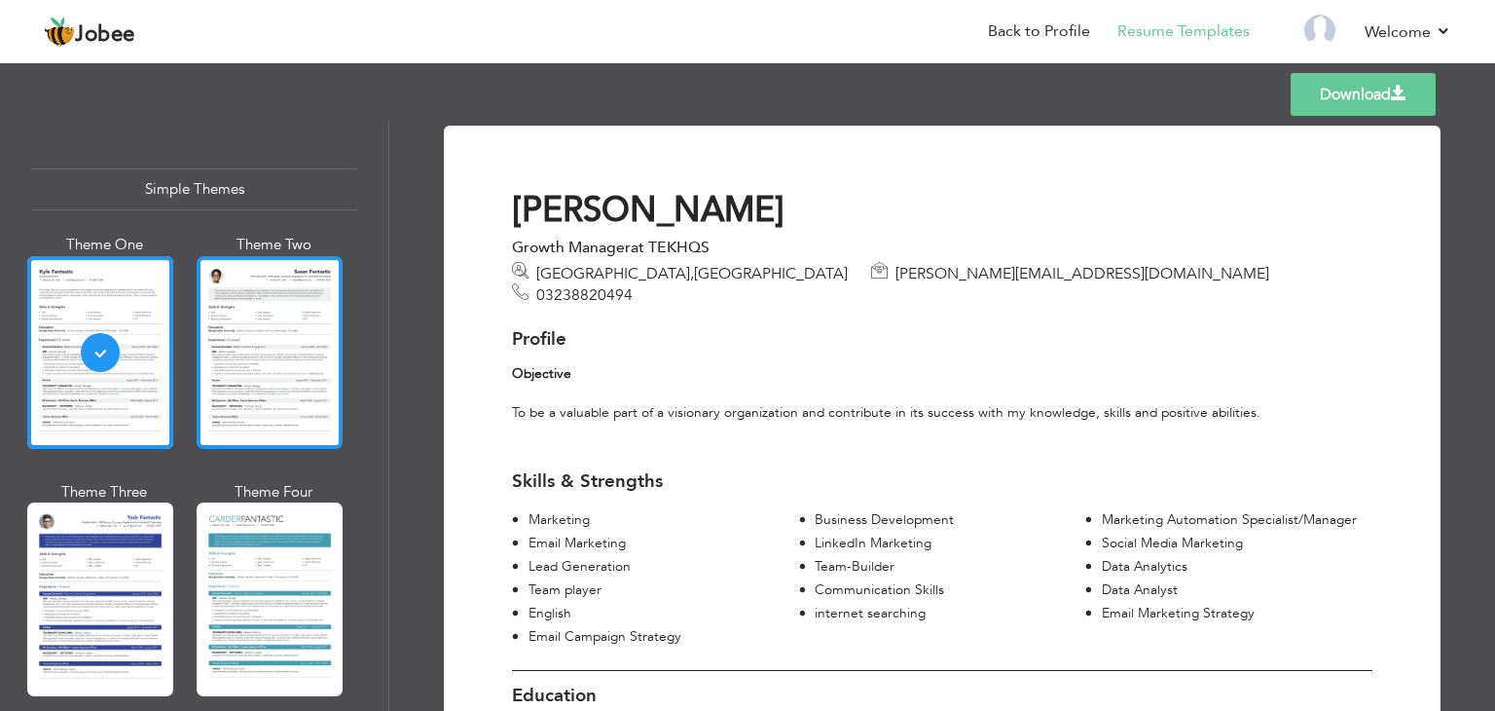
click at [335, 378] on div at bounding box center [270, 352] width 146 height 193
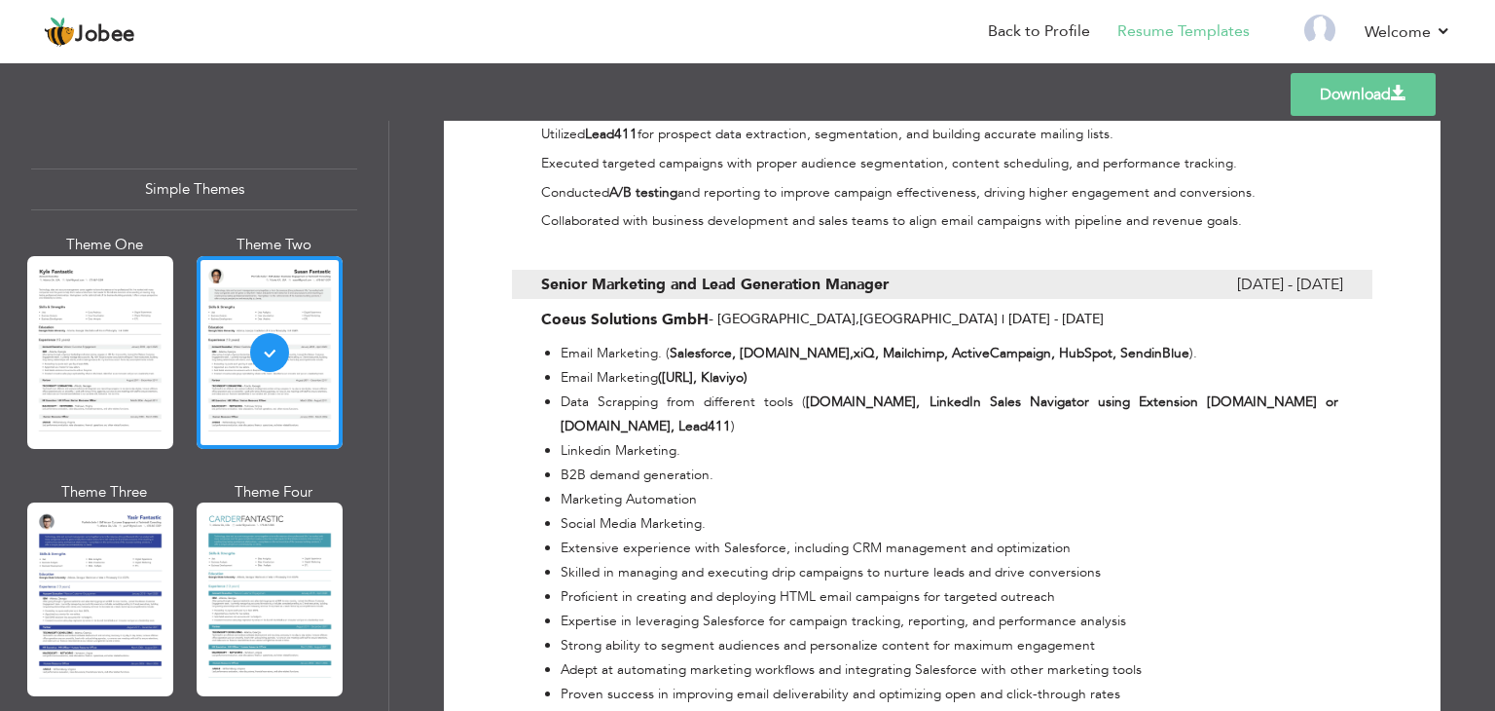
scroll to position [1320, 0]
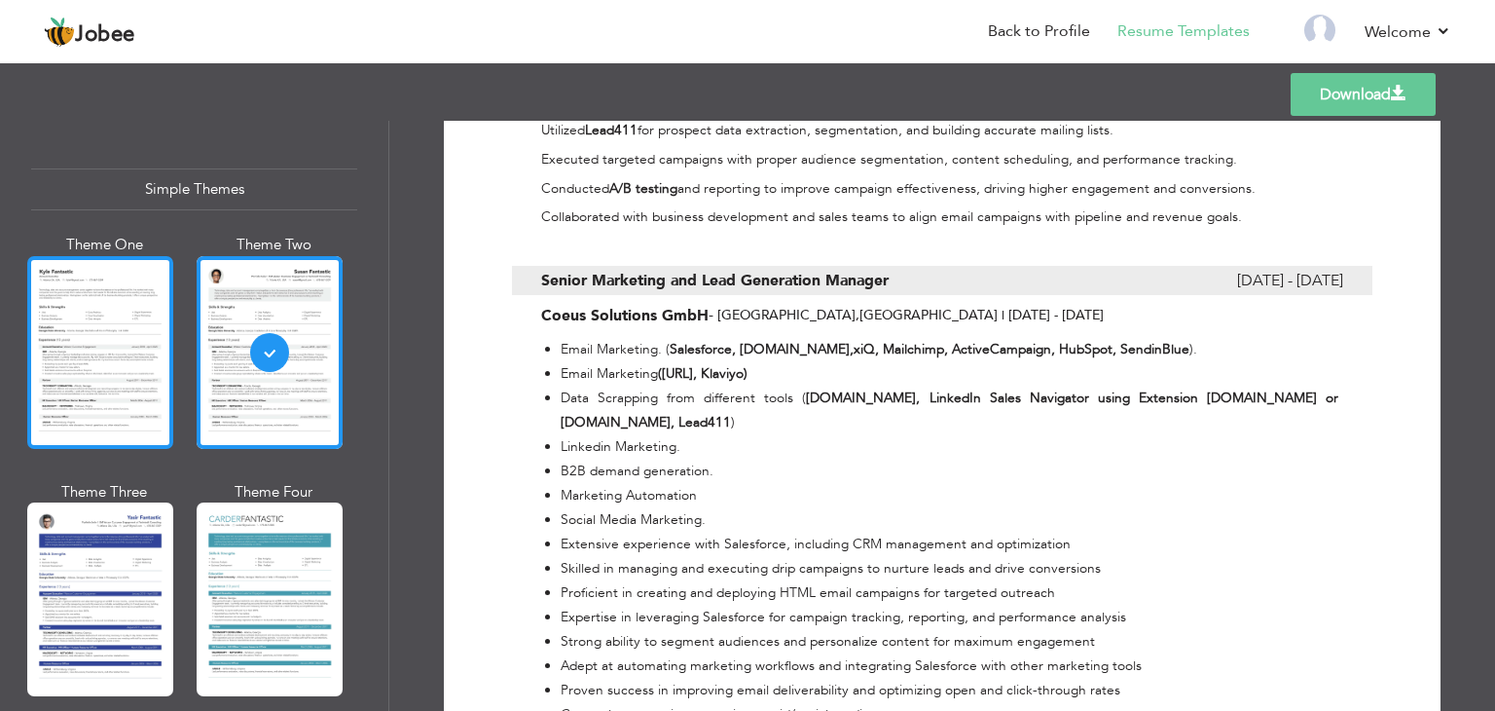
click at [111, 336] on div at bounding box center [100, 352] width 146 height 193
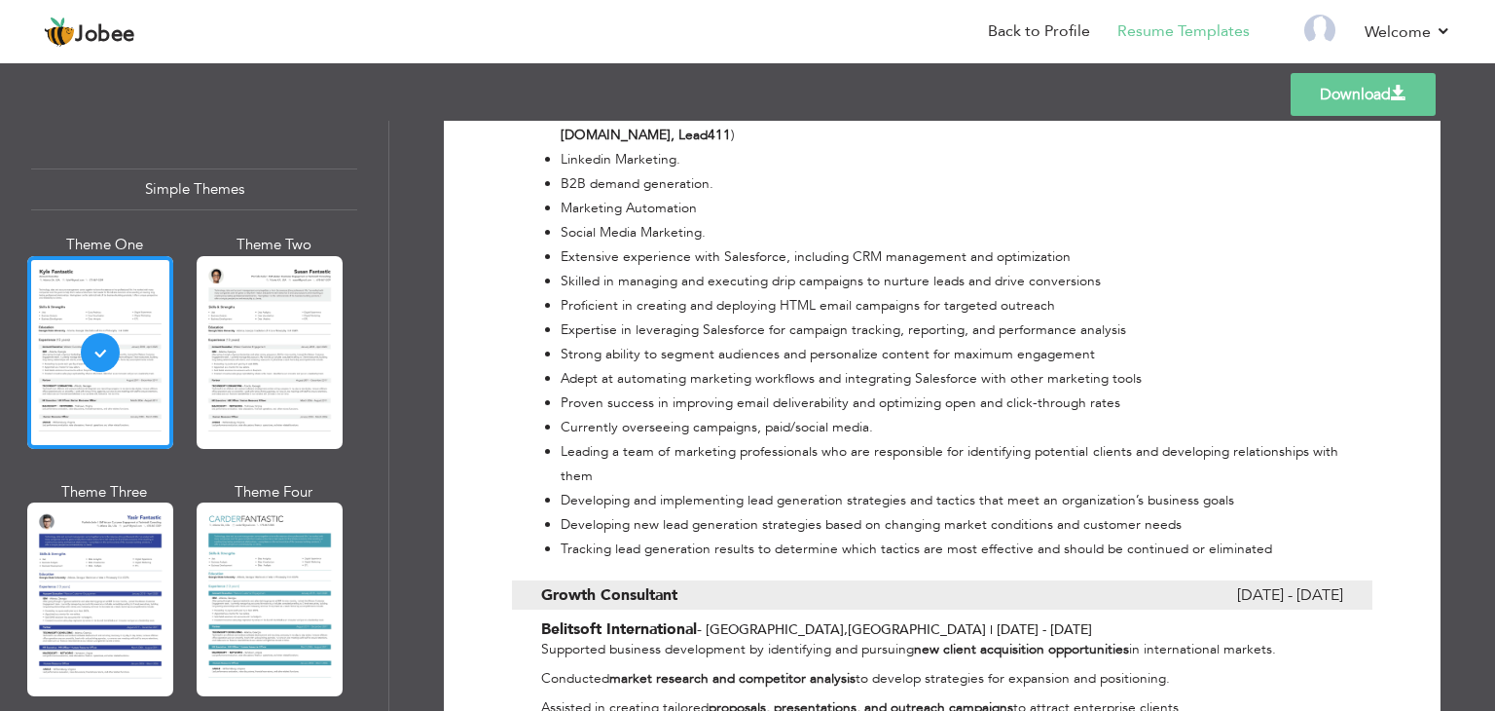
scroll to position [1332, 0]
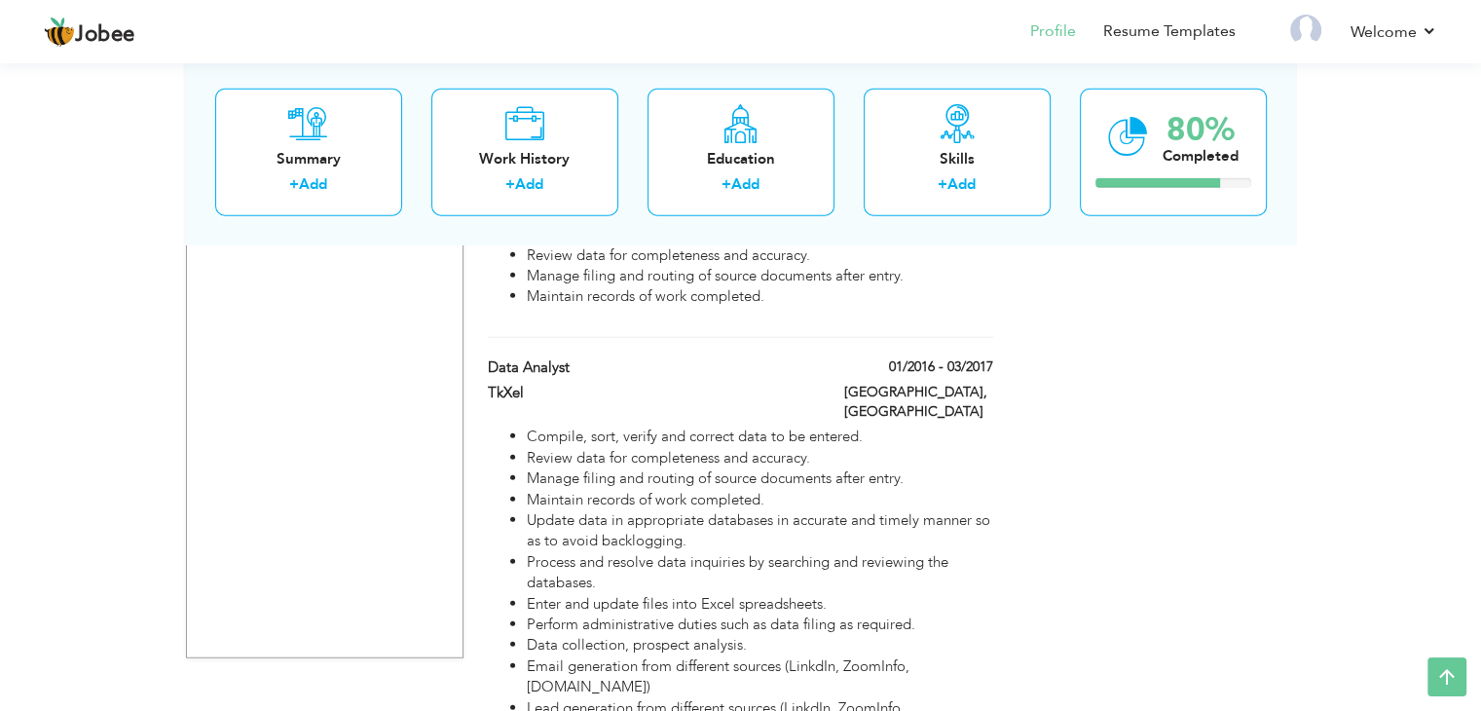
scroll to position [4592, 0]
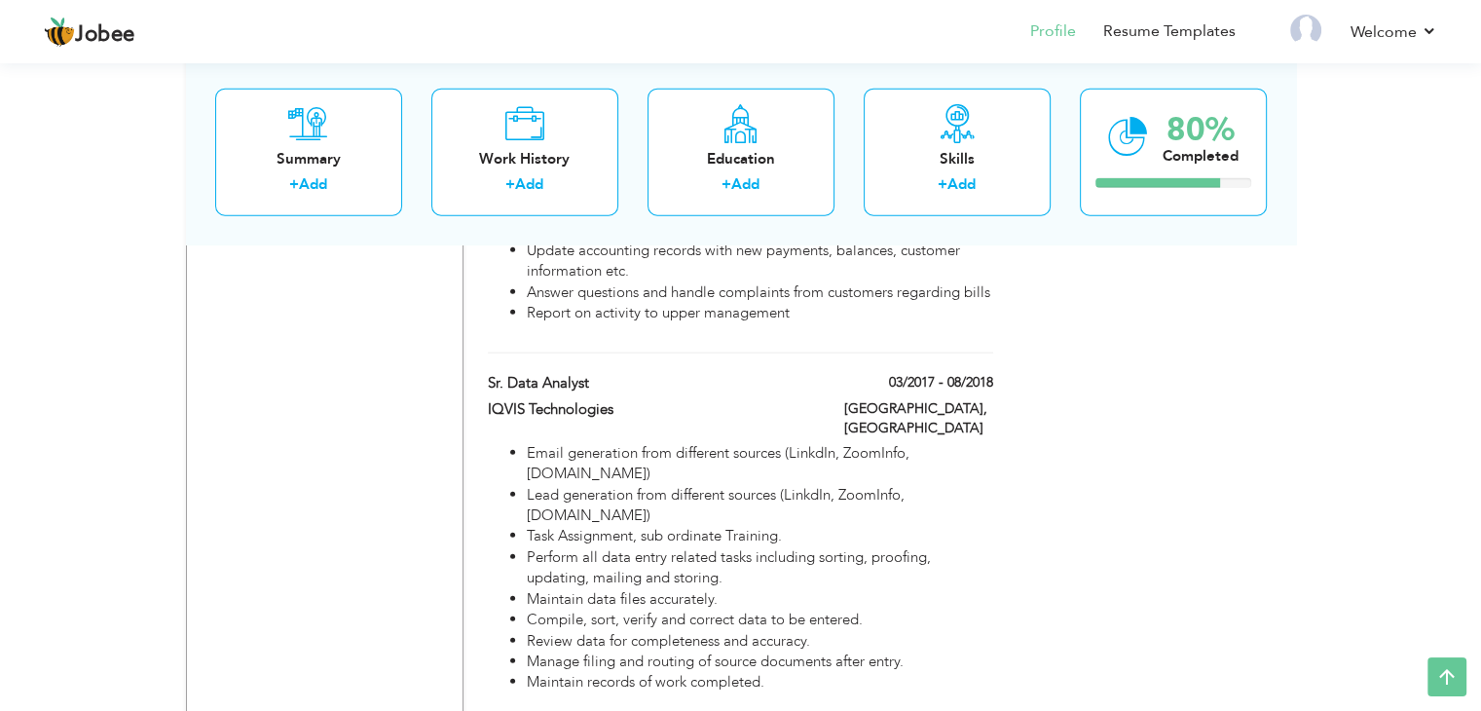
type input "Data Analyst"
type input "TkXel"
type input "01/2016"
type input "03/2017"
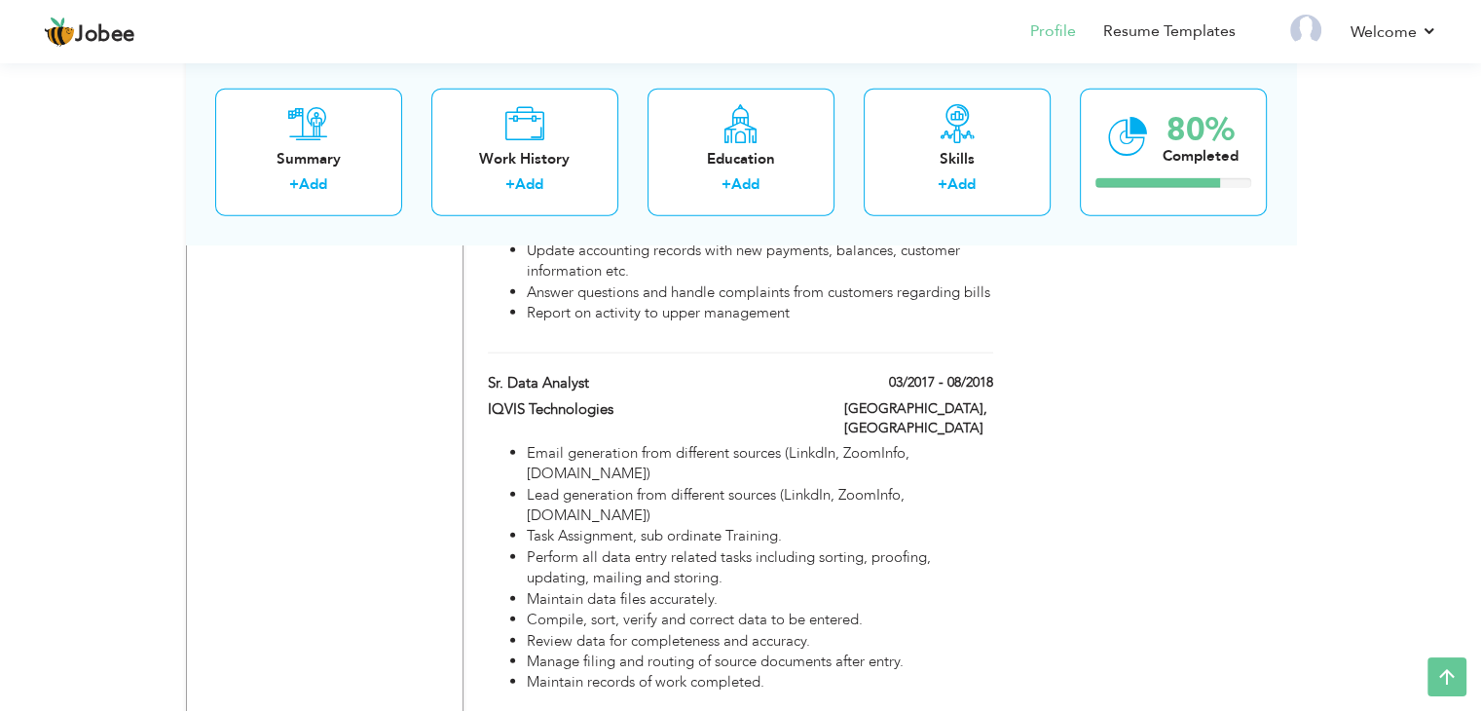
type input "[GEOGRAPHIC_DATA]"
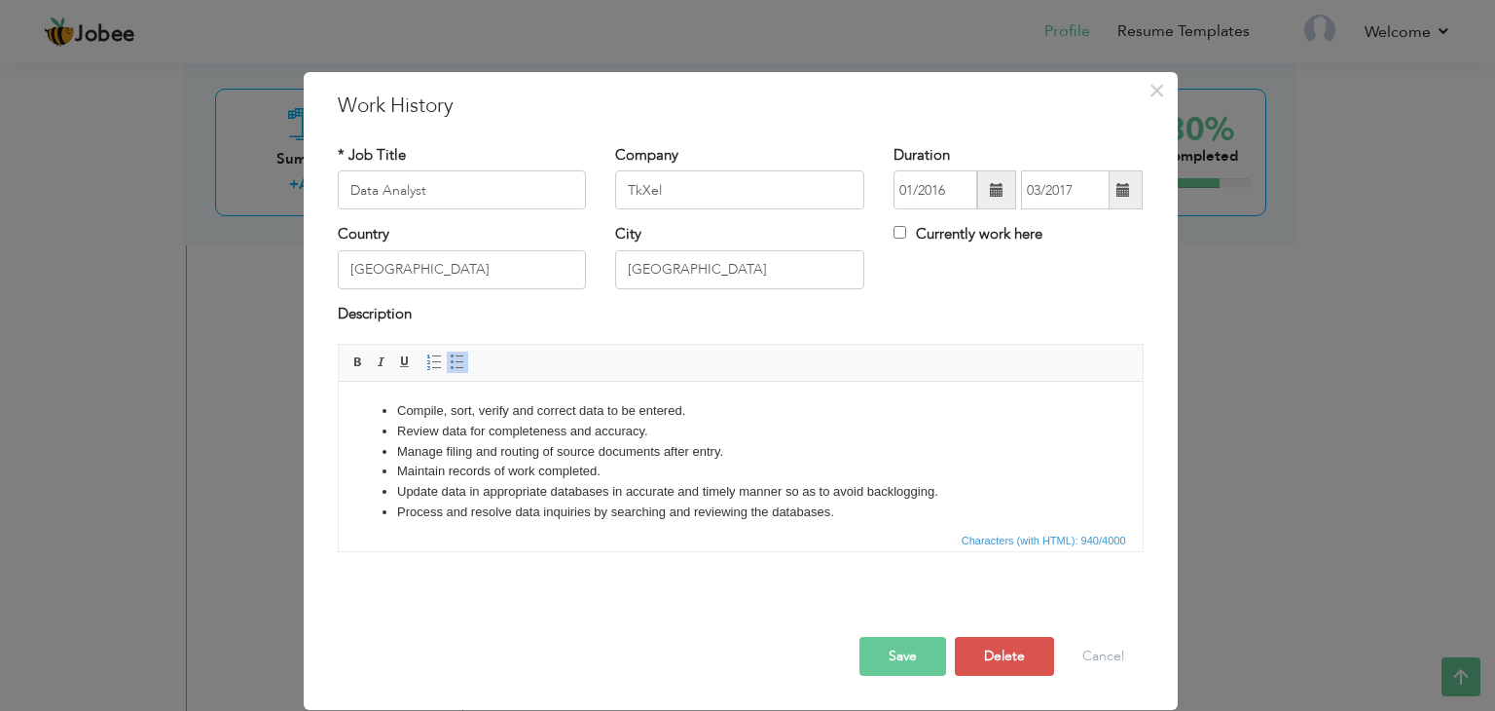
click at [634, 451] on li "Manage filing and routing of source documents after entry." at bounding box center [739, 452] width 687 height 20
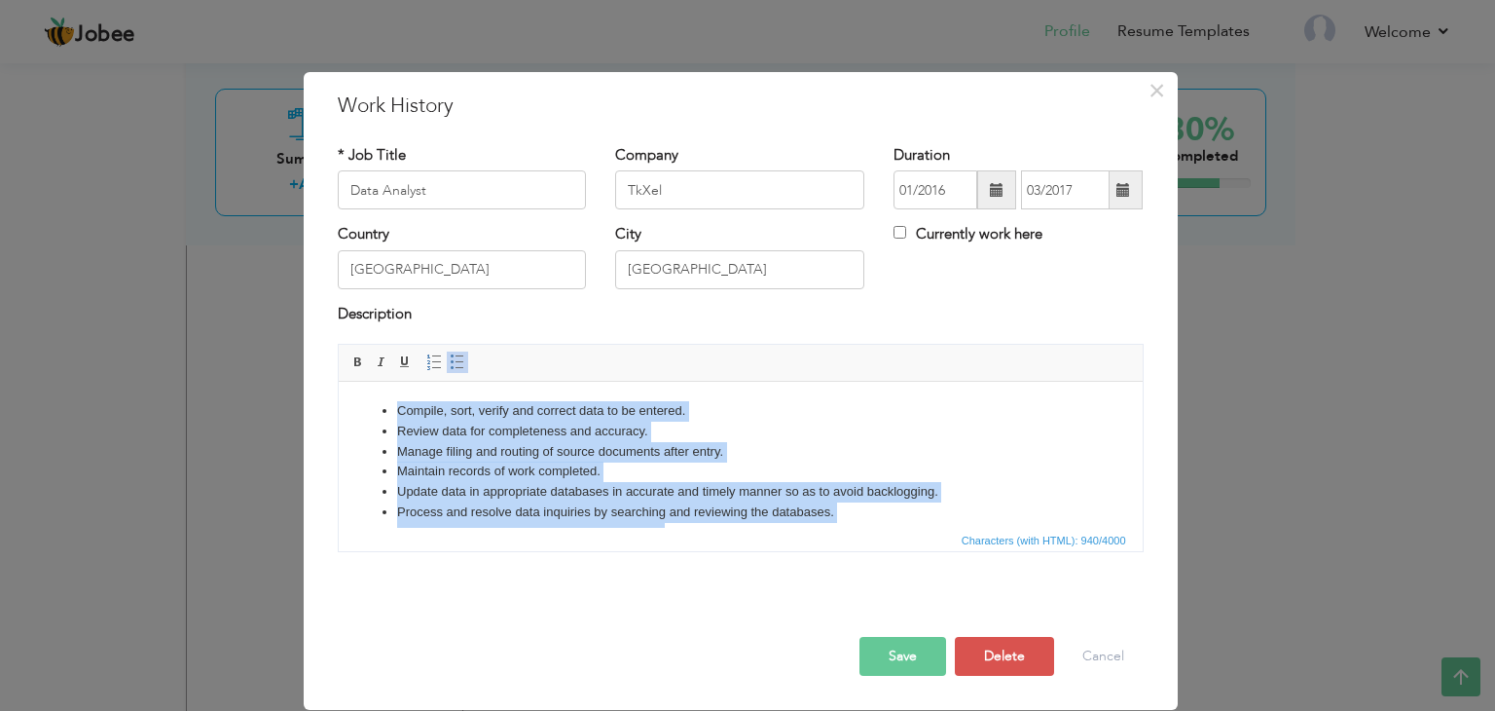
click at [450, 361] on span at bounding box center [458, 362] width 16 height 16
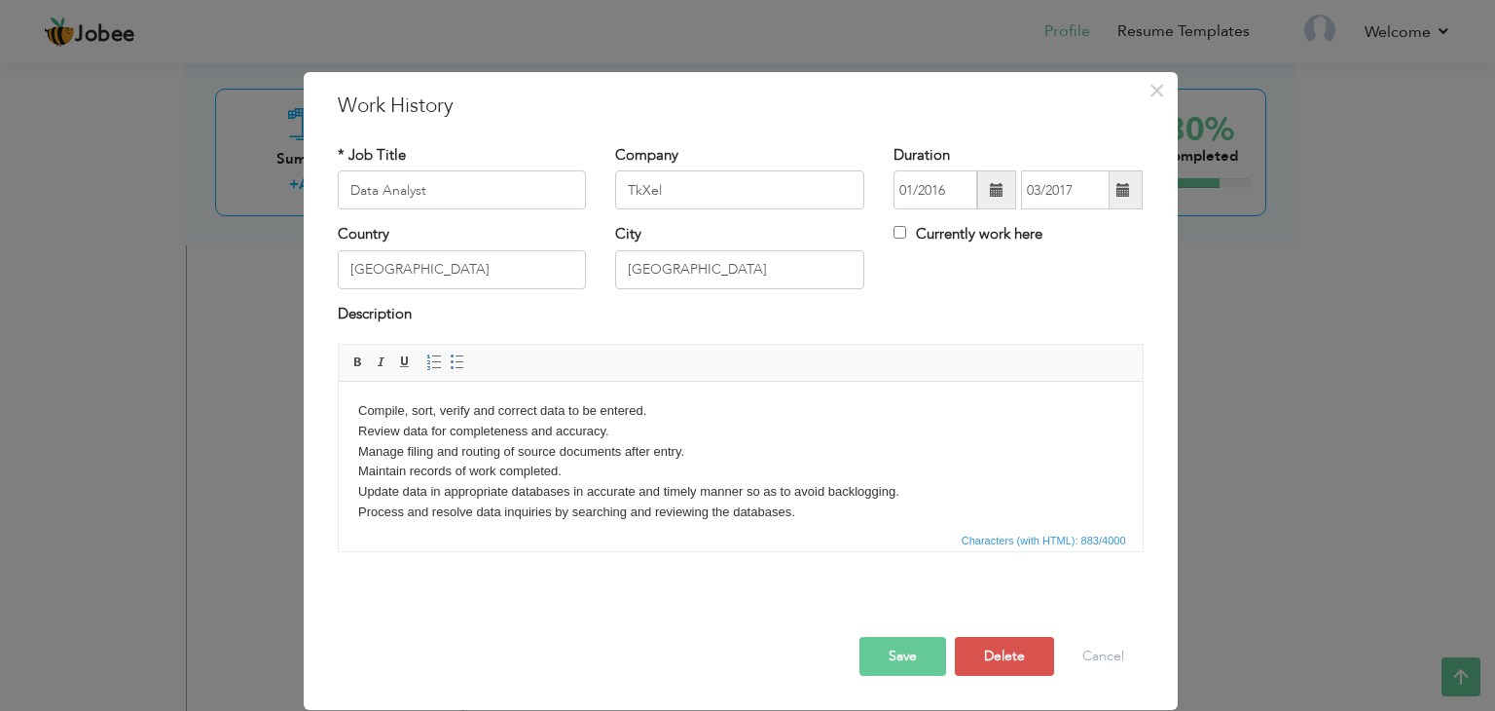
click at [904, 664] on button "Save" at bounding box center [903, 656] width 87 height 39
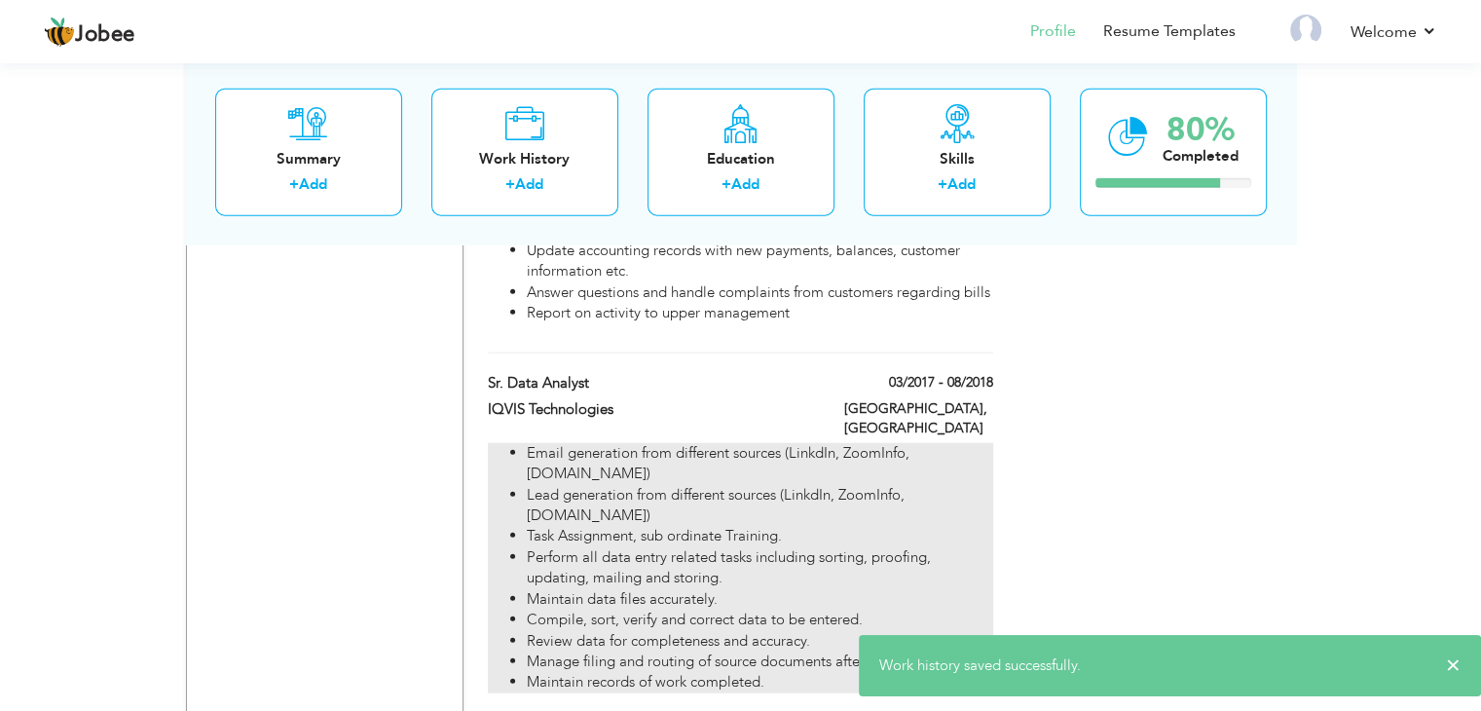
click at [686, 631] on li "Review data for completeness and accuracy." at bounding box center [759, 641] width 465 height 20
type input "Sr. Data Analyst"
type input "IQVIS Technologies"
type input "03/2017"
type input "08/2018"
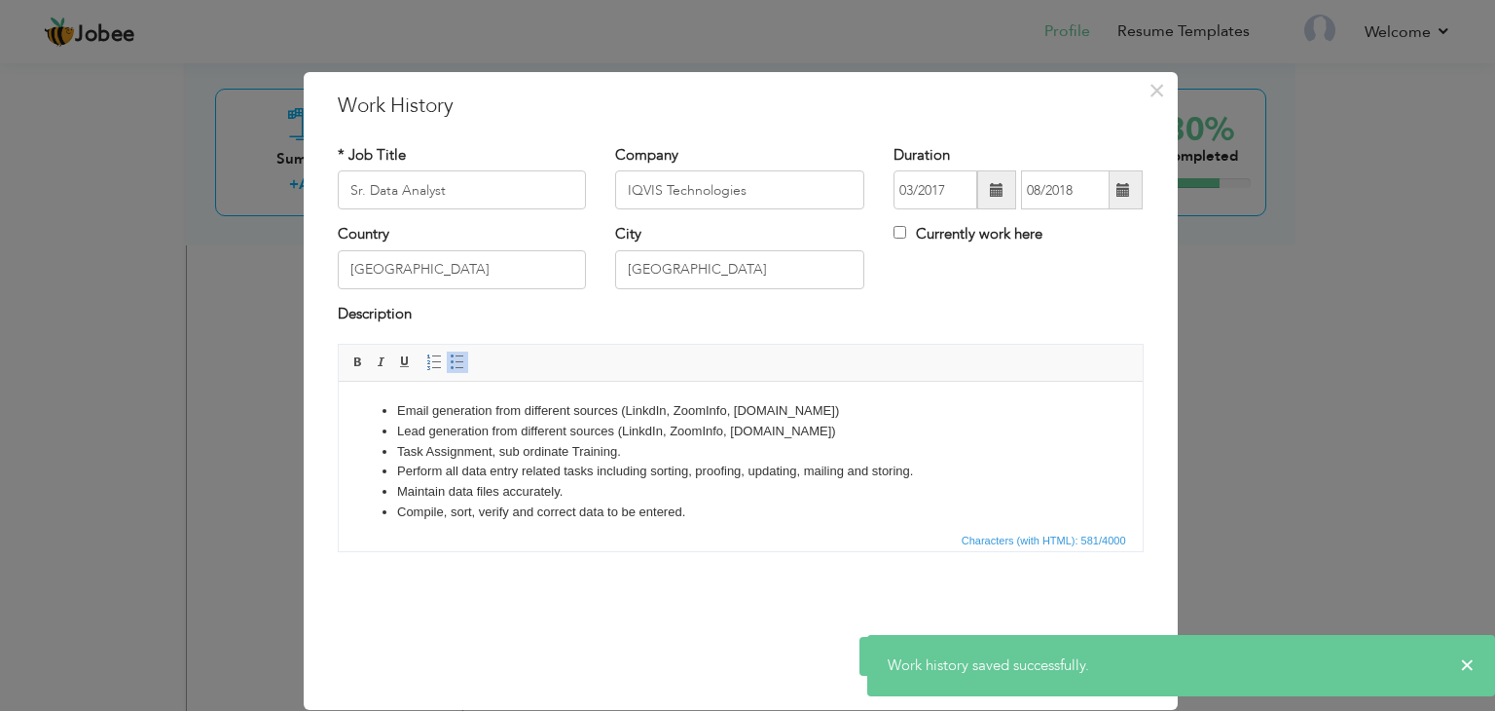
click at [564, 504] on li "Compile, sort, verify and correct data to be entered." at bounding box center [739, 512] width 687 height 20
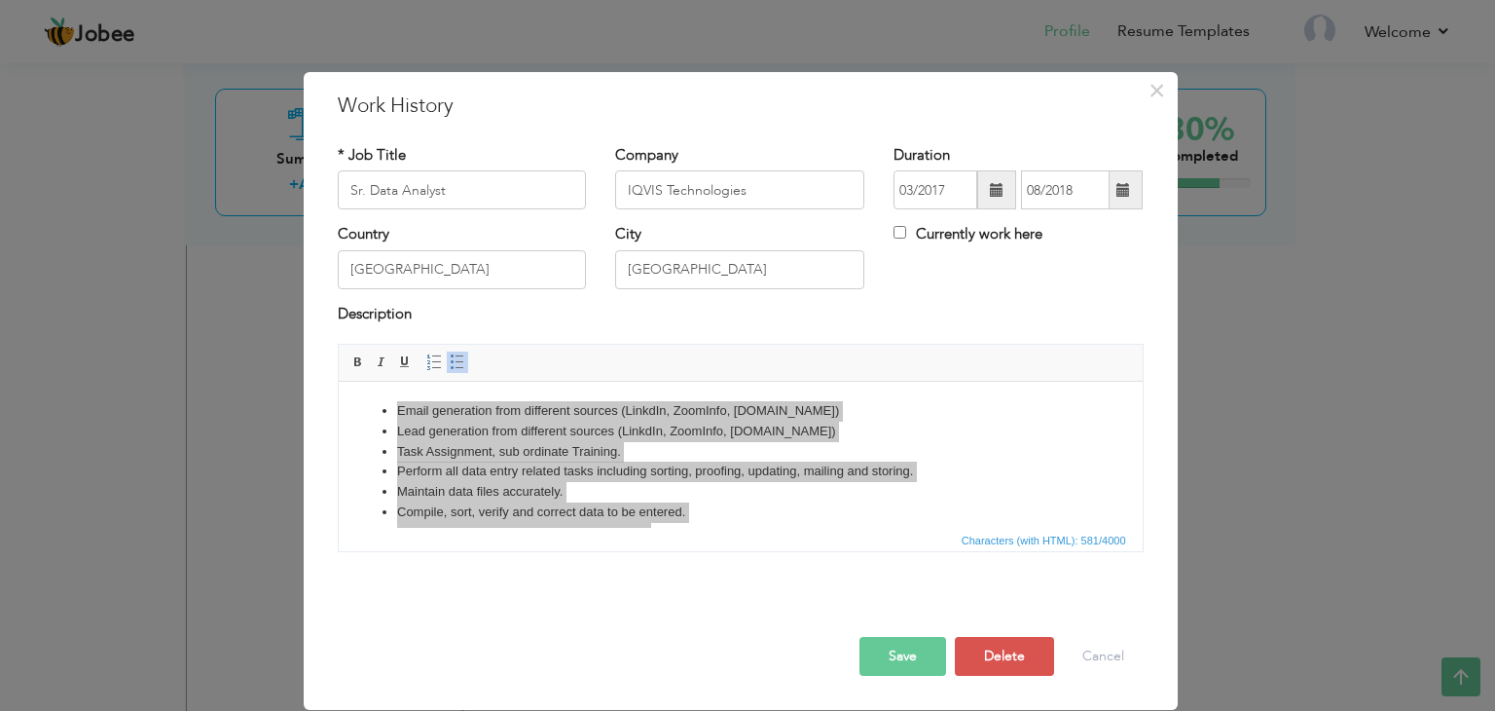
click at [884, 655] on button "Save" at bounding box center [903, 656] width 87 height 39
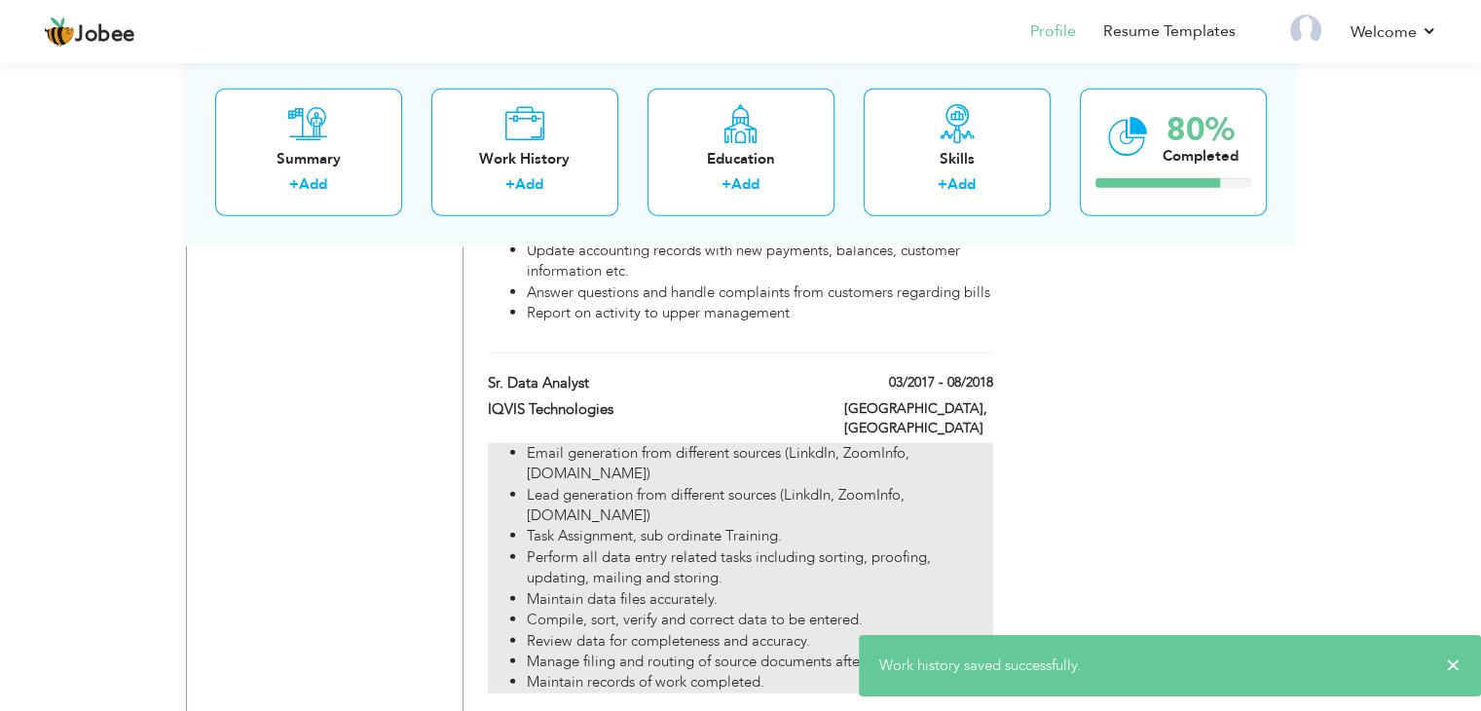
scroll to position [4377, 0]
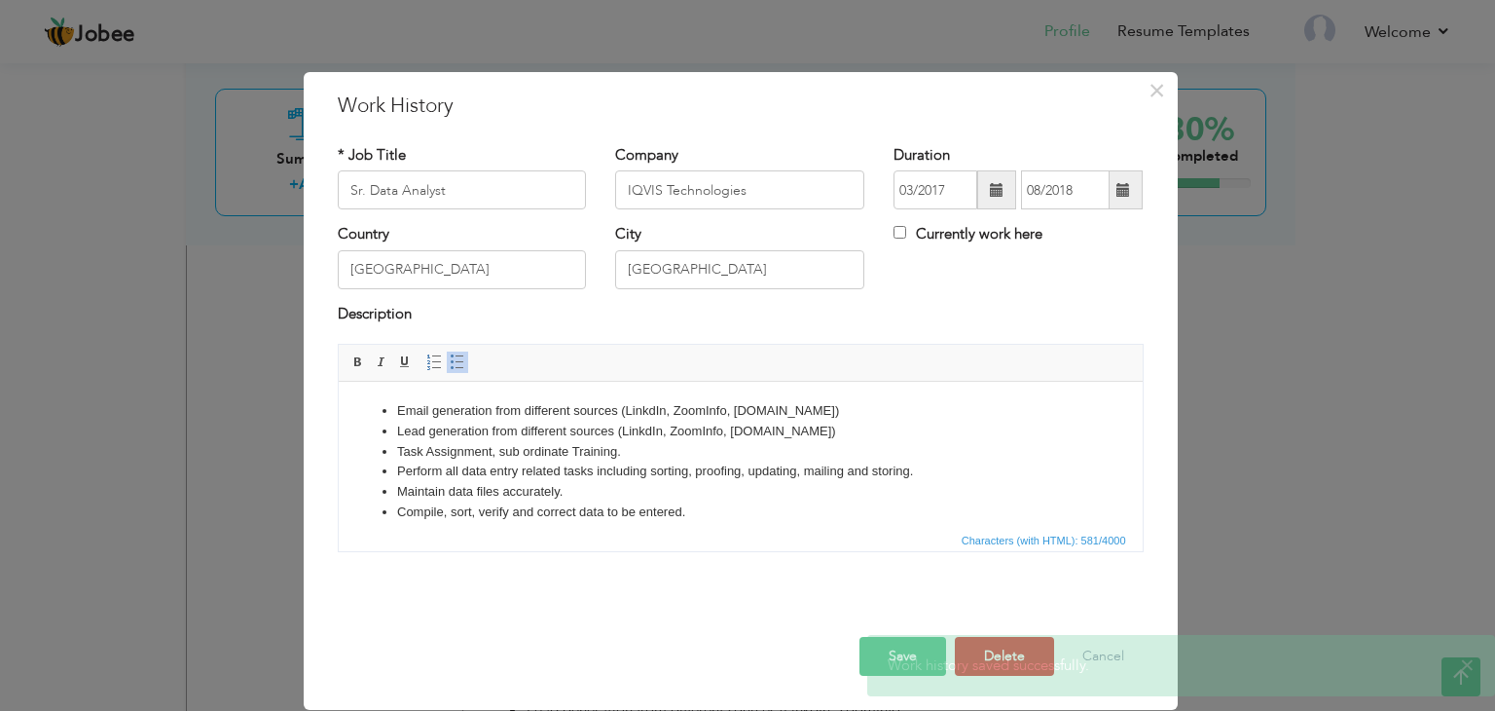
click at [558, 415] on li "Email generation from different sources (LinkdIn, ZoomInfo, [DOMAIN_NAME])" at bounding box center [739, 411] width 687 height 20
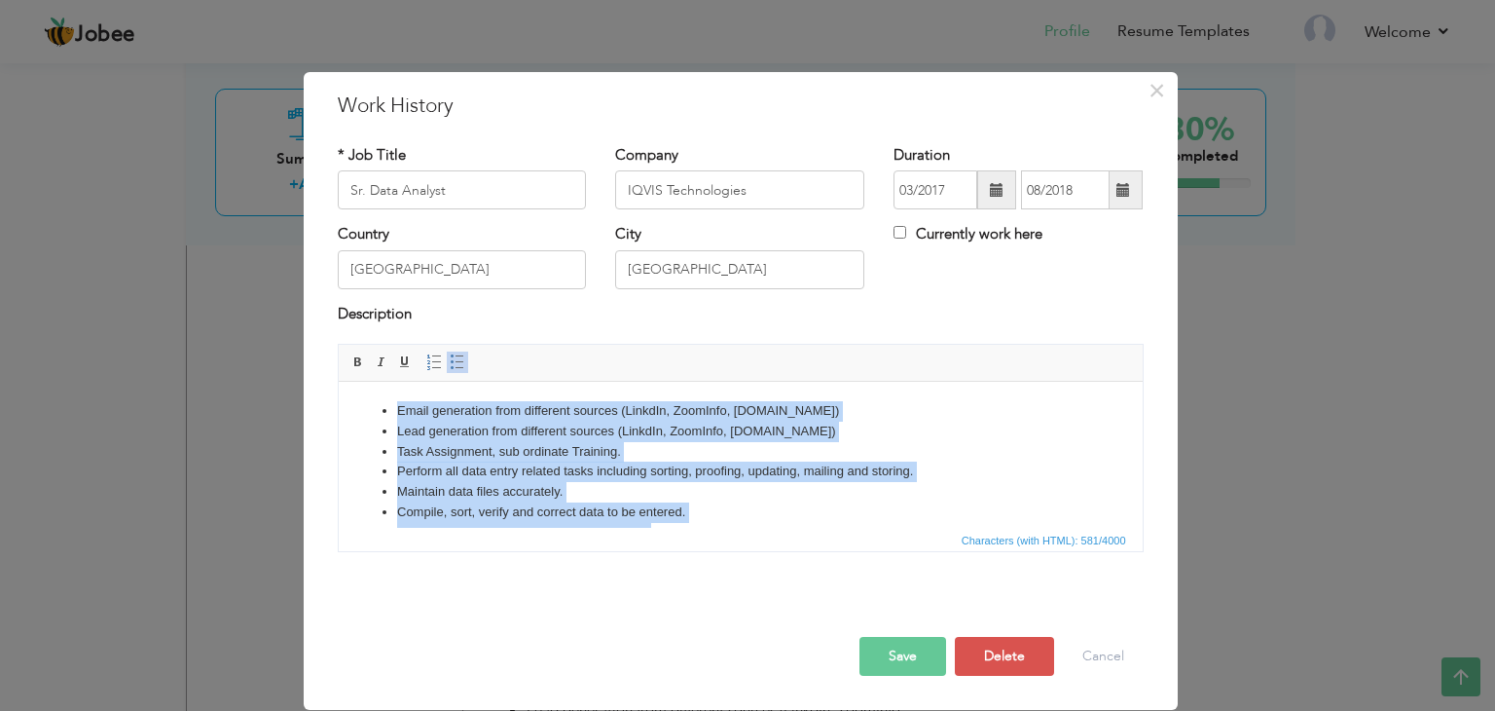
click at [448, 351] on link "Insert/Remove Bulleted List" at bounding box center [457, 361] width 21 height 21
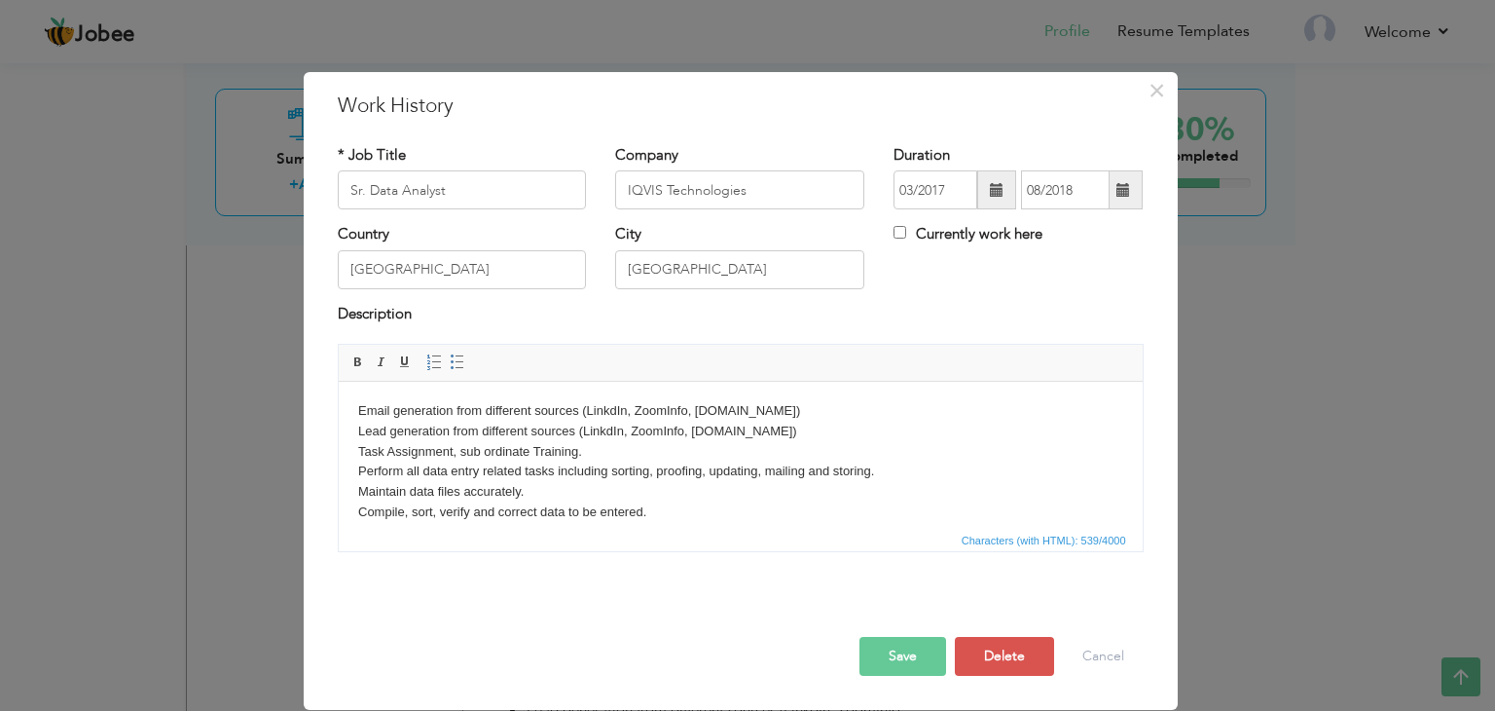
click at [877, 640] on button "Save" at bounding box center [903, 656] width 87 height 39
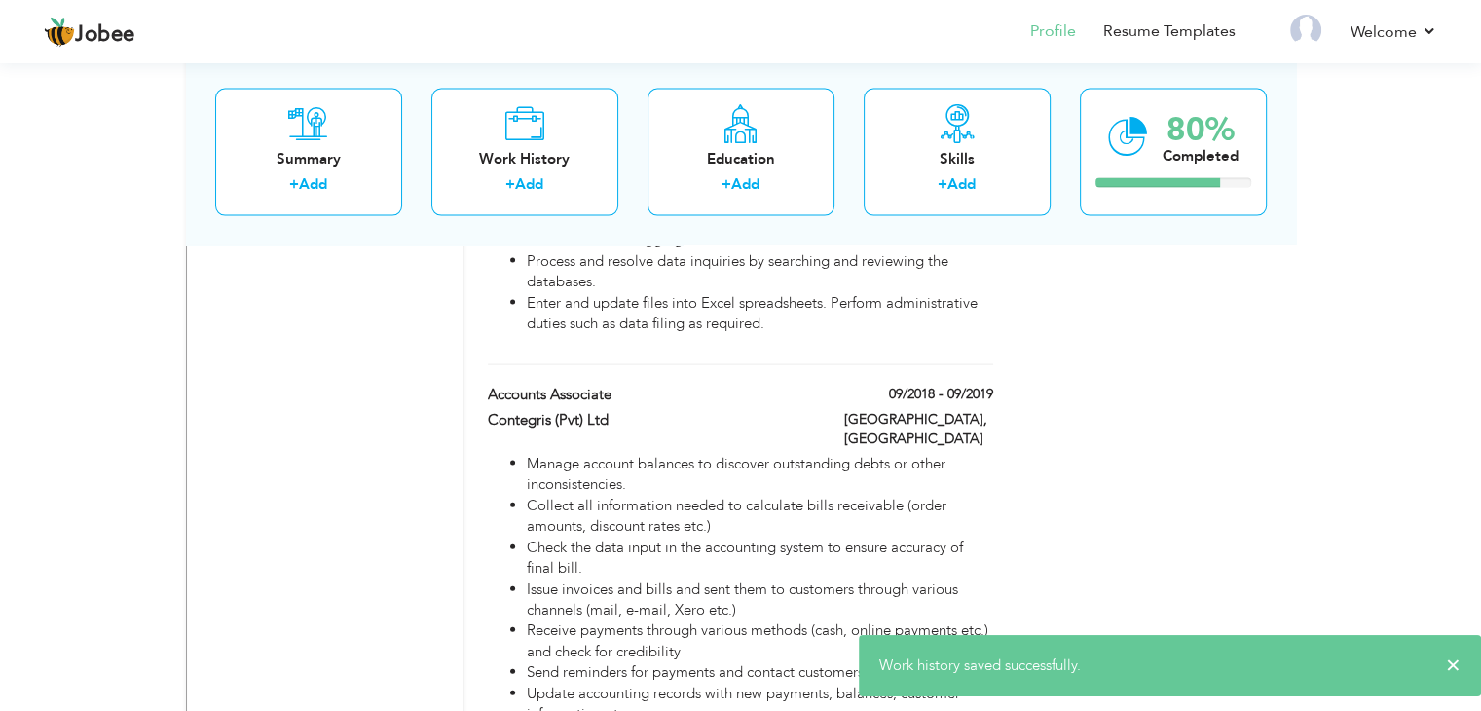
scroll to position [4141, 0]
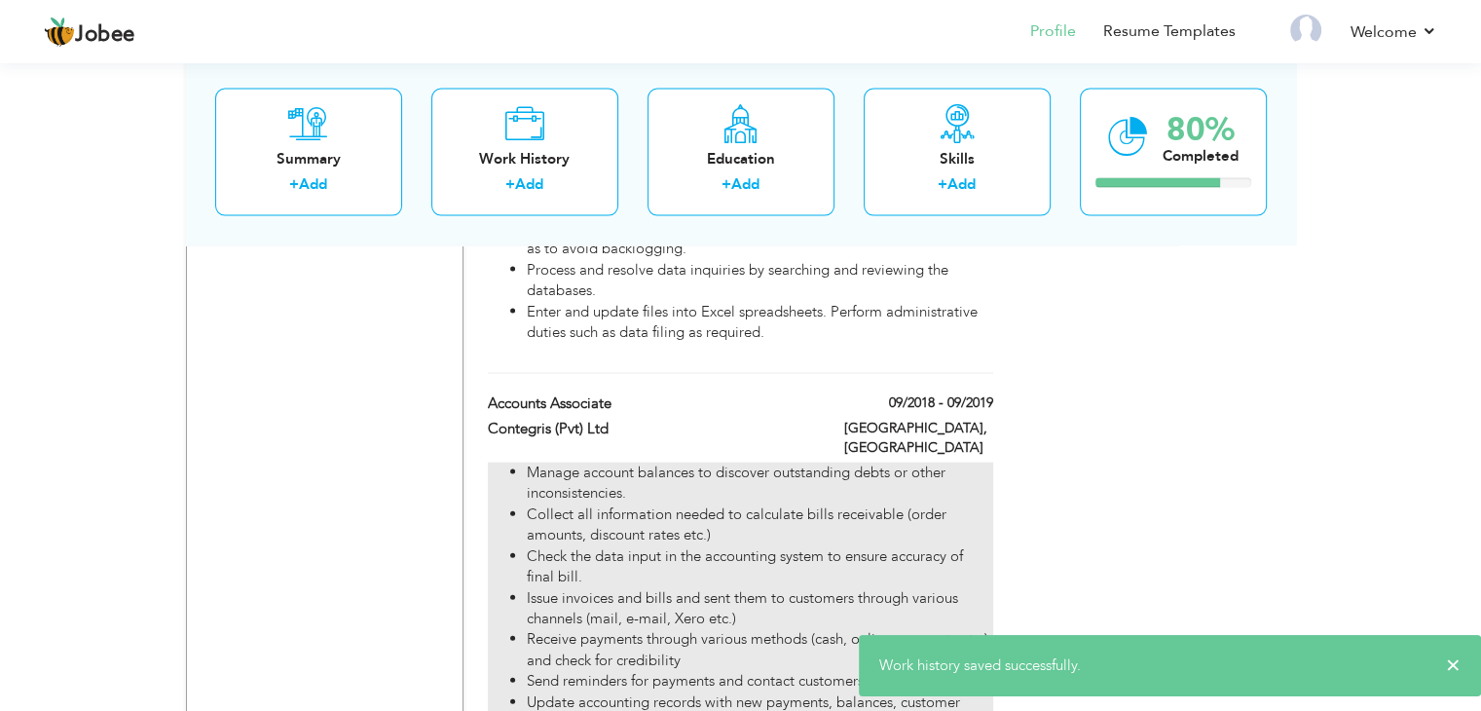
click at [660, 629] on li "Receive payments through various methods (cash, online payments etc.) and check…" at bounding box center [759, 650] width 465 height 42
type input "Accounts Associate"
type input "Contegris (Pvt) Ltd"
type input "09/2018"
type input "09/2019"
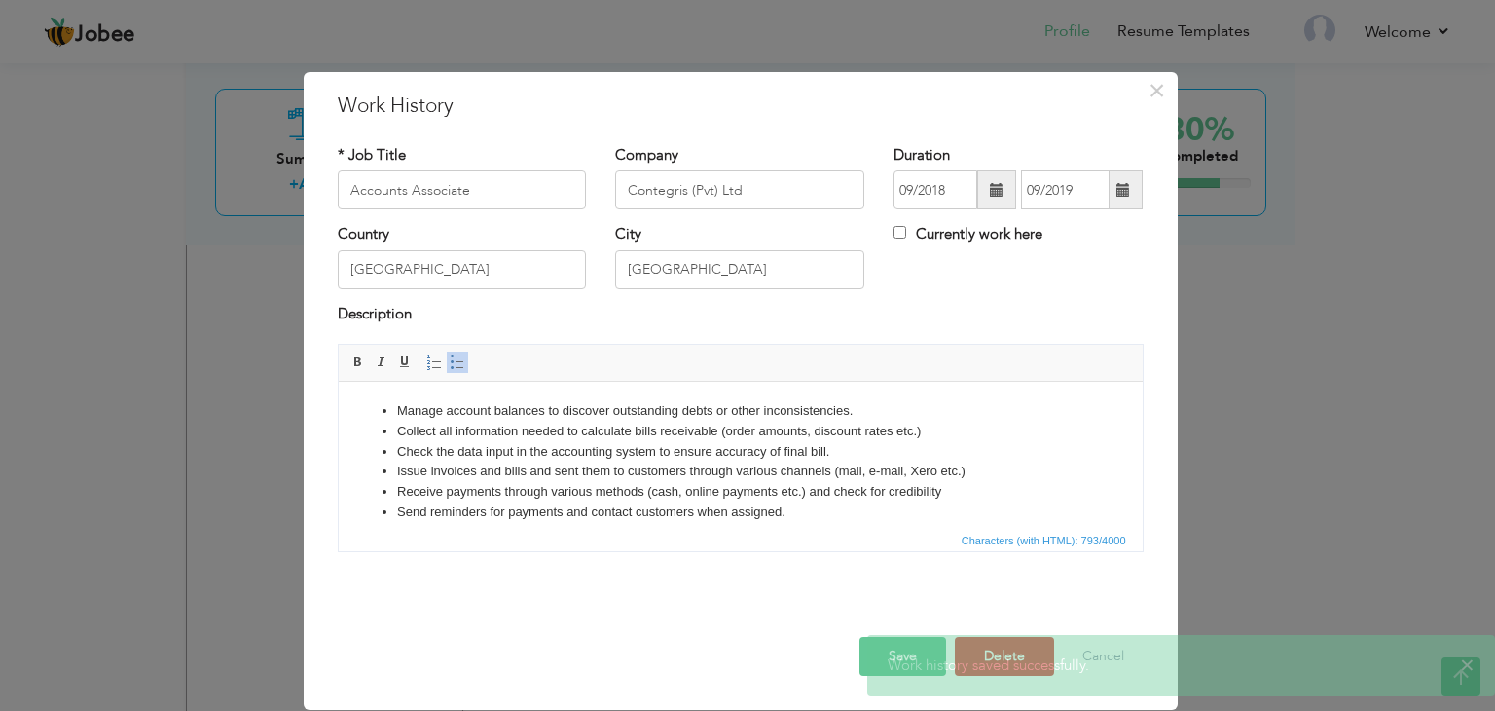
click at [557, 444] on li "Check the data input in the accounting system to ensure accuracy of final bill." at bounding box center [739, 452] width 687 height 20
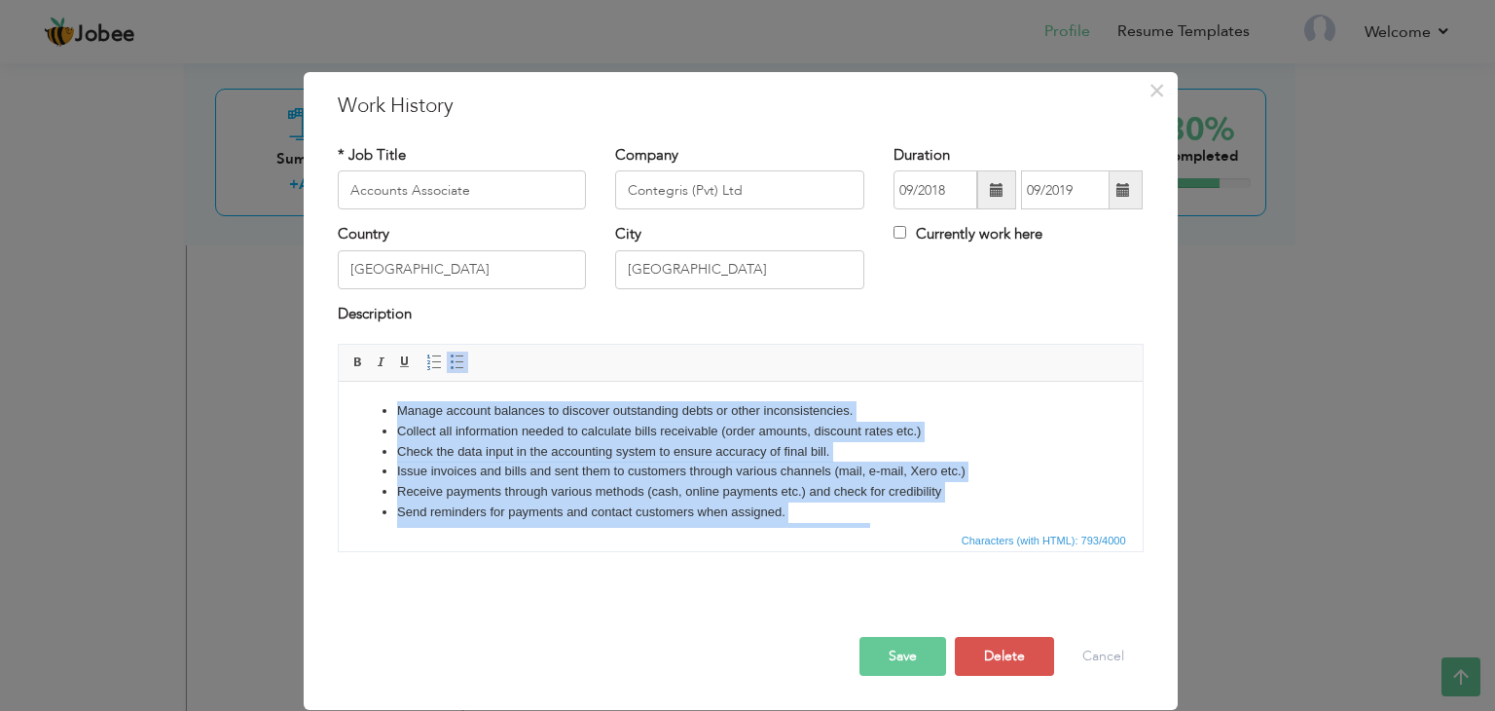
click at [463, 356] on link "Insert/Remove Bulleted List" at bounding box center [457, 361] width 21 height 21
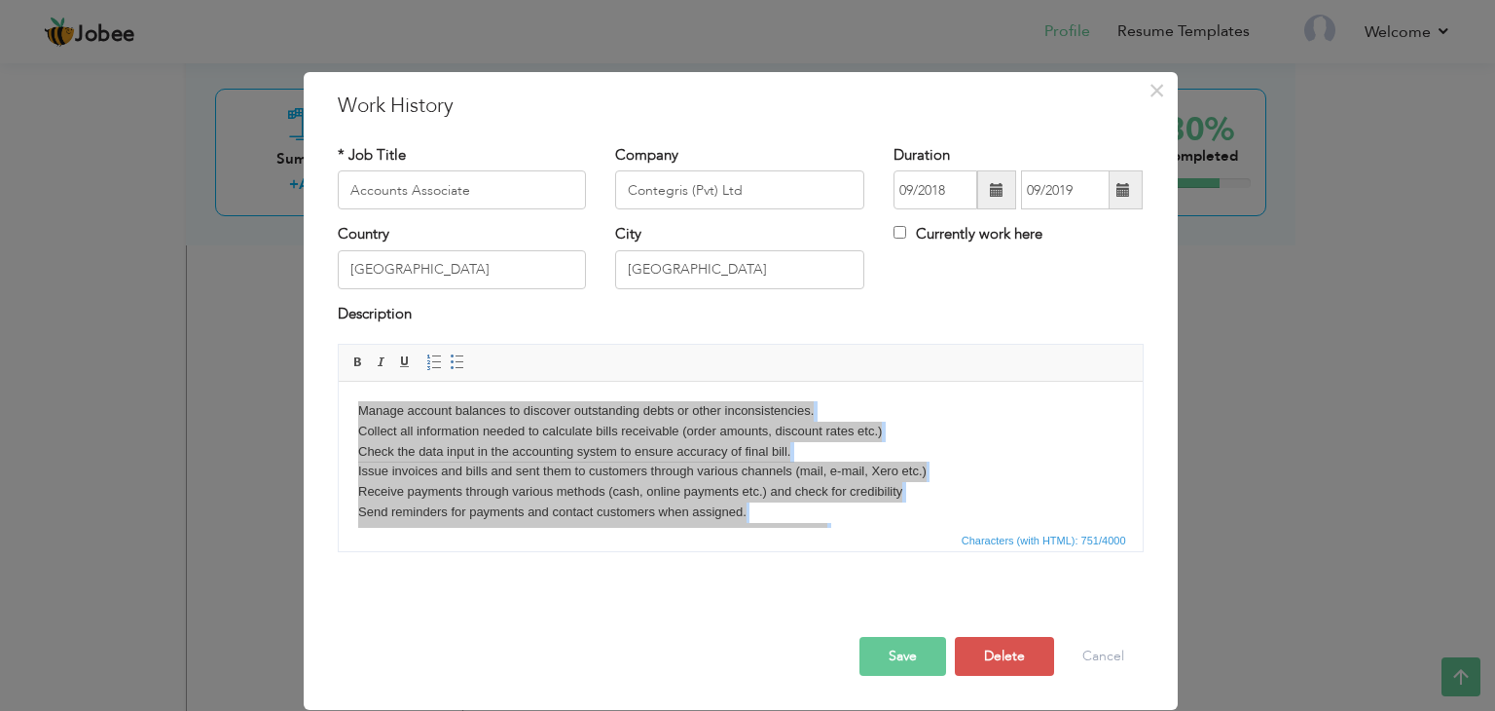
click at [888, 644] on button "Save" at bounding box center [903, 656] width 87 height 39
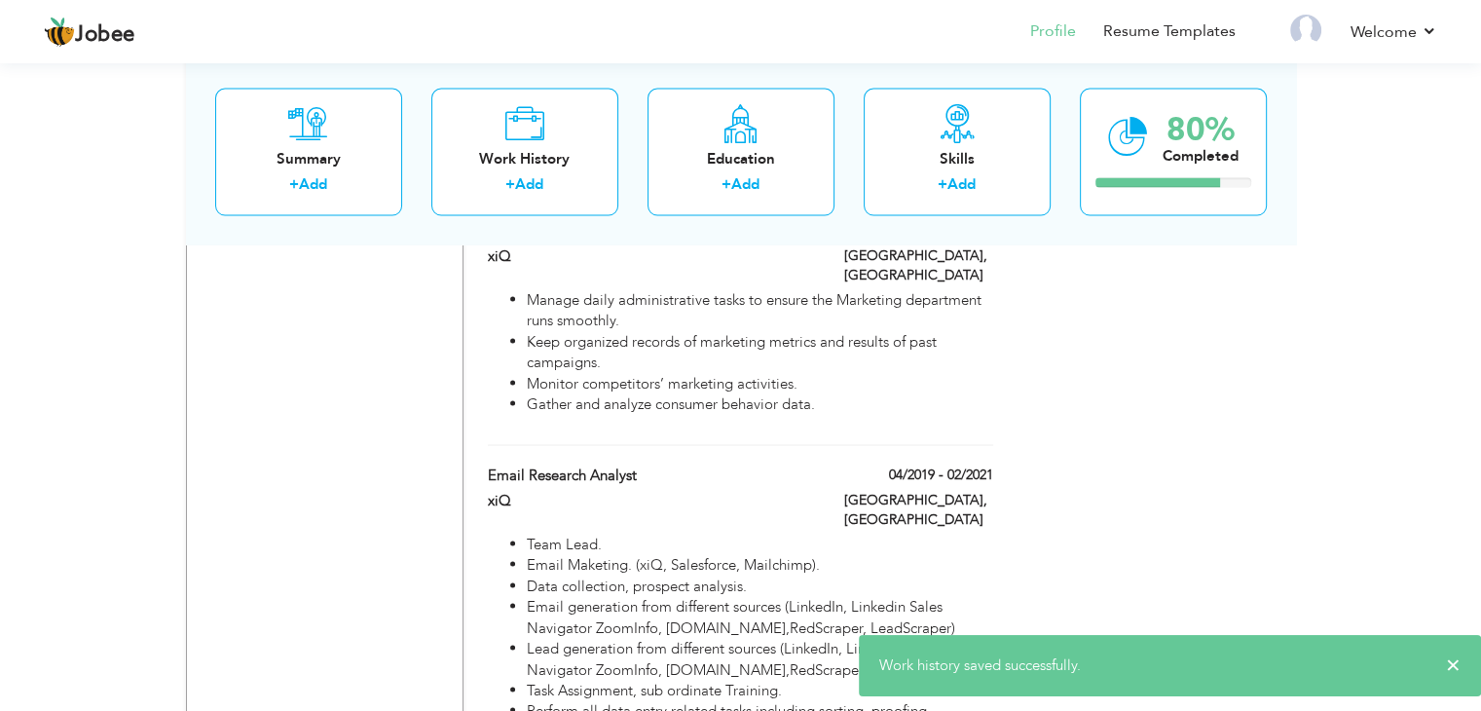
scroll to position [3571, 0]
click at [699, 600] on li "Email generation from different sources (LinkedIn, Linkedin Sales Navigator Zoo…" at bounding box center [759, 621] width 465 height 42
type input "Email Research Analyst"
type input "xiQ"
type input "04/2019"
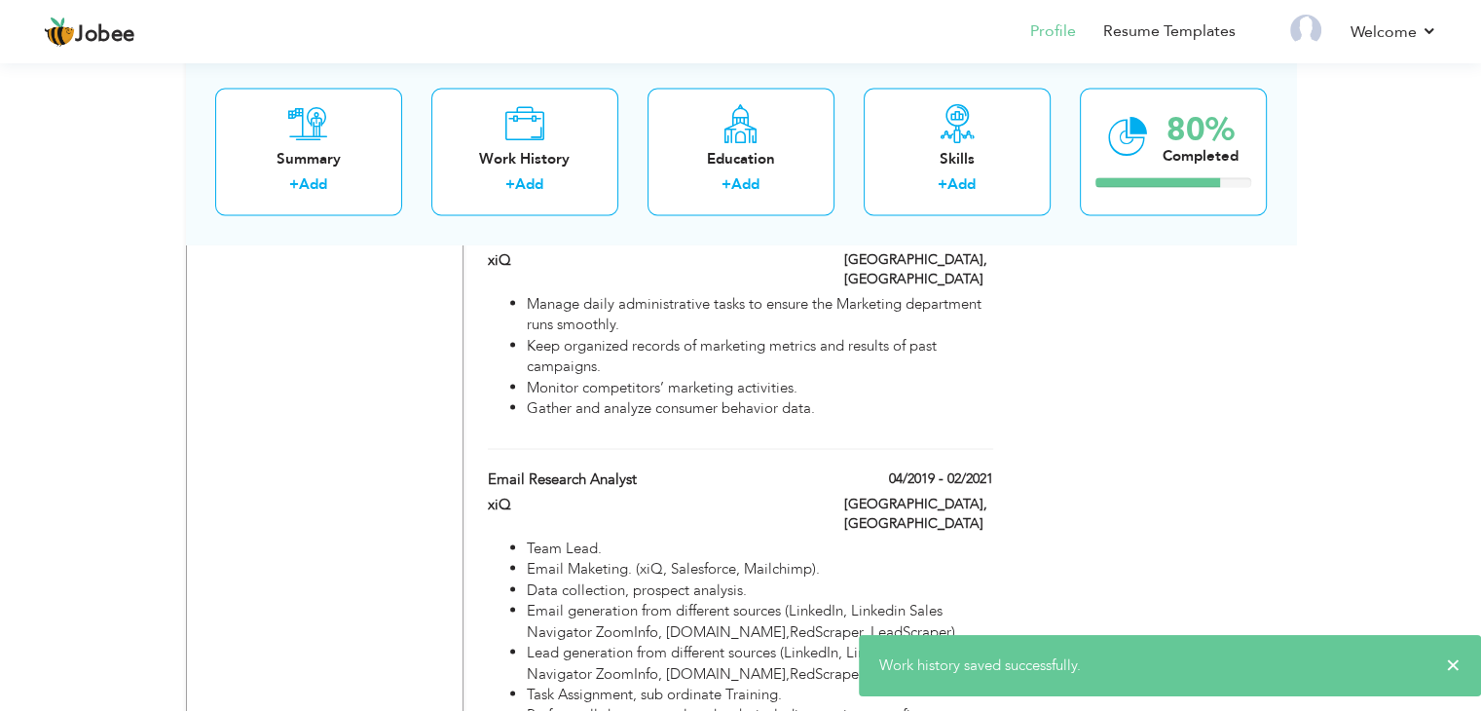
type input "02/2021"
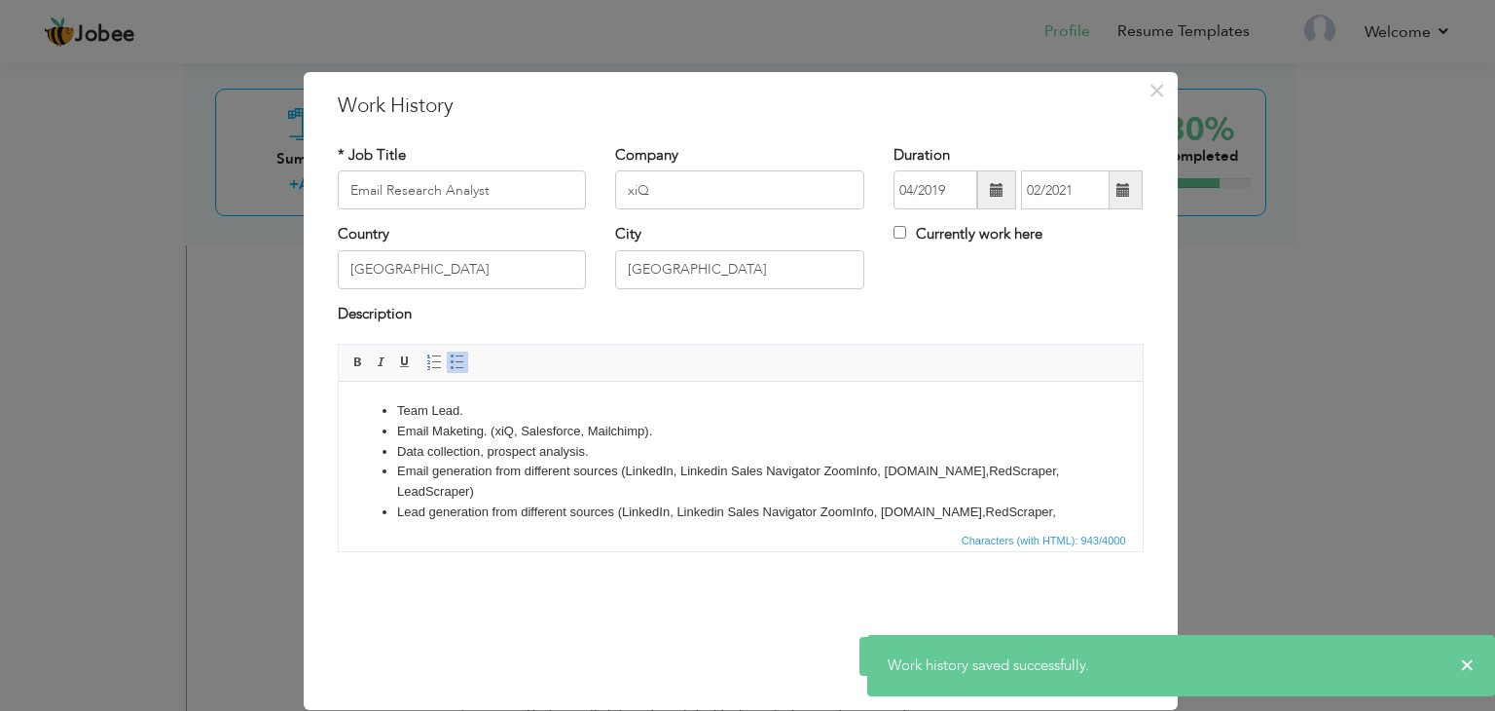
click at [574, 459] on li "Data collection, prospect analysis." at bounding box center [739, 452] width 687 height 20
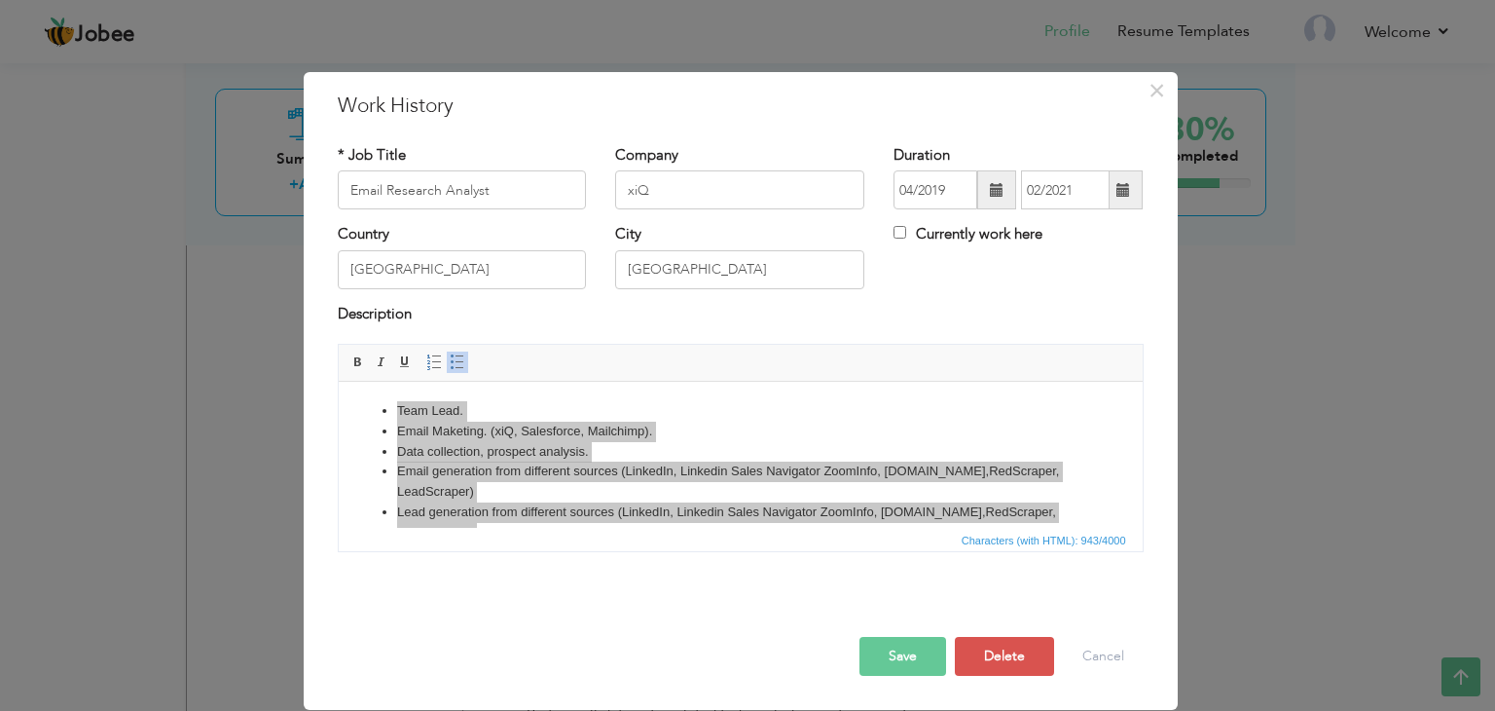
click at [893, 655] on button "Save" at bounding box center [903, 656] width 87 height 39
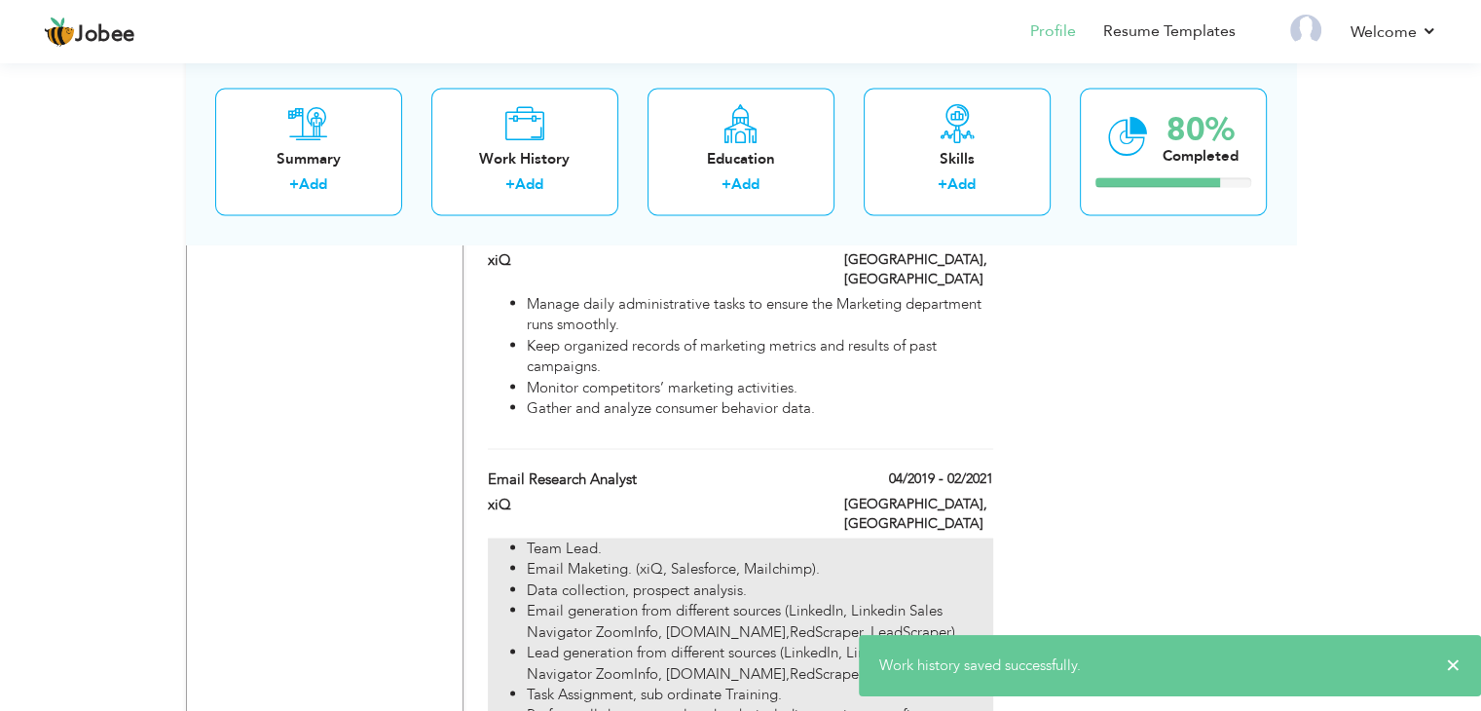
click at [666, 642] on li "Lead generation from different sources (LinkedIn, Linkedin Sales Navigator Zoom…" at bounding box center [759, 663] width 465 height 42
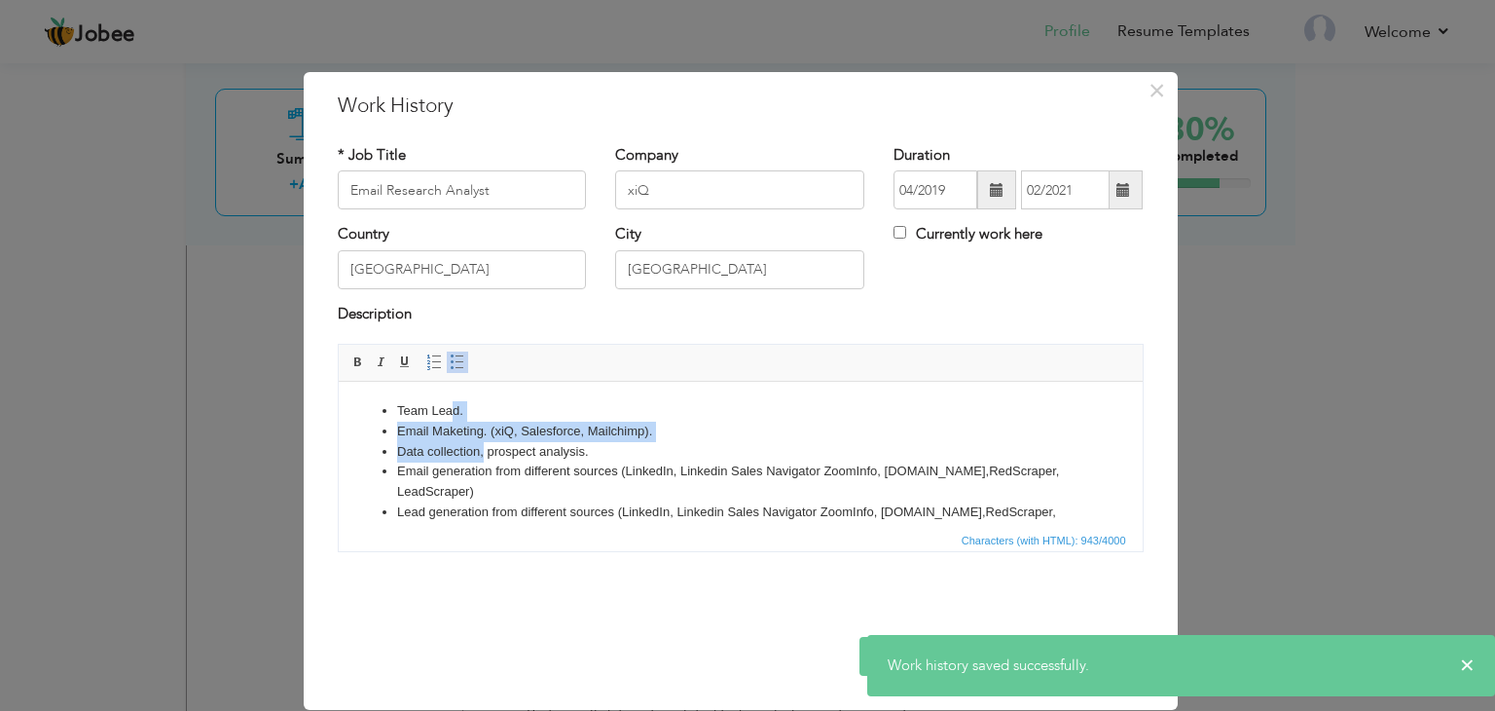
drag, startPoint x: 483, startPoint y: 448, endPoint x: 451, endPoint y: 368, distance: 86.1
click at [451, 382] on html "Team Lead. Email Maketing. (xiQ, Salesforce, Mailchimp). Data collection, prosp…" at bounding box center [740, 543] width 804 height 322
click at [452, 367] on span at bounding box center [458, 362] width 16 height 16
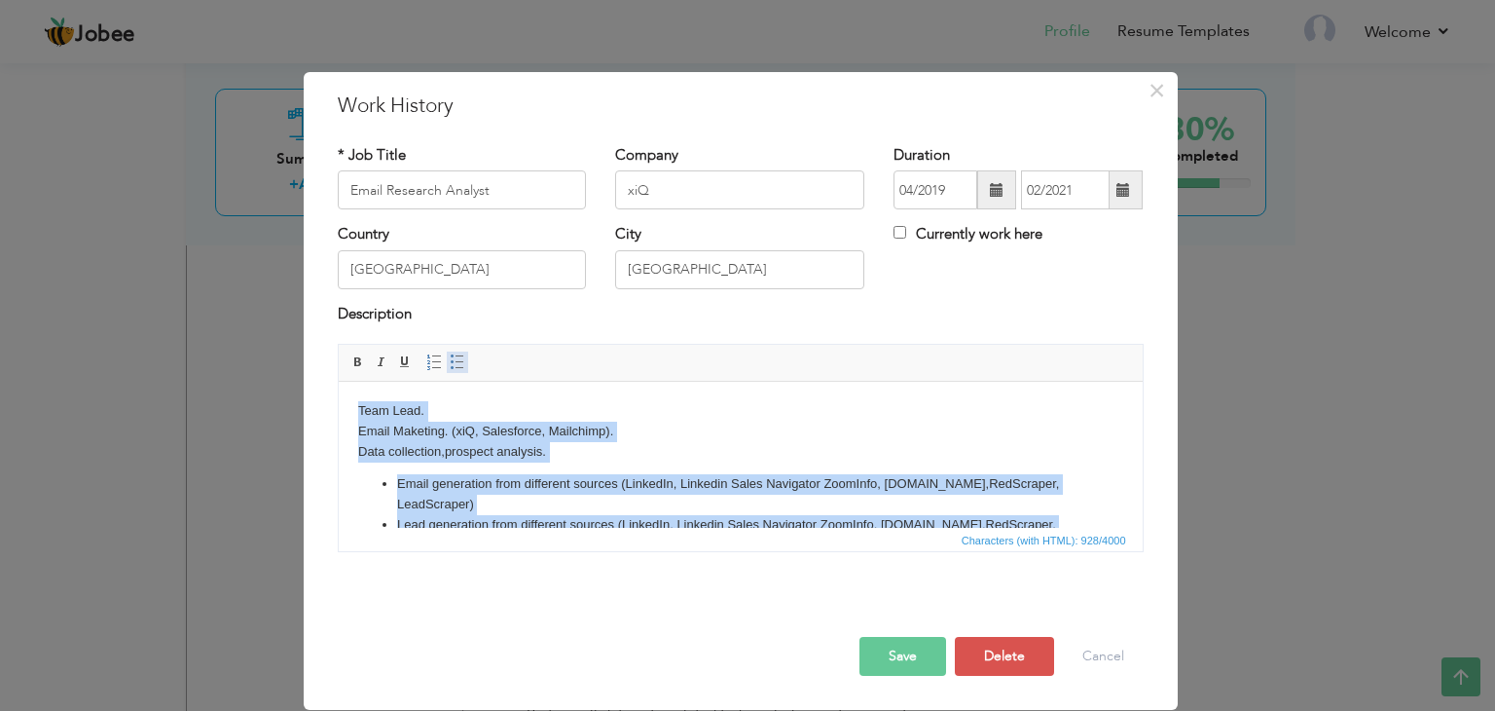
click at [452, 367] on span at bounding box center [458, 362] width 16 height 16
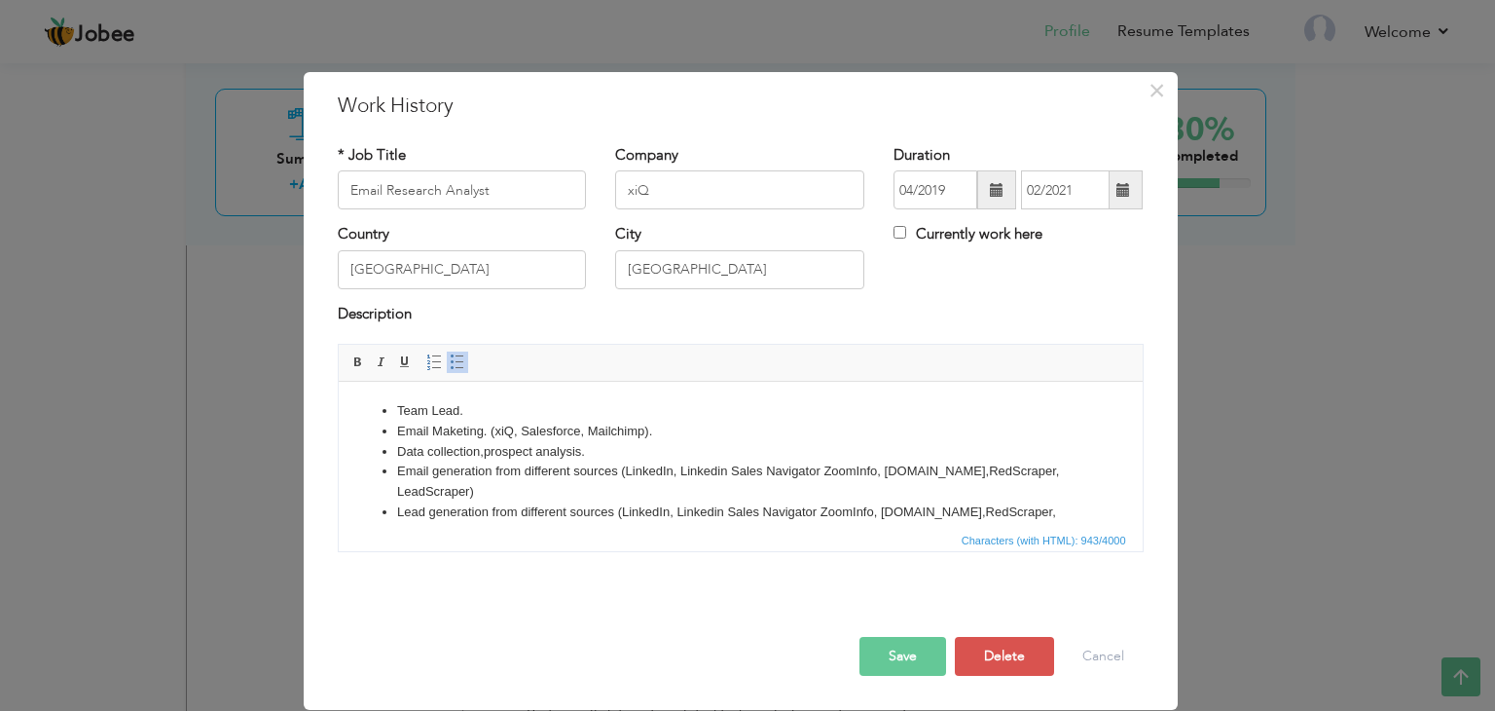
click at [452, 367] on span at bounding box center [458, 362] width 16 height 16
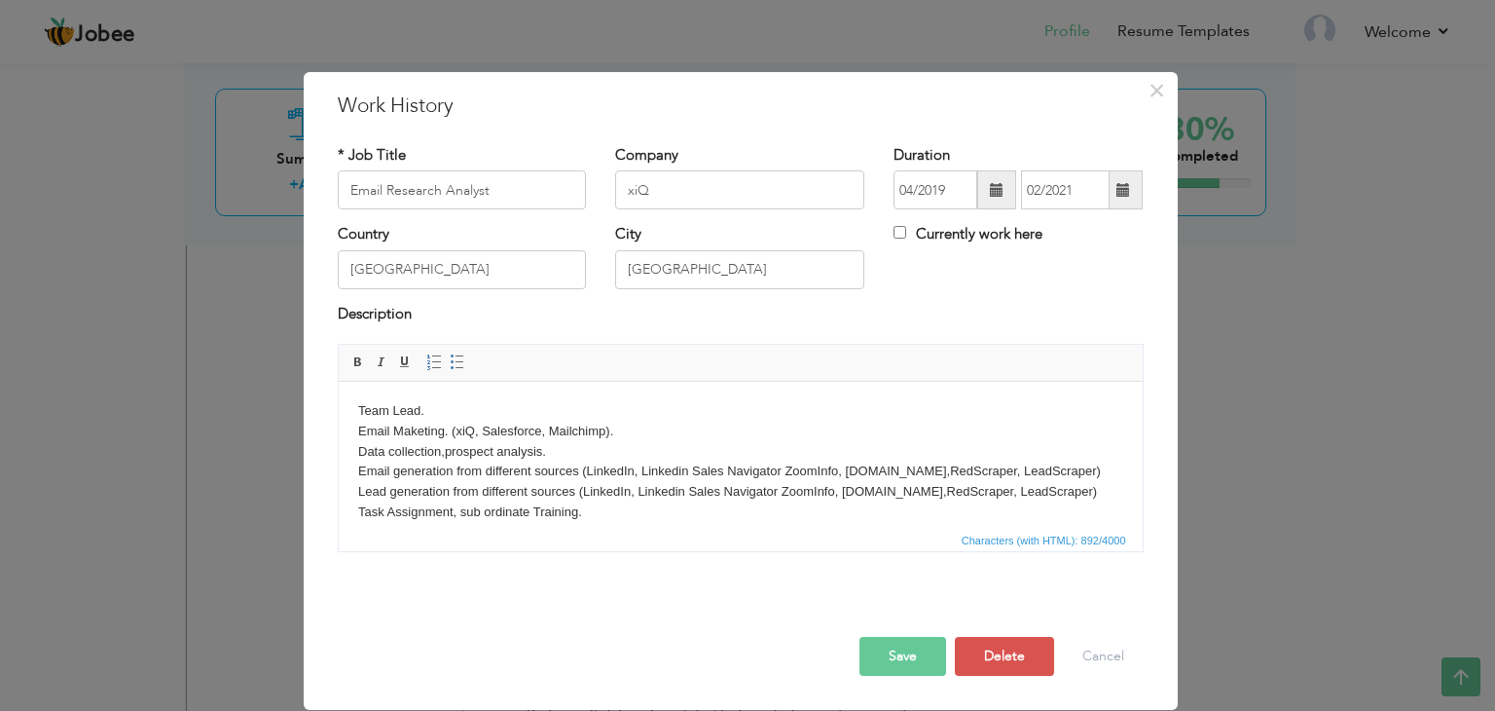
click at [903, 654] on button "Save" at bounding box center [903, 656] width 87 height 39
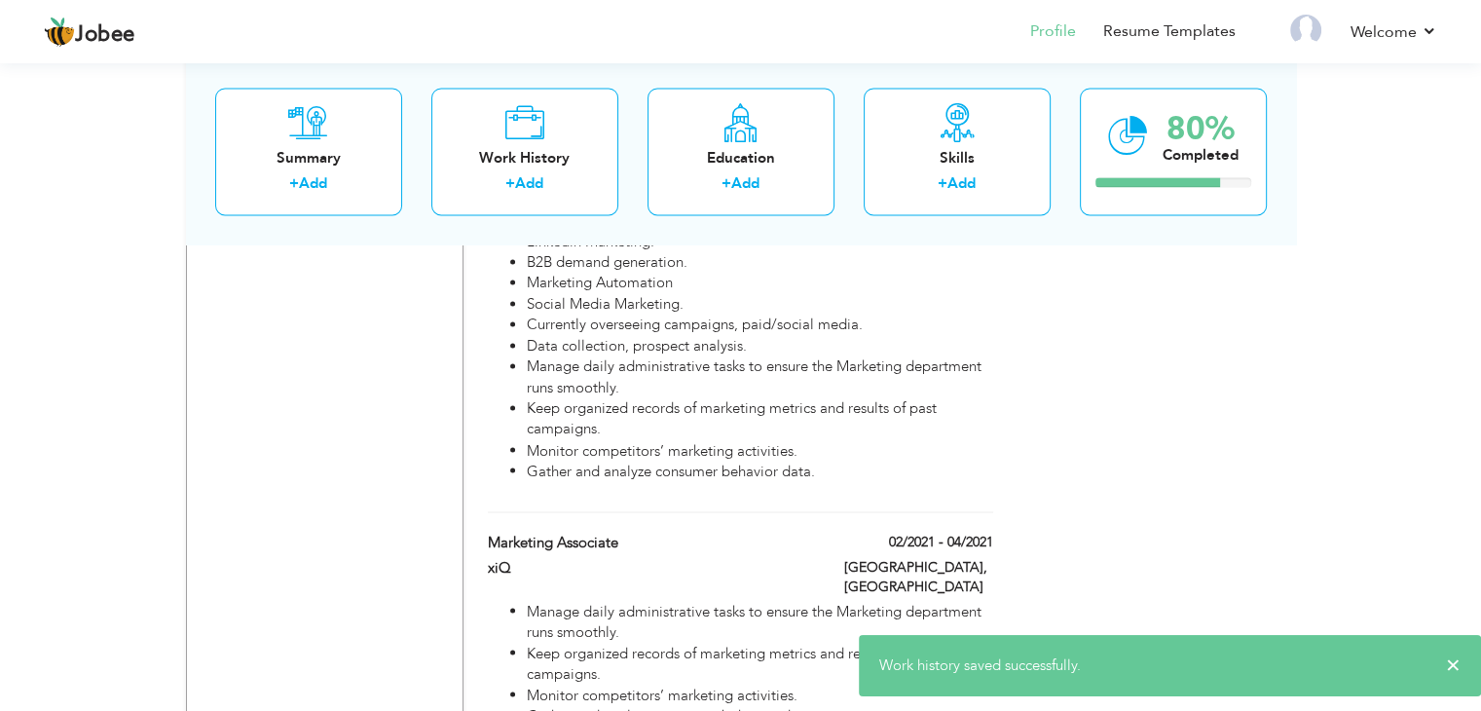
scroll to position [3263, 0]
click at [714, 601] on li "Manage daily administrative tasks to ensure the Marketing department runs smoot…" at bounding box center [759, 622] width 465 height 42
type input "Marketing Associate"
type input "02/2021"
type input "04/2021"
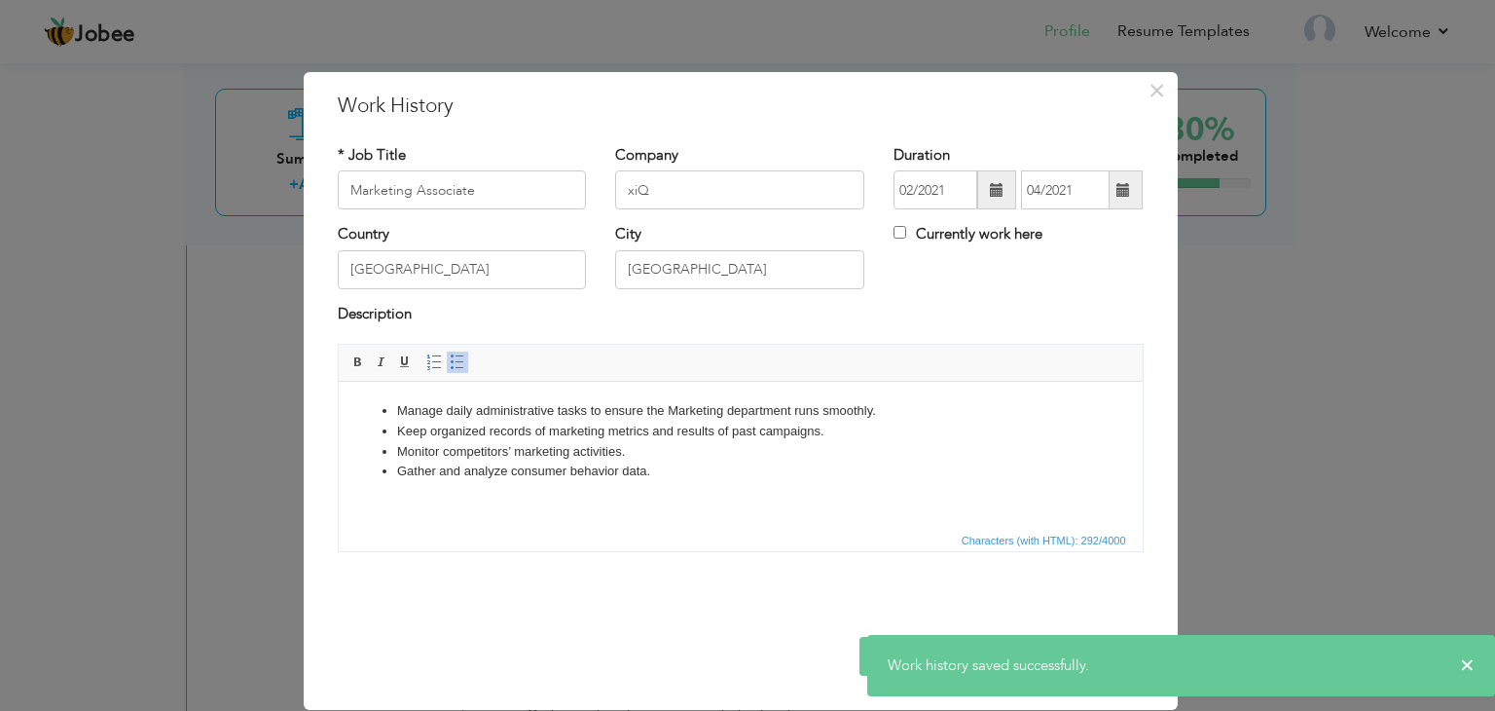
click at [446, 444] on li "Monitor competitors’ marketing activities." at bounding box center [739, 452] width 687 height 20
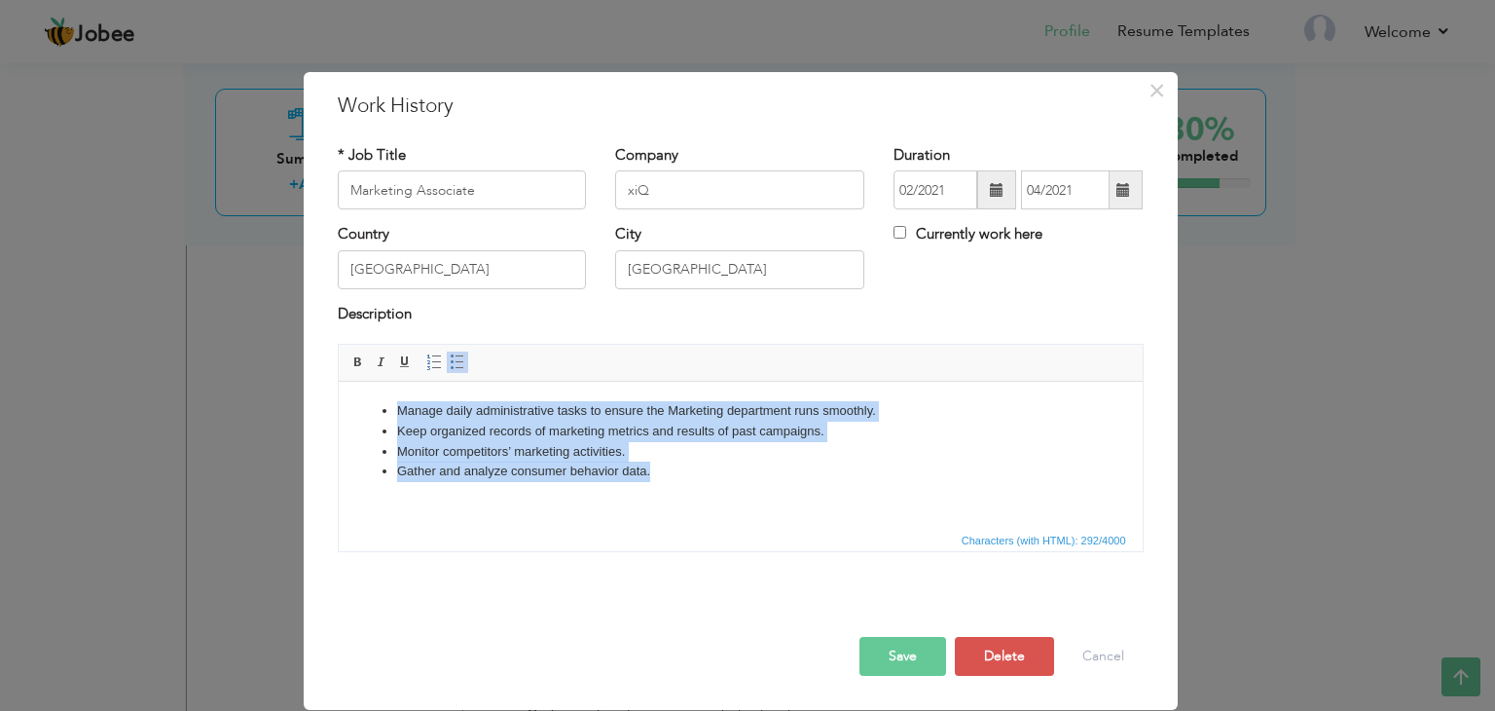
click at [456, 362] on span at bounding box center [458, 362] width 16 height 16
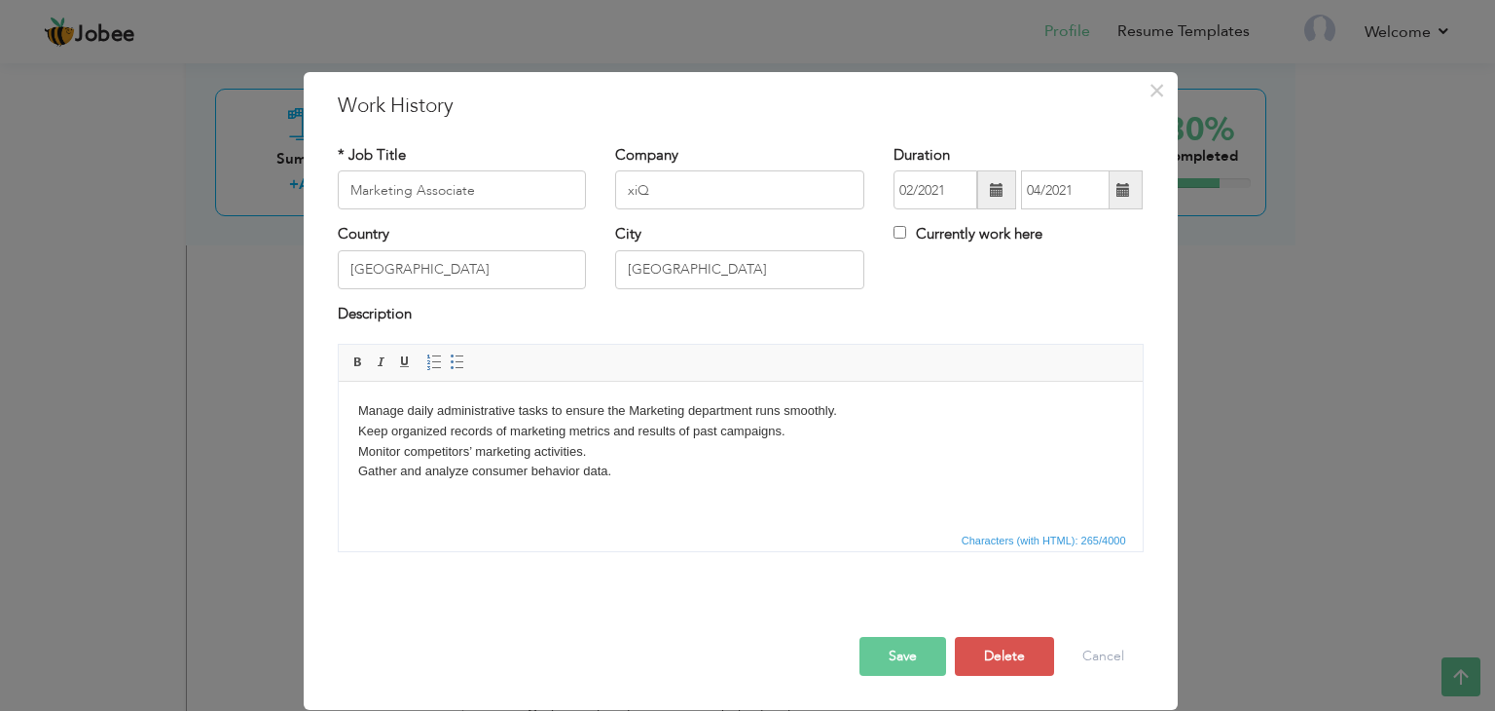
click at [895, 651] on button "Save" at bounding box center [903, 656] width 87 height 39
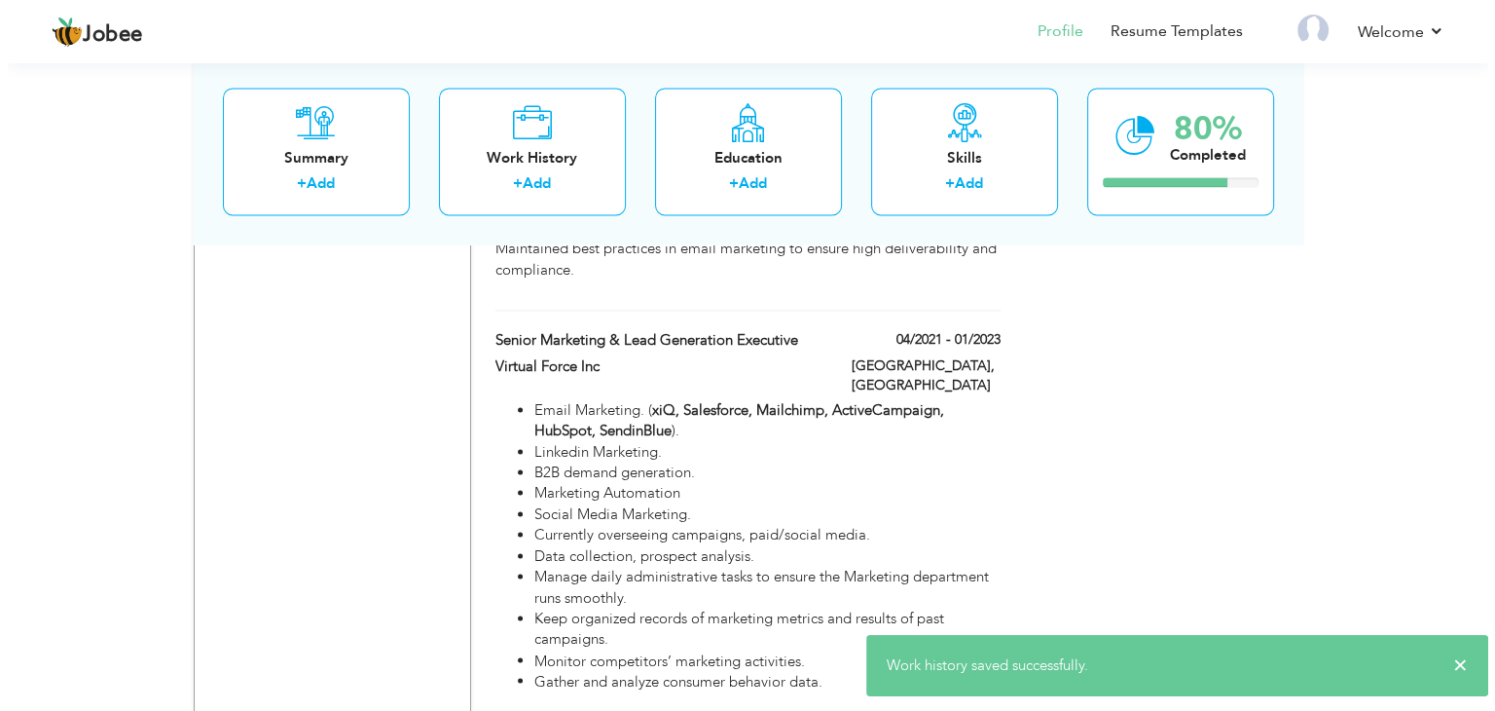
scroll to position [3049, 0]
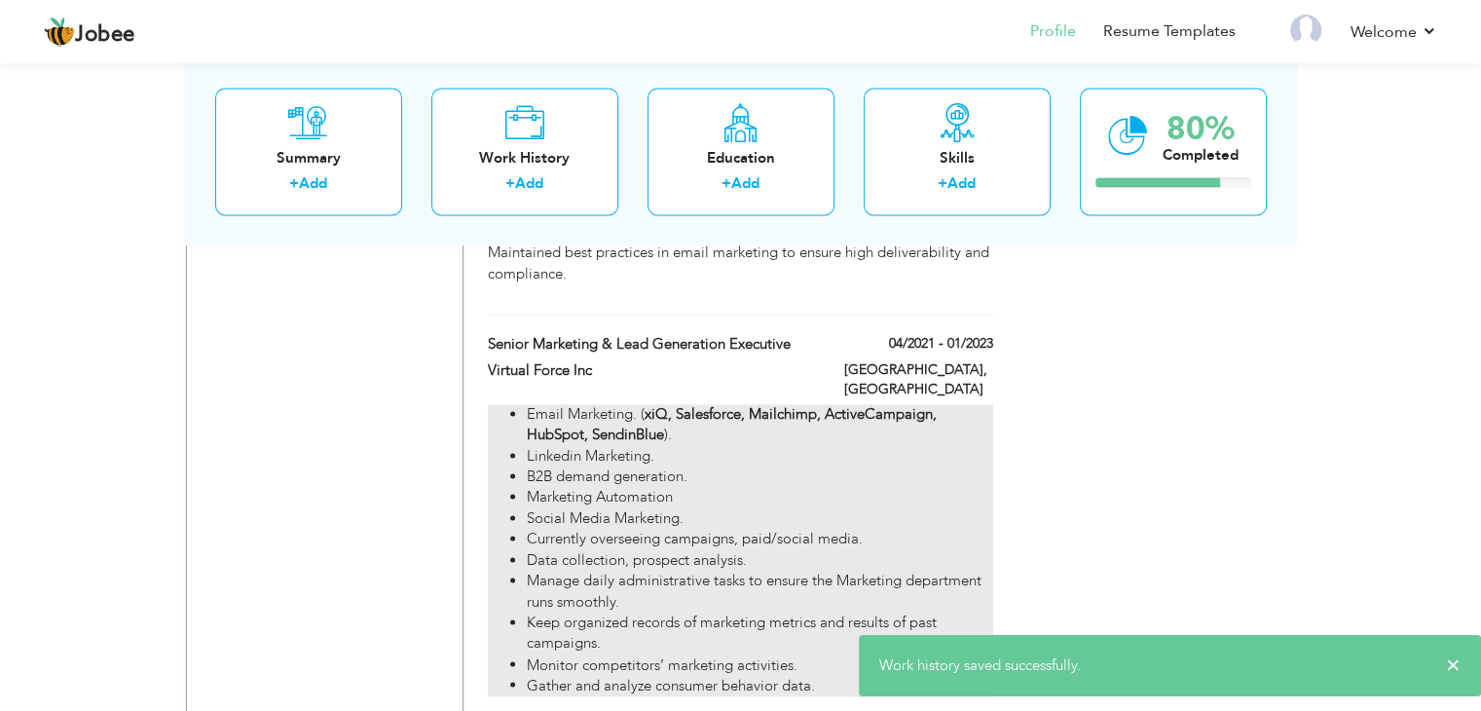
click at [628, 571] on li "Manage daily administrative tasks to ensure the Marketing department runs smoot…" at bounding box center [759, 592] width 465 height 42
type input "Senior Marketing & Lead Generation Executive"
type input "Virtual Force Inc"
type input "04/2021"
type input "01/2023"
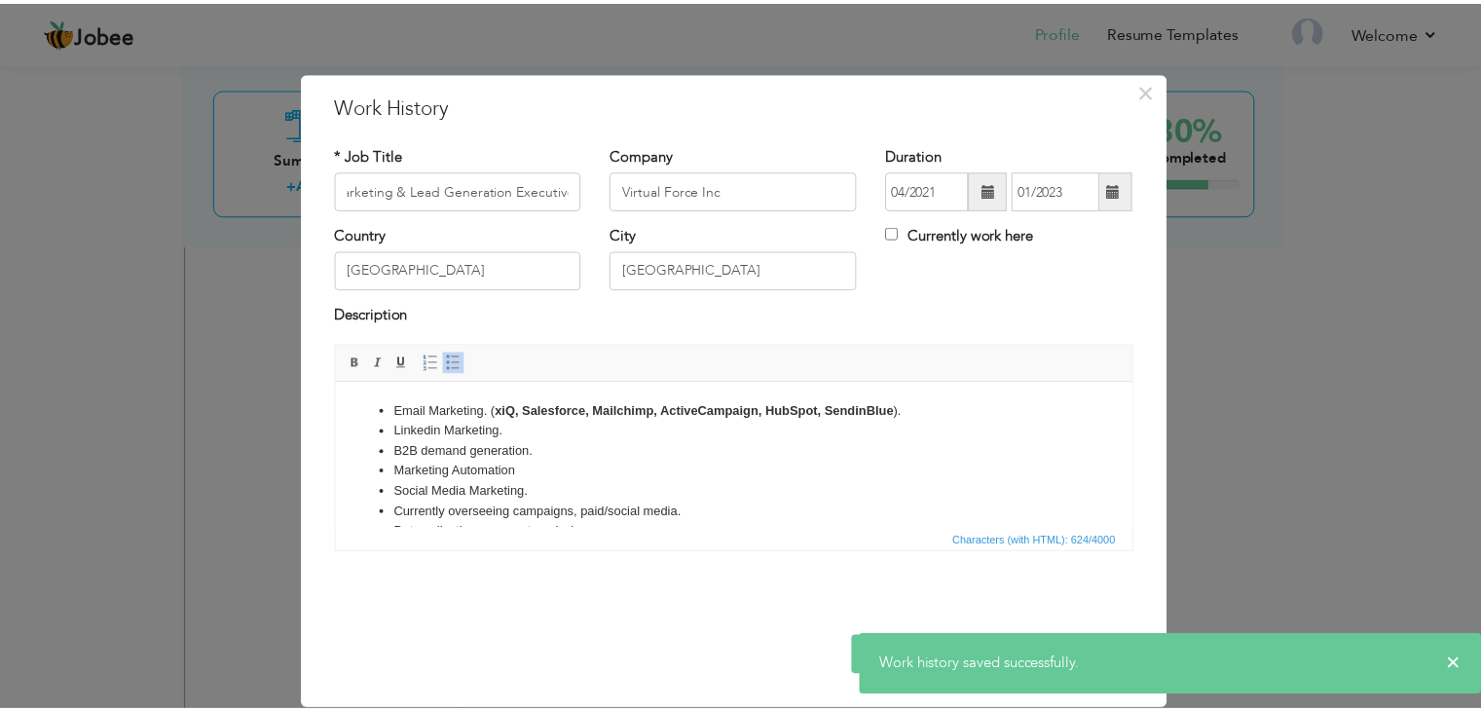
scroll to position [0, 0]
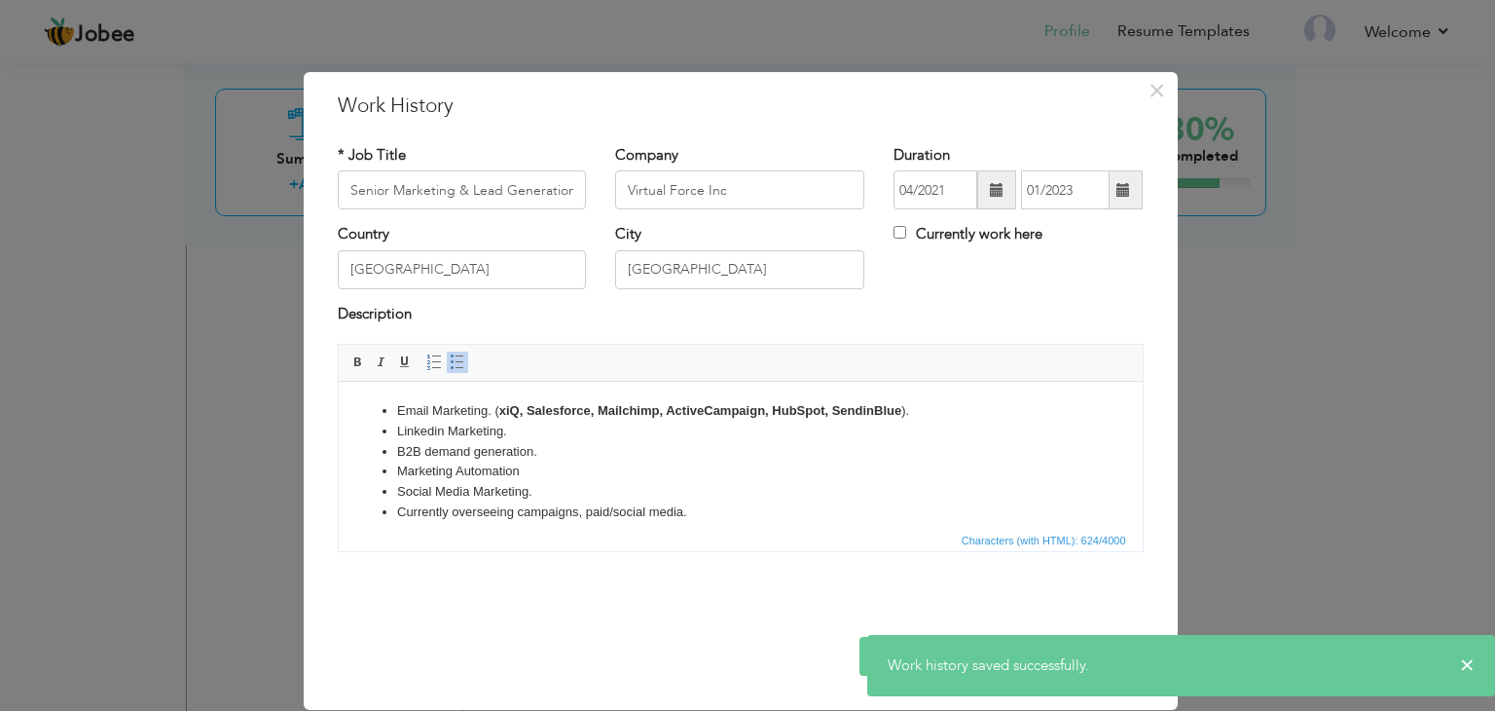
click at [628, 456] on li "B2B demand generation." at bounding box center [739, 452] width 687 height 20
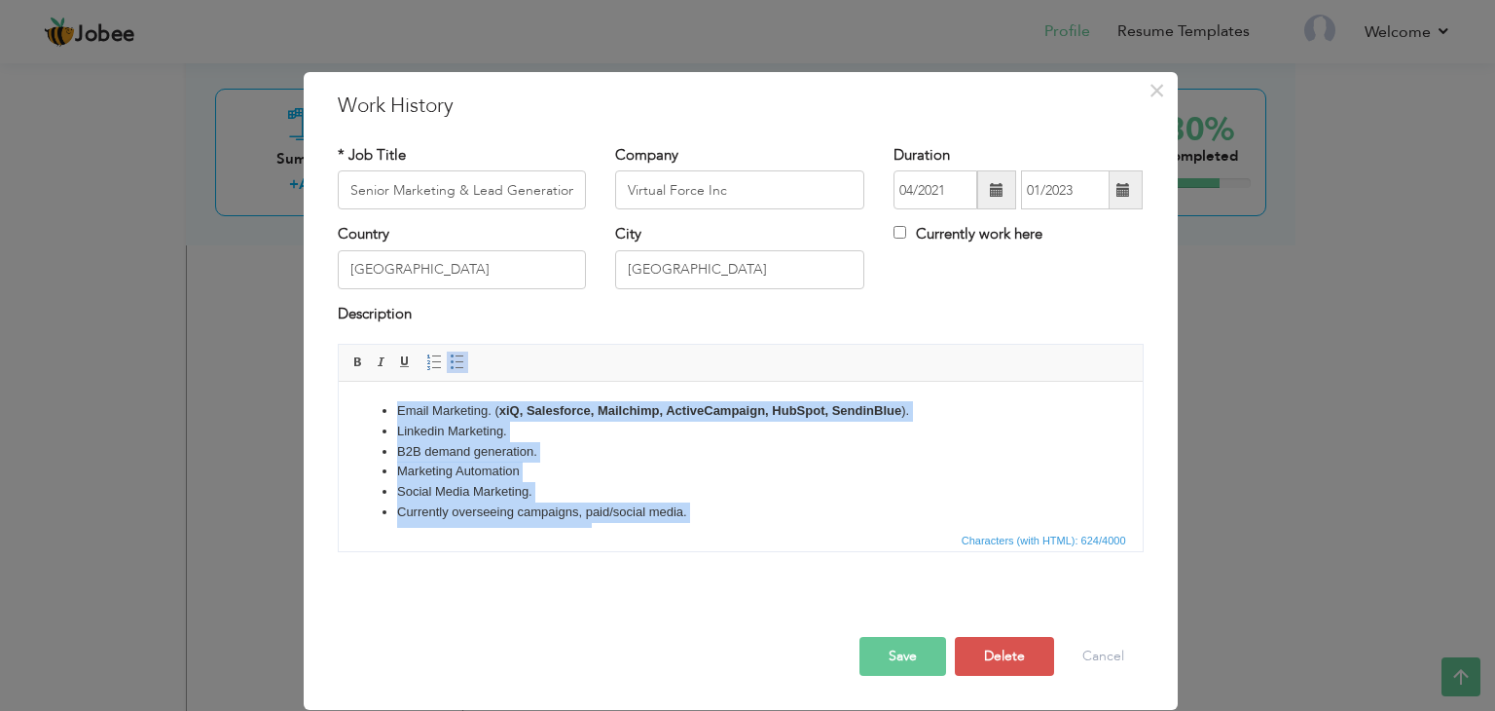
click at [459, 356] on span at bounding box center [458, 362] width 16 height 16
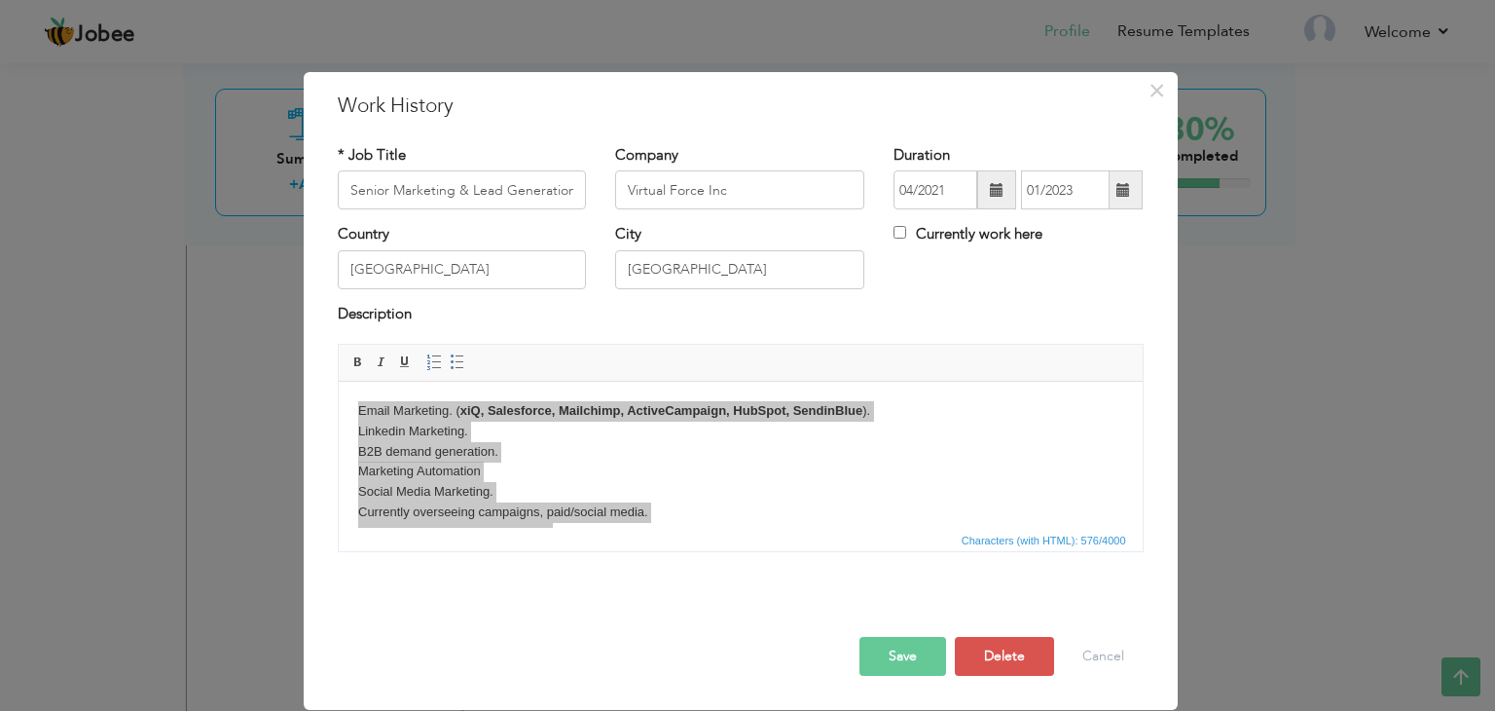
click at [916, 654] on button "Save" at bounding box center [903, 656] width 87 height 39
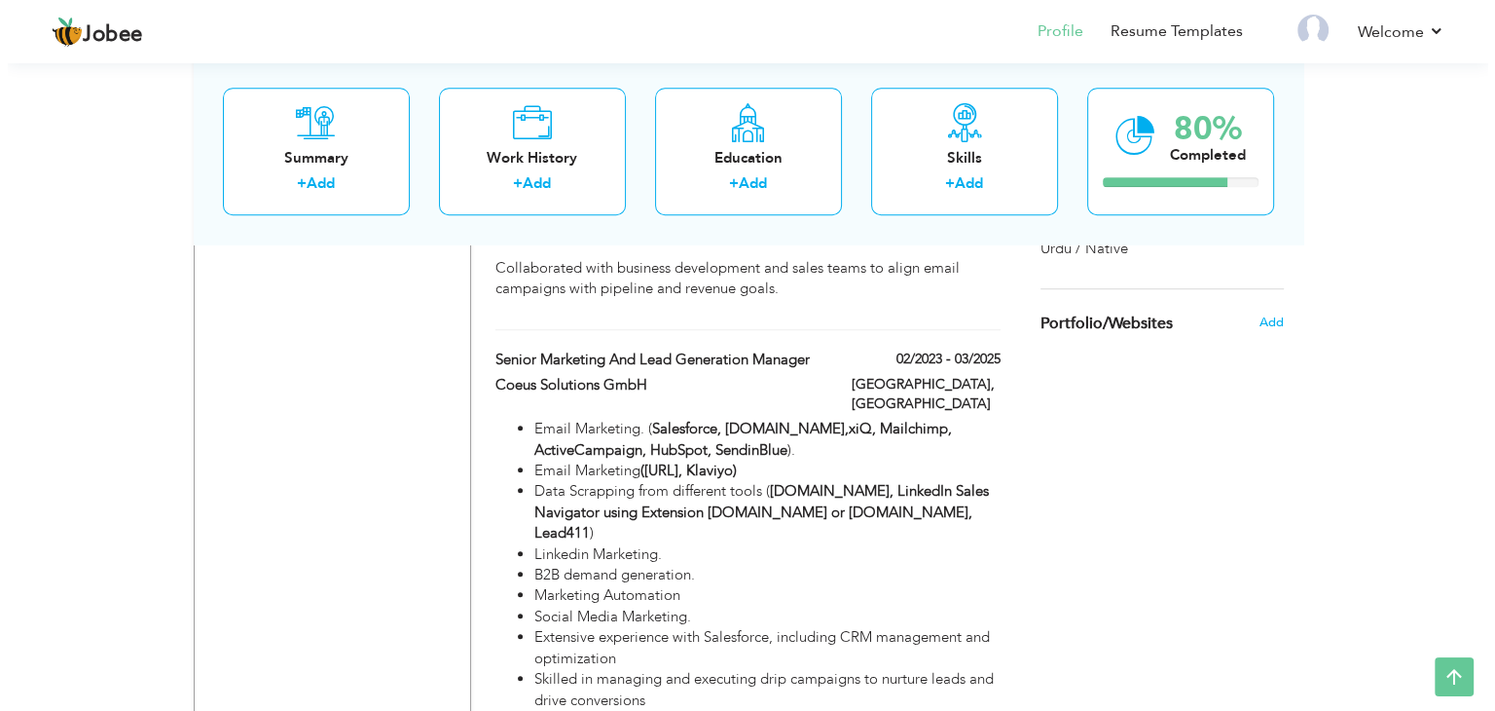
scroll to position [1456, 0]
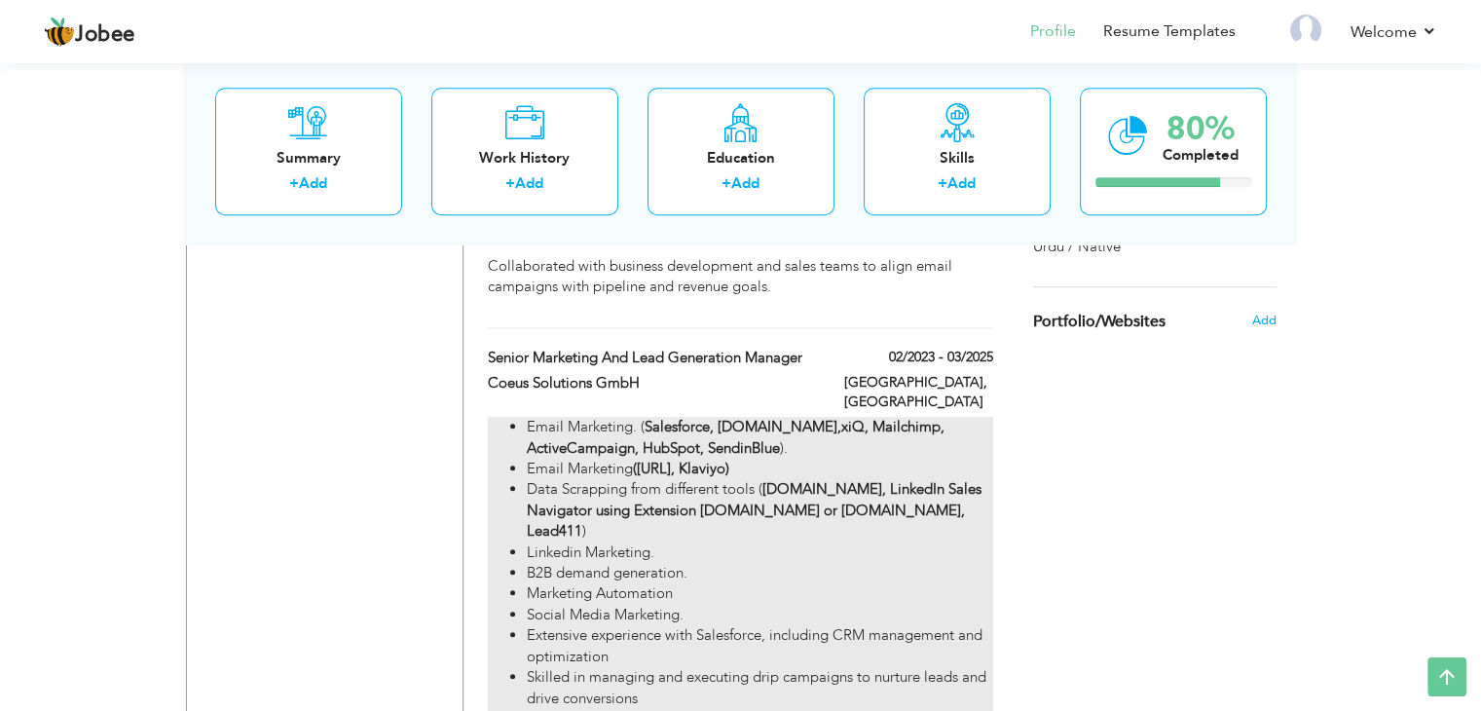
click at [646, 605] on li "Social Media Marketing." at bounding box center [759, 615] width 465 height 20
type input "Senior Marketing and Lead Generation Manager"
type input "Coeus Solutions GmbH"
type input "02/2023"
type input "03/2025"
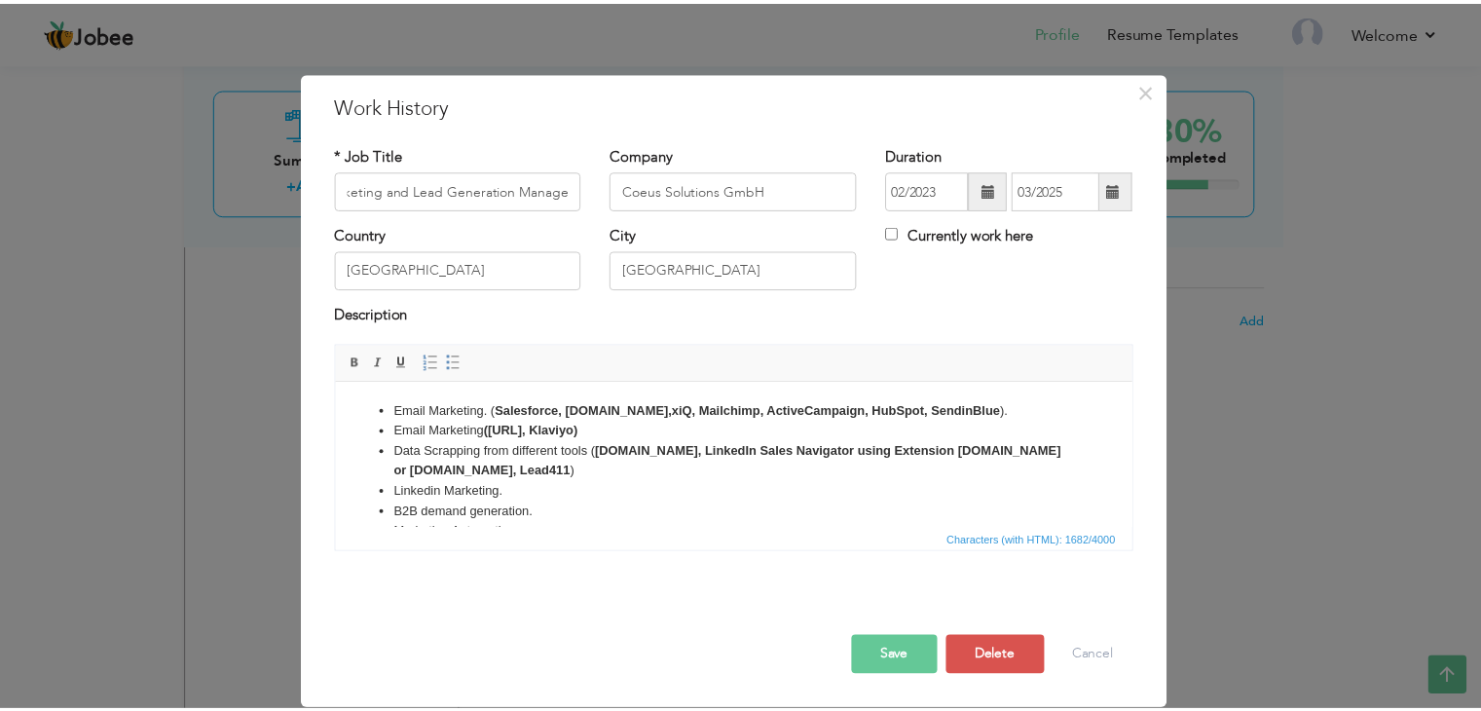
scroll to position [0, 0]
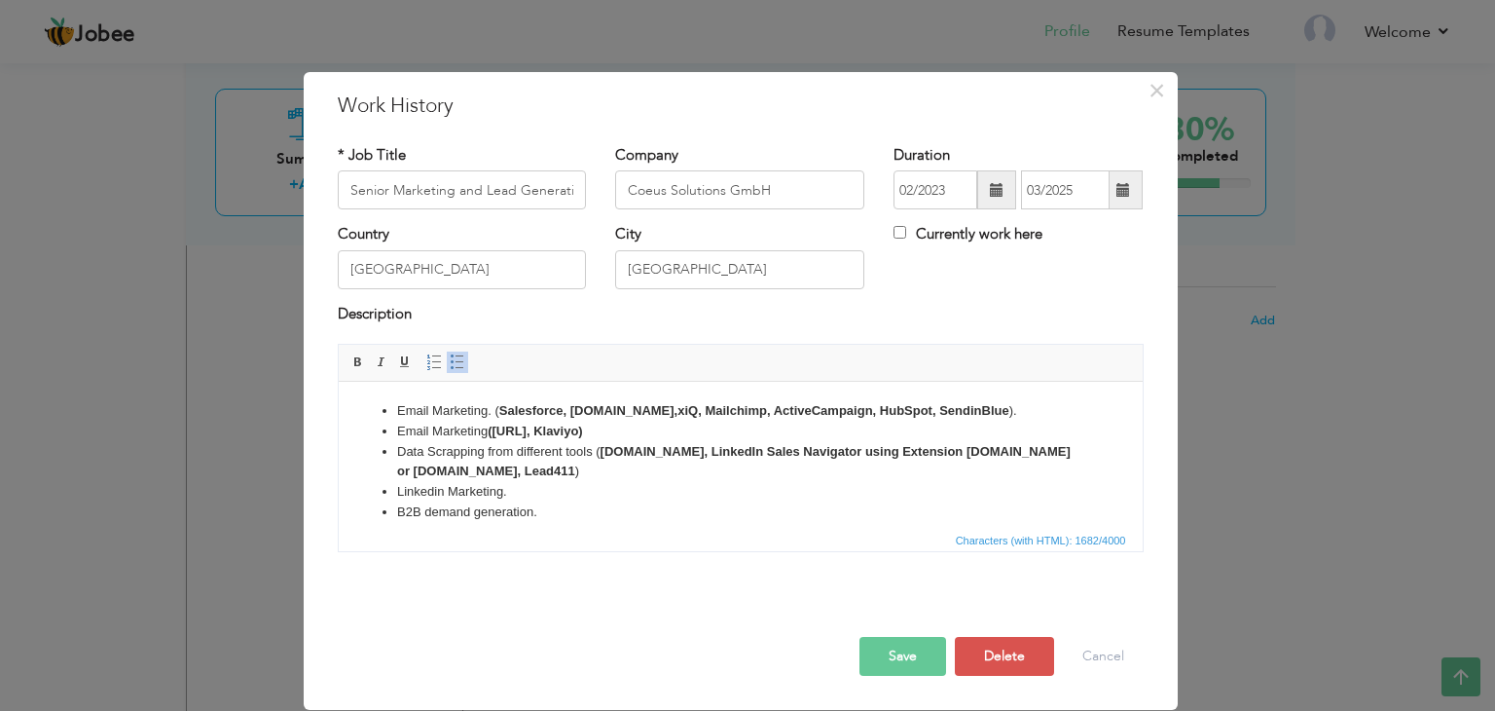
click at [532, 478] on li "Data Scrapping from different tools ( Apollo.io, LinkedIn Sales Navigator using…" at bounding box center [739, 462] width 687 height 41
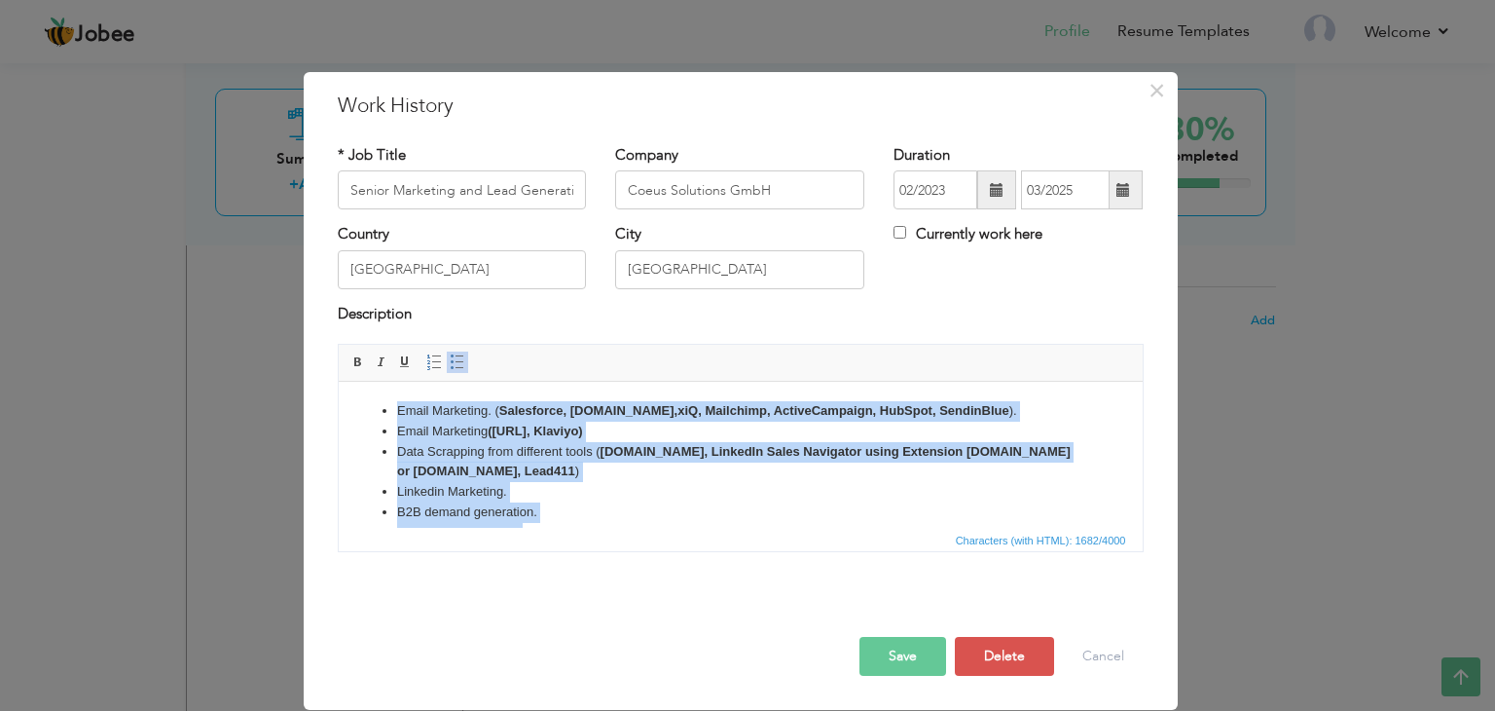
click at [440, 350] on span "Insert/Remove Numbered List Insert/Remove Bulleted List" at bounding box center [446, 361] width 47 height 23
click at [460, 355] on span at bounding box center [458, 362] width 16 height 16
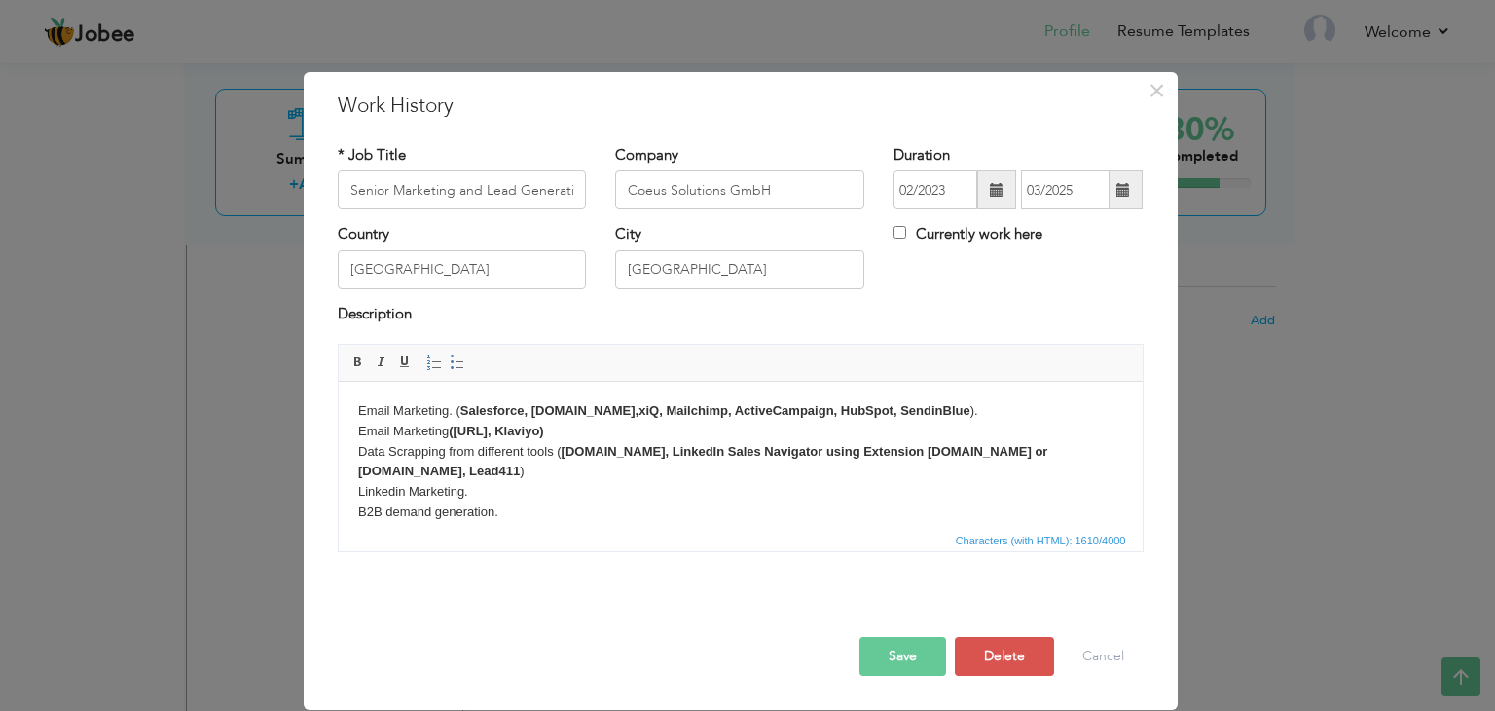
click at [895, 644] on button "Save" at bounding box center [903, 656] width 87 height 39
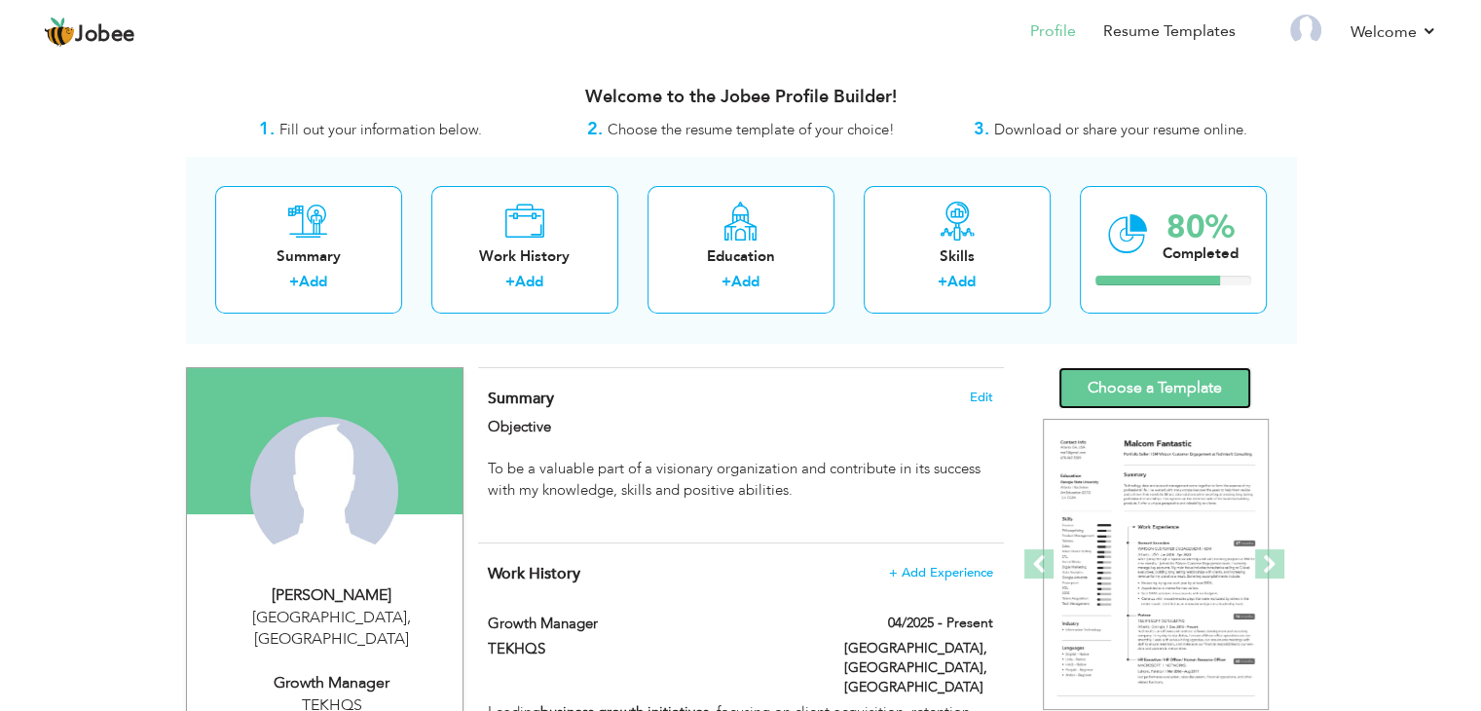
click at [1181, 388] on link "Choose a Template" at bounding box center [1154, 388] width 193 height 42
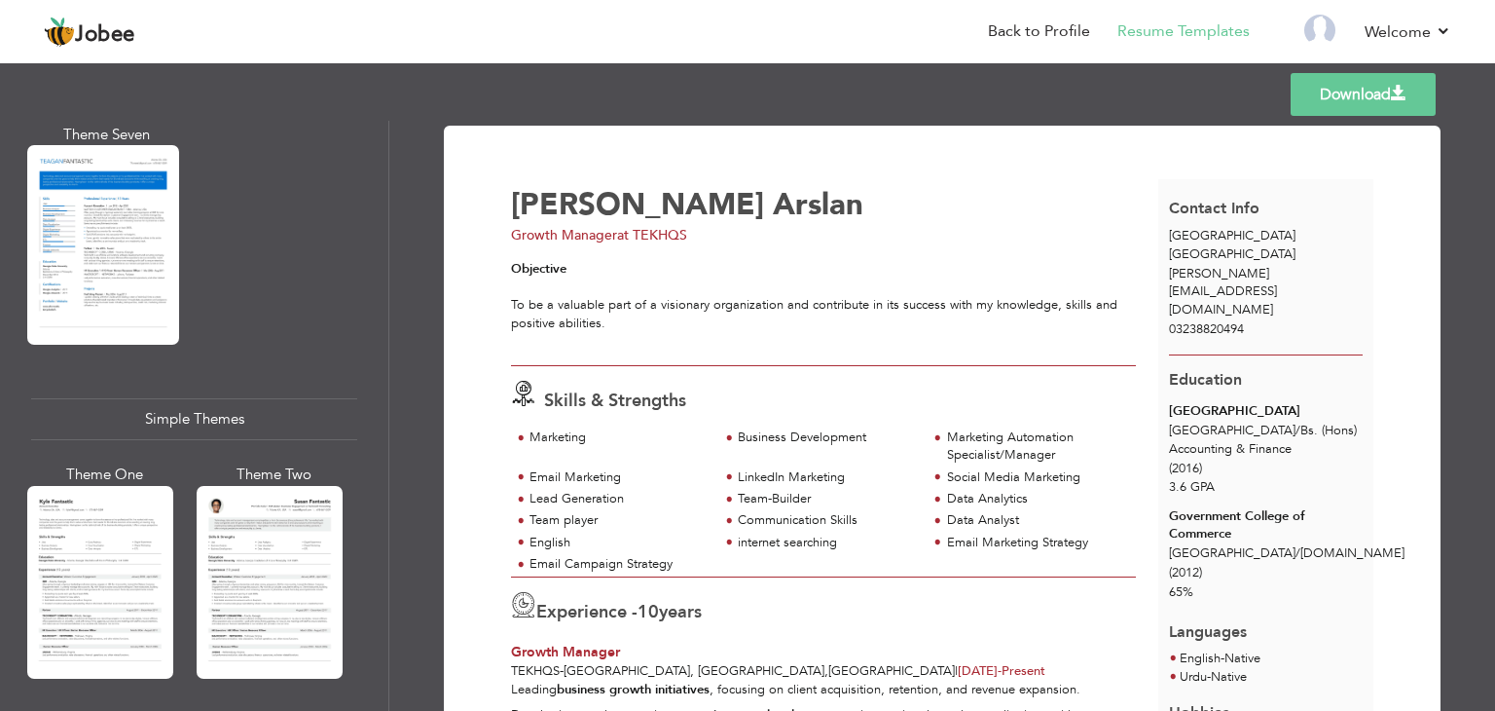
scroll to position [3150, 0]
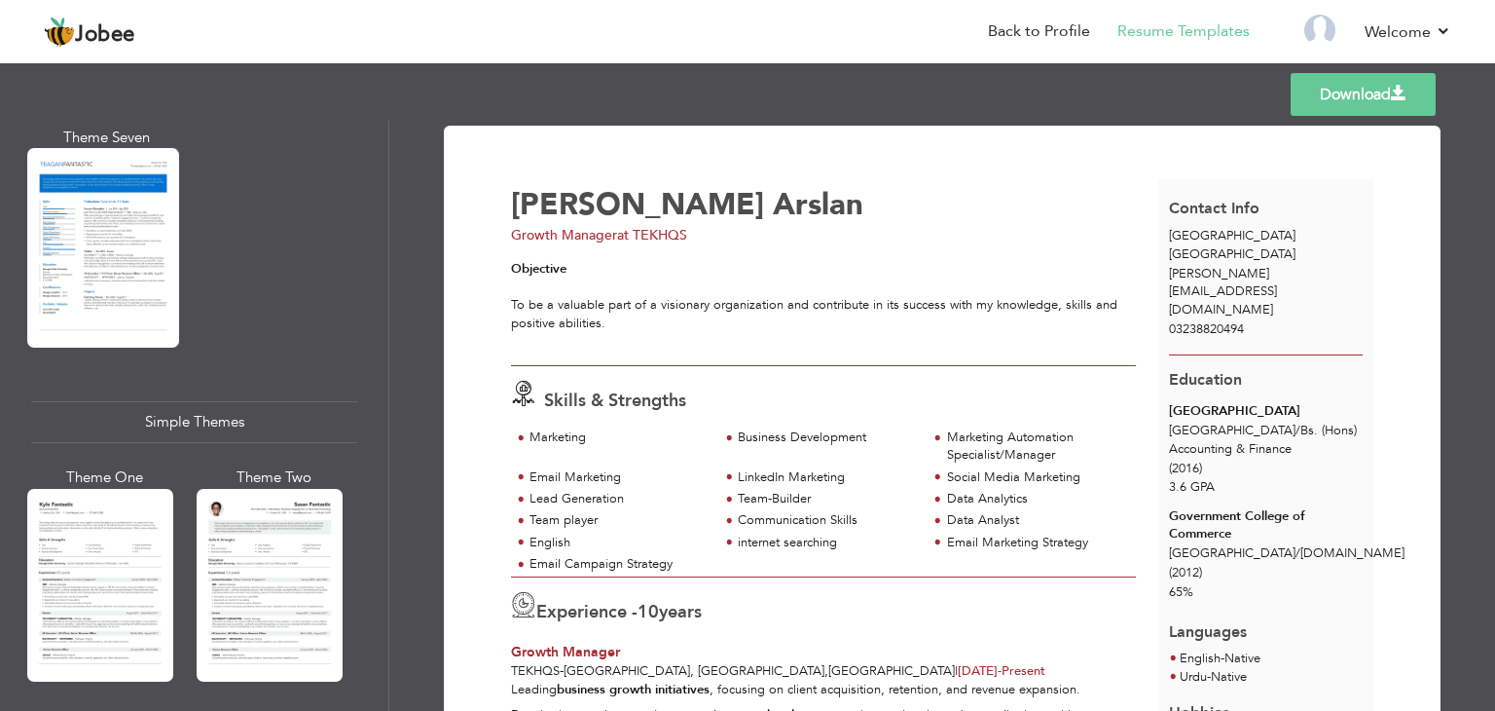
click at [265, 513] on div at bounding box center [270, 585] width 146 height 193
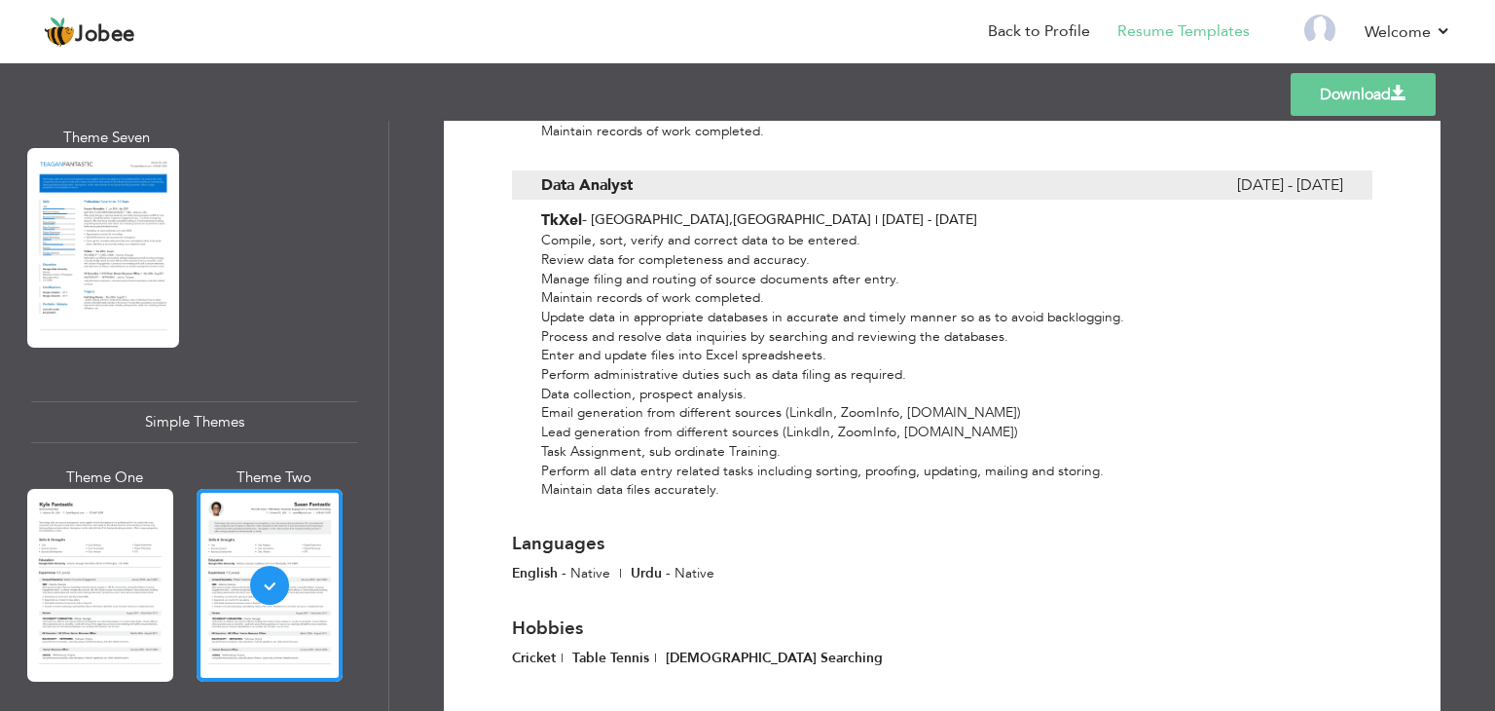
scroll to position [3769, 0]
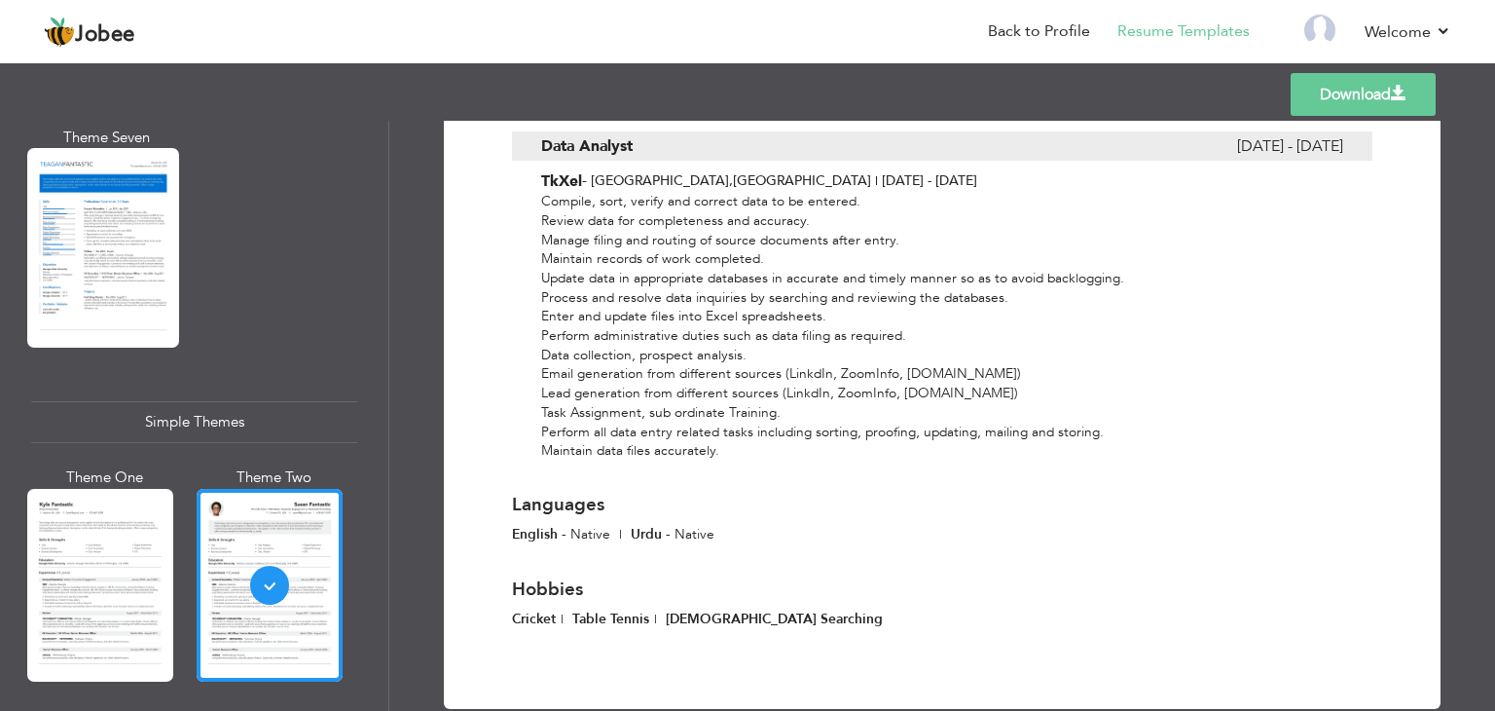
click at [1346, 93] on link "Download" at bounding box center [1363, 94] width 145 height 43
